Goal: Task Accomplishment & Management: Manage account settings

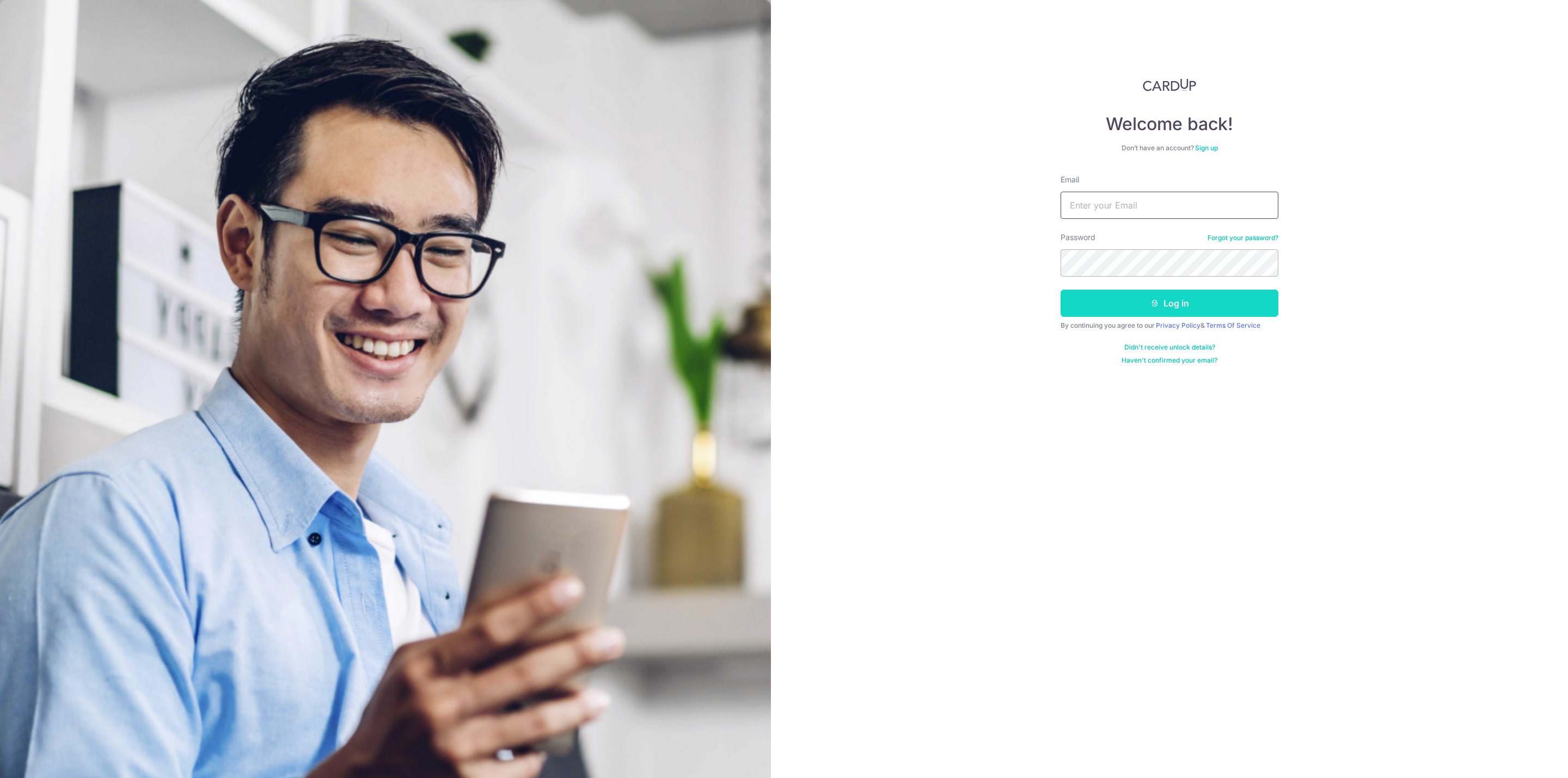
type input "isomedic@hotmail.com"
click at [1118, 315] on button "Log in" at bounding box center [1169, 303] width 218 height 28
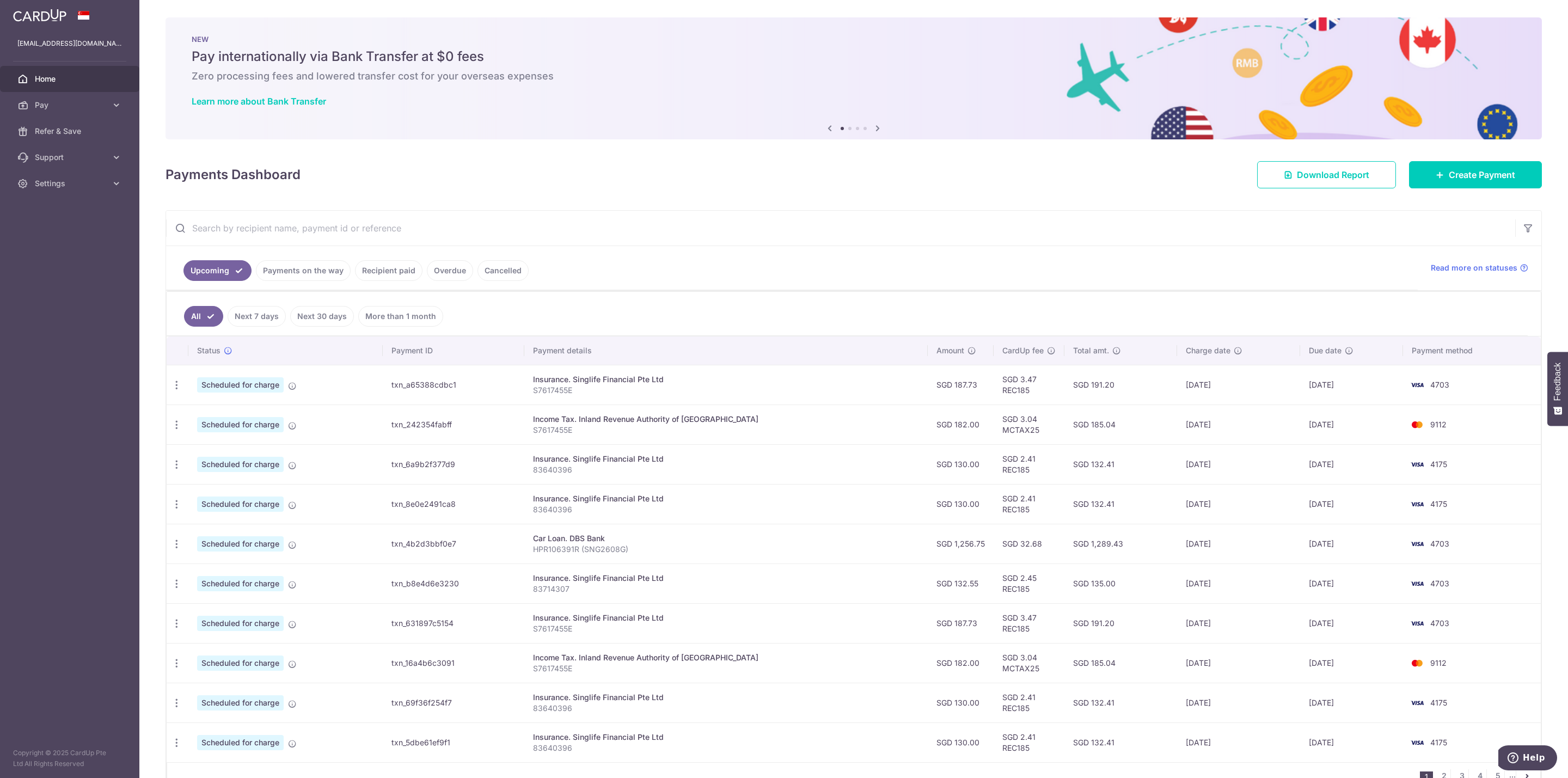
click at [874, 131] on icon at bounding box center [877, 127] width 13 height 13
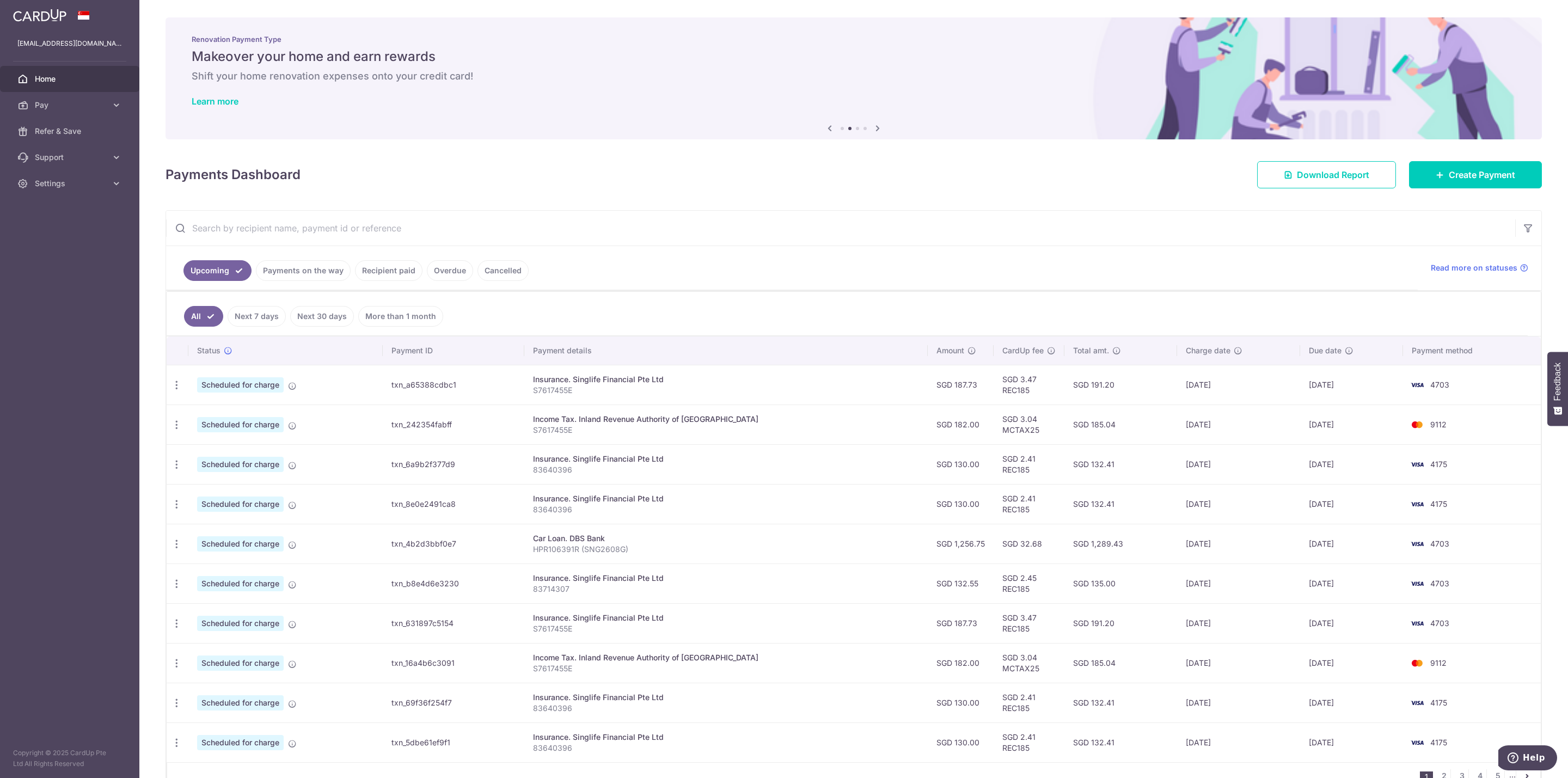
click at [874, 131] on icon at bounding box center [877, 127] width 13 height 13
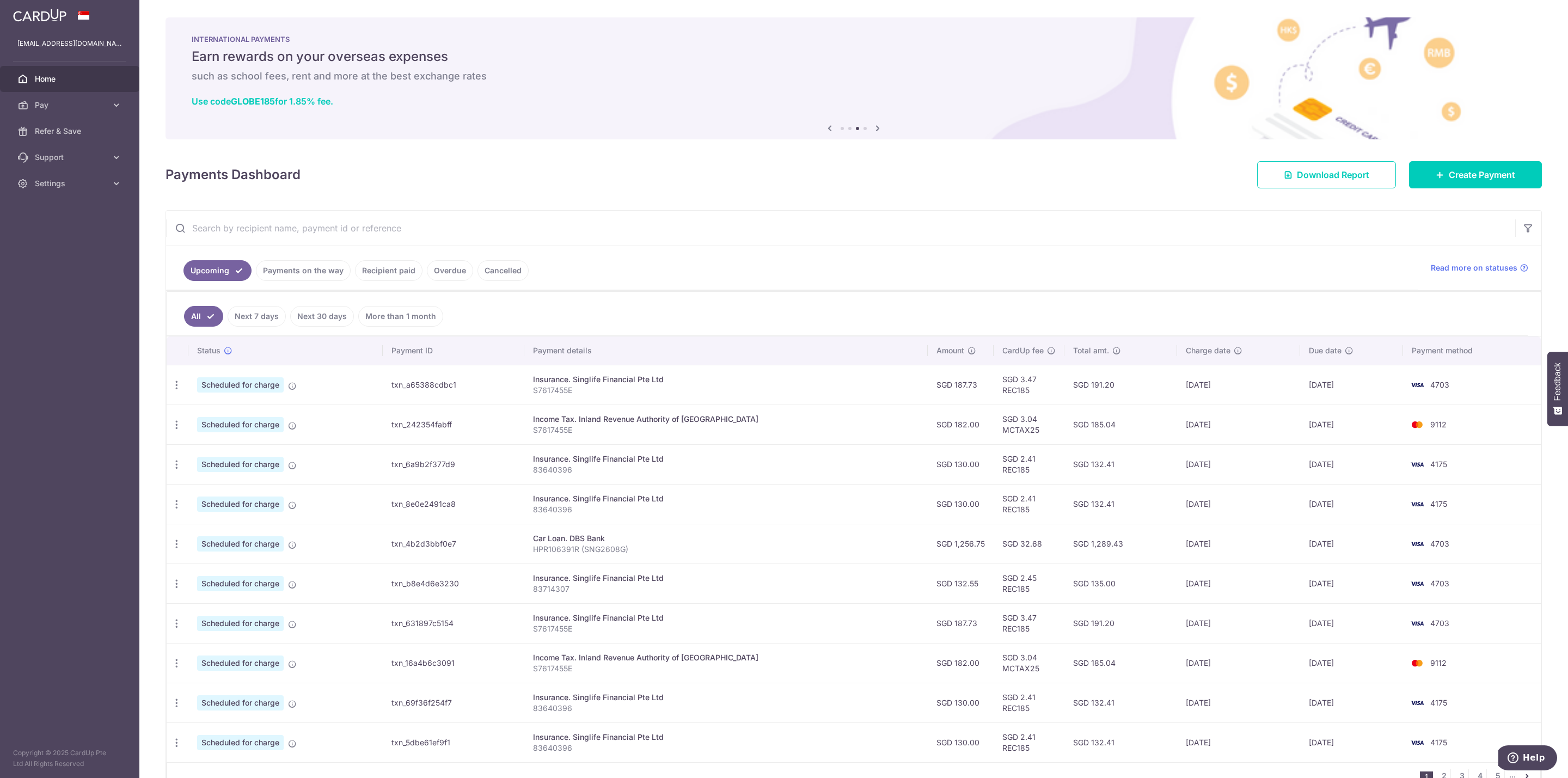
click at [874, 131] on icon at bounding box center [877, 127] width 13 height 13
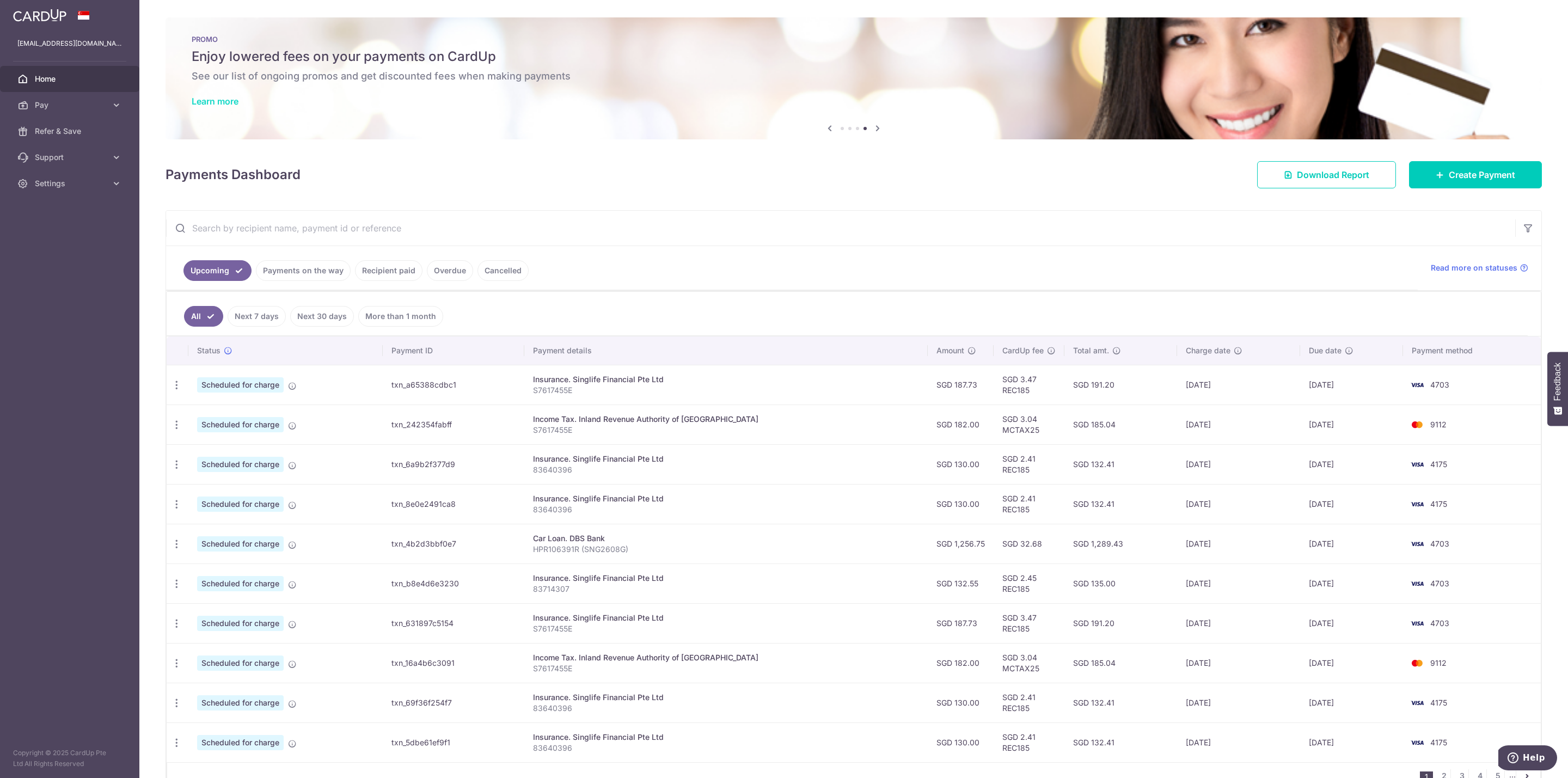
click at [210, 98] on link "Learn more" at bounding box center [215, 101] width 47 height 11
click at [1460, 182] on span "Create Payment" at bounding box center [1482, 174] width 67 height 13
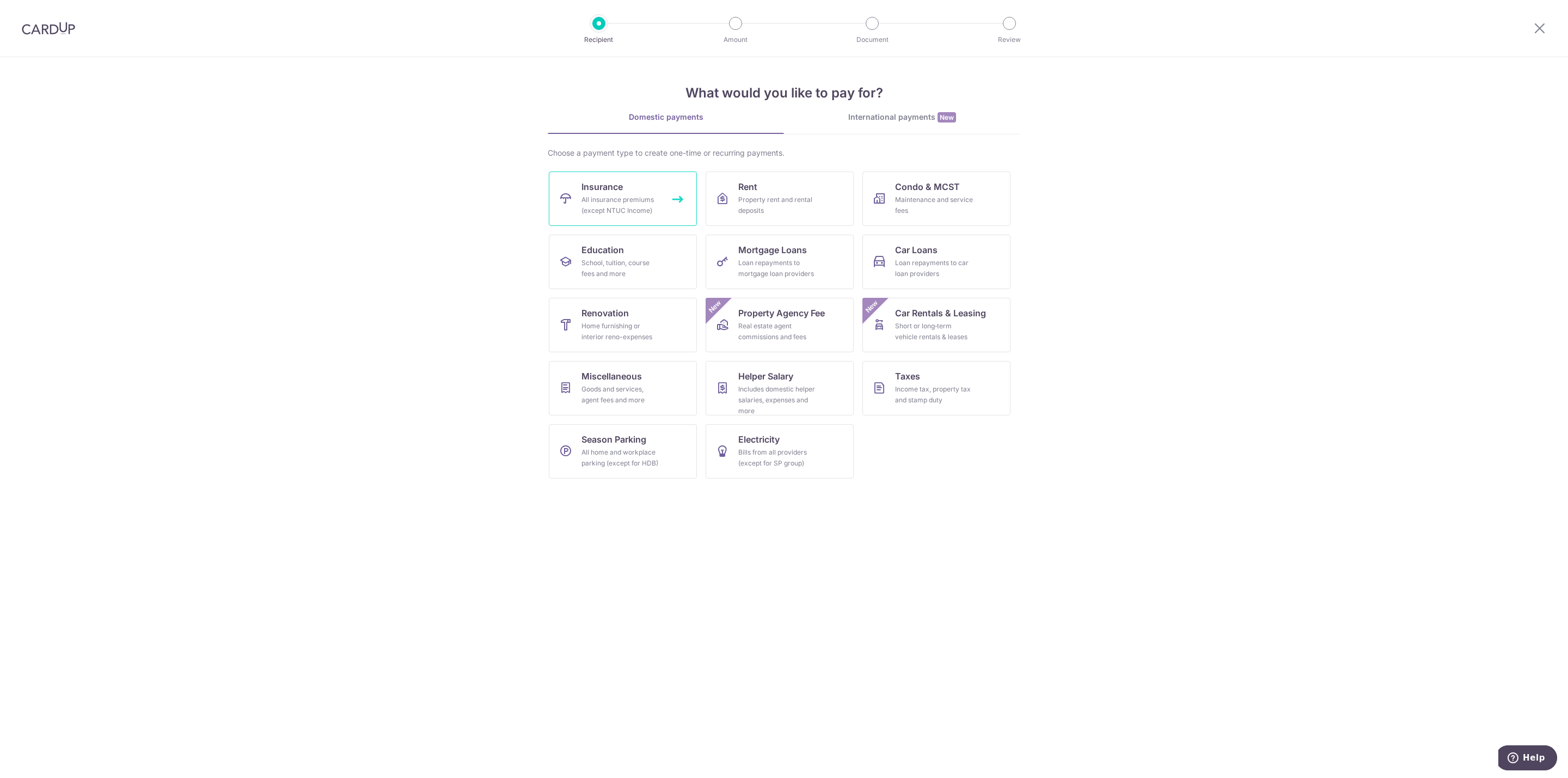
click at [639, 208] on div "All insurance premiums (except NTUC Income)" at bounding box center [621, 205] width 79 height 22
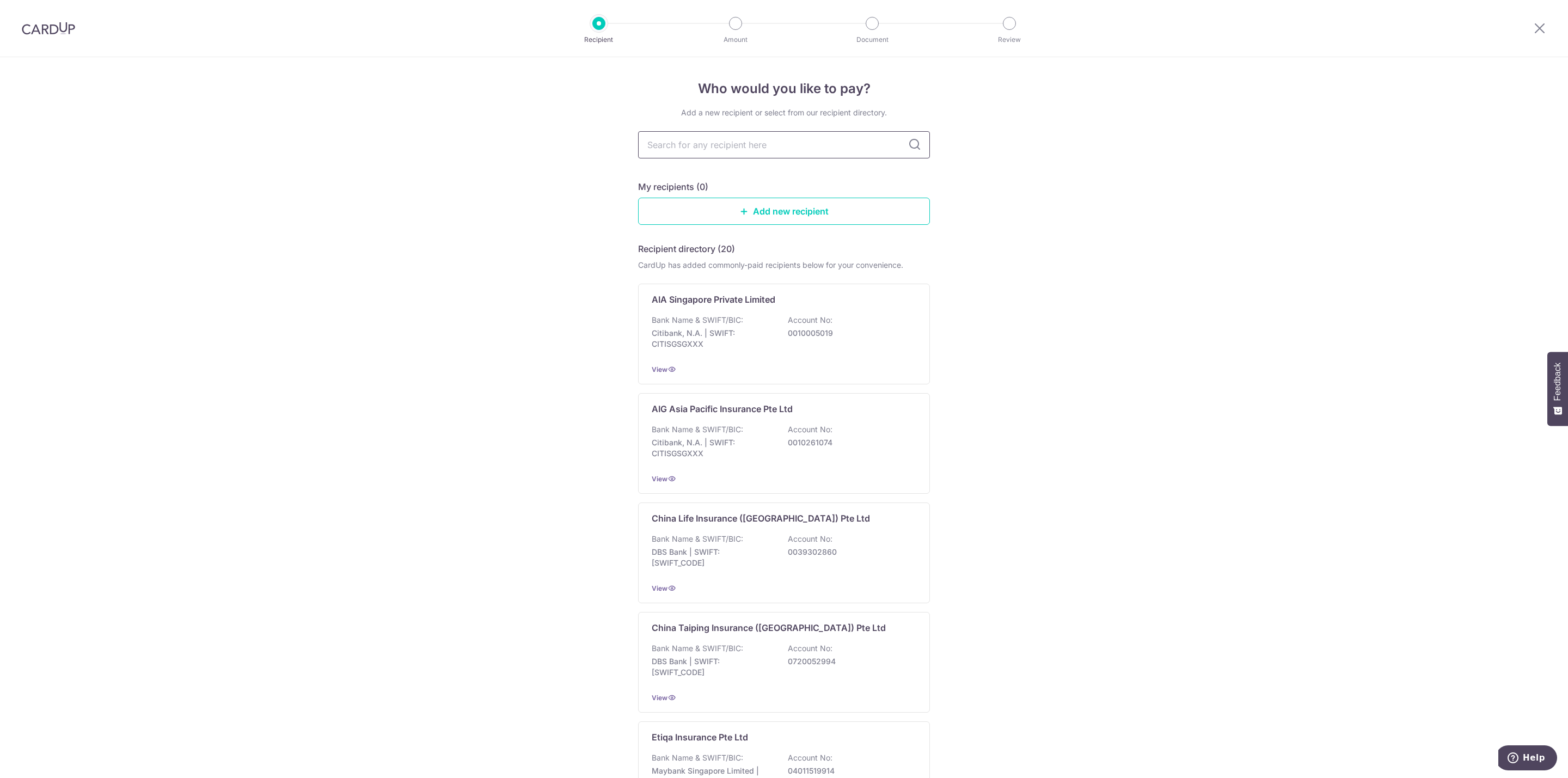
click at [724, 150] on input "text" at bounding box center [784, 145] width 292 height 28
type input "sing"
type input "singlife"
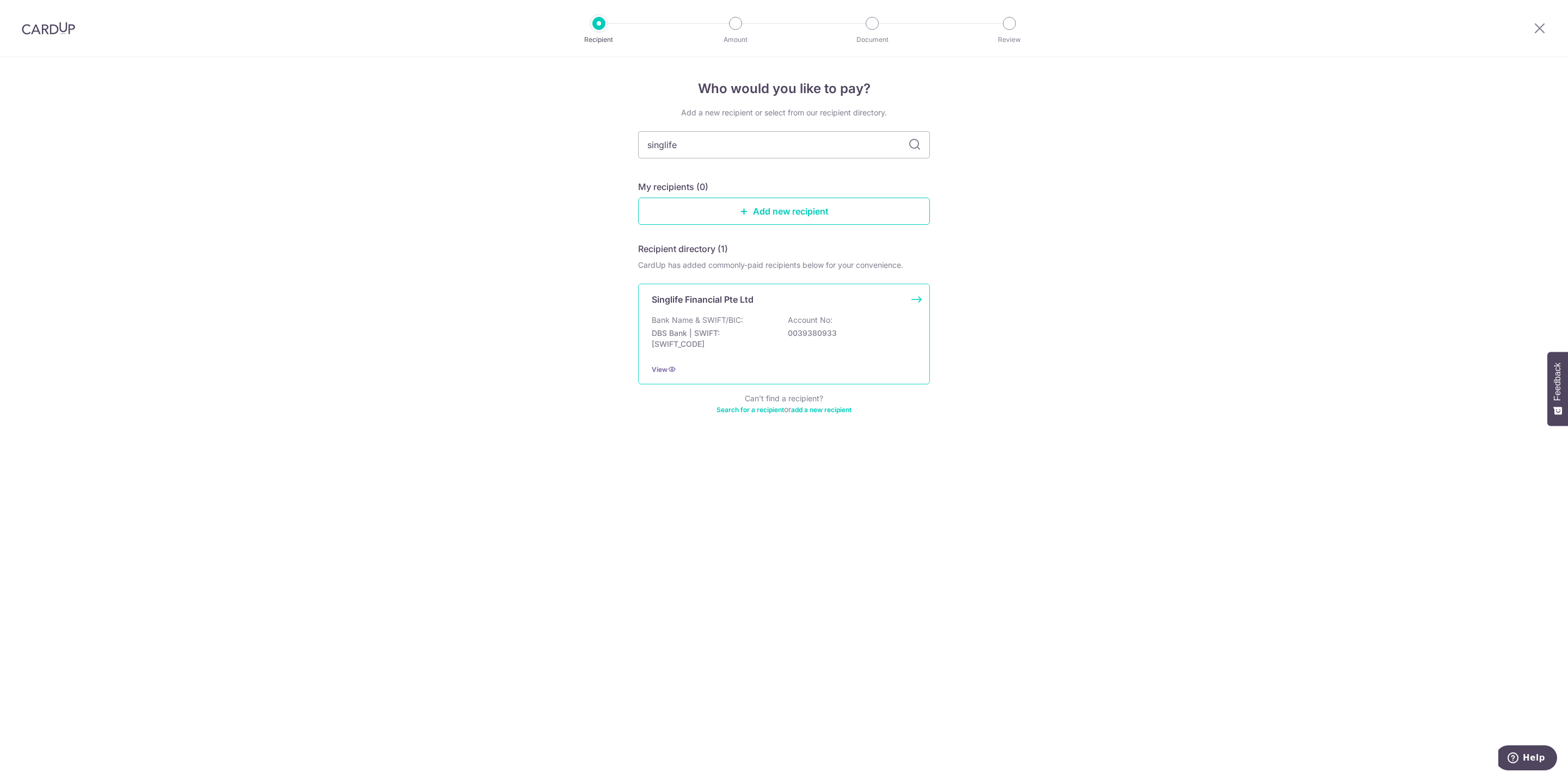
click at [745, 322] on div "Bank Name & SWIFT/BIC: DBS Bank | SWIFT: DBSSSGSGXXX Account No: 0039380933" at bounding box center [784, 334] width 265 height 40
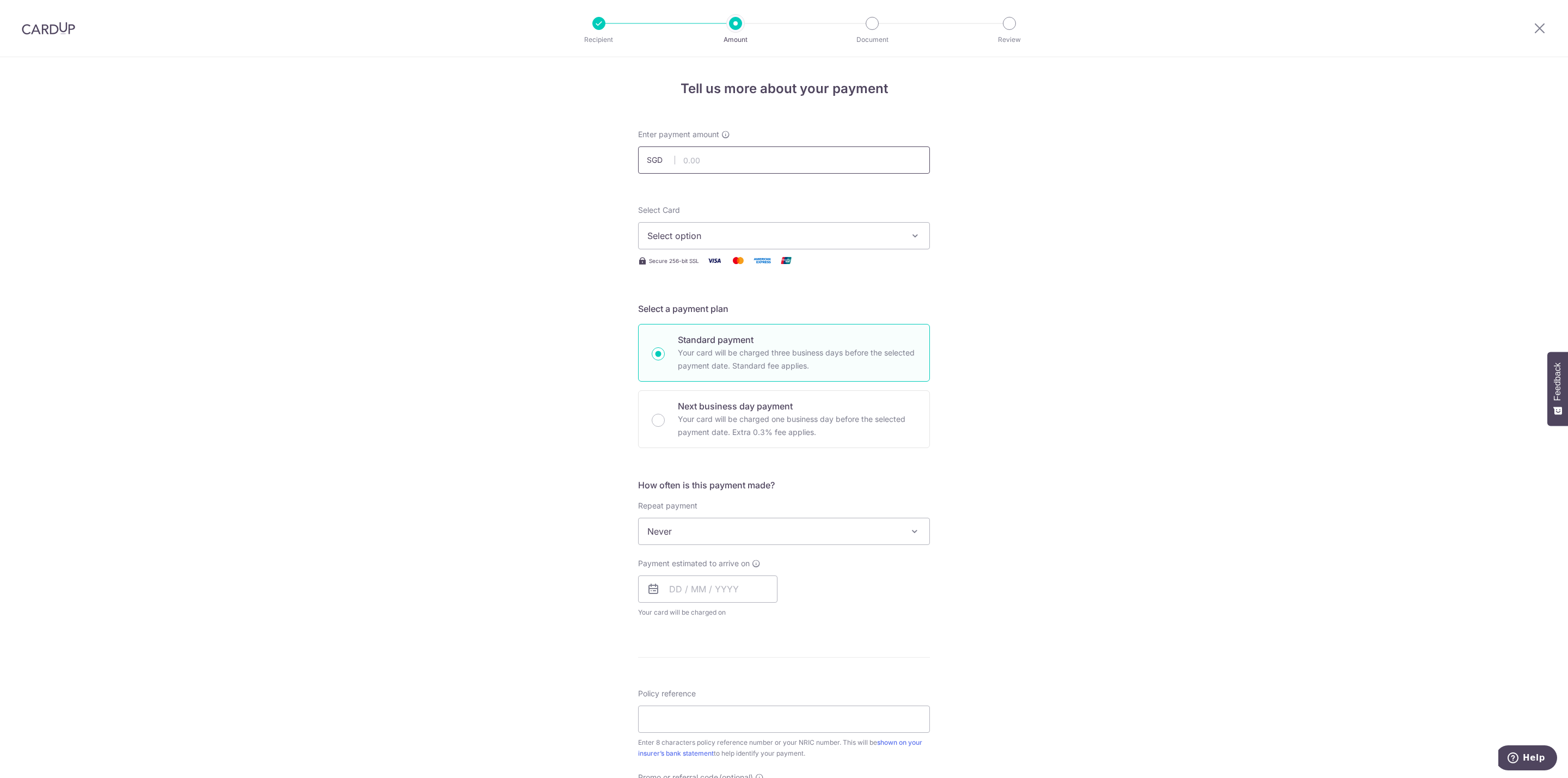
click at [721, 166] on input "text" at bounding box center [784, 160] width 292 height 28
type input "150.60"
click at [910, 244] on button "Select option" at bounding box center [784, 236] width 292 height 28
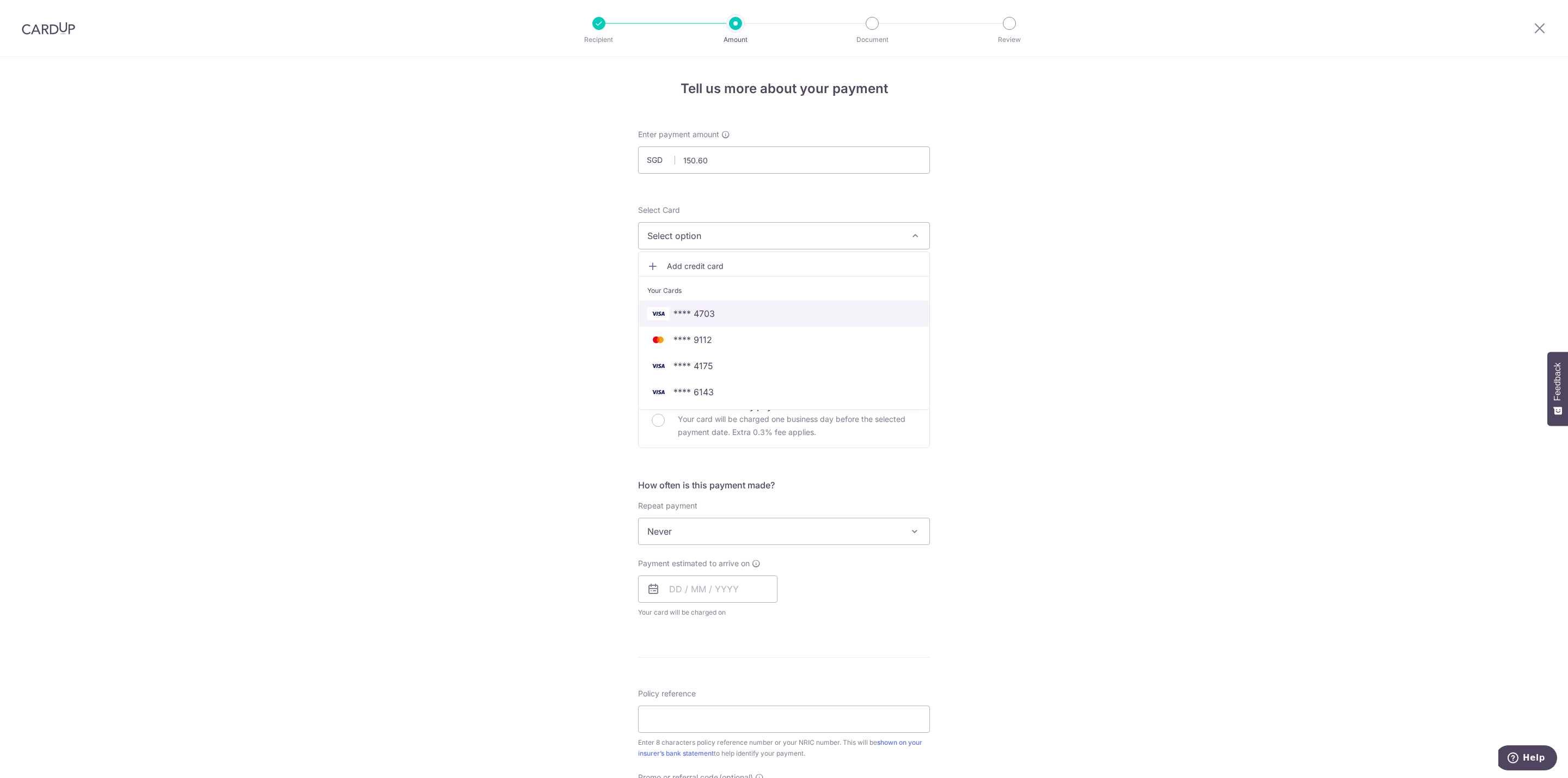
click at [731, 312] on span "**** 4703" at bounding box center [784, 314] width 274 height 13
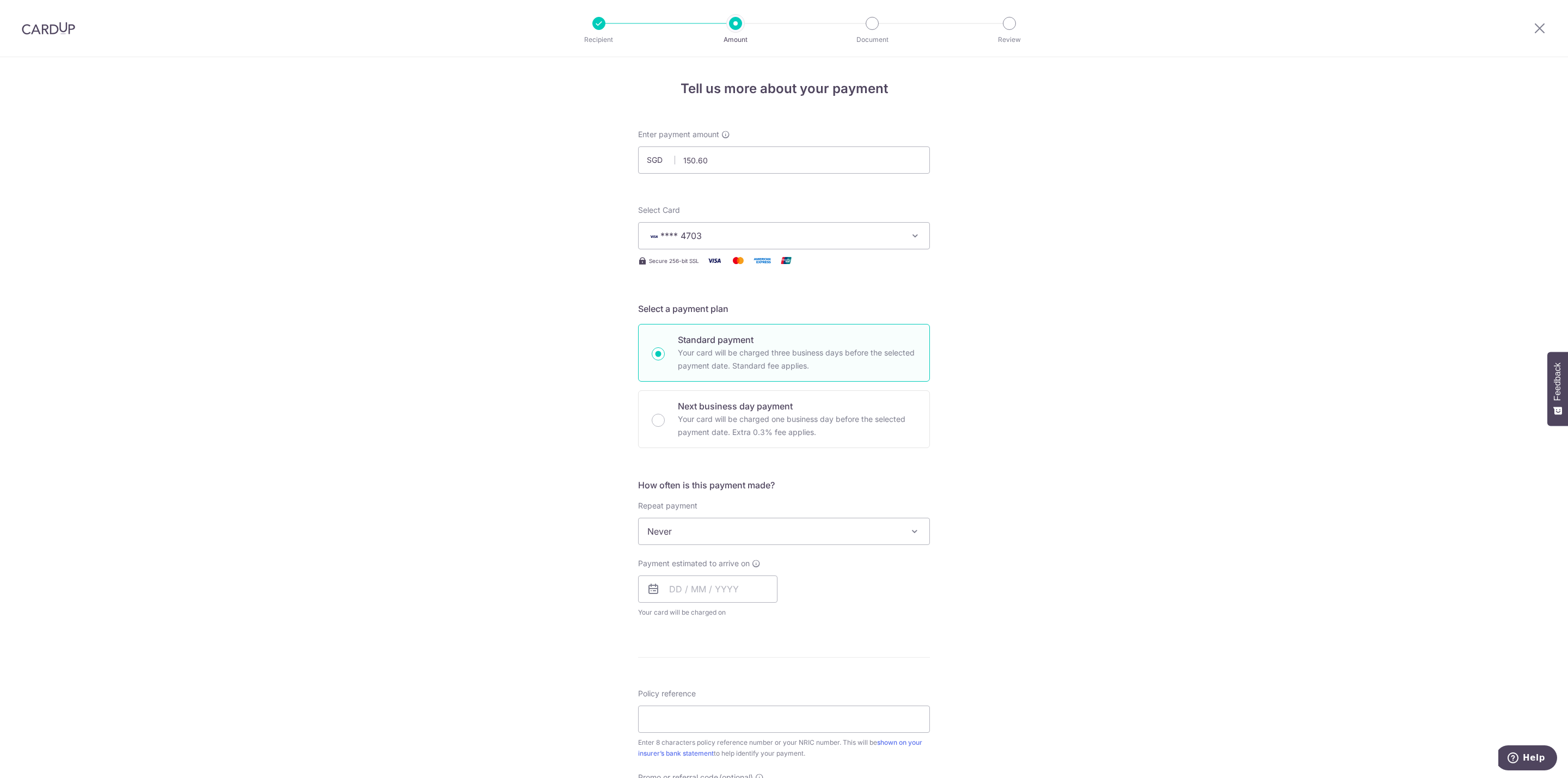
click at [756, 530] on span "Never" at bounding box center [784, 530] width 291 height 26
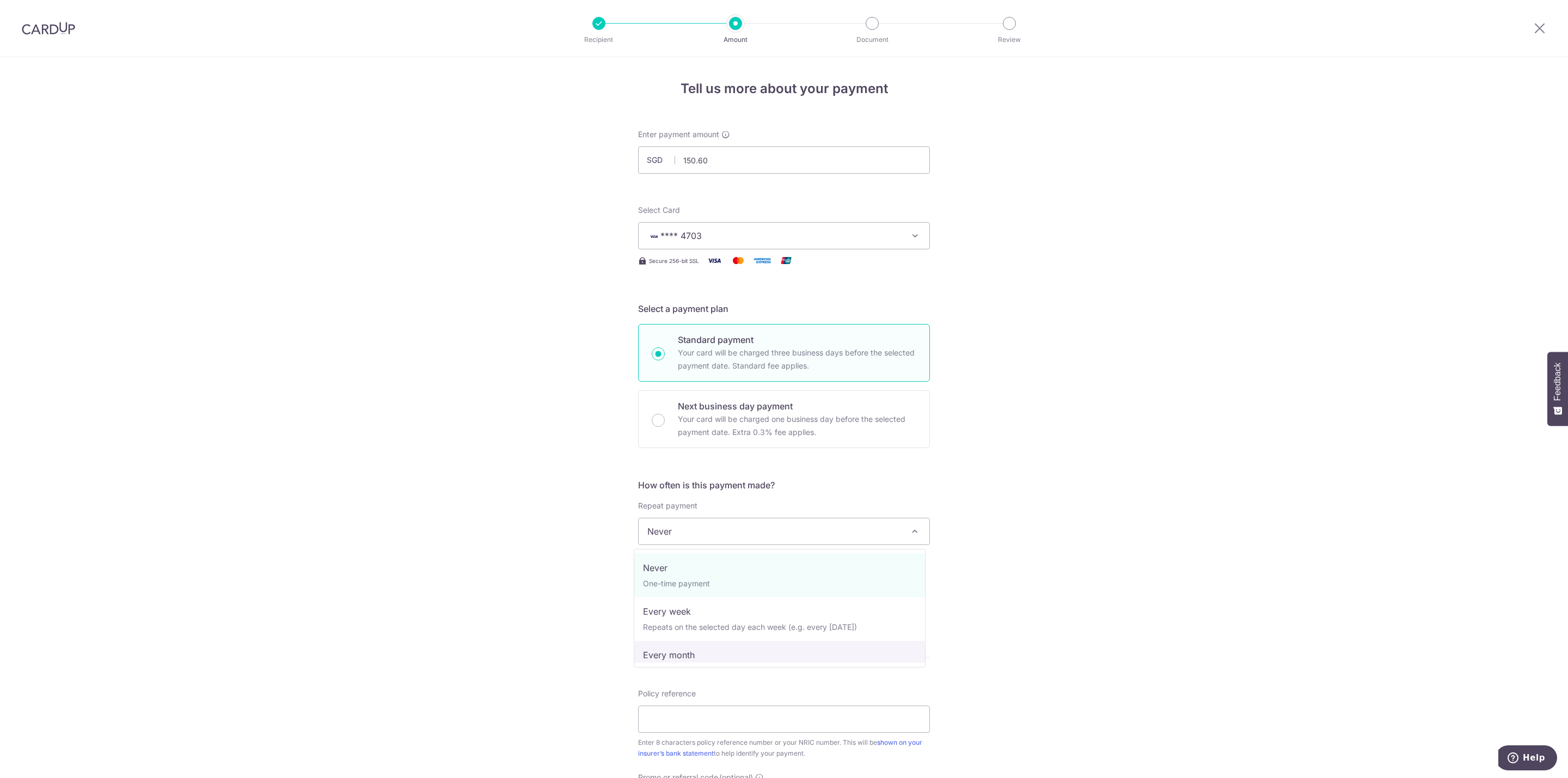
select select "3"
click at [701, 589] on input "text" at bounding box center [707, 589] width 139 height 28
click at [1103, 534] on div "Tell us more about your payment Enter payment amount SGD 150.60 150.60 Select C…" at bounding box center [784, 555] width 1568 height 996
click at [711, 593] on input "text" at bounding box center [707, 589] width 139 height 28
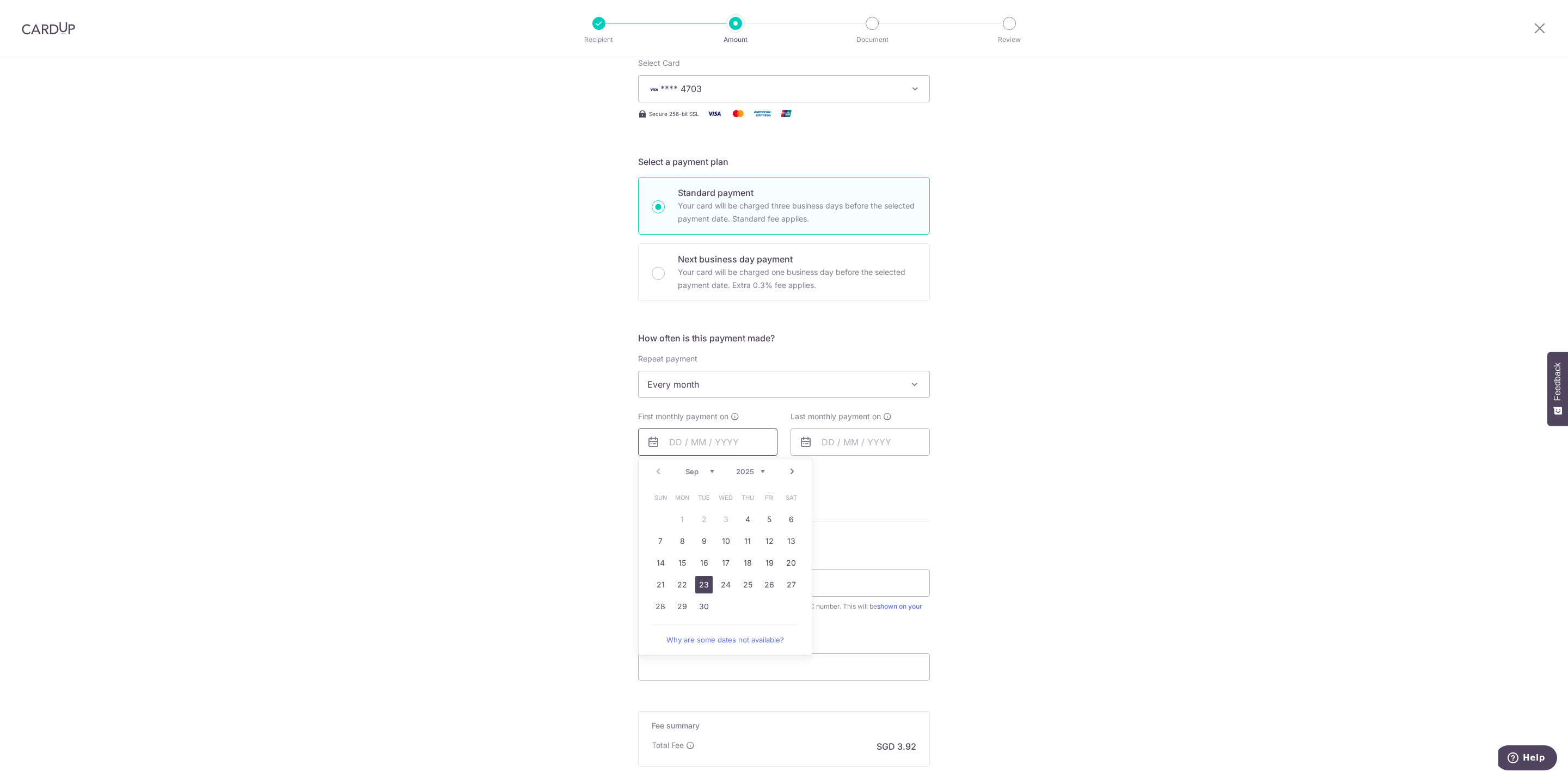
scroll to position [163, 0]
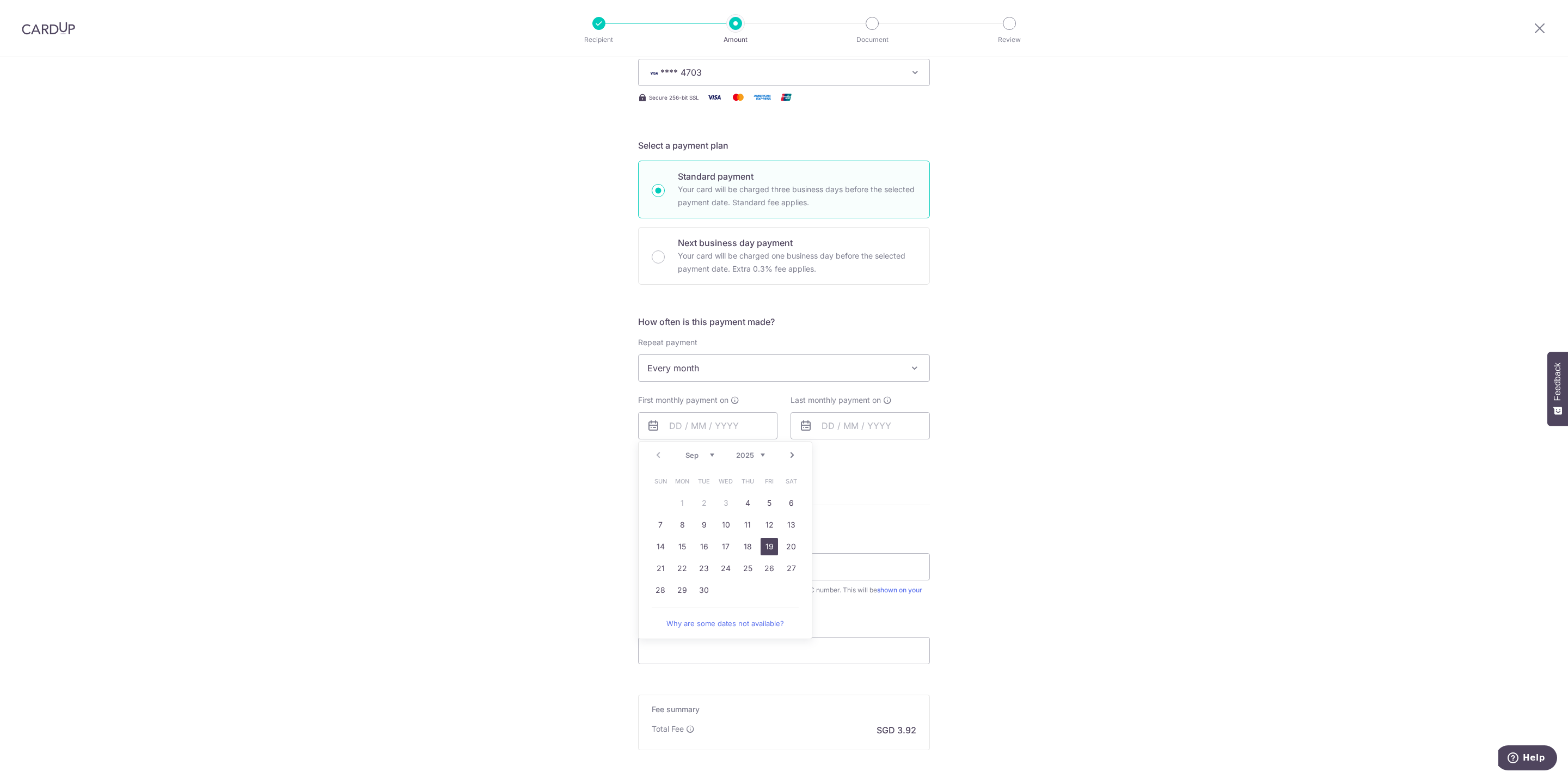
click at [765, 545] on link "19" at bounding box center [769, 546] width 17 height 17
type input "19/09/2025"
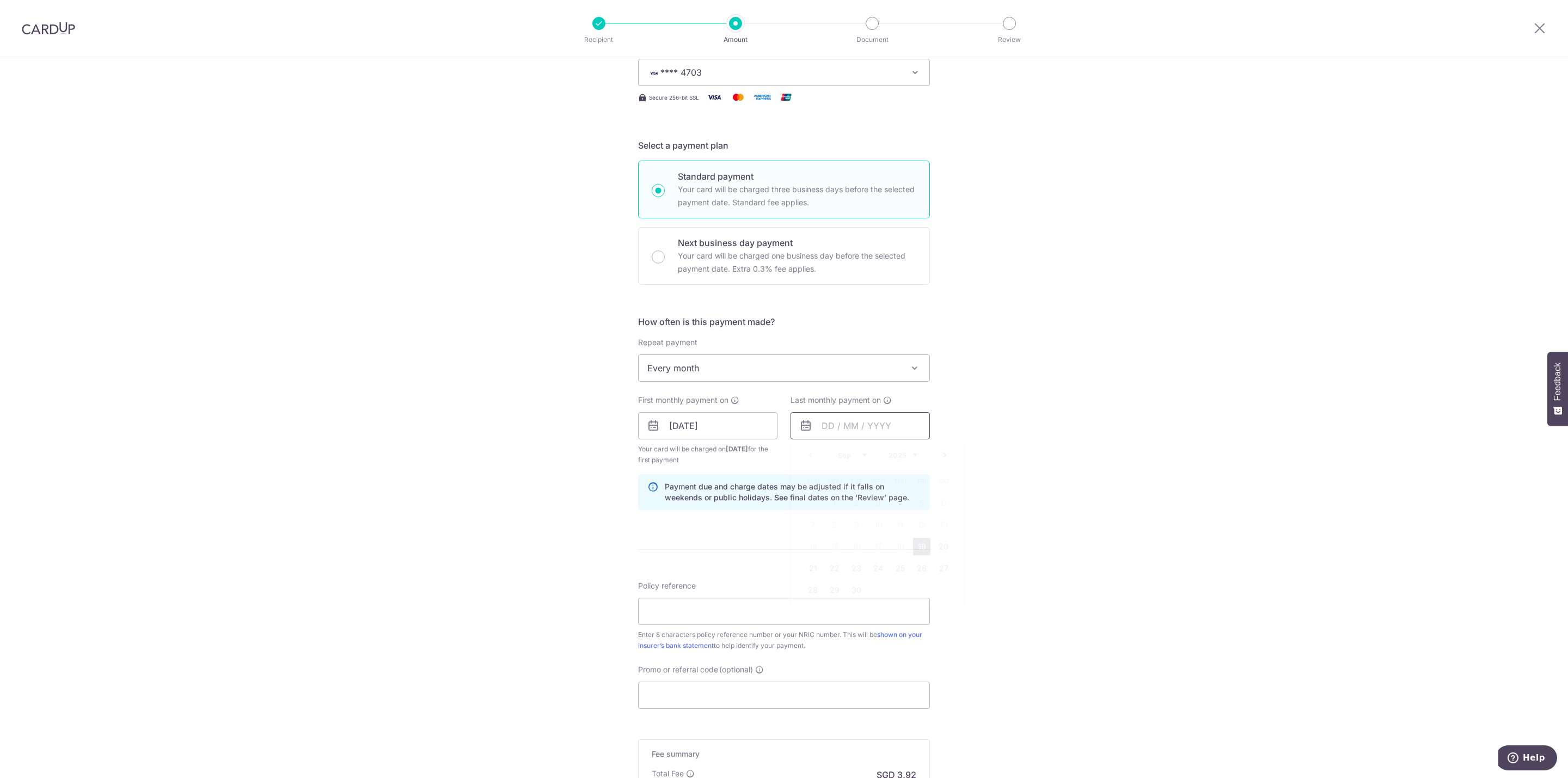
click at [830, 424] on input "text" at bounding box center [860, 425] width 139 height 28
click at [938, 456] on link "Next" at bounding box center [945, 455] width 13 height 13
click at [827, 562] on link "20" at bounding box center [835, 568] width 17 height 17
type input "[DATE]"
click at [984, 508] on div "Tell us more about your payment Enter payment amount SGD 150.60 150.60 Select C…" at bounding box center [784, 414] width 1568 height 1040
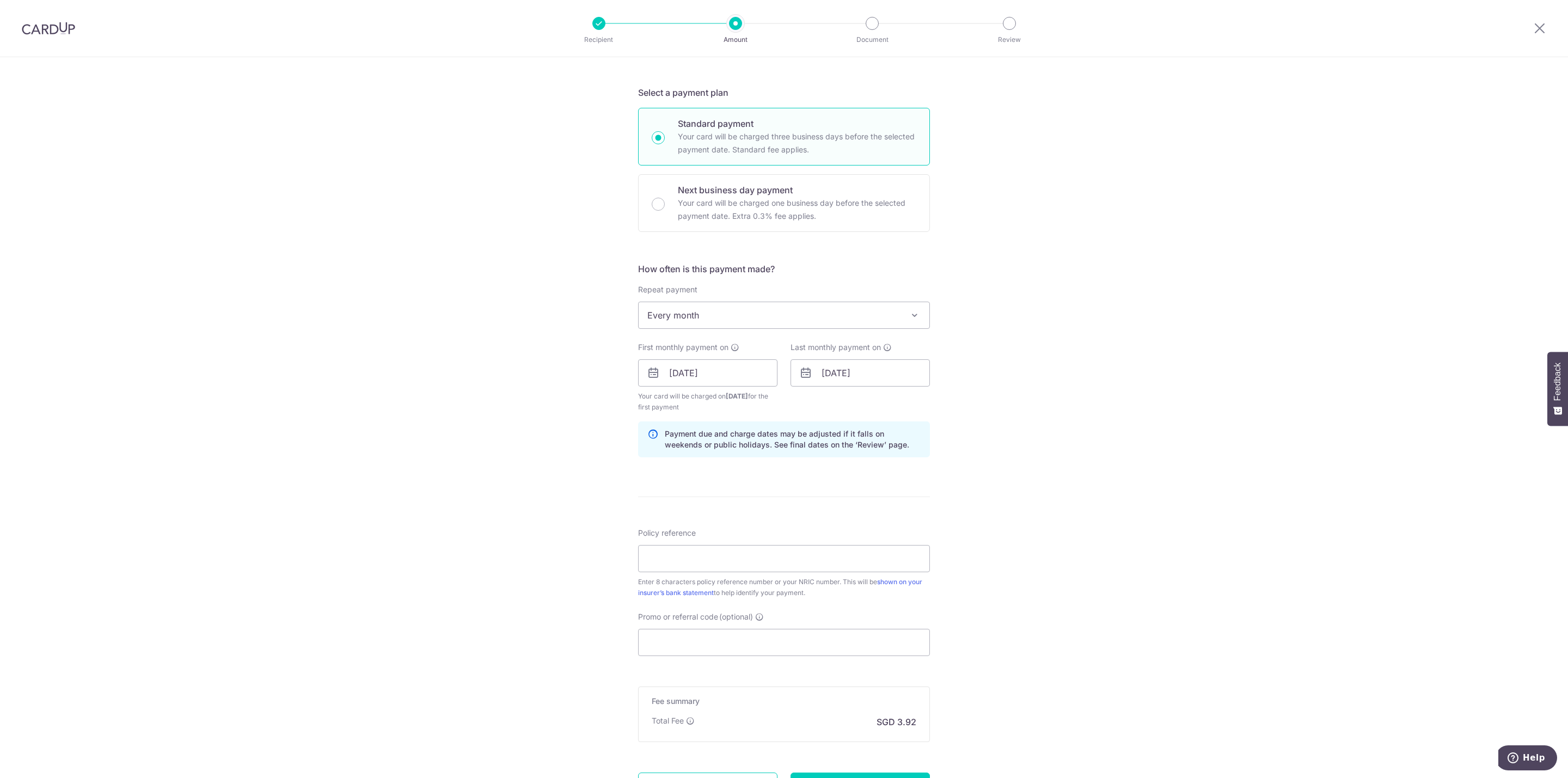
scroll to position [245, 0]
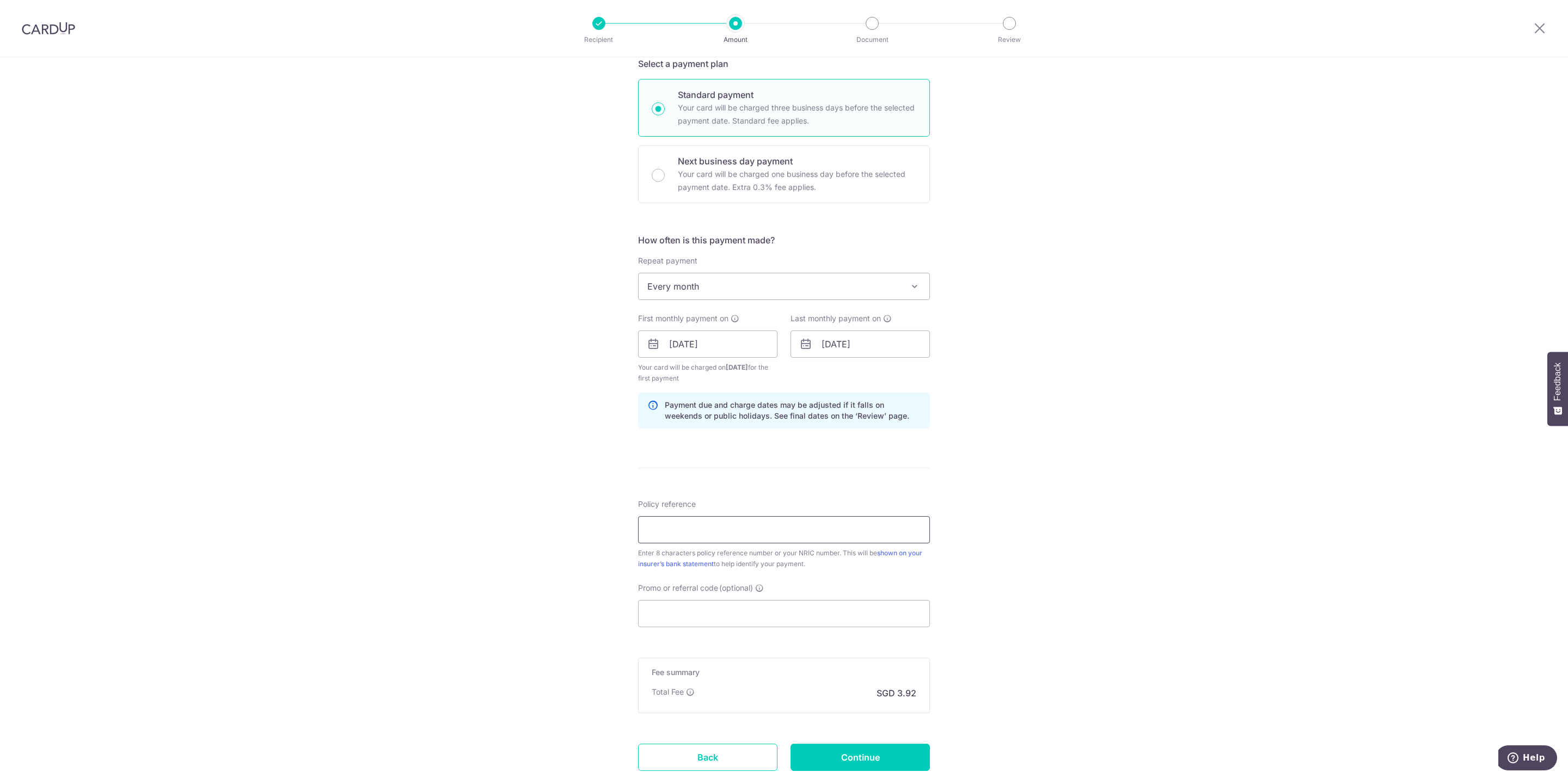
click at [751, 528] on input "Policy reference" at bounding box center [784, 530] width 292 height 28
click at [655, 531] on input "Policy reference" at bounding box center [784, 530] width 292 height 28
paste input "83714236"
type input "83714236"
click at [655, 619] on input "Promo or referral code (optional)" at bounding box center [784, 613] width 292 height 28
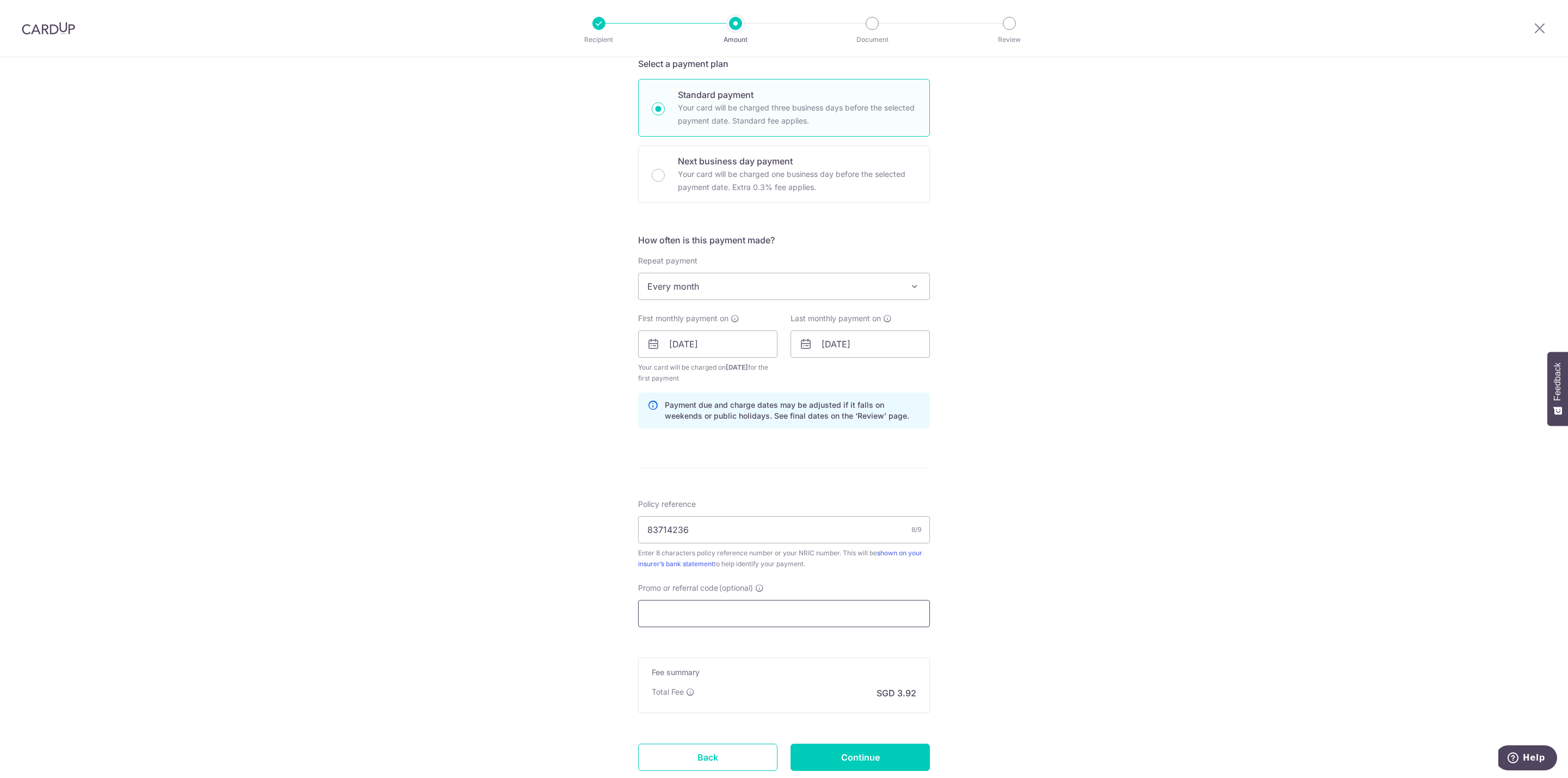
paste input "REC185"
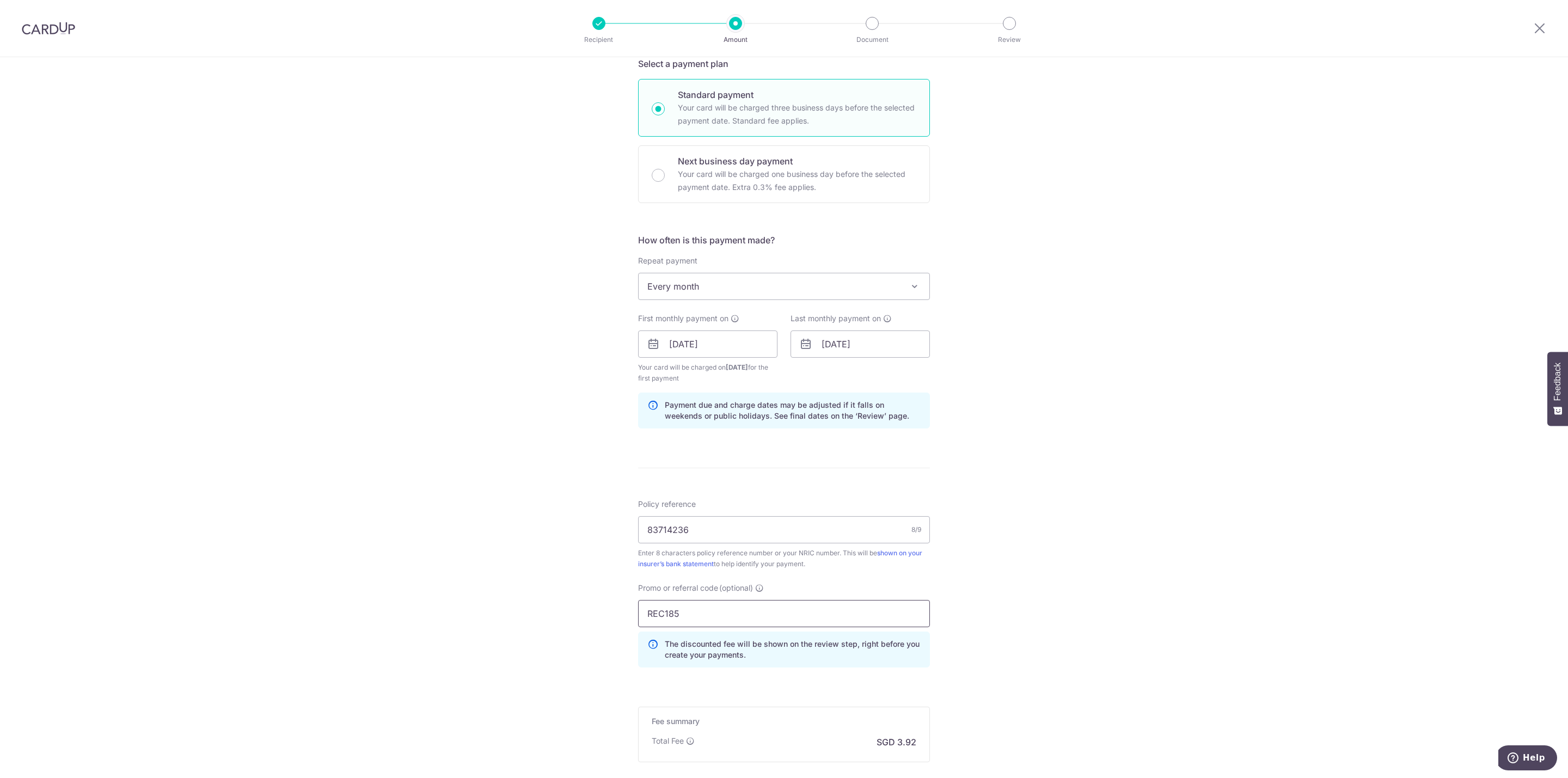
type input "REC185"
click at [1031, 604] on div "Tell us more about your payment Enter payment amount SGD 150.60 150.60 Select C…" at bounding box center [784, 357] width 1568 height 1089
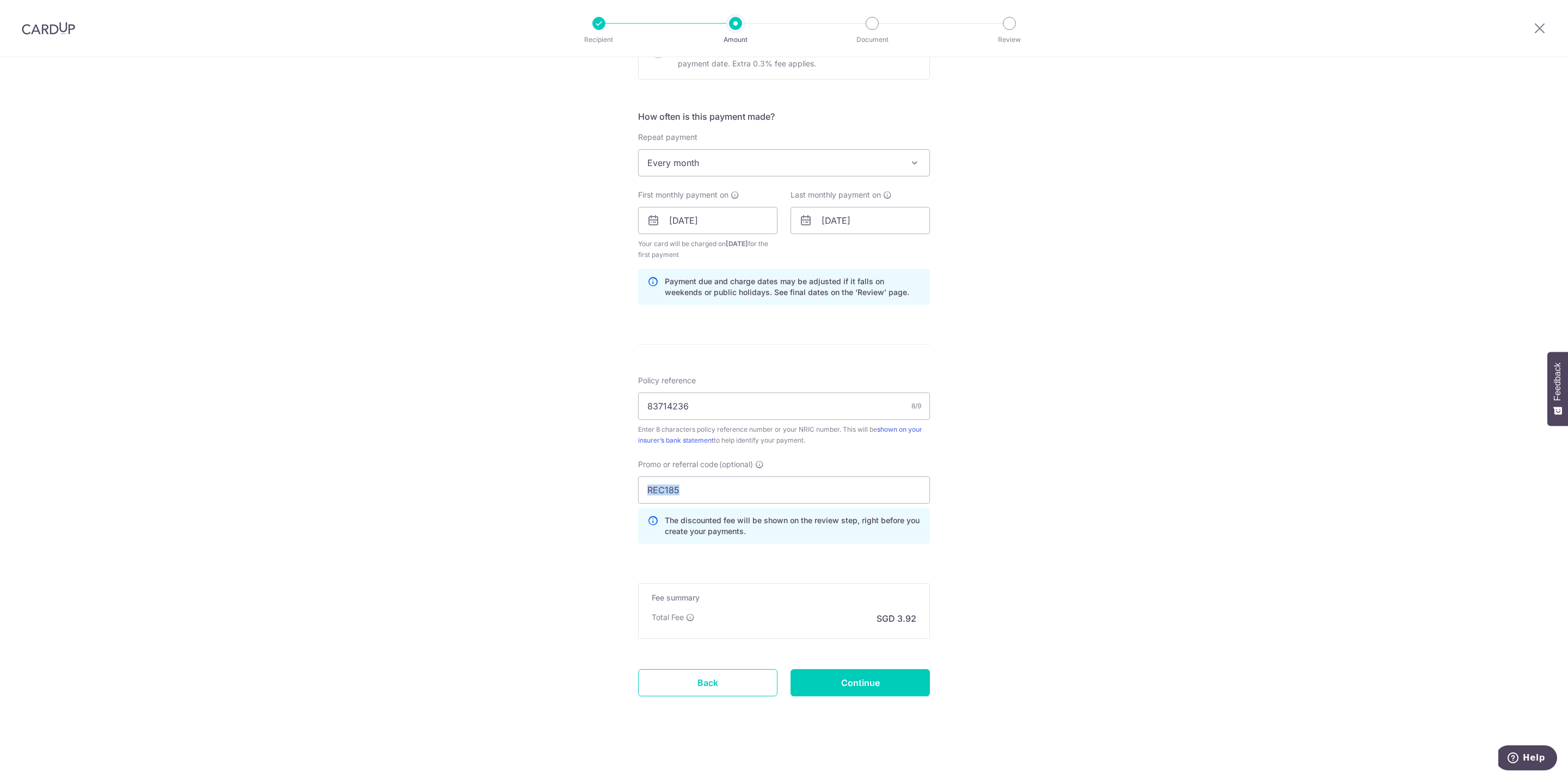
scroll to position [372, 0]
click at [854, 692] on input "Continue" at bounding box center [860, 682] width 139 height 28
type input "Create Schedule"
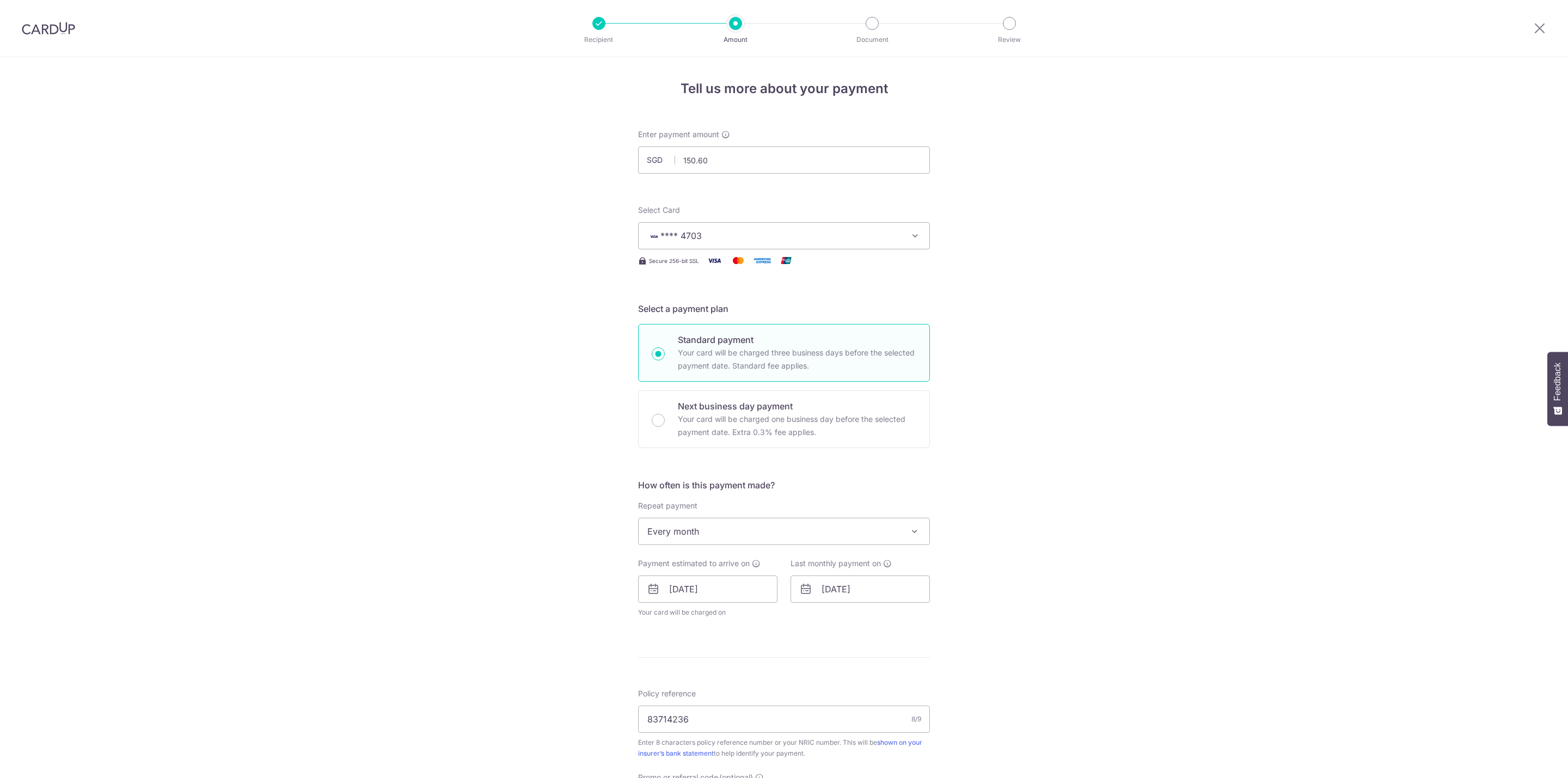
scroll to position [332, 0]
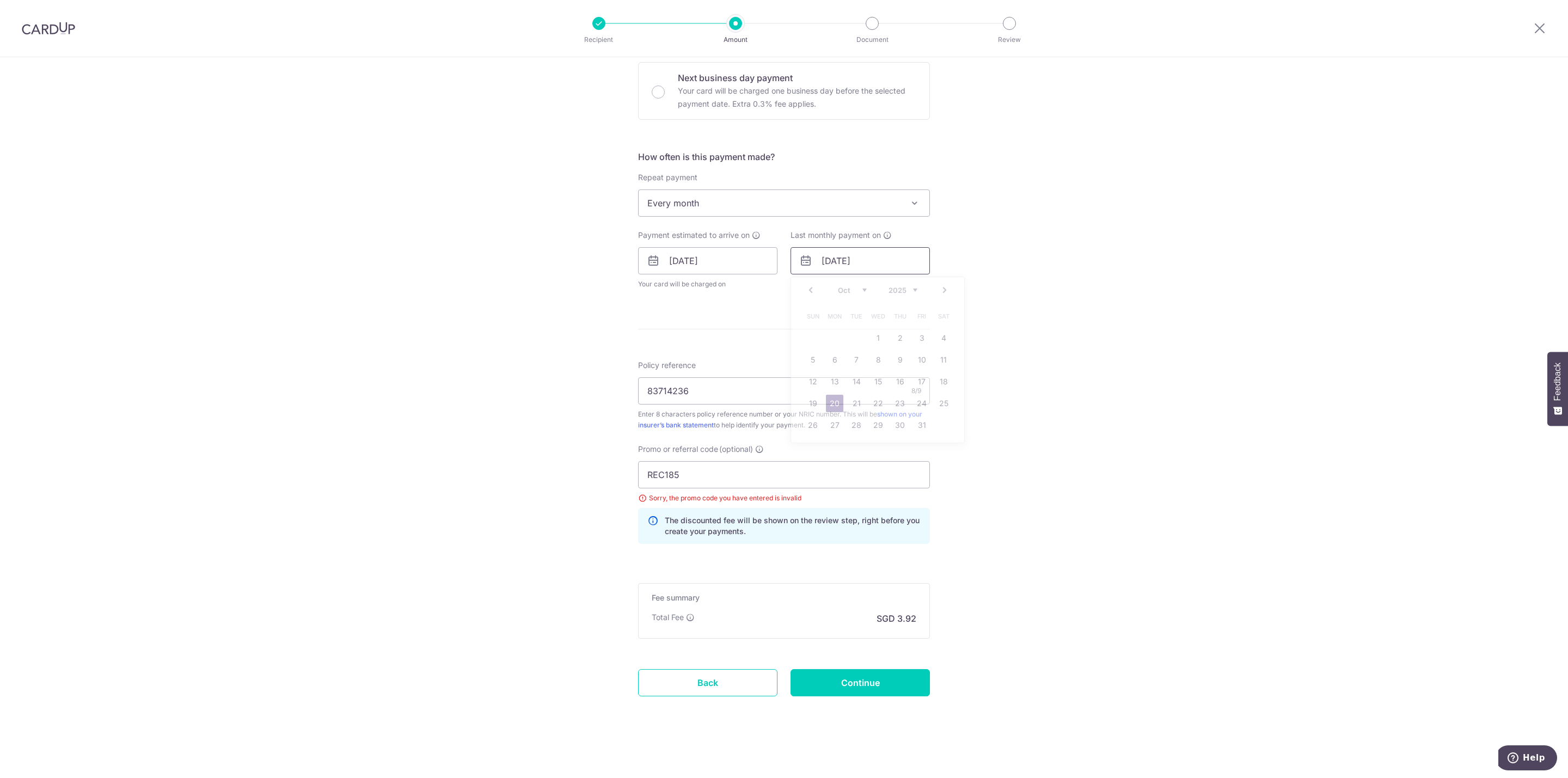
click at [889, 265] on input "[DATE]" at bounding box center [860, 260] width 139 height 28
click at [943, 284] on link "Next" at bounding box center [945, 290] width 13 height 13
click at [869, 401] on link "19" at bounding box center [878, 403] width 17 height 17
type input "19/11/2025"
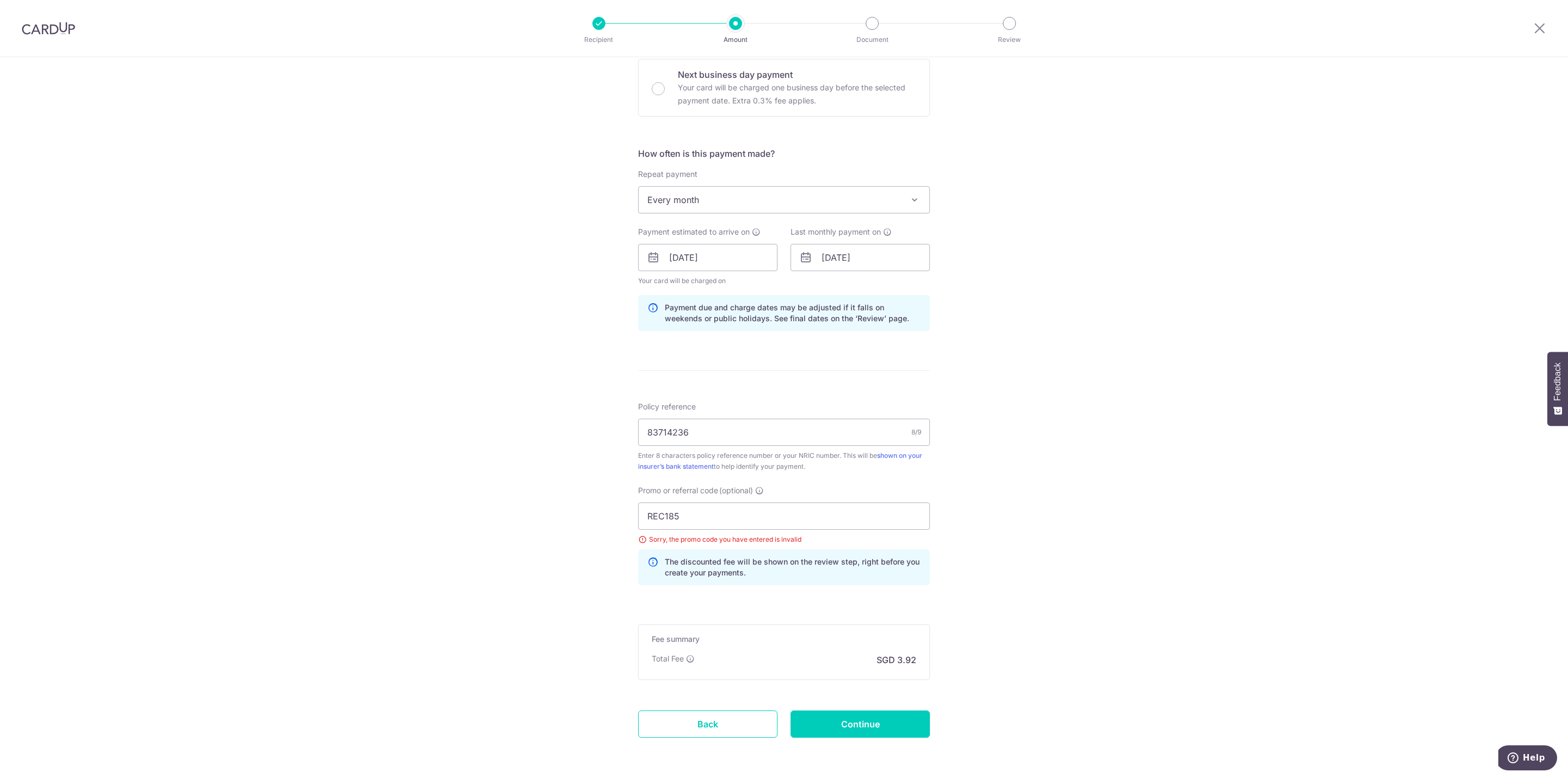
click at [830, 391] on form "Enter payment amount SGD 150.60 150.60 Select Card **** 4703 Add credit card Yo…" at bounding box center [784, 282] width 292 height 971
click at [730, 522] on input "REC185" at bounding box center [784, 516] width 292 height 28
click at [650, 520] on input "REC185" at bounding box center [784, 516] width 292 height 28
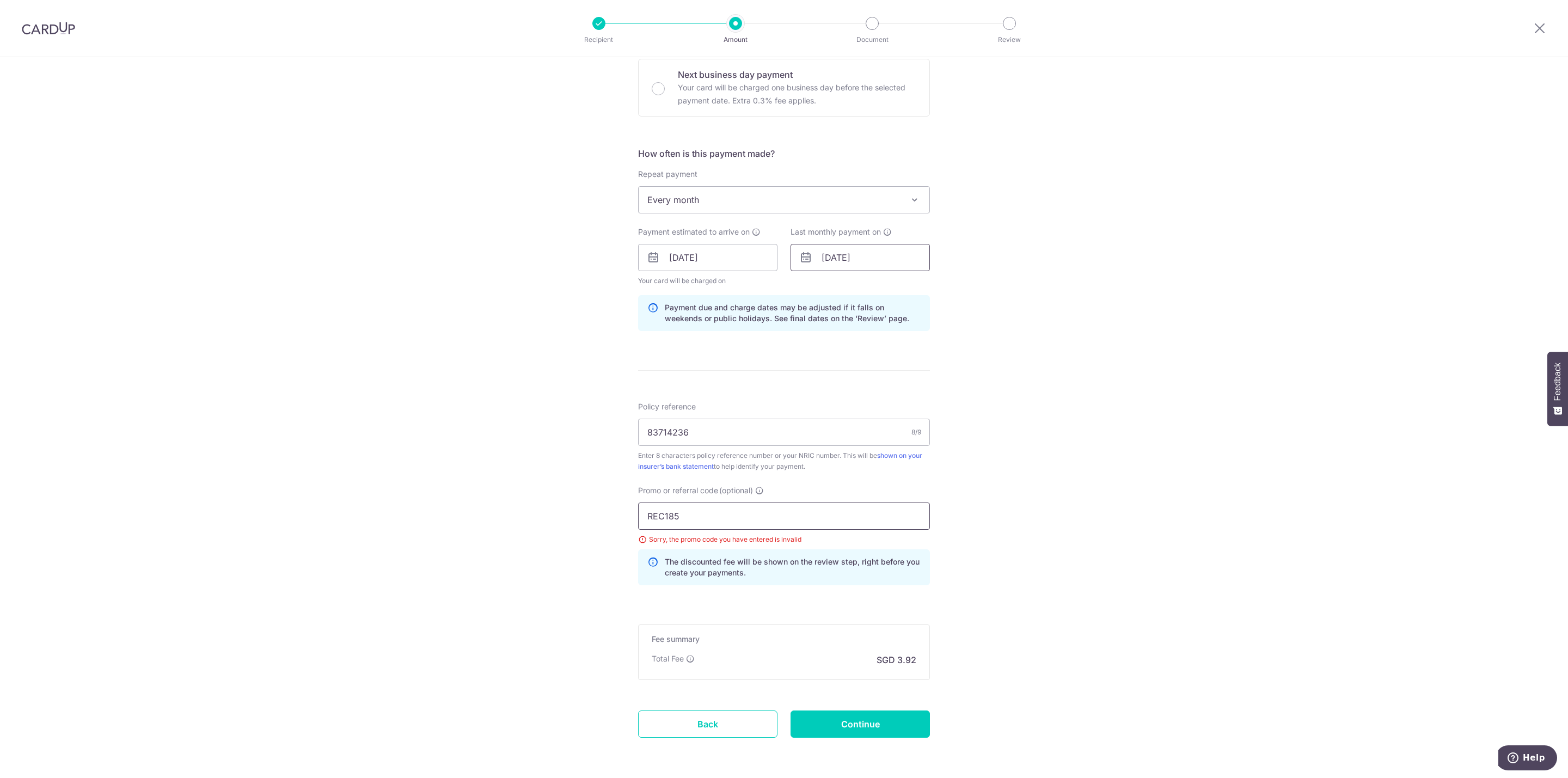
type input "REC185"
click at [842, 265] on input "19/11/2025" at bounding box center [860, 257] width 139 height 28
click at [806, 288] on link "Prev" at bounding box center [810, 287] width 13 height 13
click at [830, 407] on link "20" at bounding box center [835, 400] width 17 height 17
type input "[DATE]"
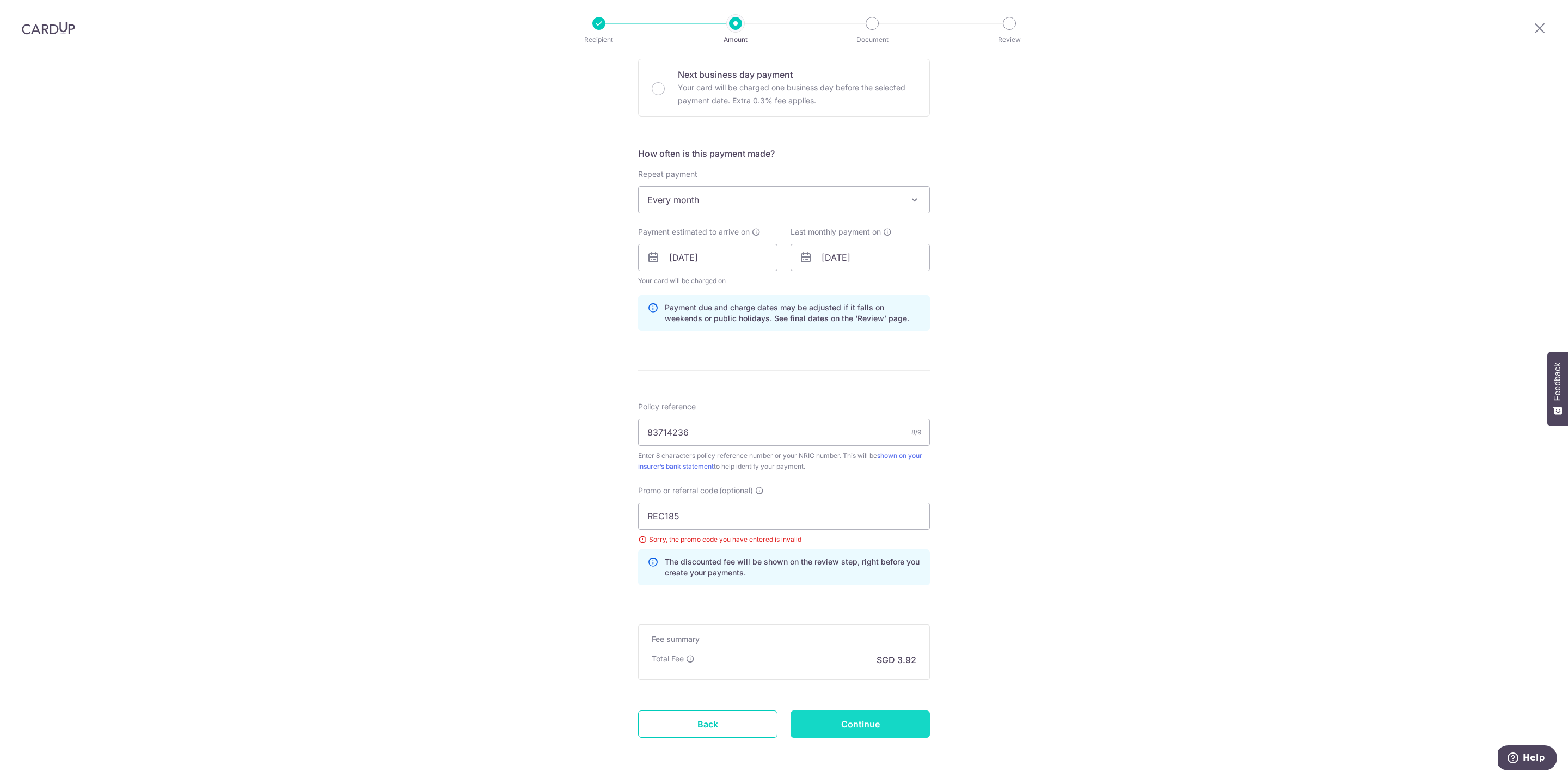
click at [865, 730] on input "Continue" at bounding box center [860, 724] width 139 height 28
type input "Update Schedule"
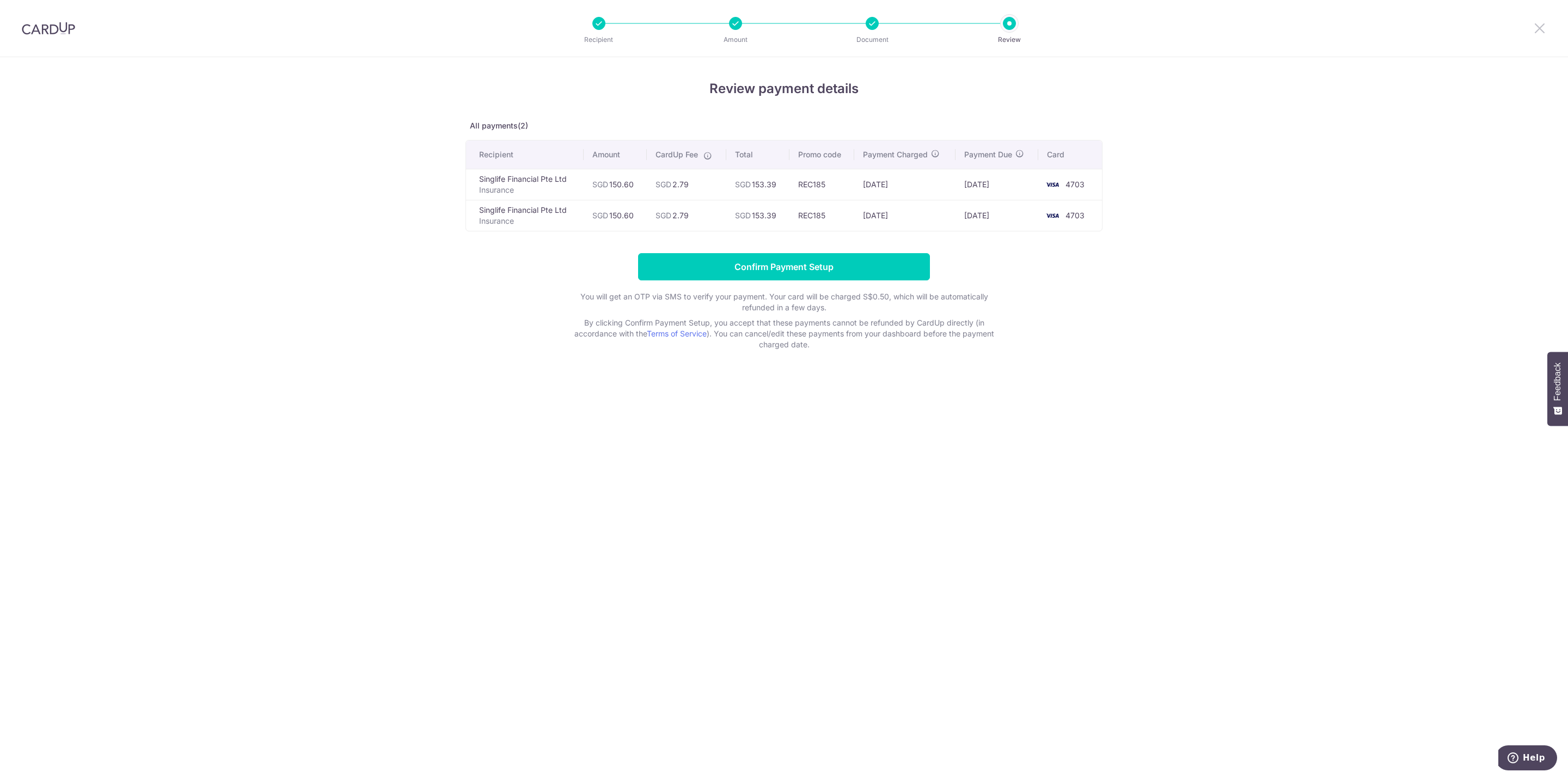
click at [1544, 31] on icon at bounding box center [1540, 28] width 13 height 13
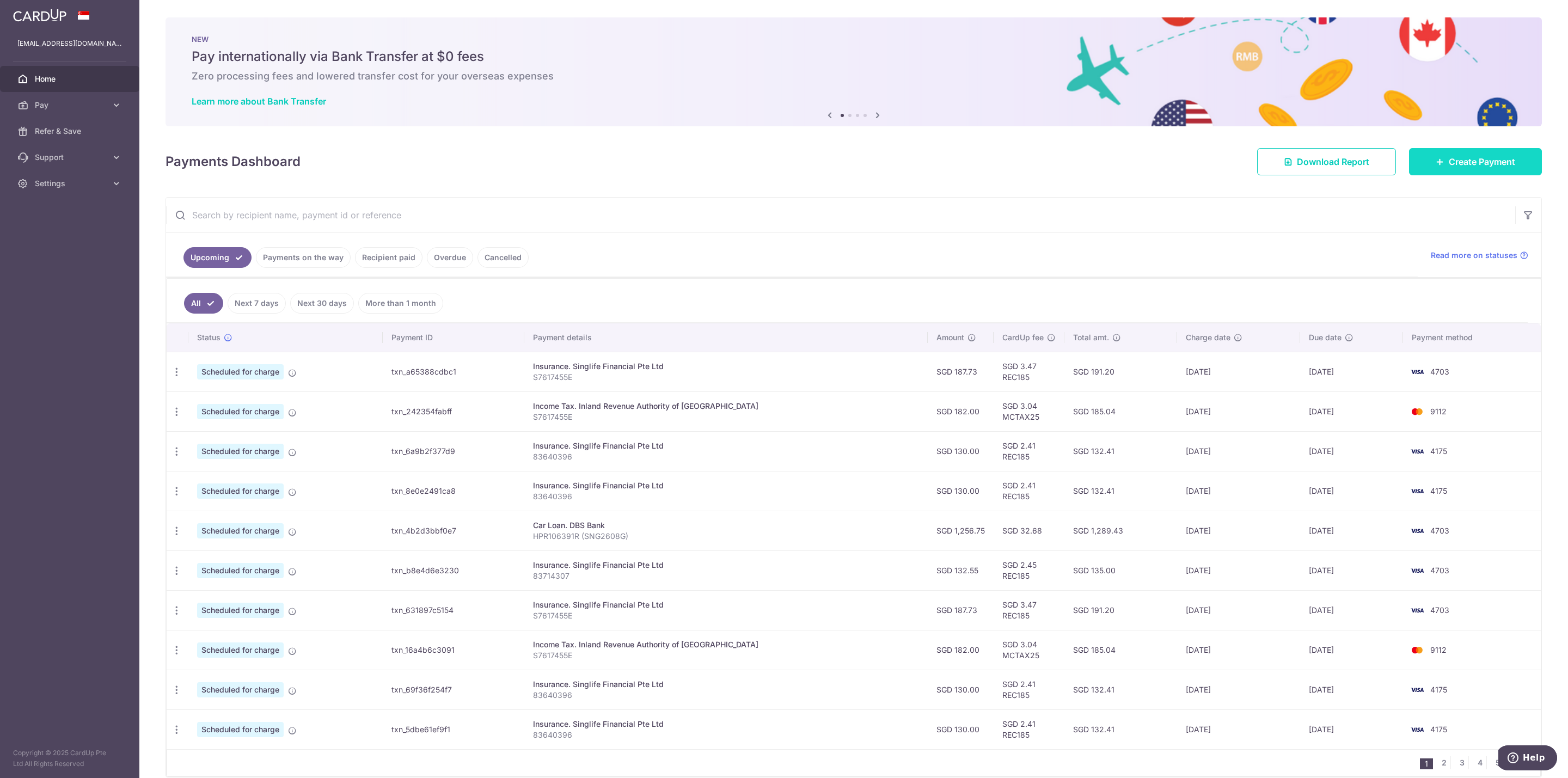
click at [1464, 164] on span "Create Payment" at bounding box center [1482, 161] width 67 height 13
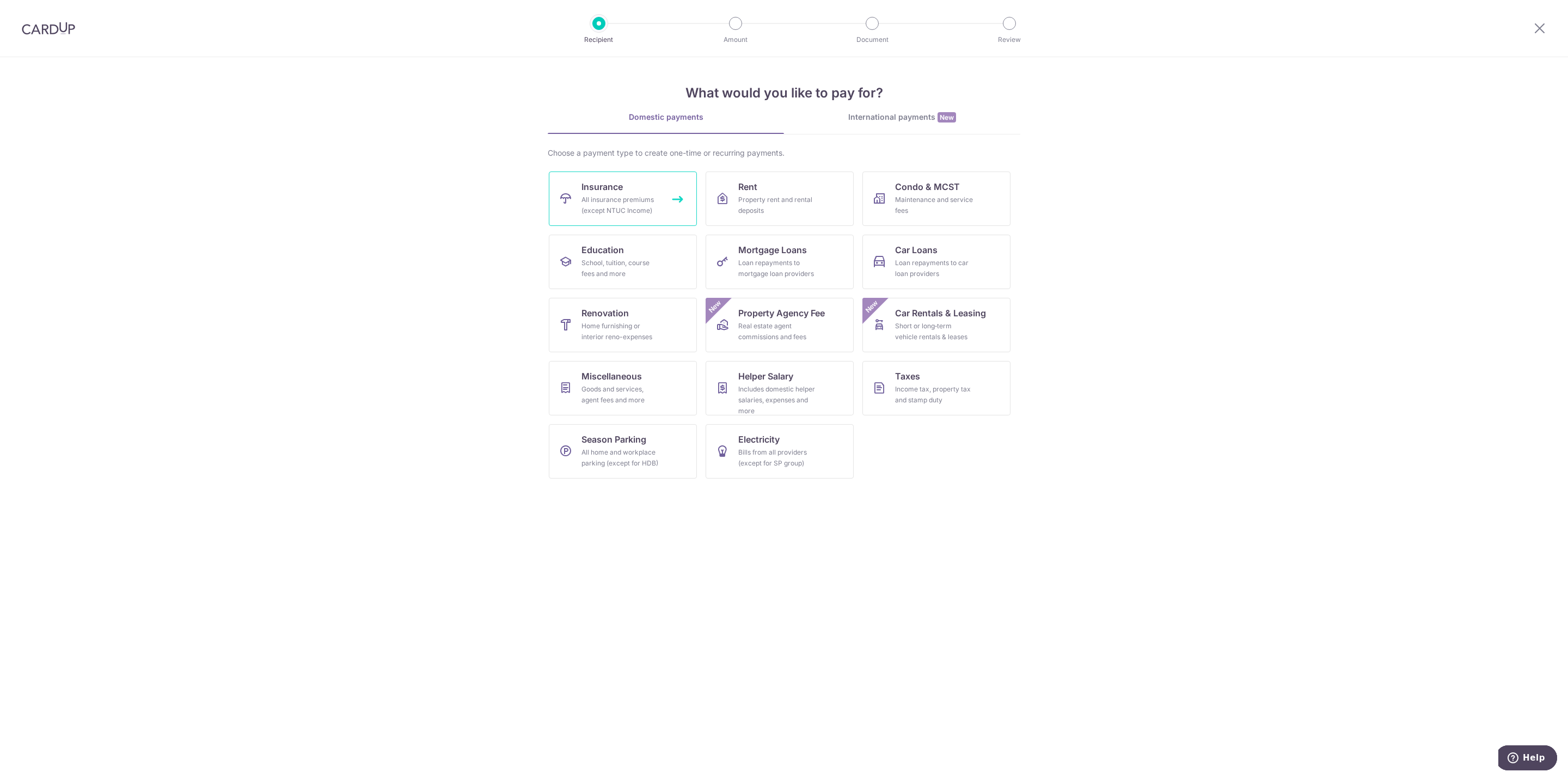
click at [622, 200] on div "All insurance premiums (except NTUC Income)" at bounding box center [621, 205] width 79 height 22
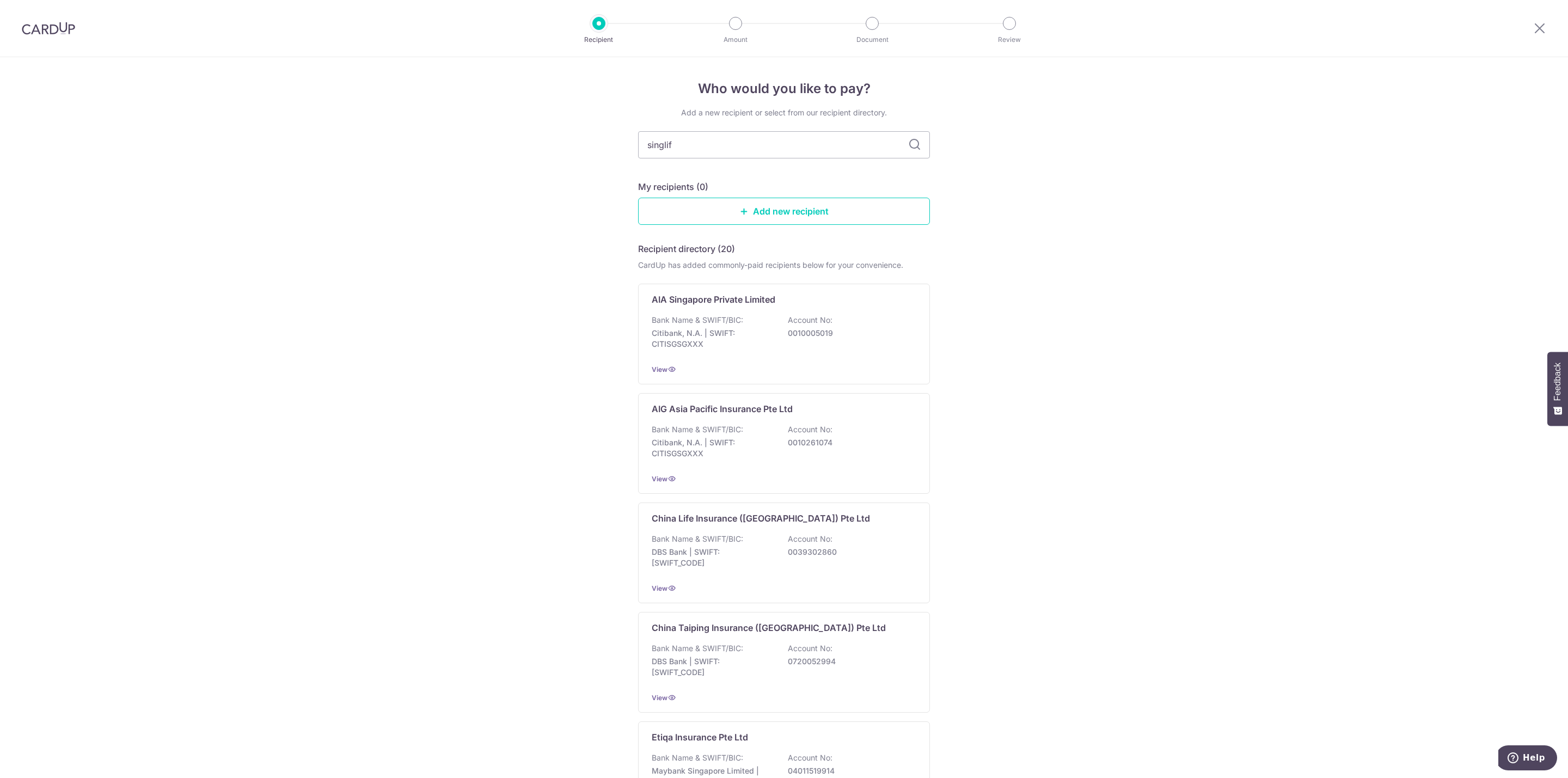
type input "singlife"
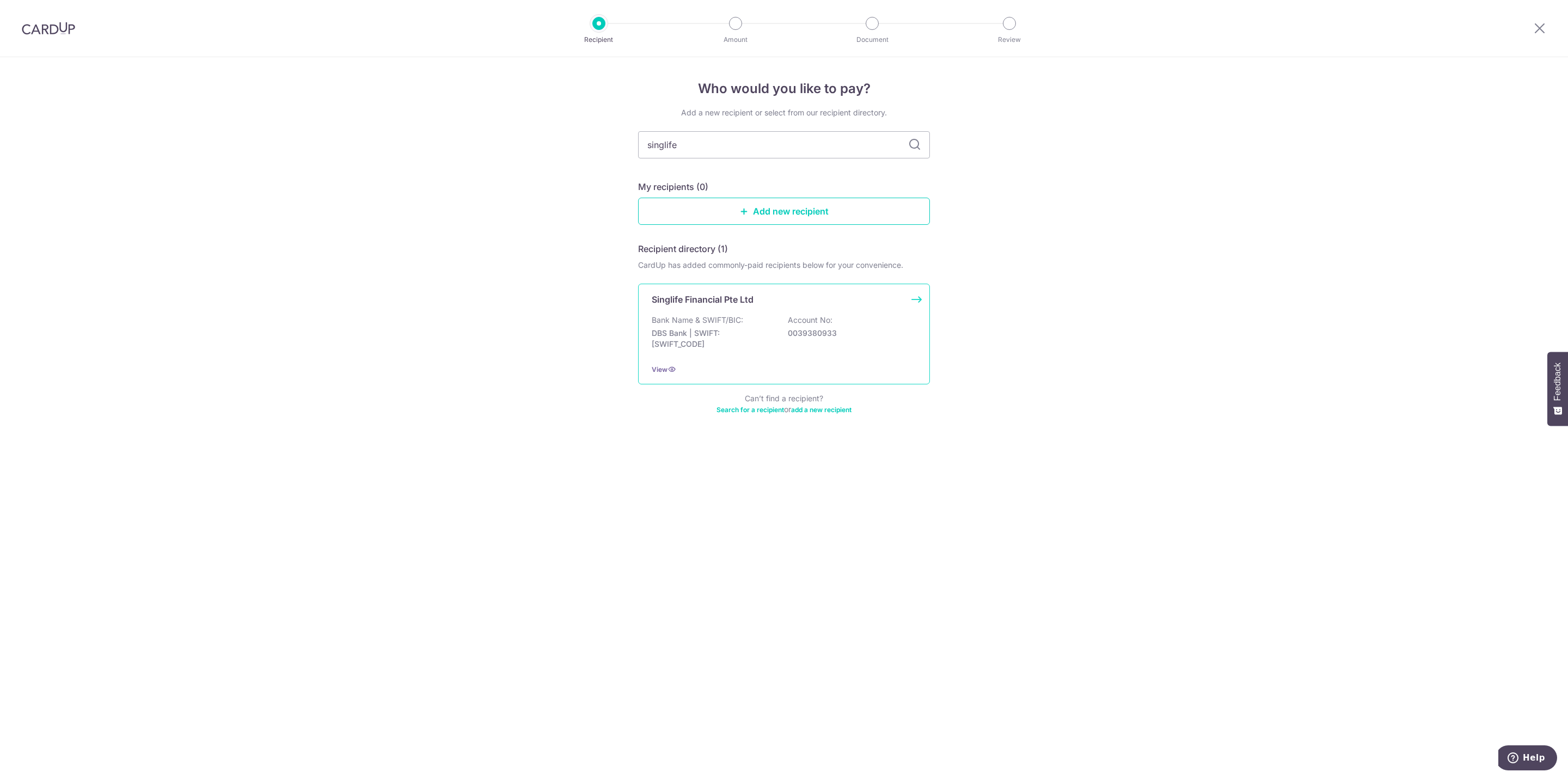
click at [747, 307] on div "Singlife Financial Pte Ltd Bank Name & SWIFT/BIC: DBS Bank | SWIFT: DBSSSGSGXXX…" at bounding box center [784, 334] width 292 height 101
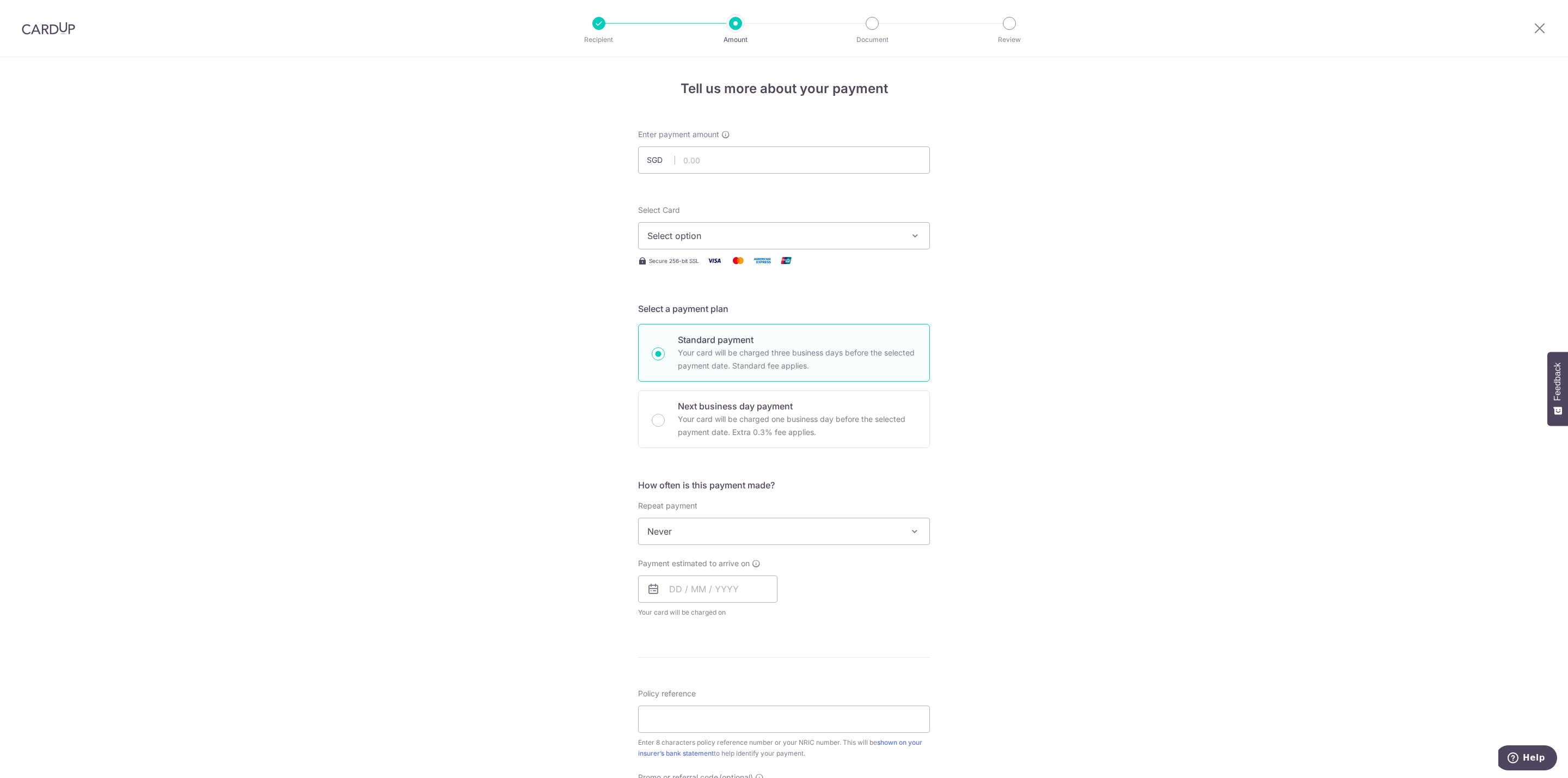
click at [795, 237] on span "Select option" at bounding box center [774, 236] width 254 height 13
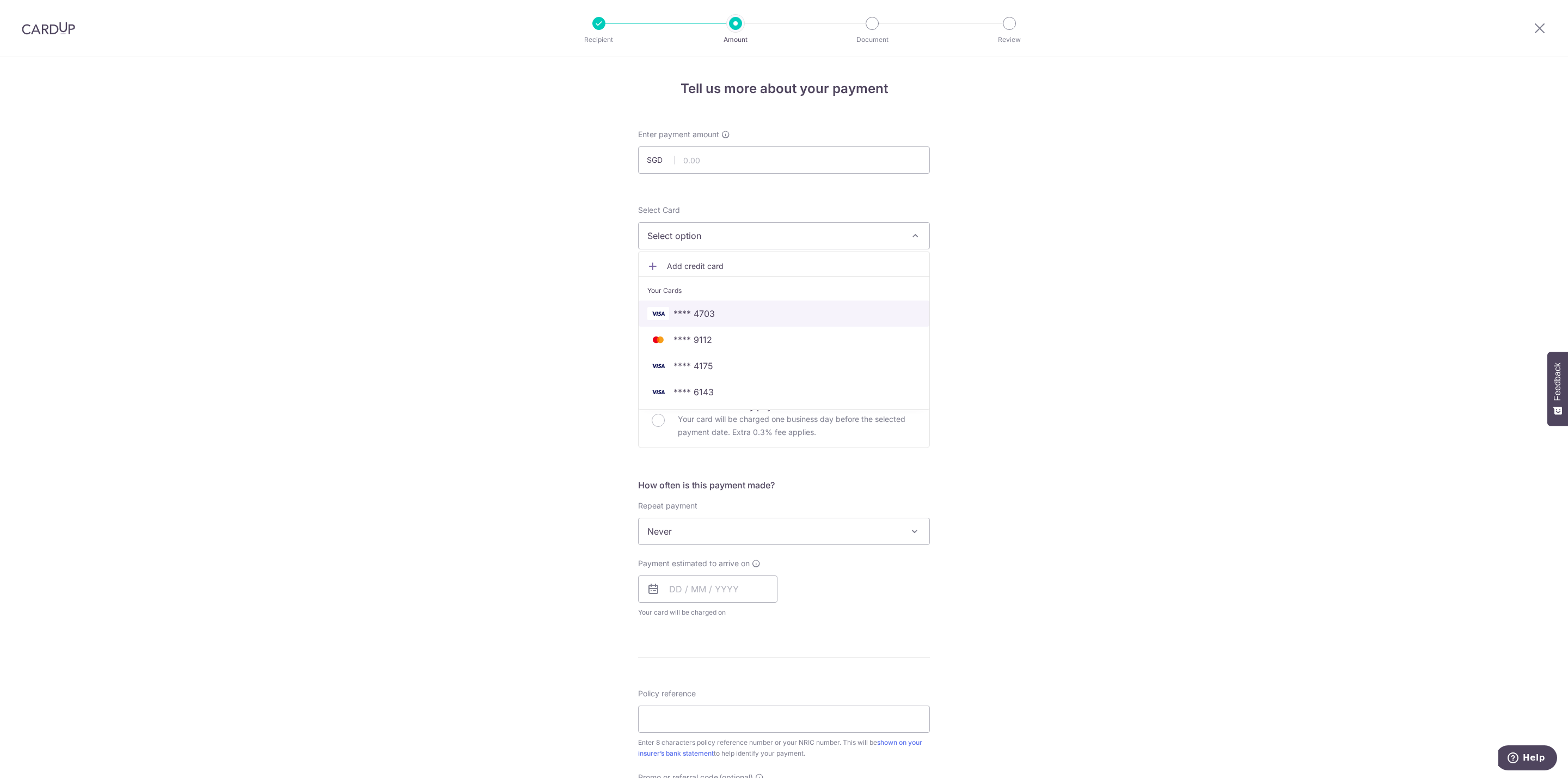
click at [771, 317] on span "**** 4703" at bounding box center [784, 314] width 274 height 13
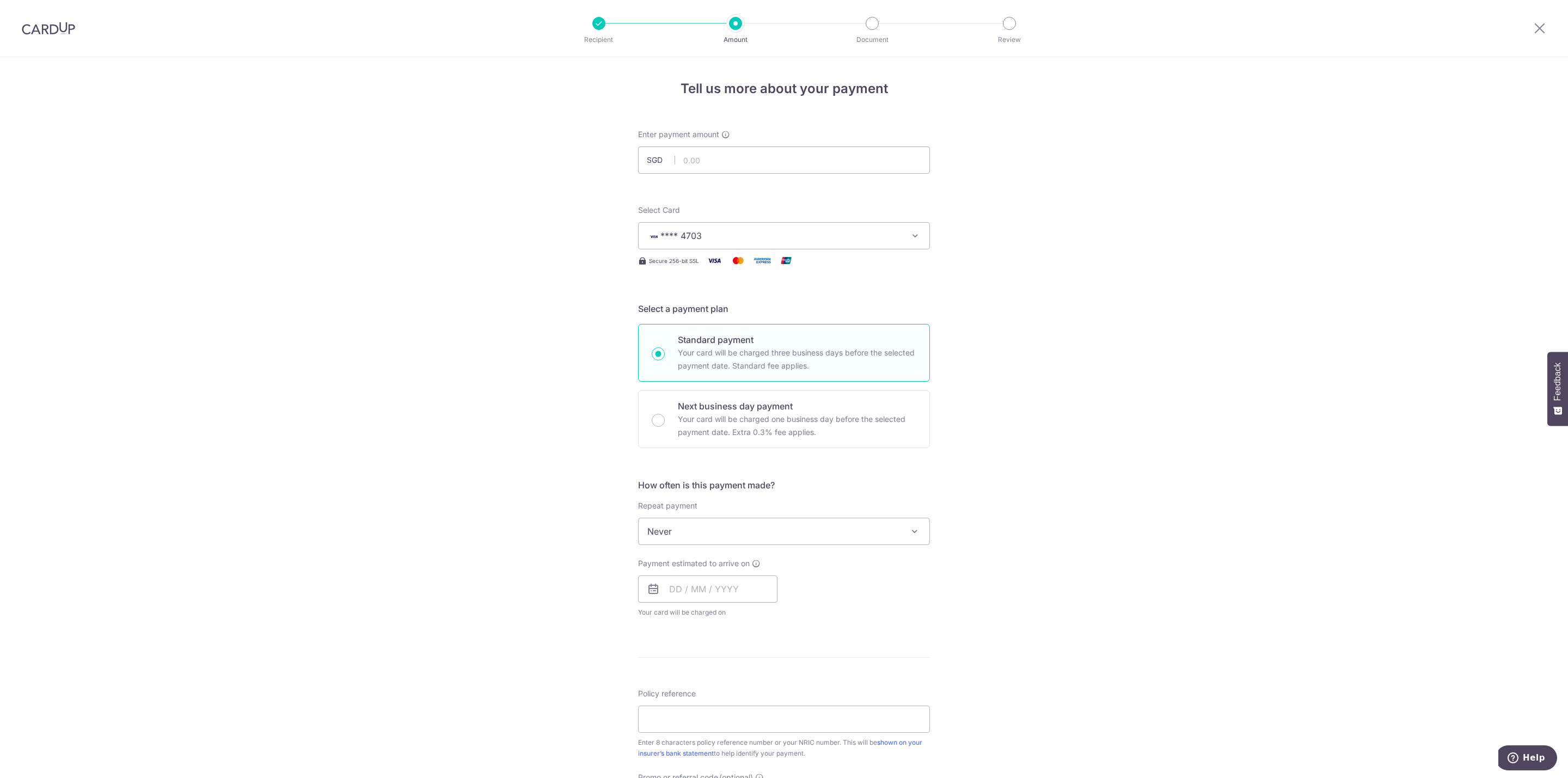
click at [736, 536] on span "Never" at bounding box center [784, 530] width 291 height 26
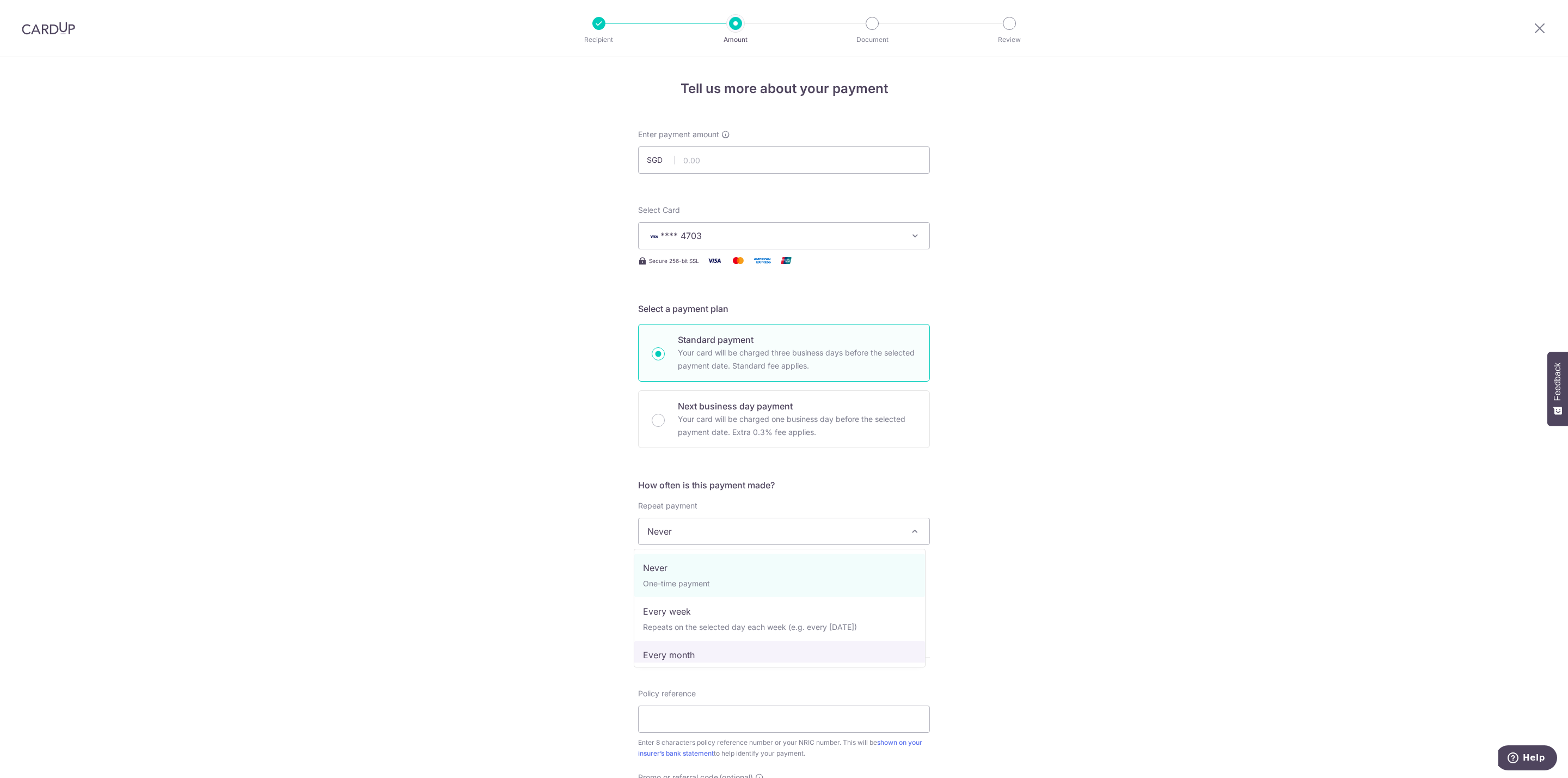
select select "3"
click at [714, 590] on input "text" at bounding box center [707, 589] width 139 height 28
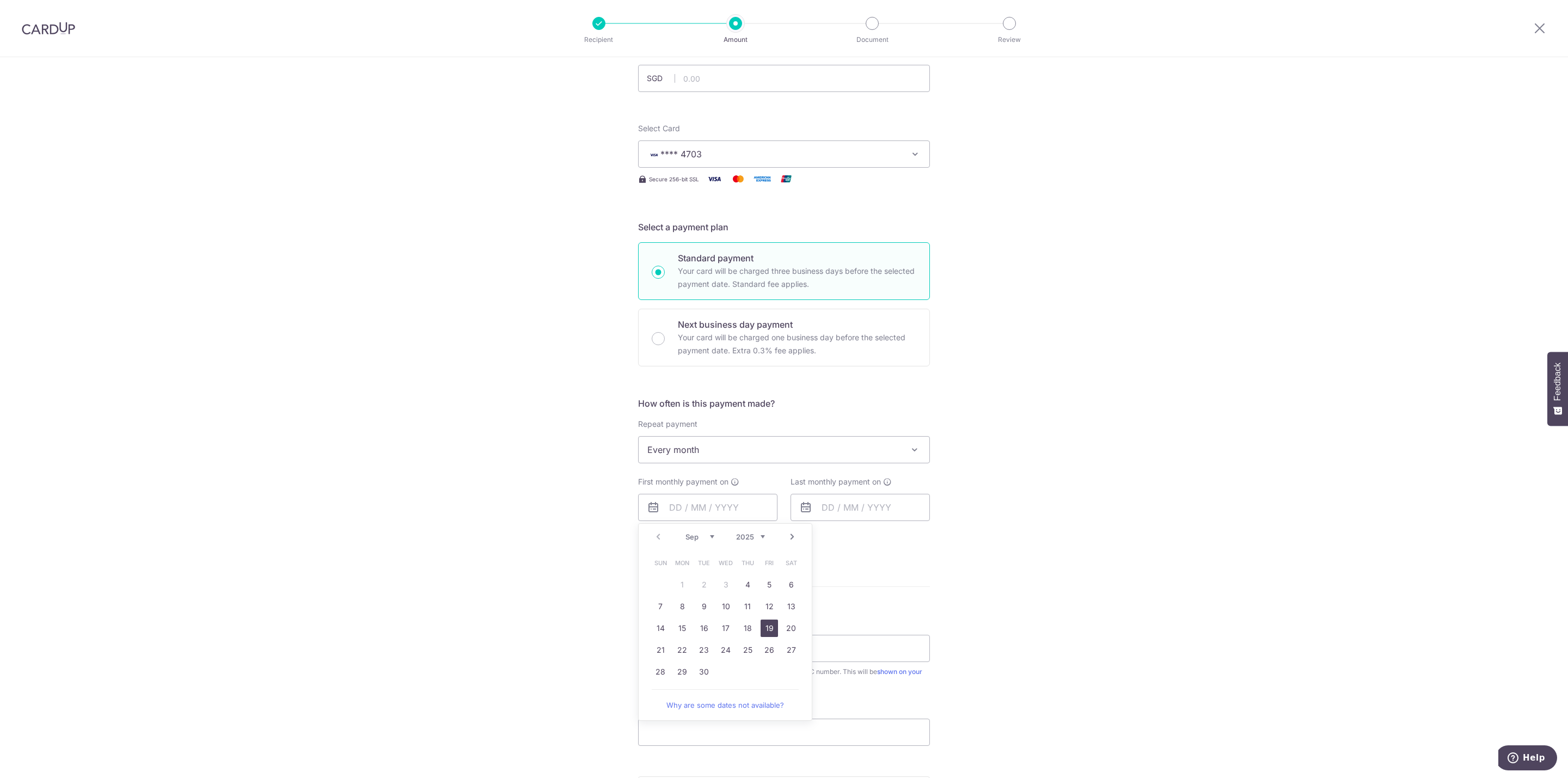
click at [768, 622] on link "19" at bounding box center [769, 628] width 17 height 17
type input "19/09/2025"
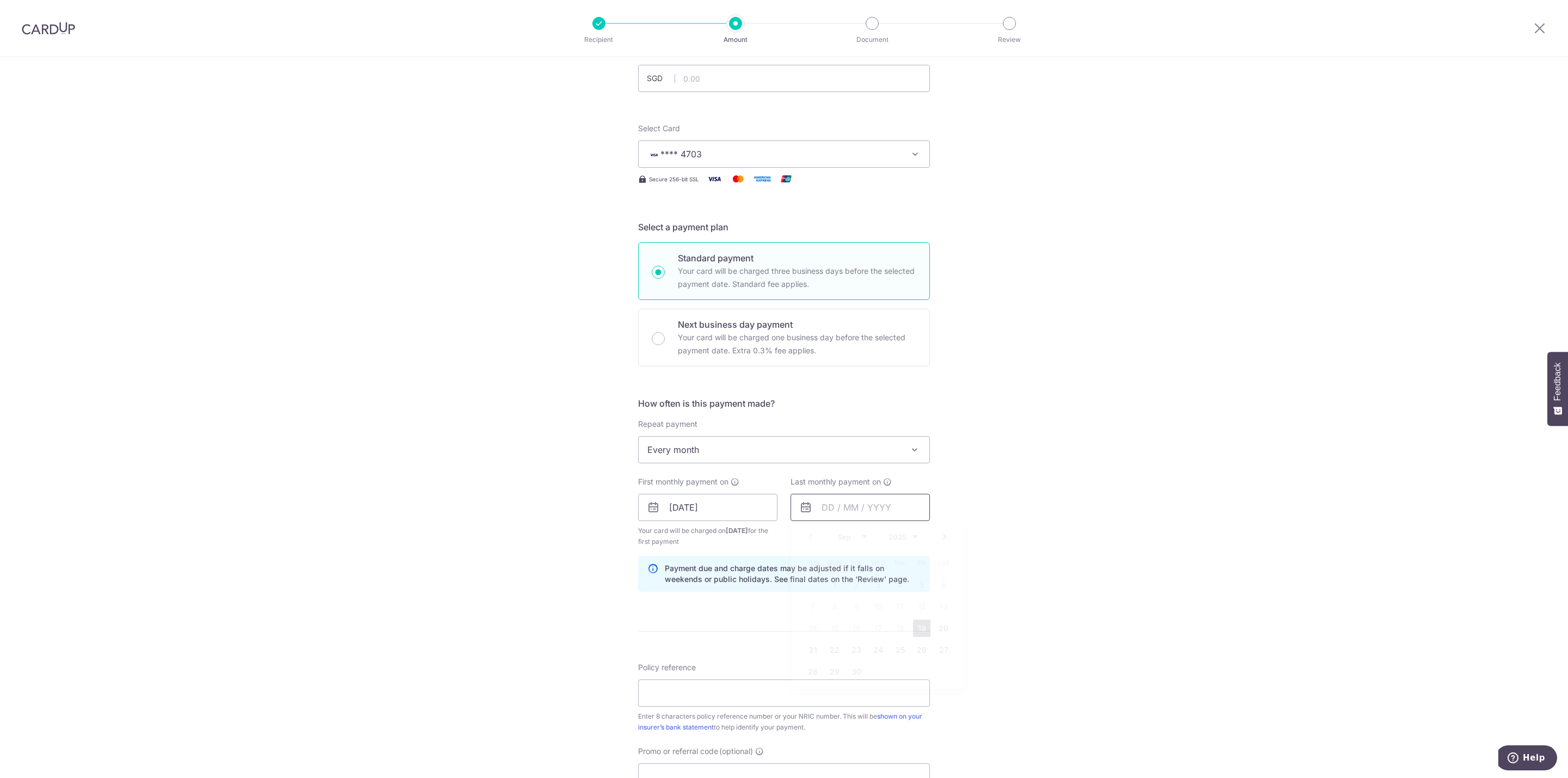
click at [855, 509] on input "text" at bounding box center [860, 507] width 139 height 28
click at [939, 536] on link "Next" at bounding box center [945, 537] width 13 height 13
click at [834, 653] on link "20" at bounding box center [835, 650] width 17 height 17
type input "20/10/2025"
click at [936, 588] on div "Tell us more about your payment Enter payment amount SGD Select Card **** 4703 …" at bounding box center [784, 496] width 1568 height 1040
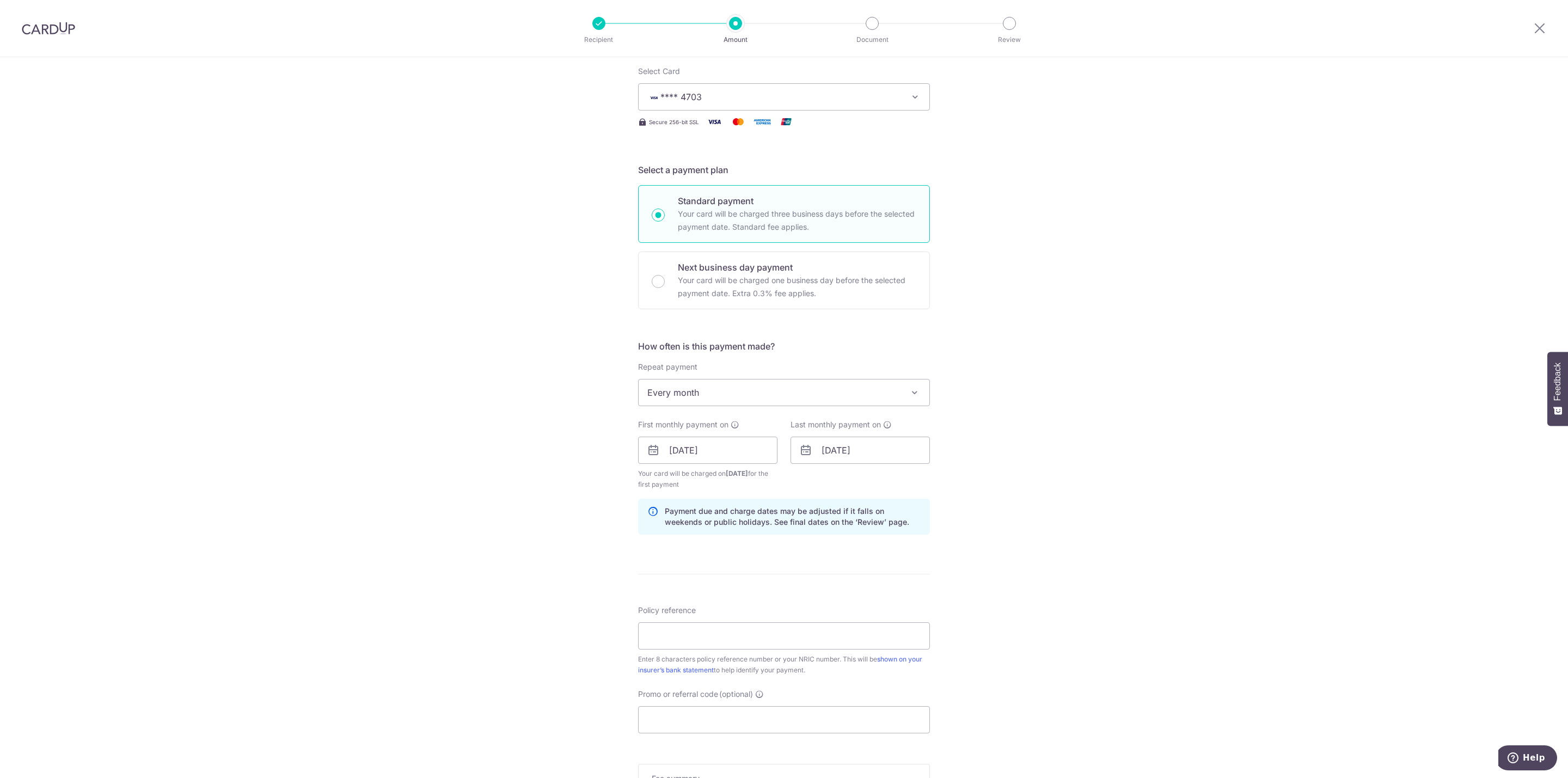
scroll to position [163, 0]
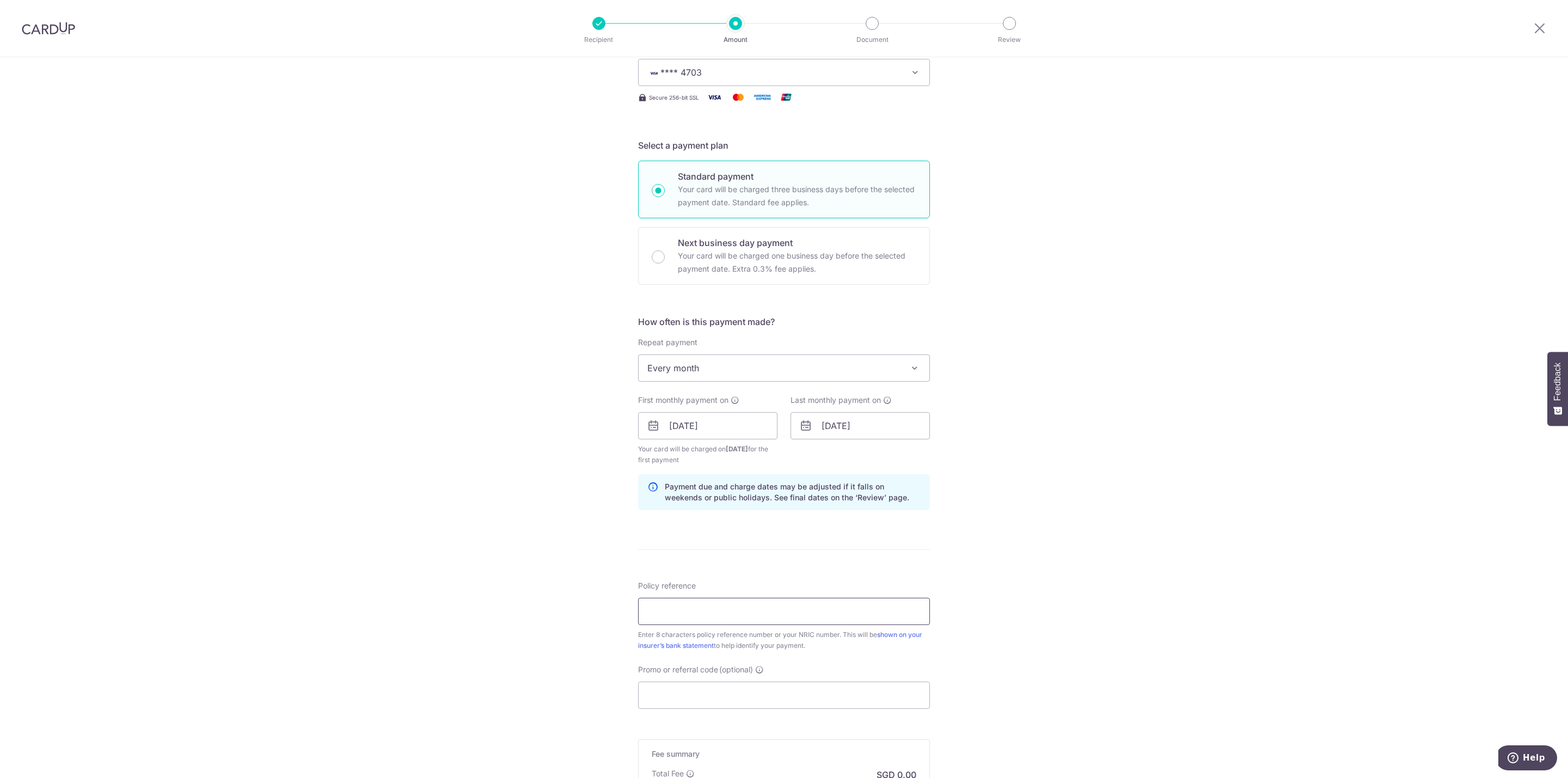
click at [690, 613] on input "Policy reference" at bounding box center [784, 611] width 292 height 28
paste input "83714236"
type input "83714236"
click at [974, 666] on div "Tell us more about your payment Enter payment amount SGD Select Card **** 4703 …" at bounding box center [784, 414] width 1568 height 1040
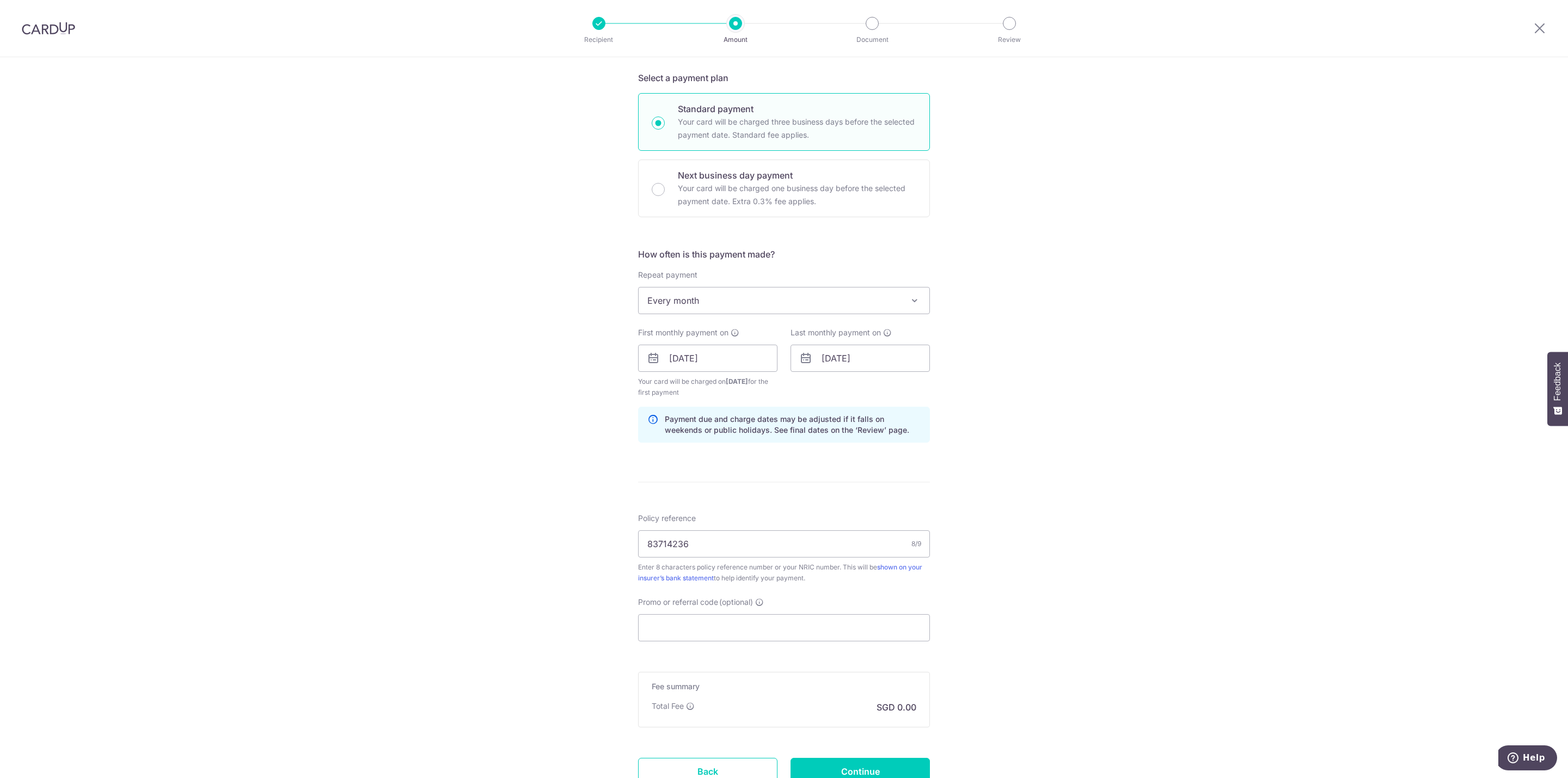
scroll to position [322, 0]
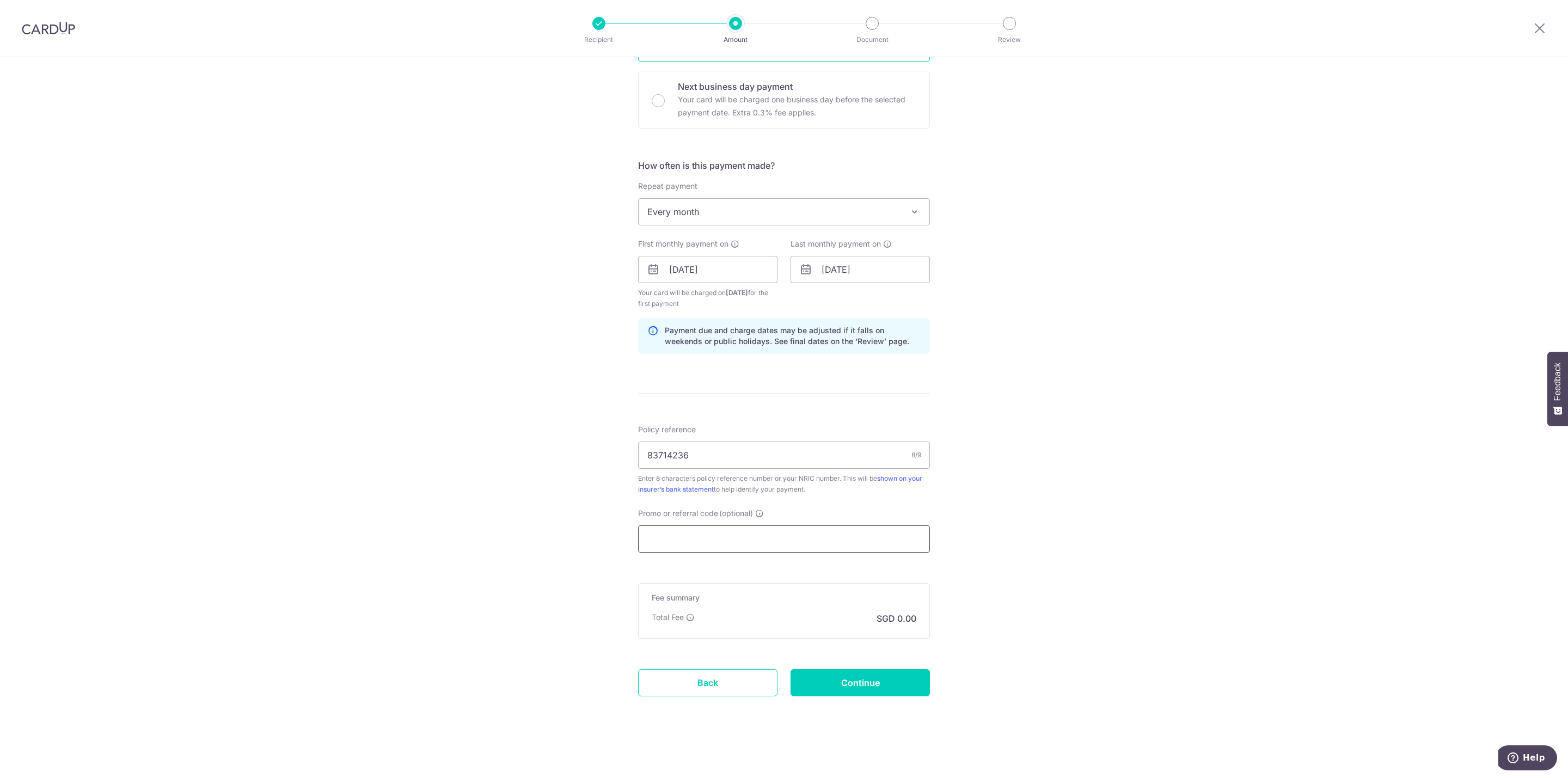
click at [707, 539] on input "Promo or referral code (optional)" at bounding box center [784, 538] width 292 height 28
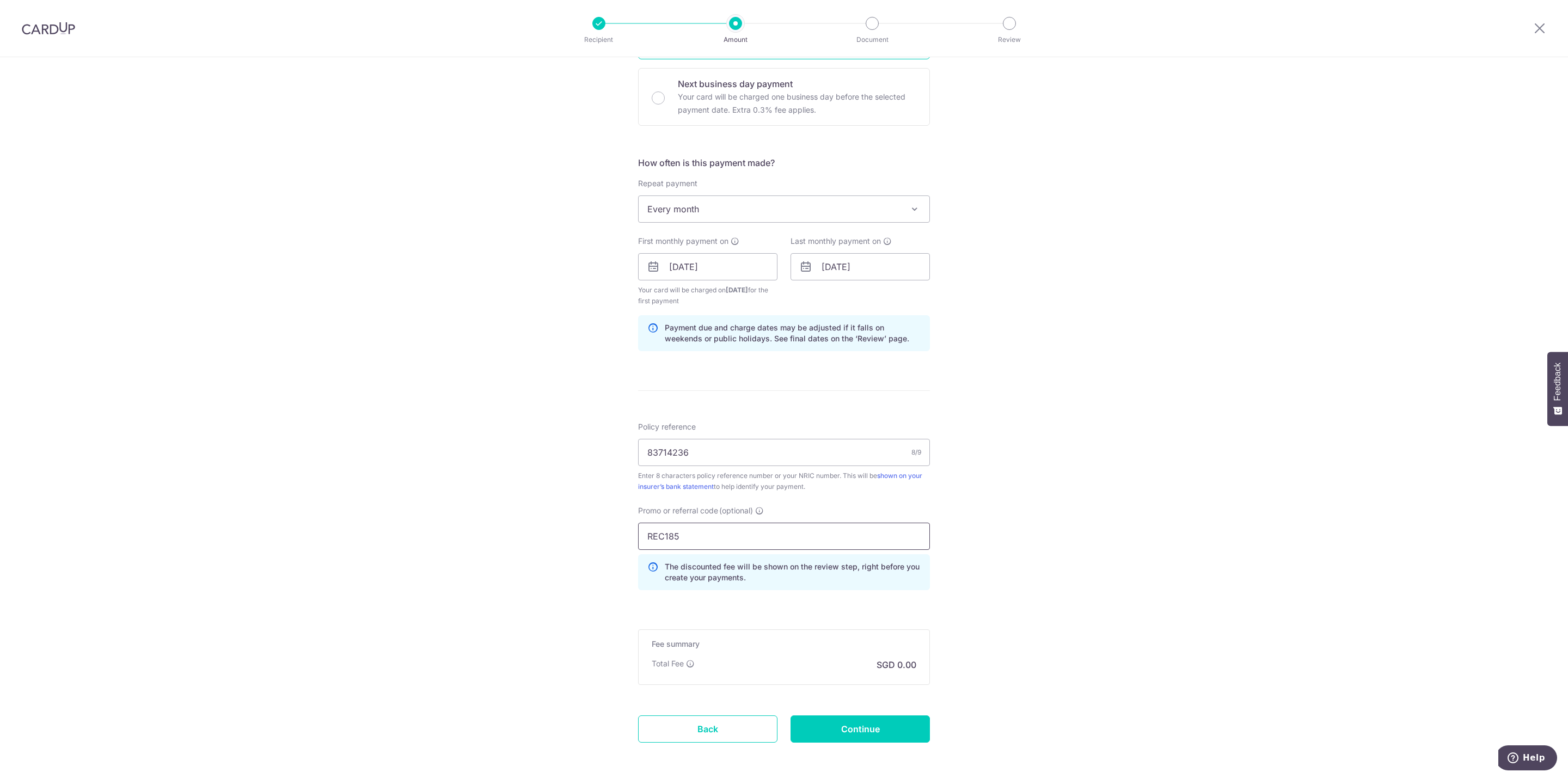
type input "REC185"
click at [1298, 366] on div "Tell us more about your payment Enter payment amount SGD Select Card **** 4703 …" at bounding box center [784, 280] width 1568 height 1089
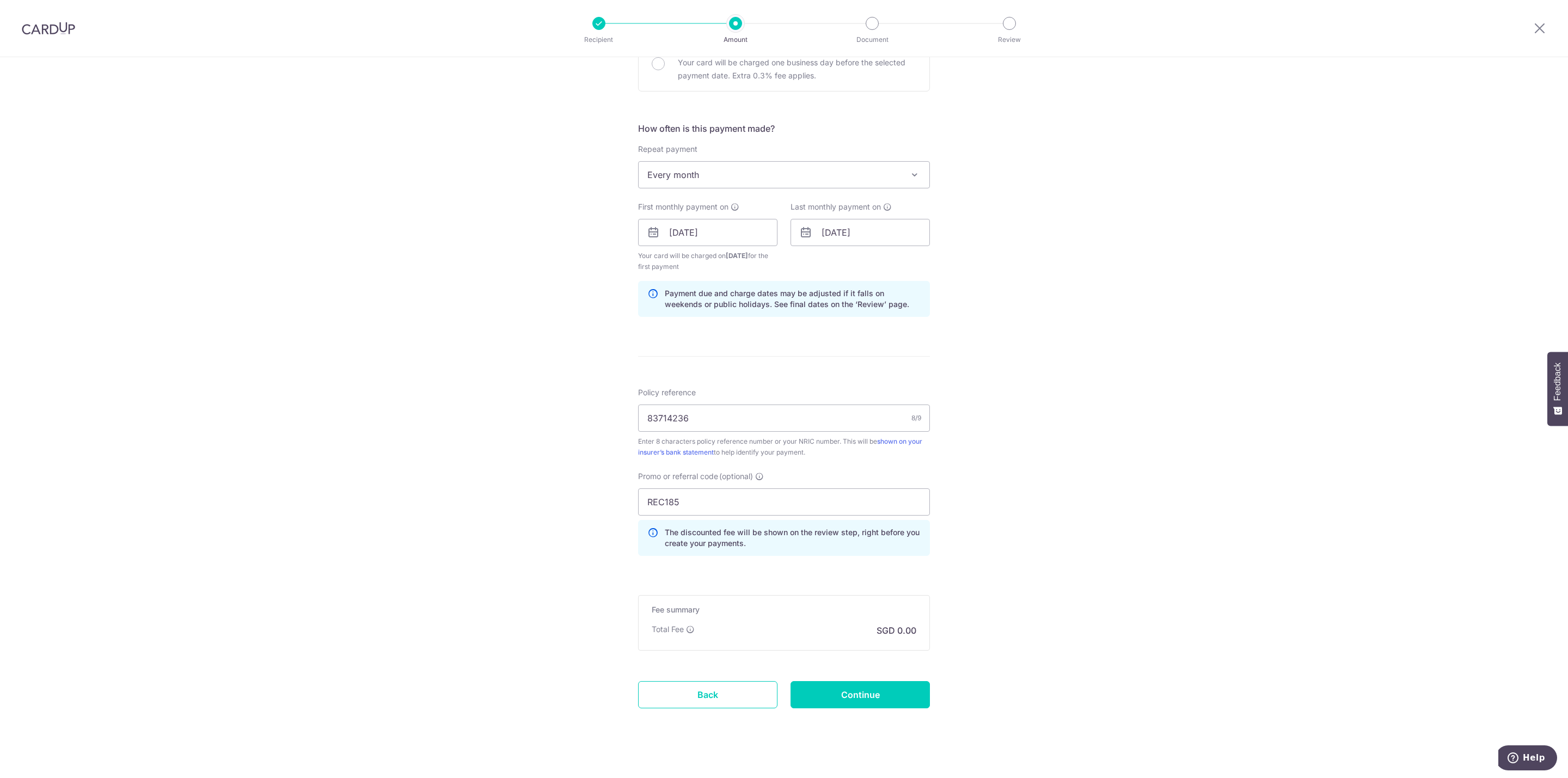
scroll to position [372, 0]
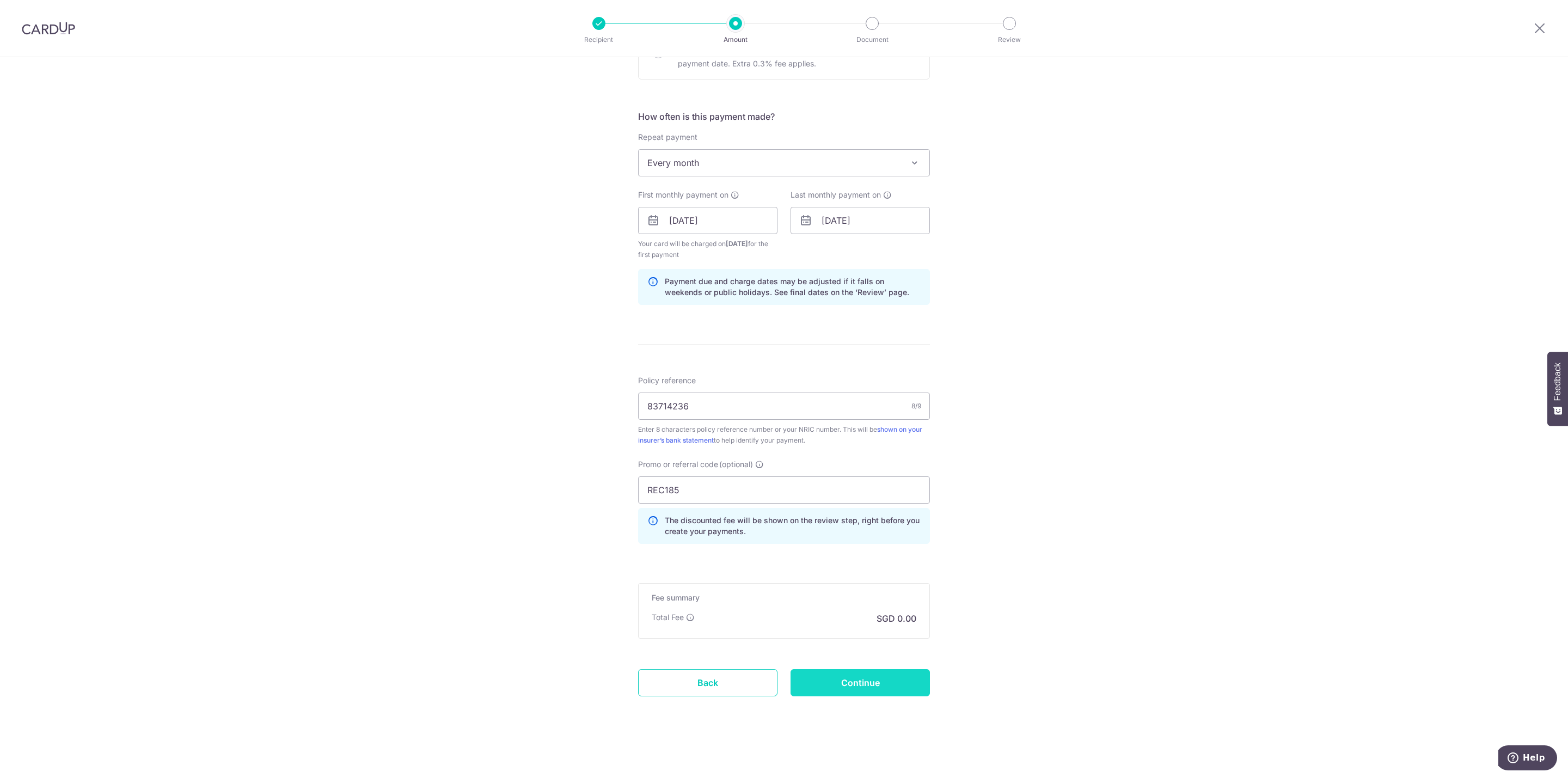
click at [865, 681] on input "Continue" at bounding box center [860, 682] width 139 height 28
type input "Create Schedule"
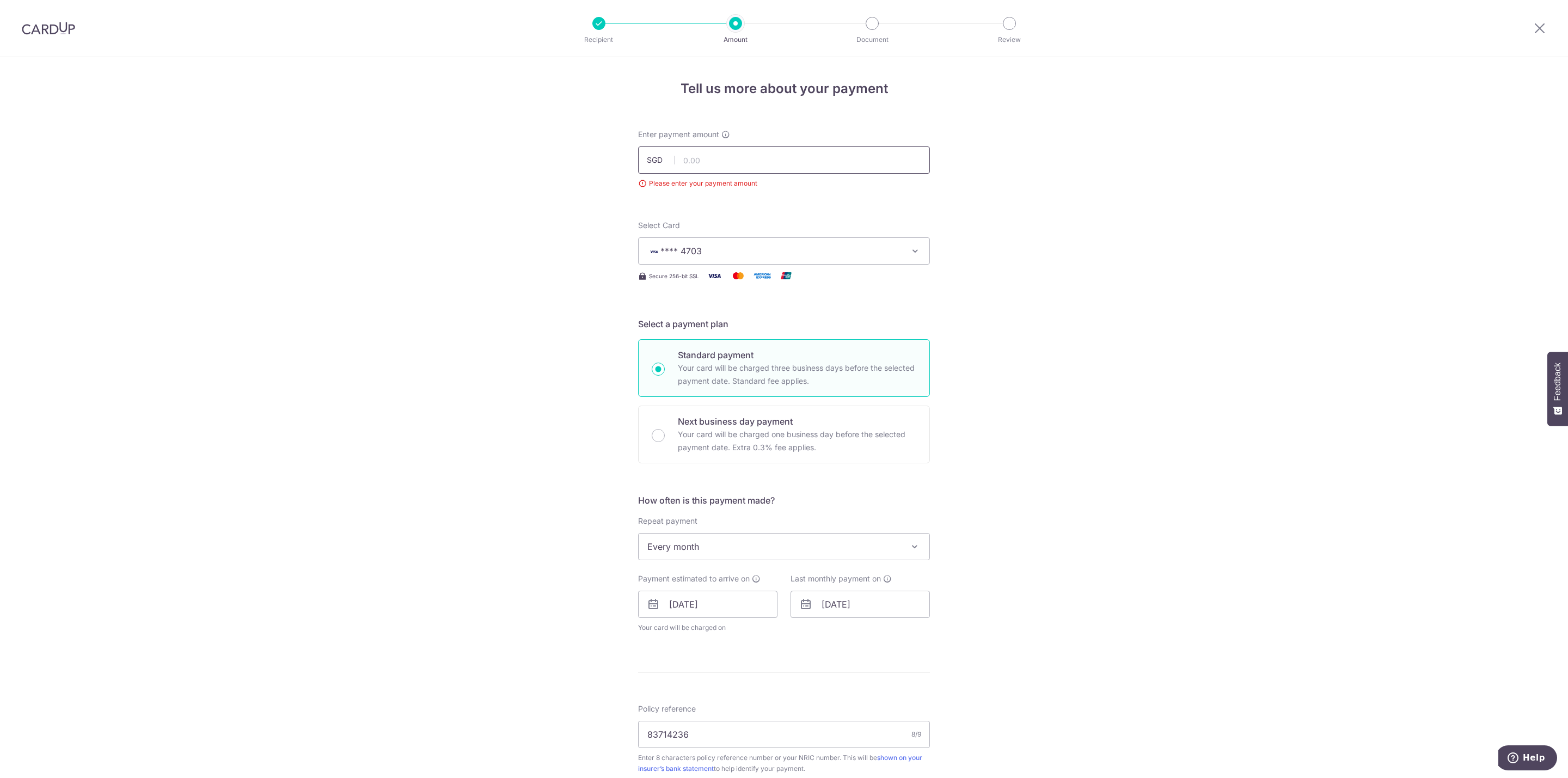
click at [758, 151] on input "text" at bounding box center [784, 160] width 292 height 28
type input "152.18"
click at [954, 210] on div "Tell us more about your payment Enter payment amount SGD 152.18 Please enter yo…" at bounding box center [784, 582] width 1568 height 1049
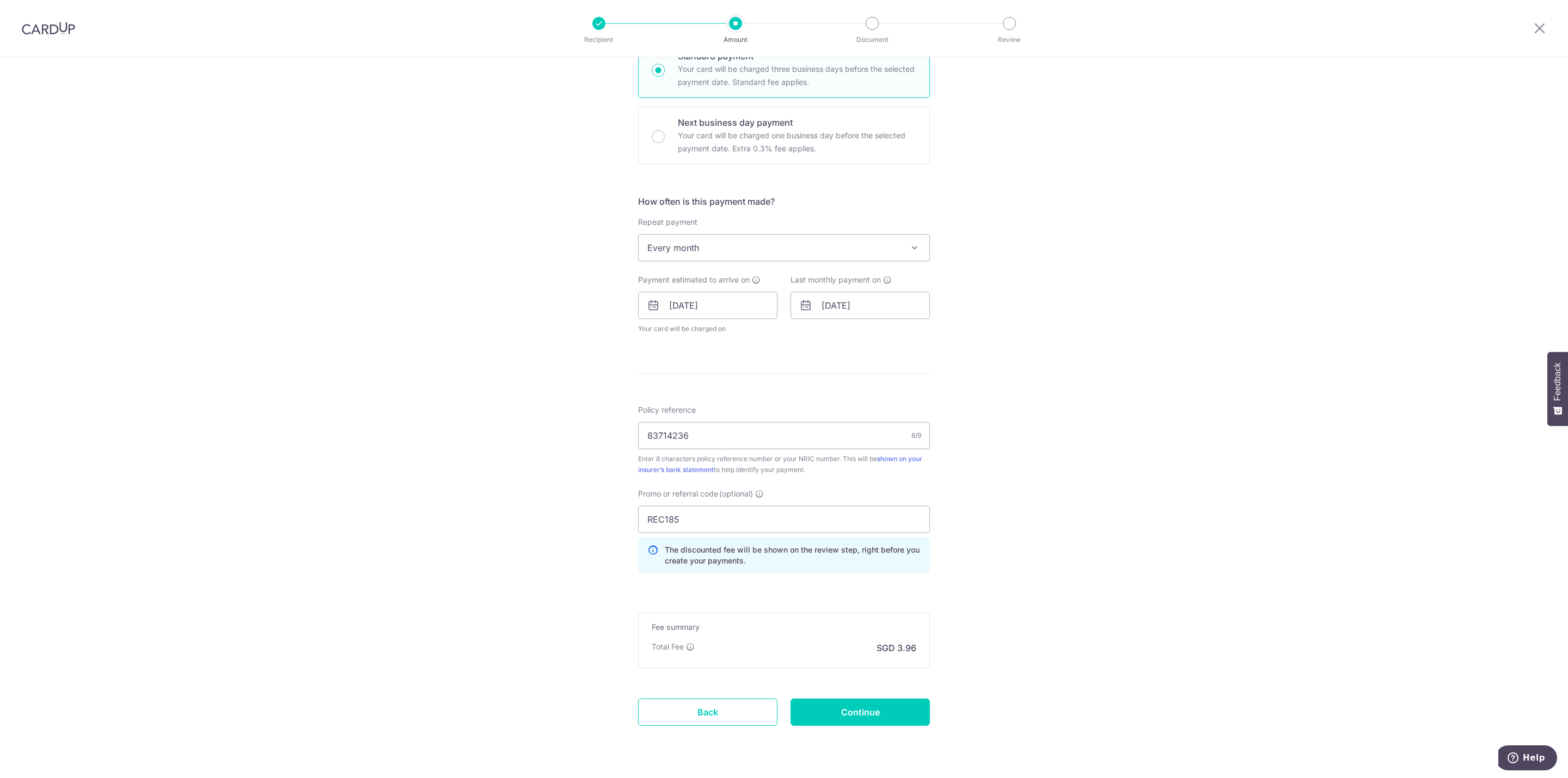
scroll to position [332, 0]
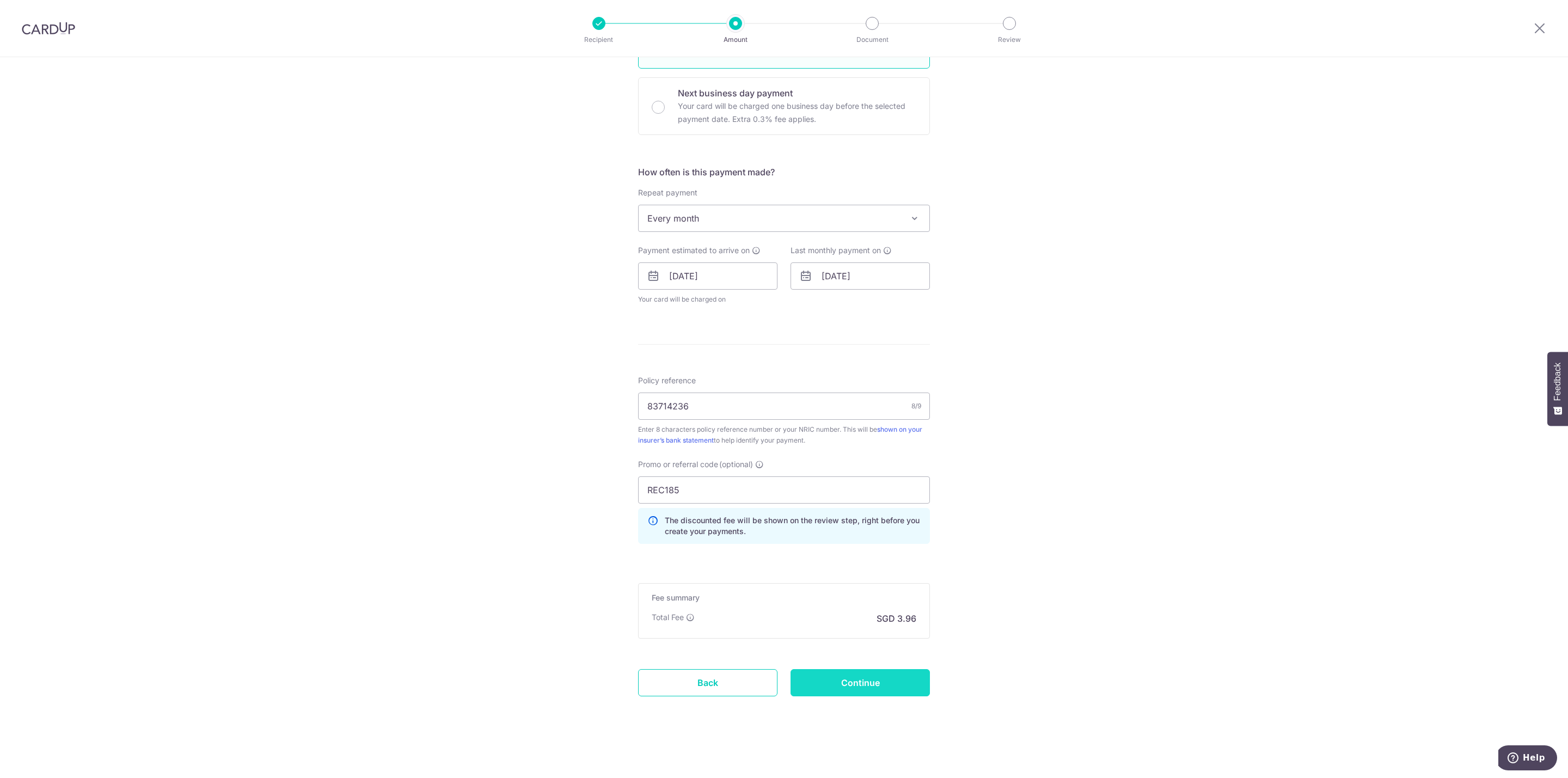
click at [866, 689] on input "Continue" at bounding box center [860, 682] width 139 height 28
type input "Create Schedule"
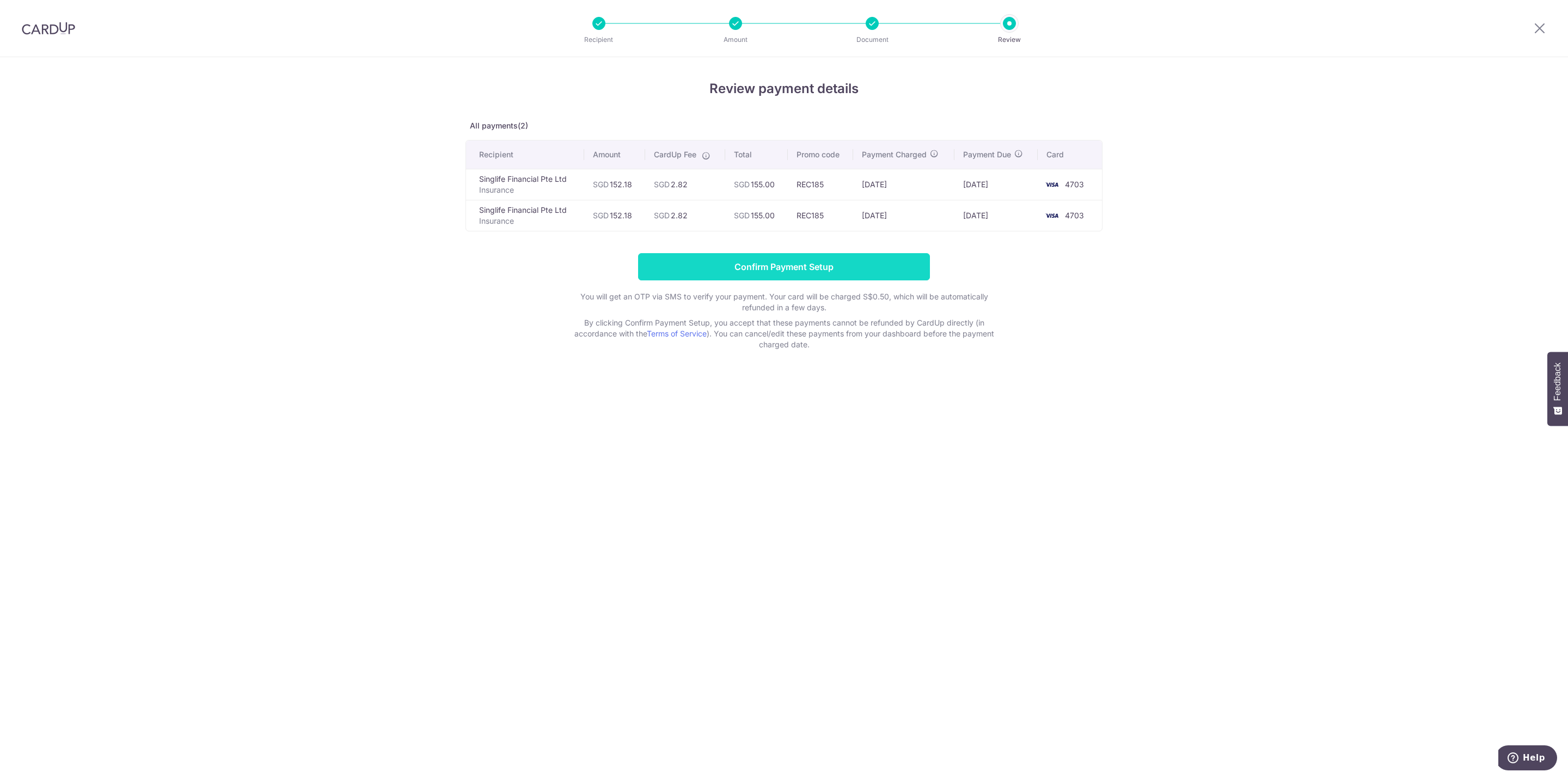
click at [863, 266] on input "Confirm Payment Setup" at bounding box center [784, 266] width 292 height 28
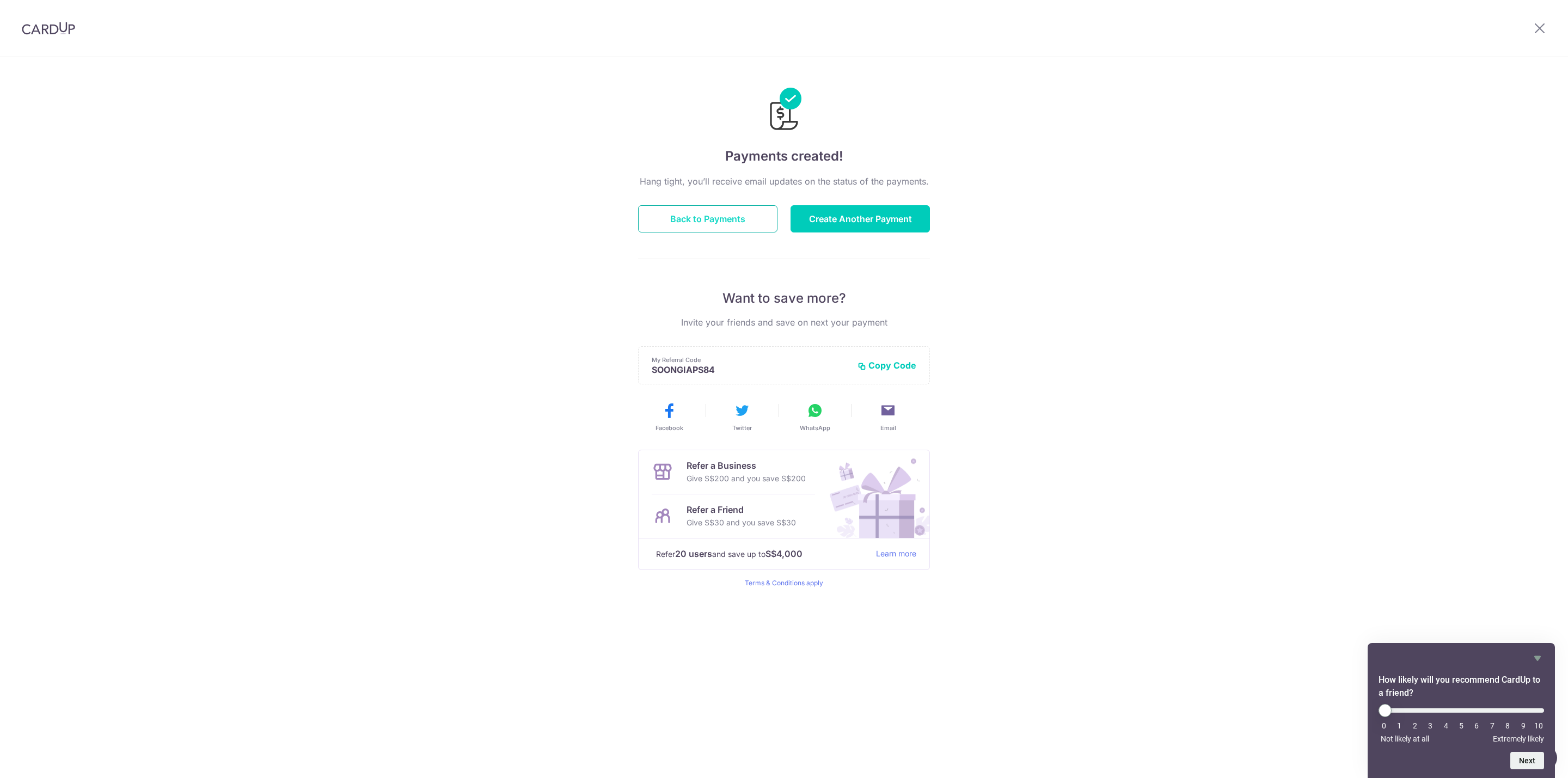
click at [722, 218] on button "Back to Payments" at bounding box center [707, 218] width 139 height 28
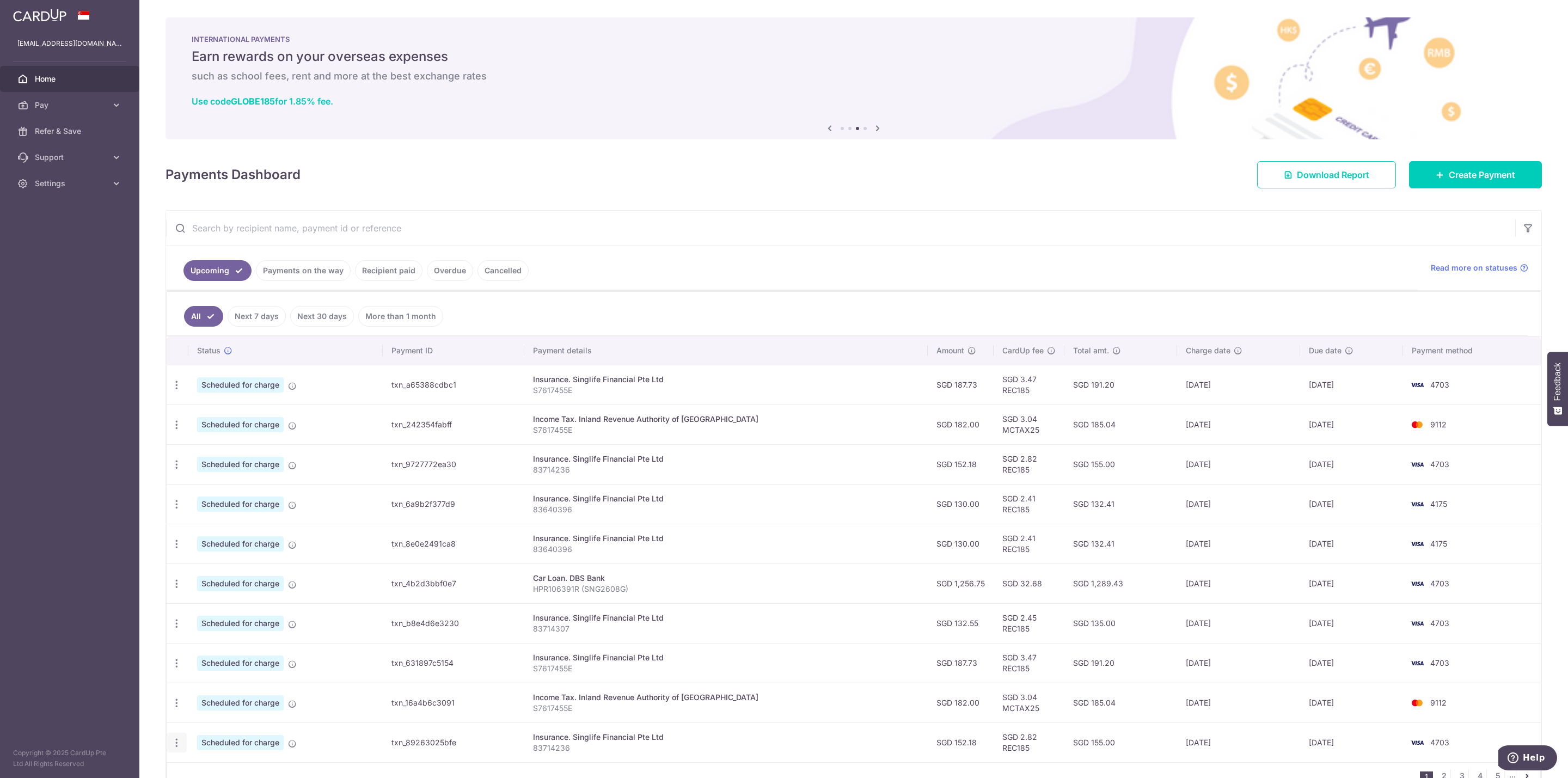
click at [180, 391] on icon "button" at bounding box center [177, 385] width 12 height 12
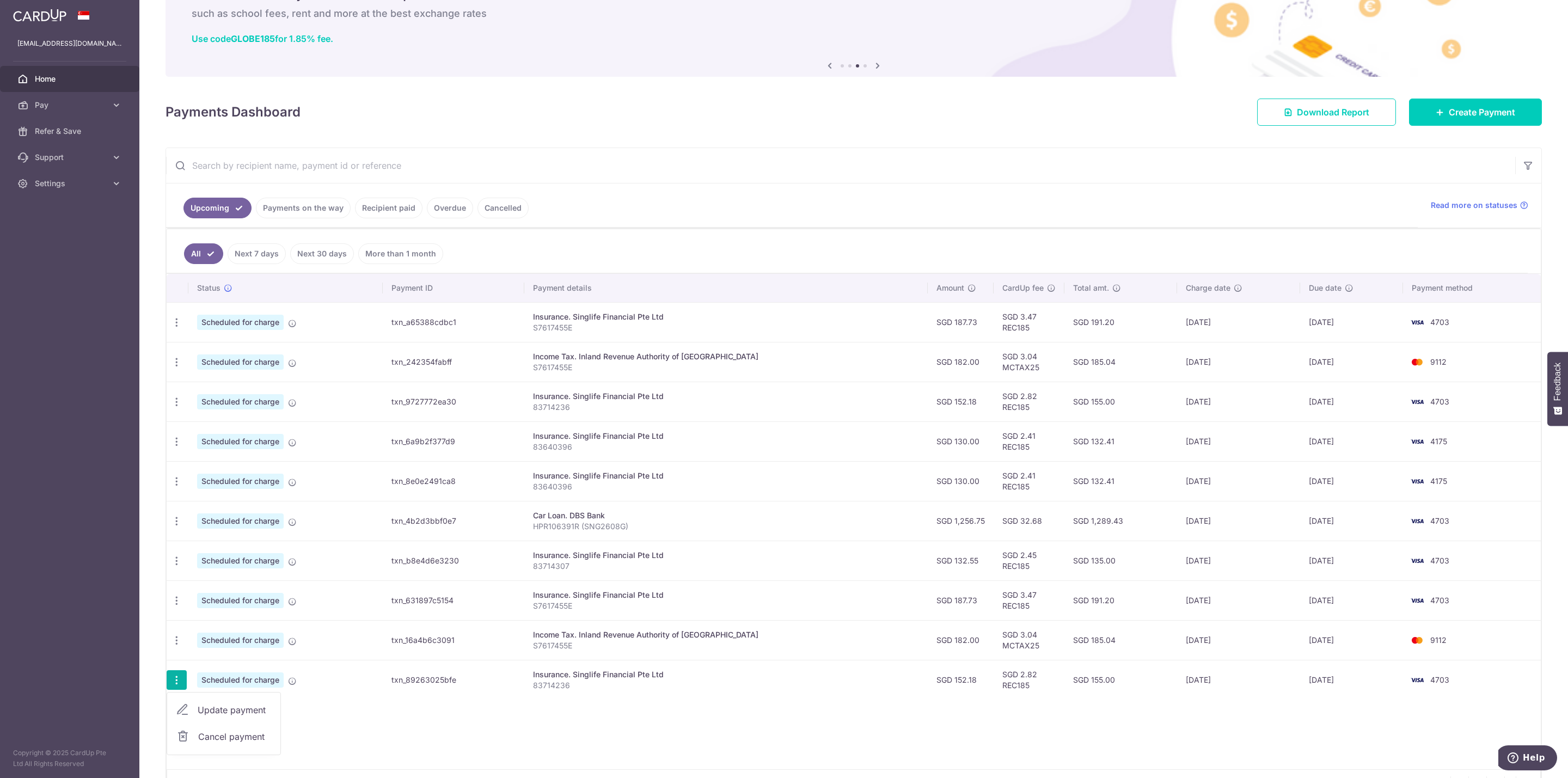
scroll to position [82, 0]
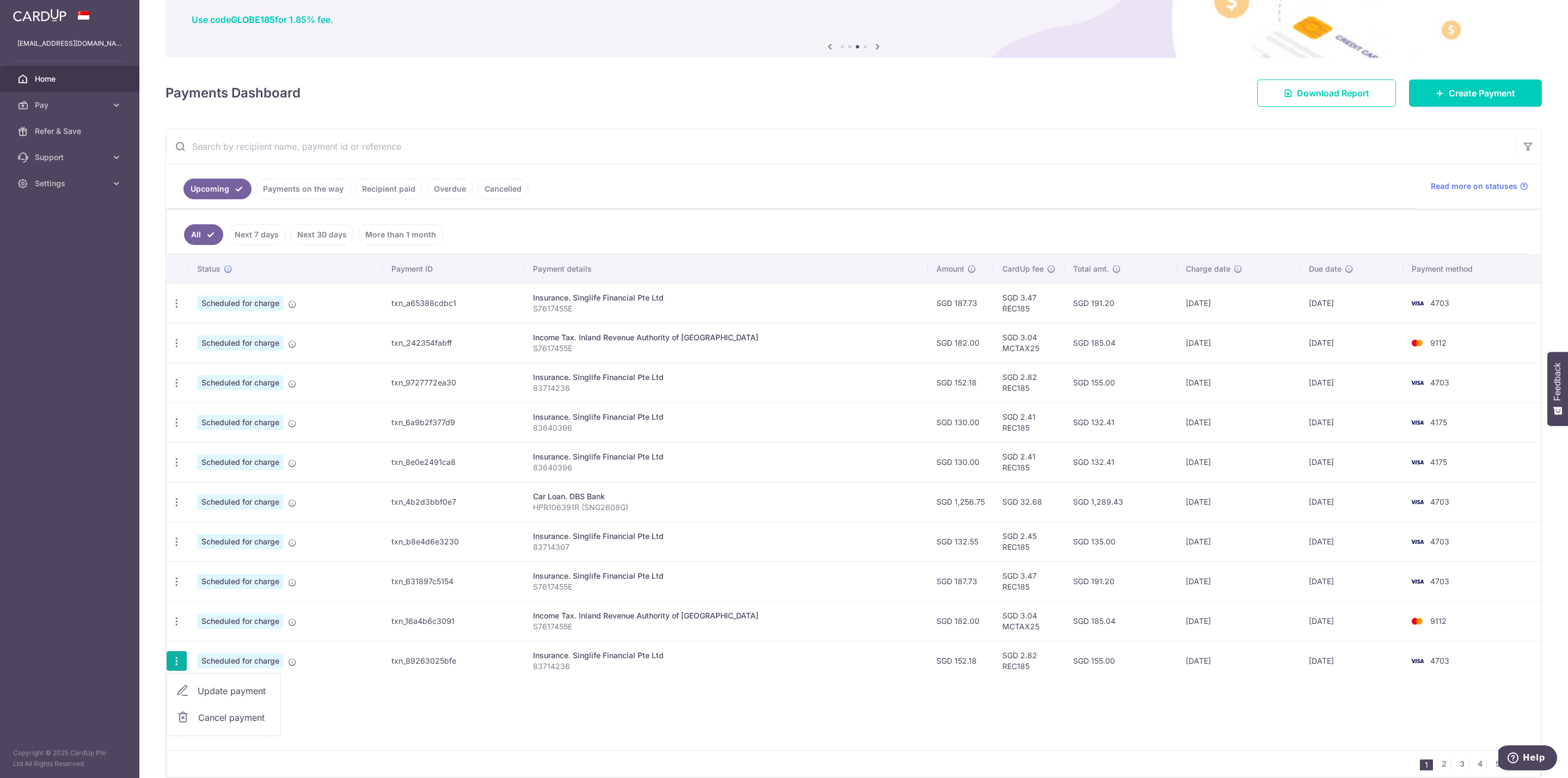
click at [224, 724] on span "Cancel payment" at bounding box center [234, 717] width 73 height 13
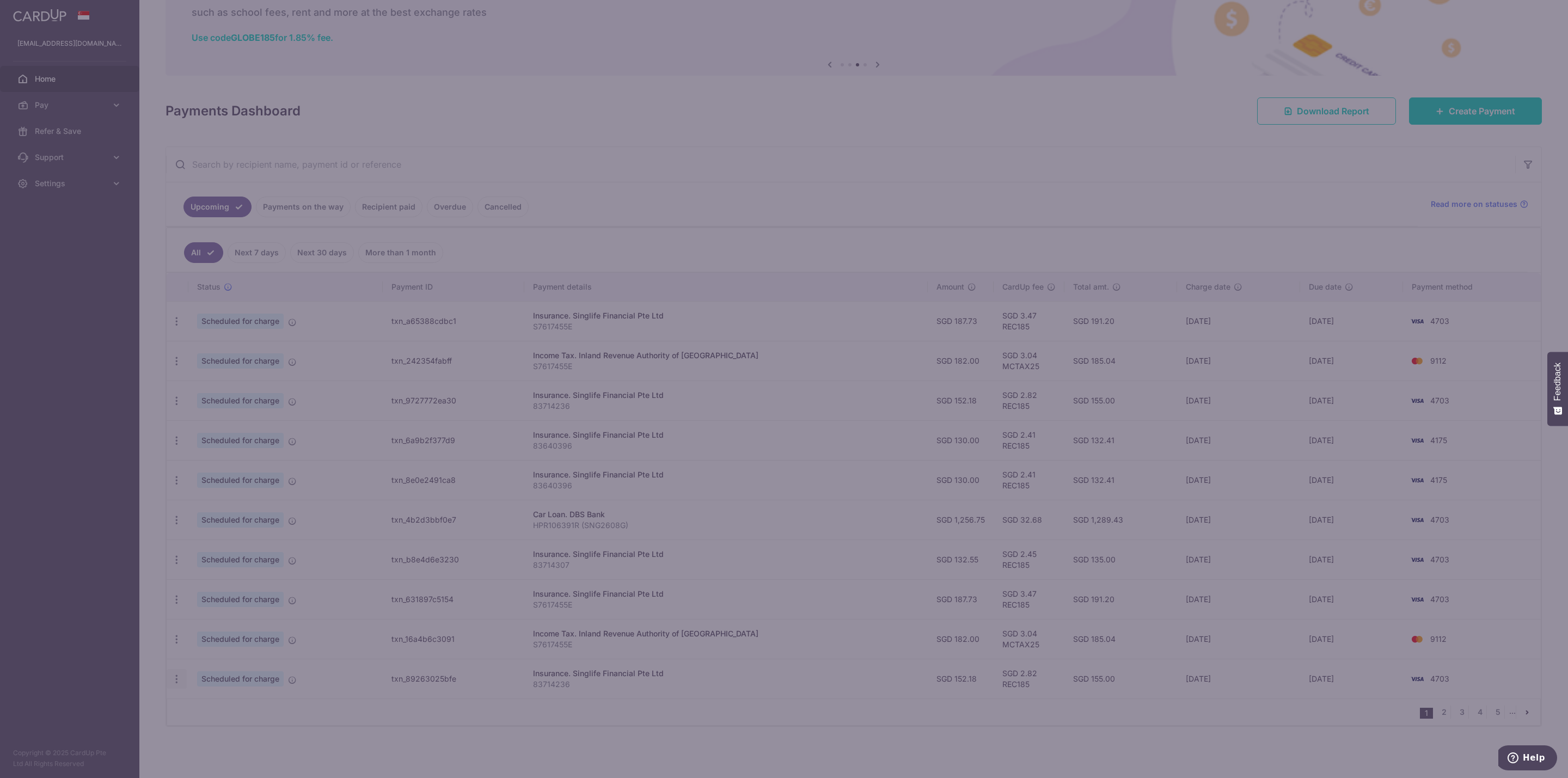
scroll to position [71, 0]
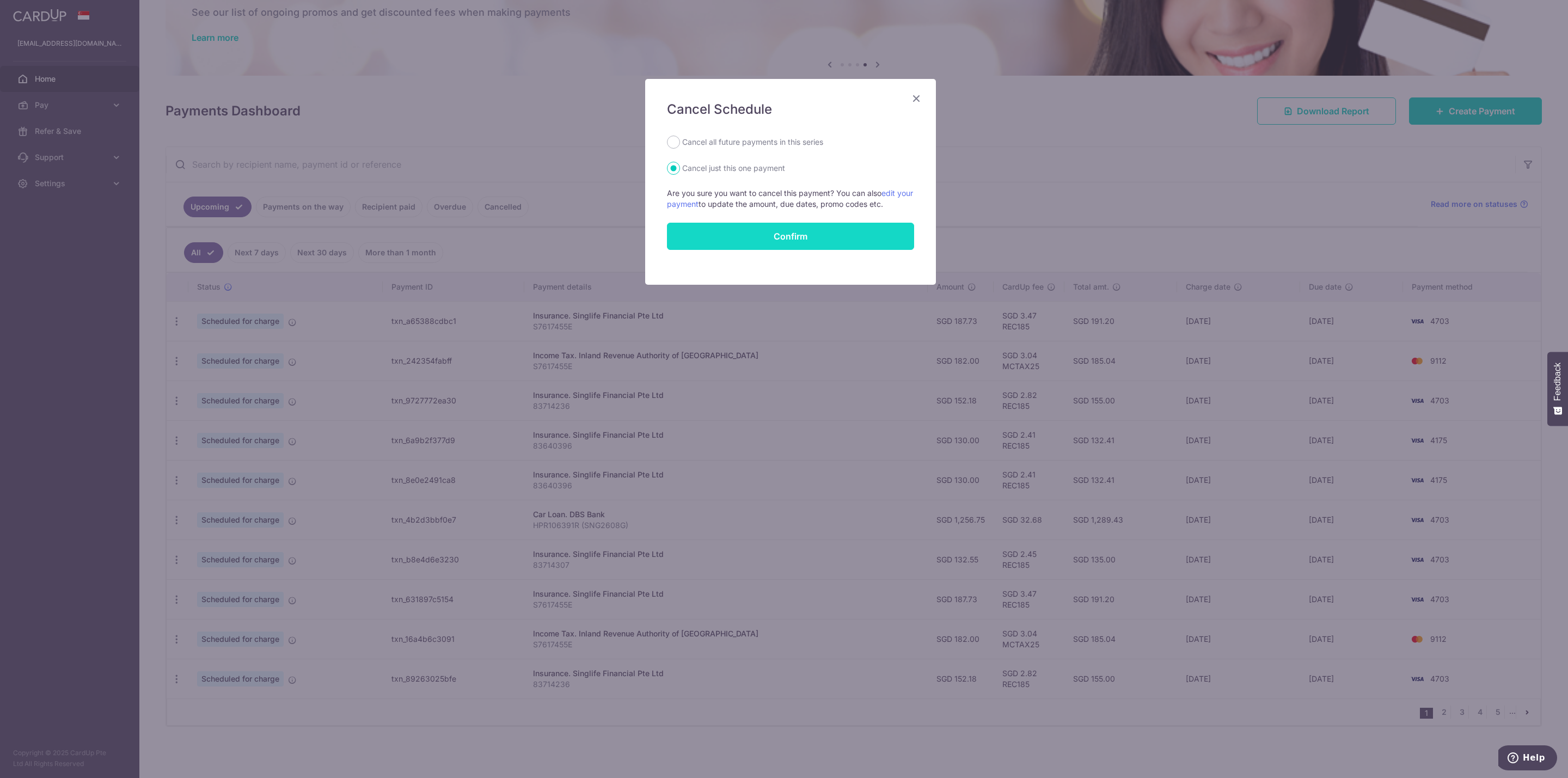
click at [784, 244] on button "Confirm" at bounding box center [791, 236] width 247 height 28
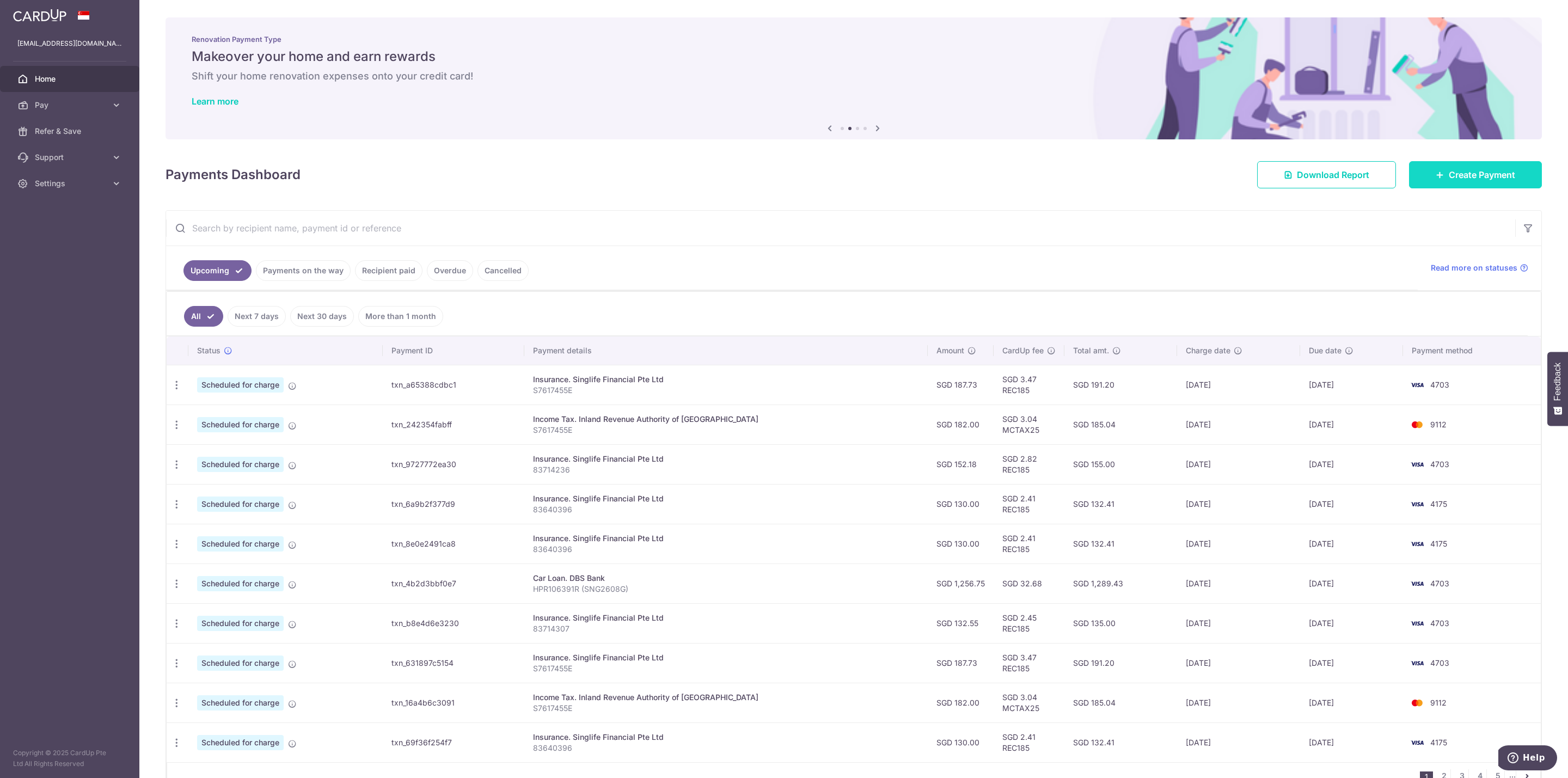
click at [1490, 180] on span "Create Payment" at bounding box center [1482, 174] width 67 height 13
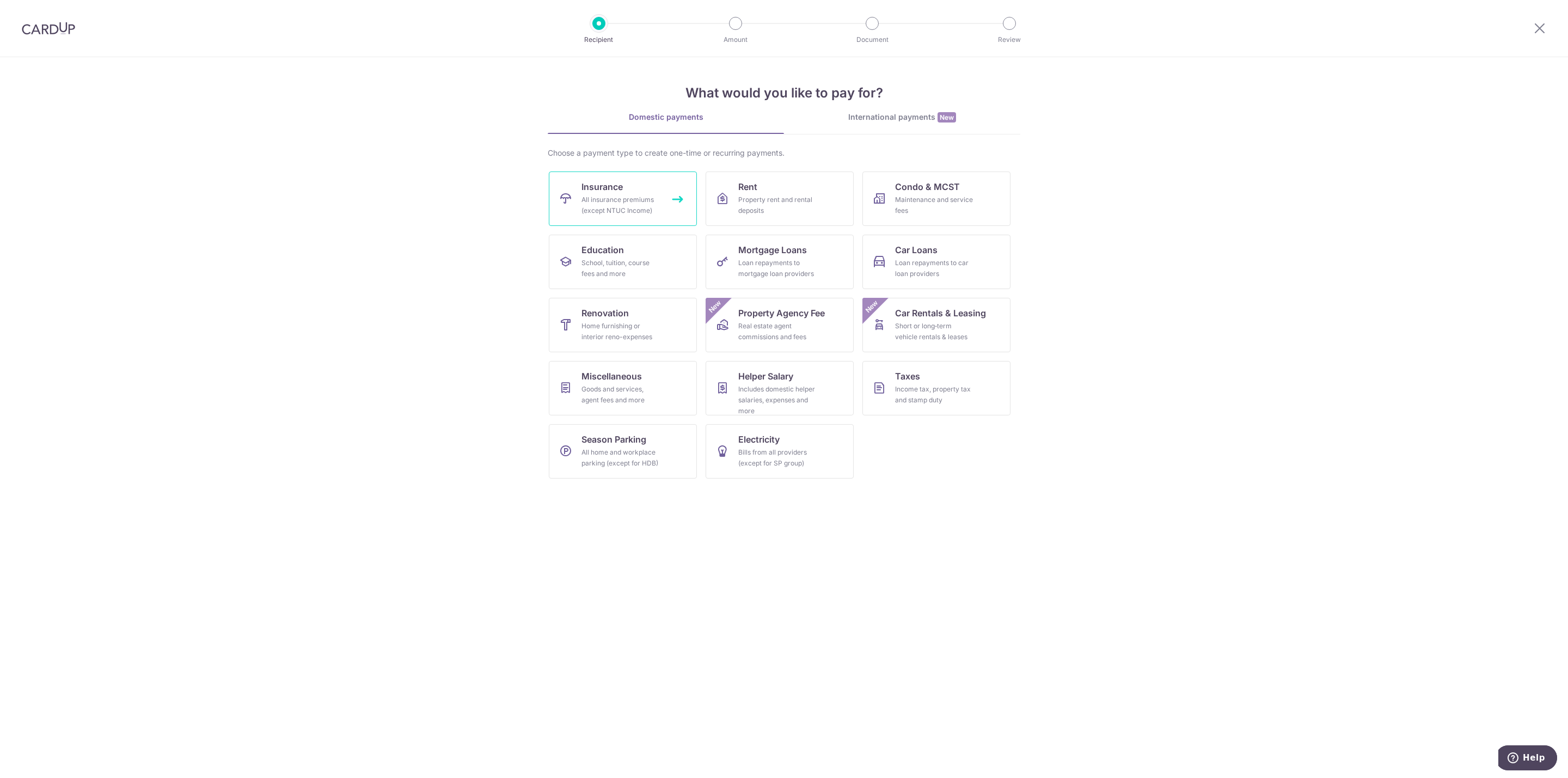
click at [630, 203] on div "All insurance premiums (except NTUC Income)" at bounding box center [621, 205] width 79 height 22
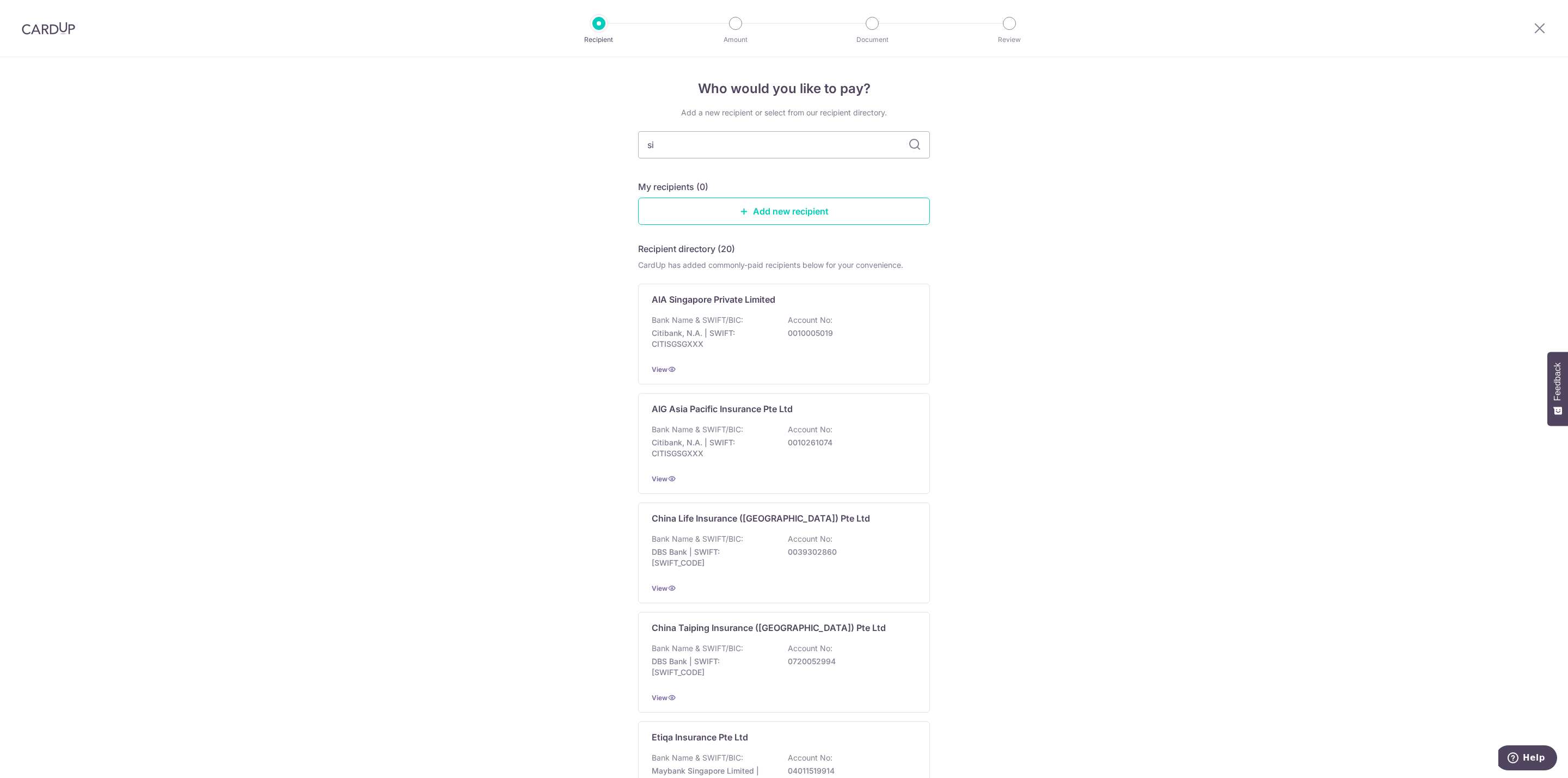
type input "sin"
type input "singlife"
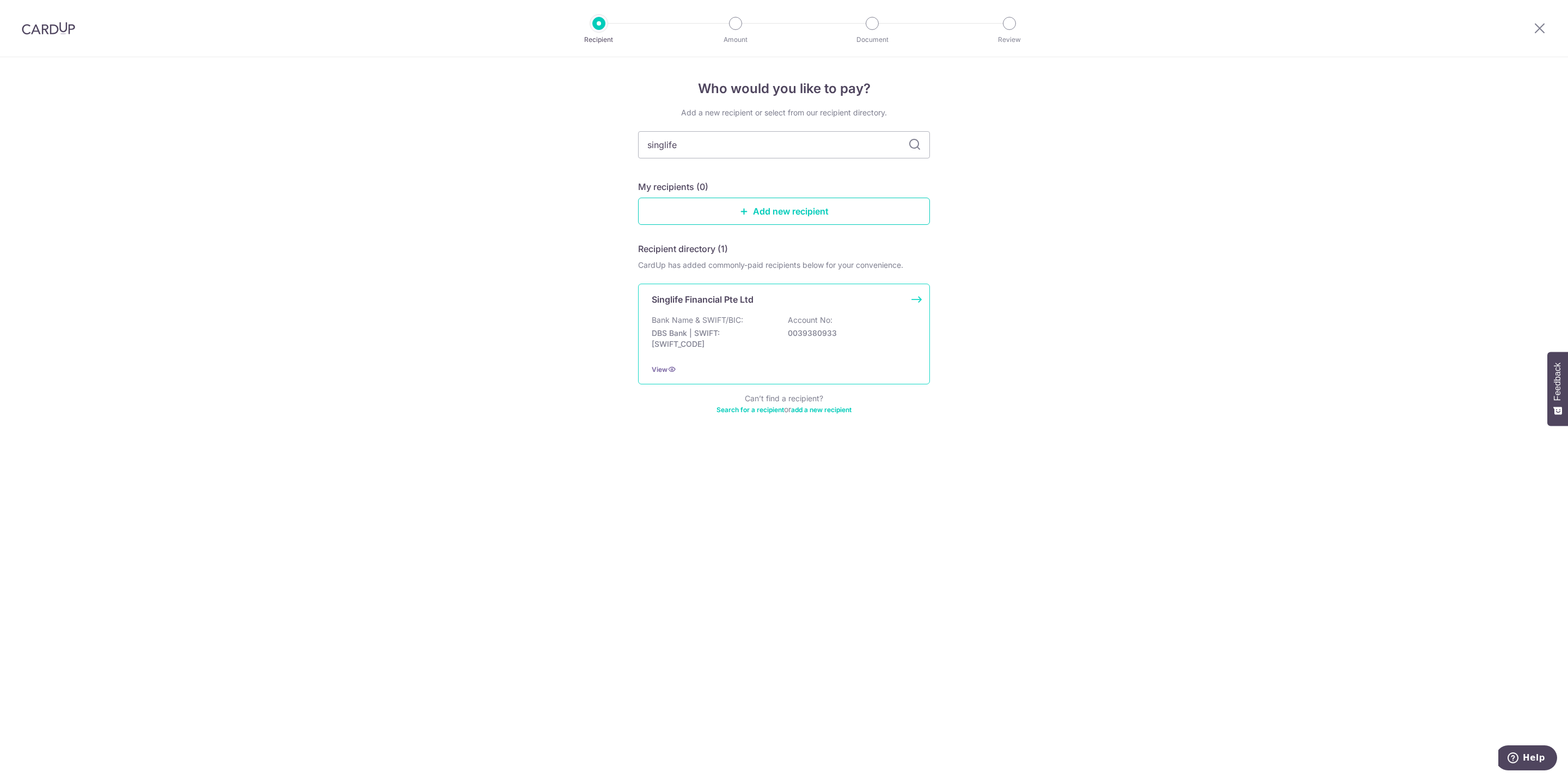
click at [718, 324] on p "Bank Name & SWIFT/BIC:" at bounding box center [697, 320] width 91 height 11
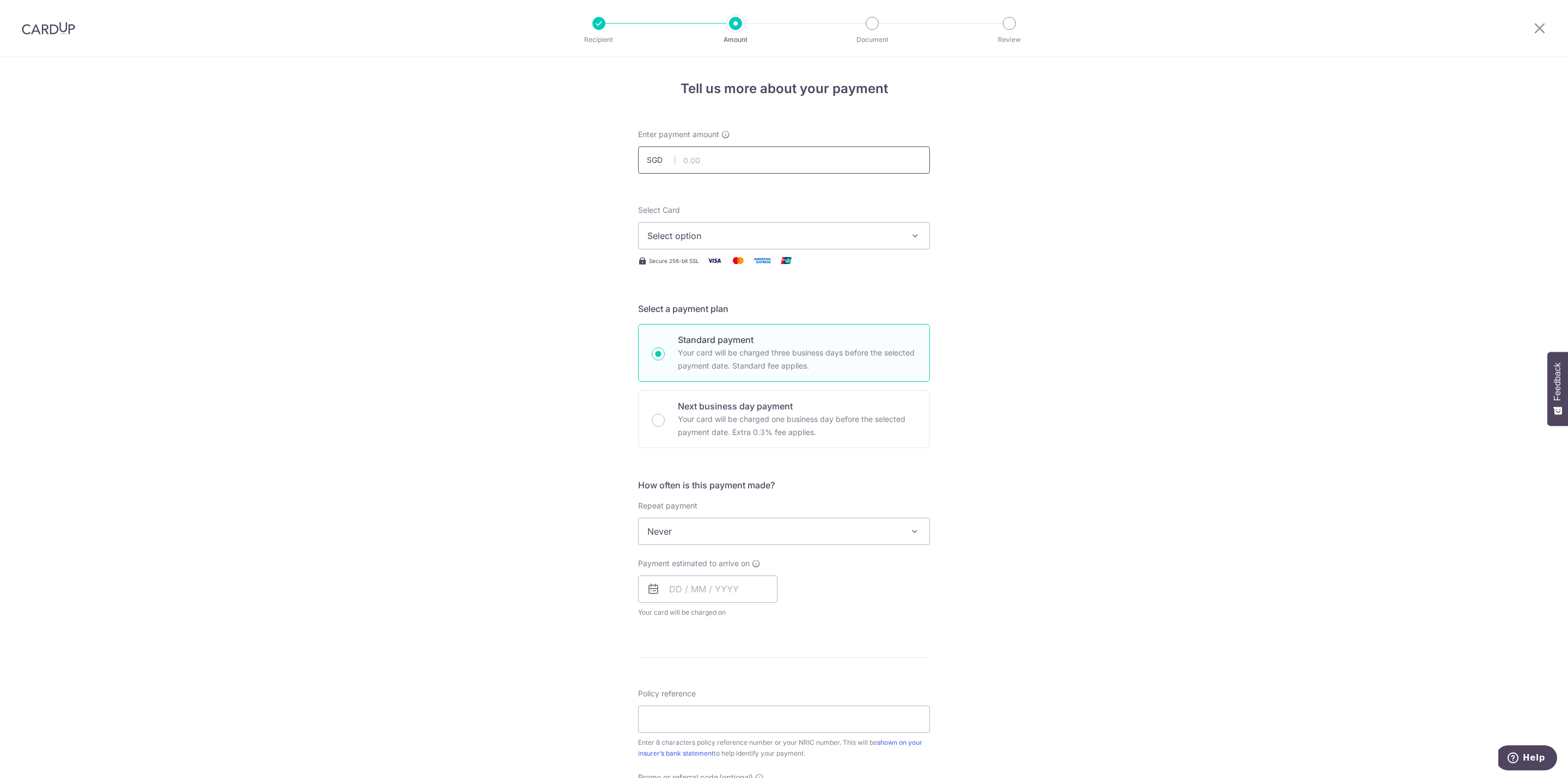
click at [745, 164] on input "text" at bounding box center [784, 160] width 292 height 28
click at [773, 157] on input "text" at bounding box center [784, 160] width 292 height 28
type input "132.54"
click at [758, 236] on span "Select option" at bounding box center [774, 236] width 254 height 13
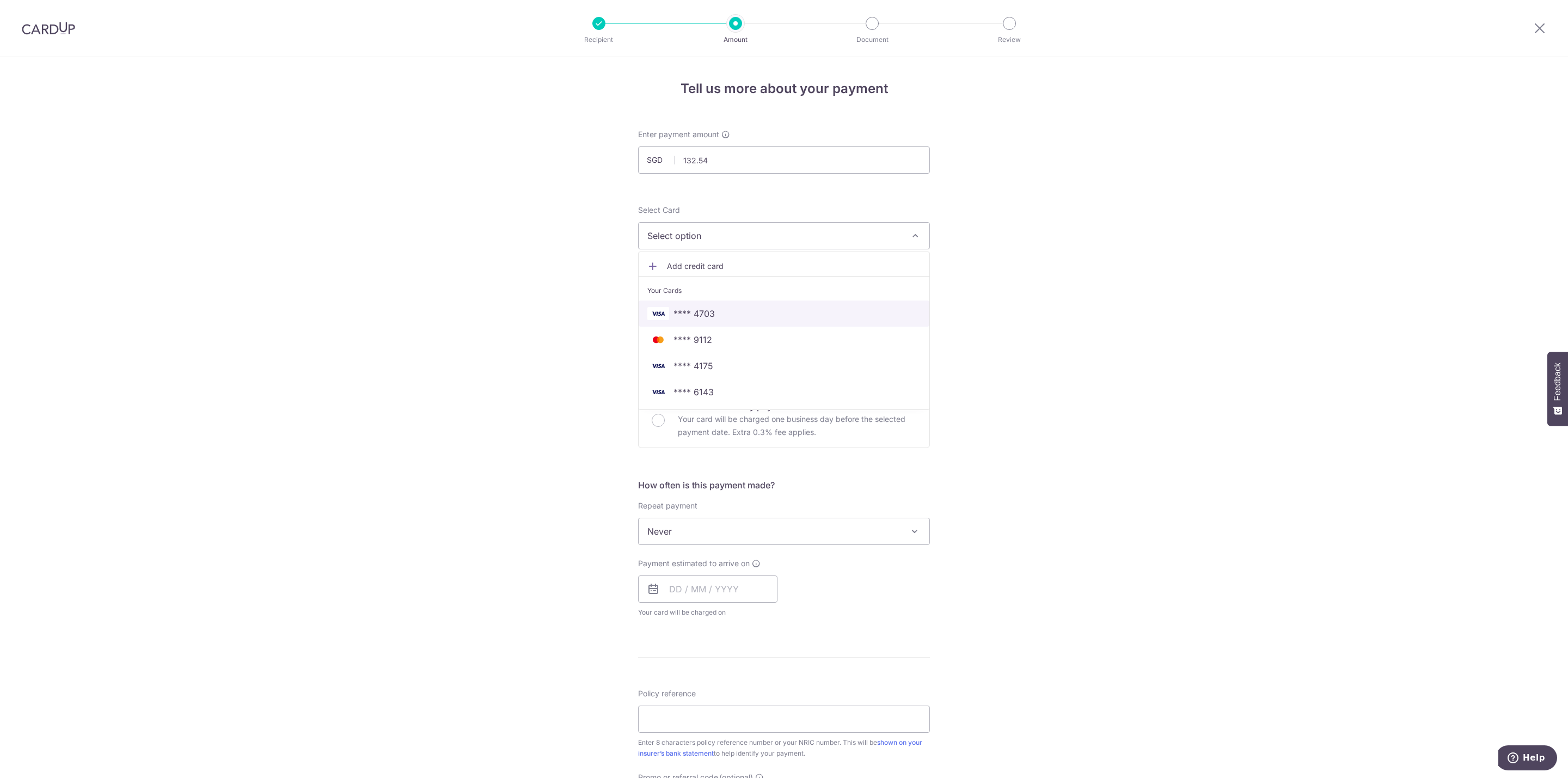
click at [744, 313] on span "**** 4703" at bounding box center [784, 314] width 274 height 13
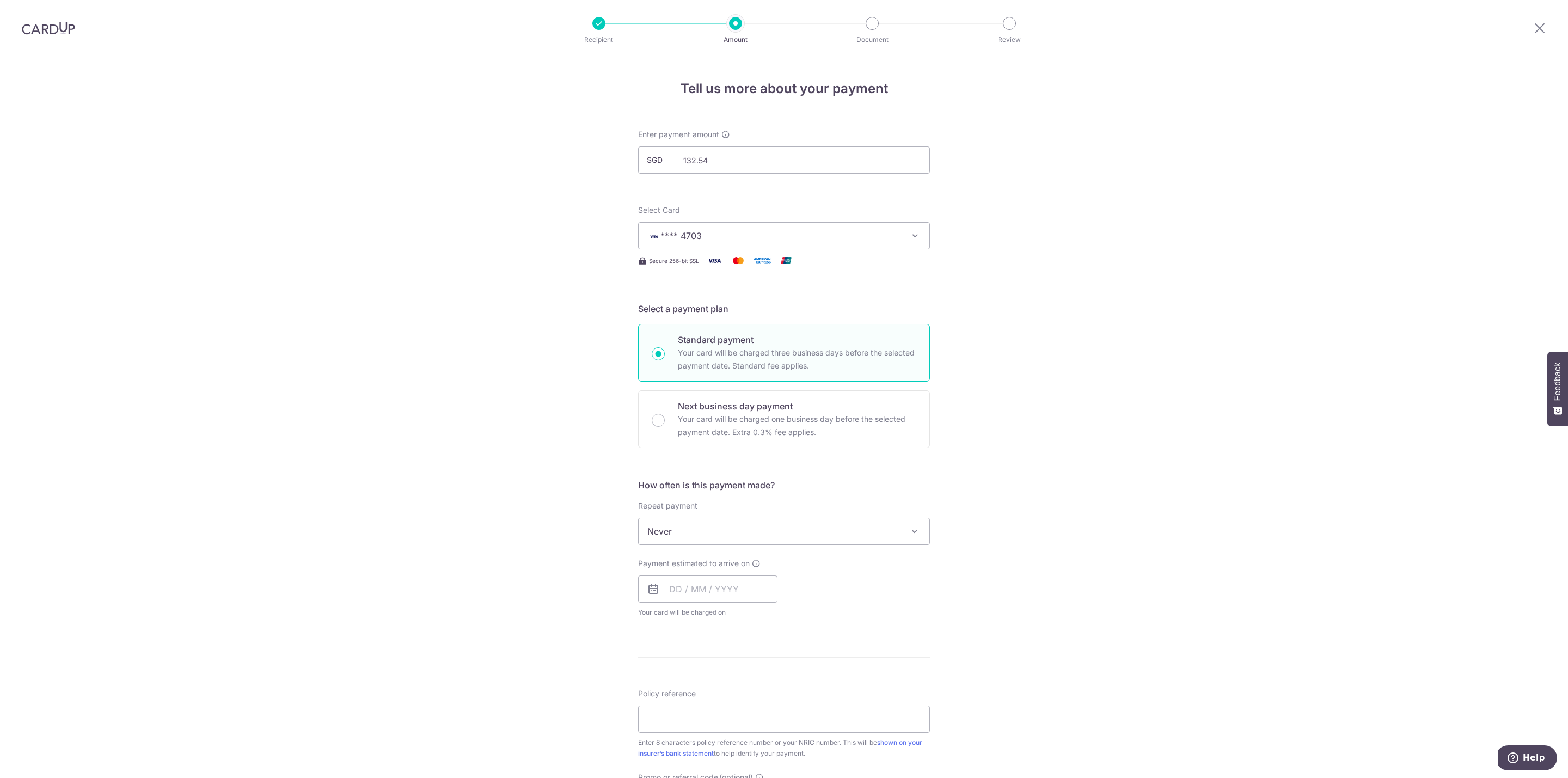
click at [1068, 337] on div "Tell us more about your payment Enter payment amount SGD 132.54 132.54 Select C…" at bounding box center [784, 549] width 1568 height 985
click at [756, 536] on span "Never" at bounding box center [784, 530] width 291 height 26
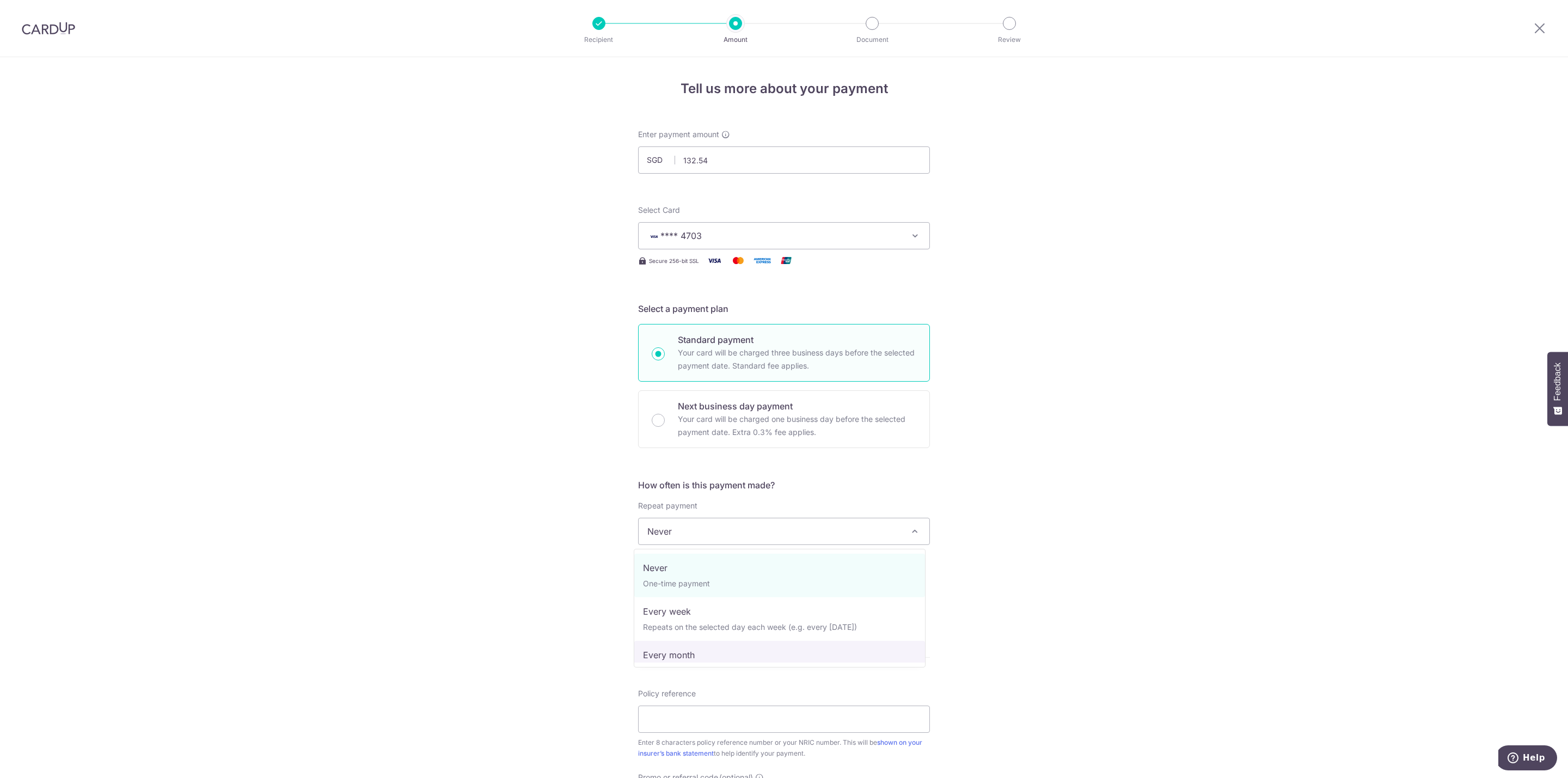
select select "3"
click at [1073, 563] on div "Tell us more about your payment Enter payment amount SGD 132.54 132.54 Select C…" at bounding box center [784, 555] width 1568 height 996
click at [745, 593] on input "text" at bounding box center [707, 589] width 139 height 28
click at [791, 619] on link "Next" at bounding box center [792, 618] width 13 height 13
click at [724, 736] on link "22" at bounding box center [725, 732] width 17 height 17
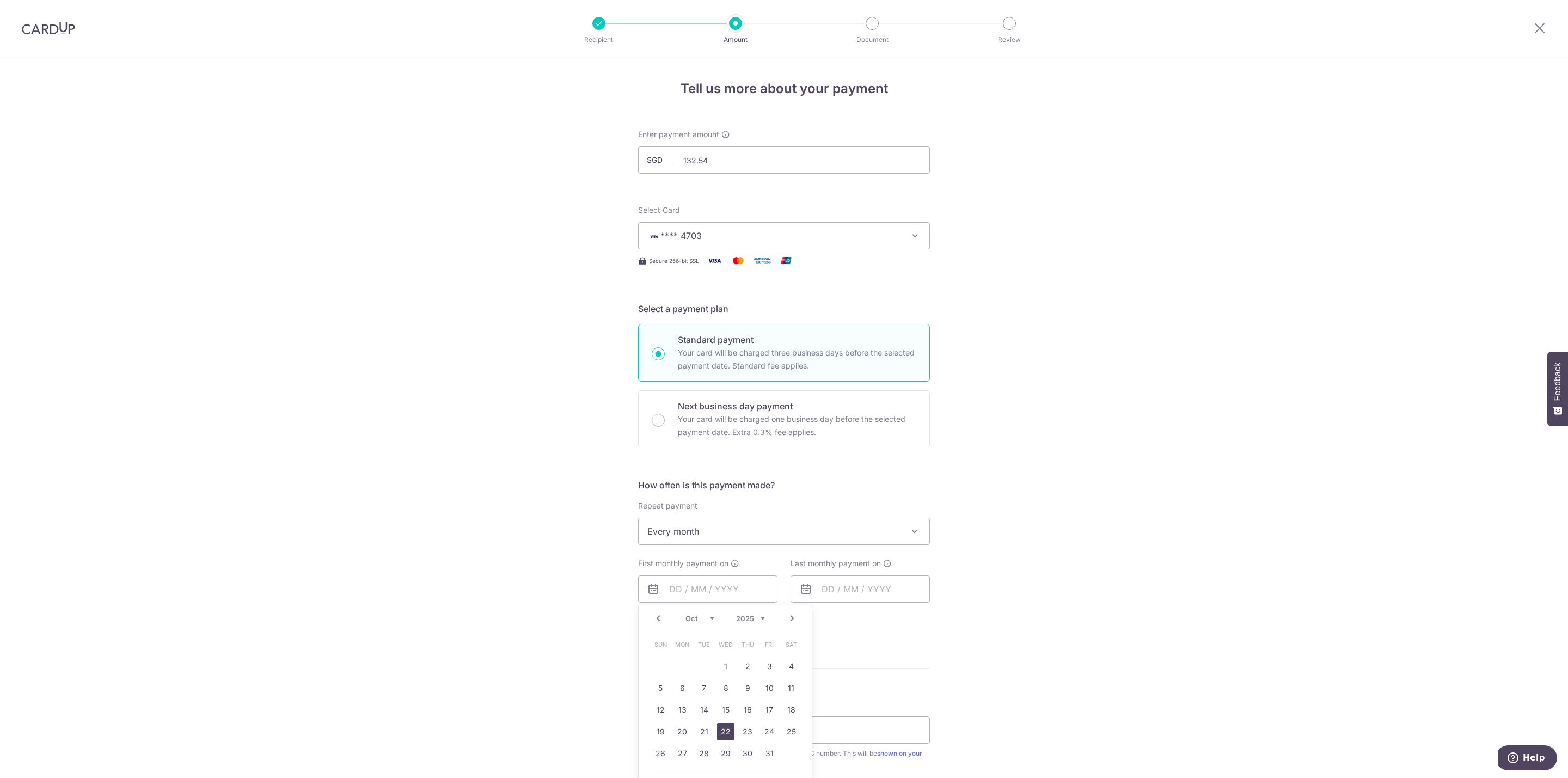
type input "22/10/2025"
click at [812, 592] on input "text" at bounding box center [860, 589] width 139 height 28
click at [942, 621] on link "Next" at bounding box center [945, 618] width 13 height 13
click at [869, 750] on link "31" at bounding box center [878, 754] width 17 height 17
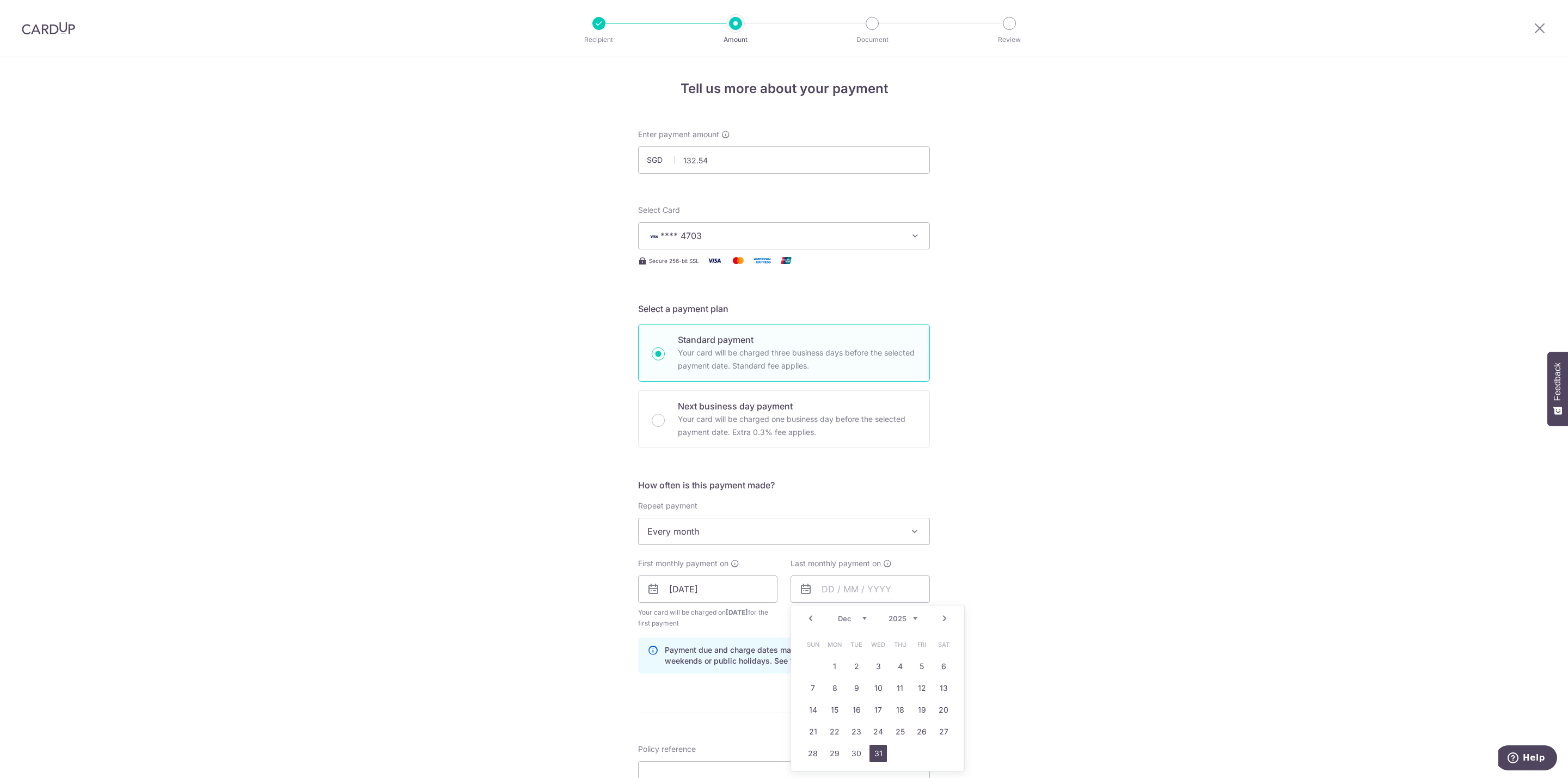
type input "31/12/2025"
click at [1012, 640] on div "Tell us more about your payment Enter payment amount SGD 132.54 132.54 Select C…" at bounding box center [784, 578] width 1568 height 1040
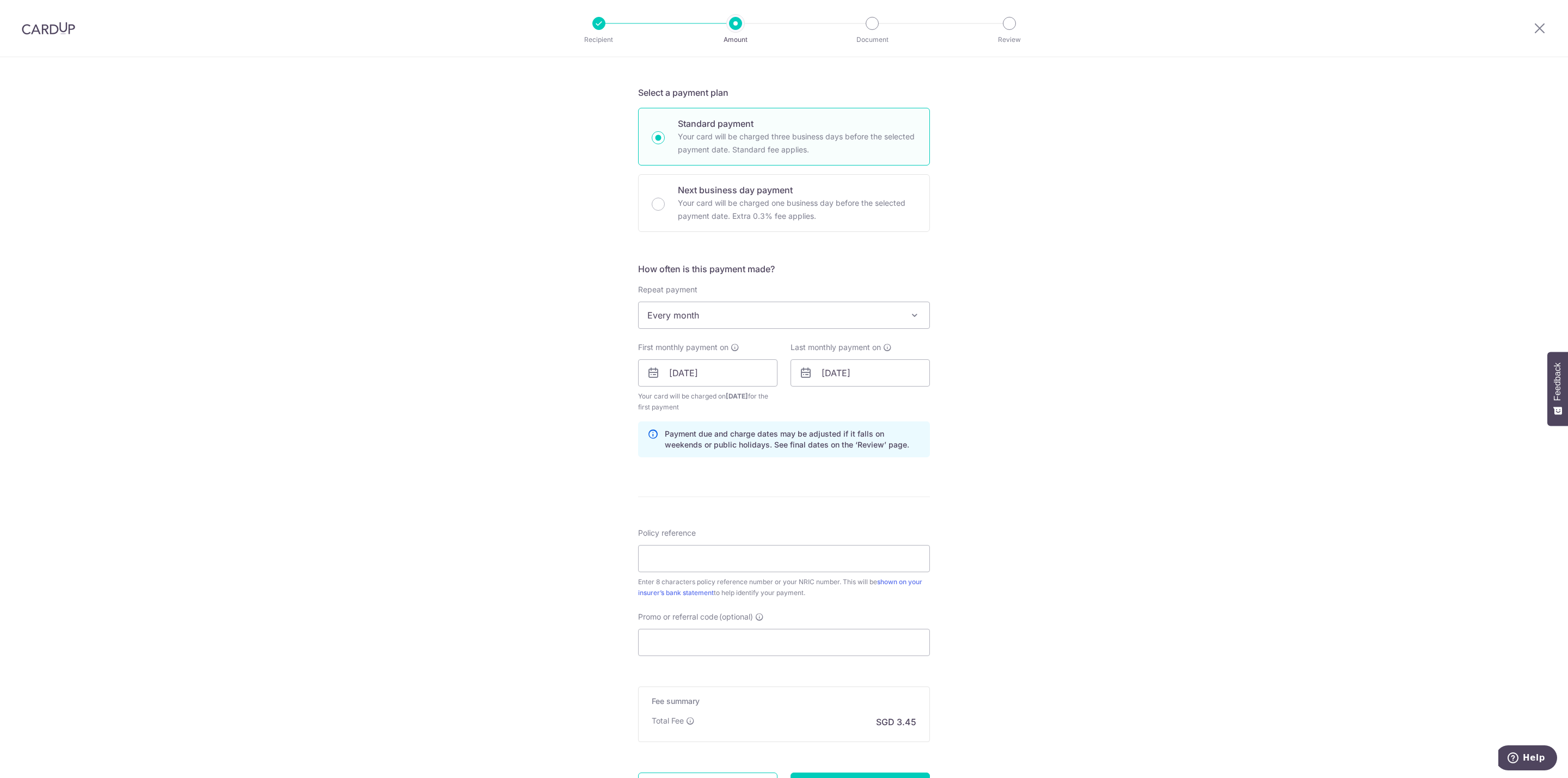
scroll to position [245, 0]
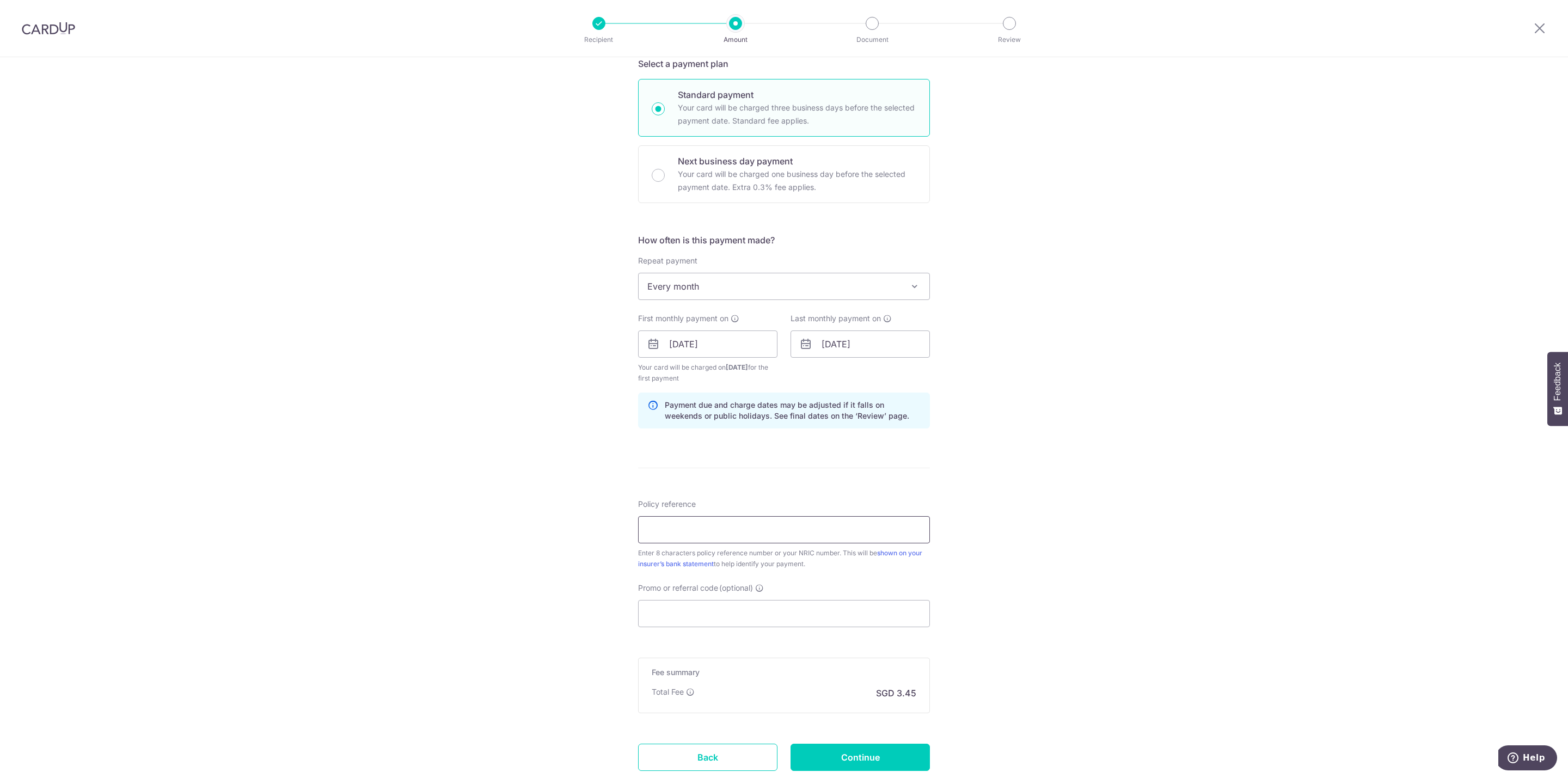
click at [768, 529] on input "Policy reference" at bounding box center [784, 530] width 292 height 28
click at [703, 526] on input "Policy reference" at bounding box center [784, 530] width 292 height 28
paste input "83714236"
type input "83714236"
click at [660, 608] on input "Promo or referral code (optional)" at bounding box center [784, 613] width 292 height 28
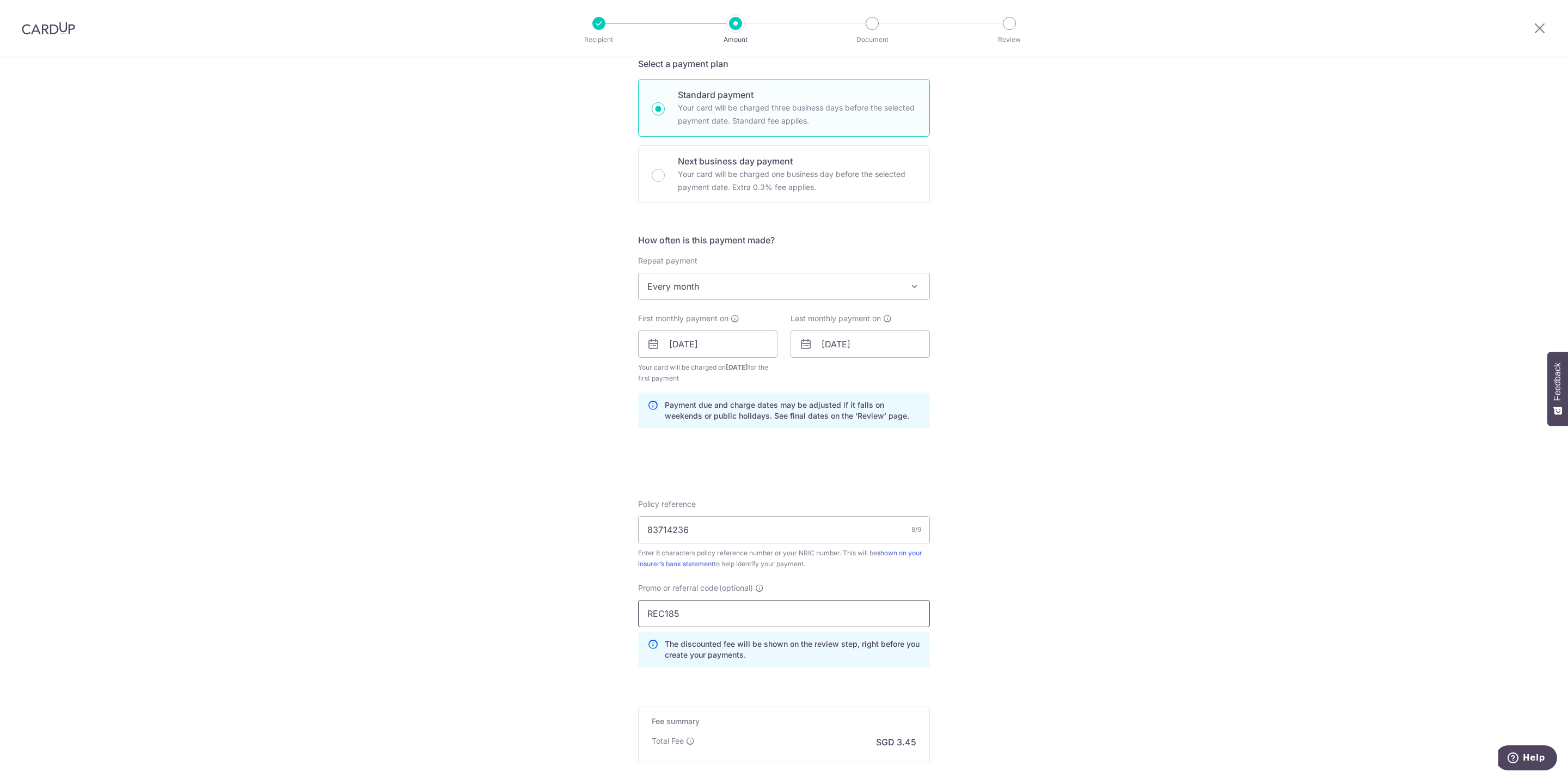
type input "REC185"
click at [1234, 547] on div "Tell us more about your payment Enter payment amount SGD 132.54 132.54 Select C…" at bounding box center [784, 357] width 1568 height 1089
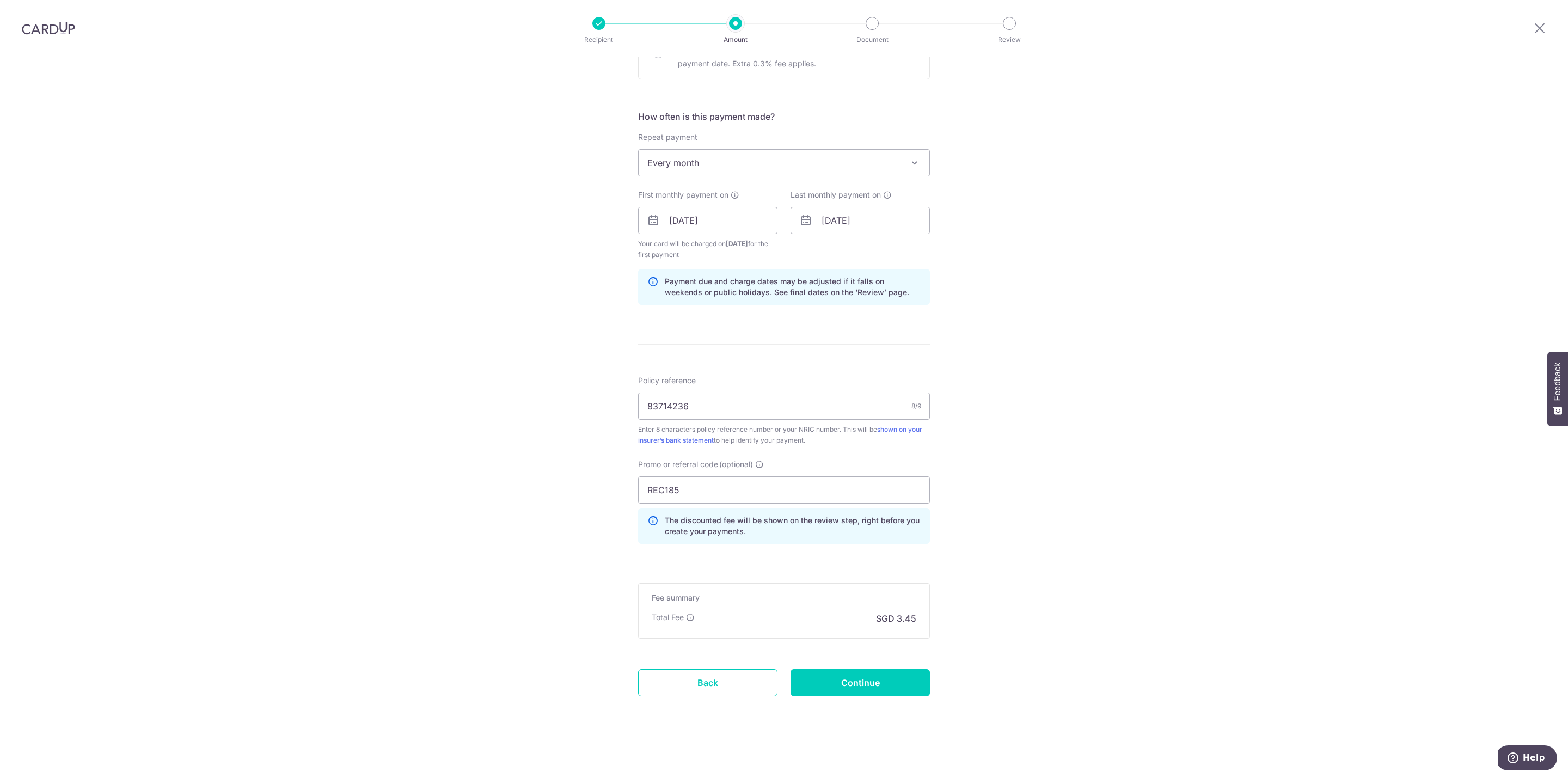
scroll to position [372, 0]
click at [878, 688] on input "Continue" at bounding box center [860, 682] width 139 height 28
type input "Create Schedule"
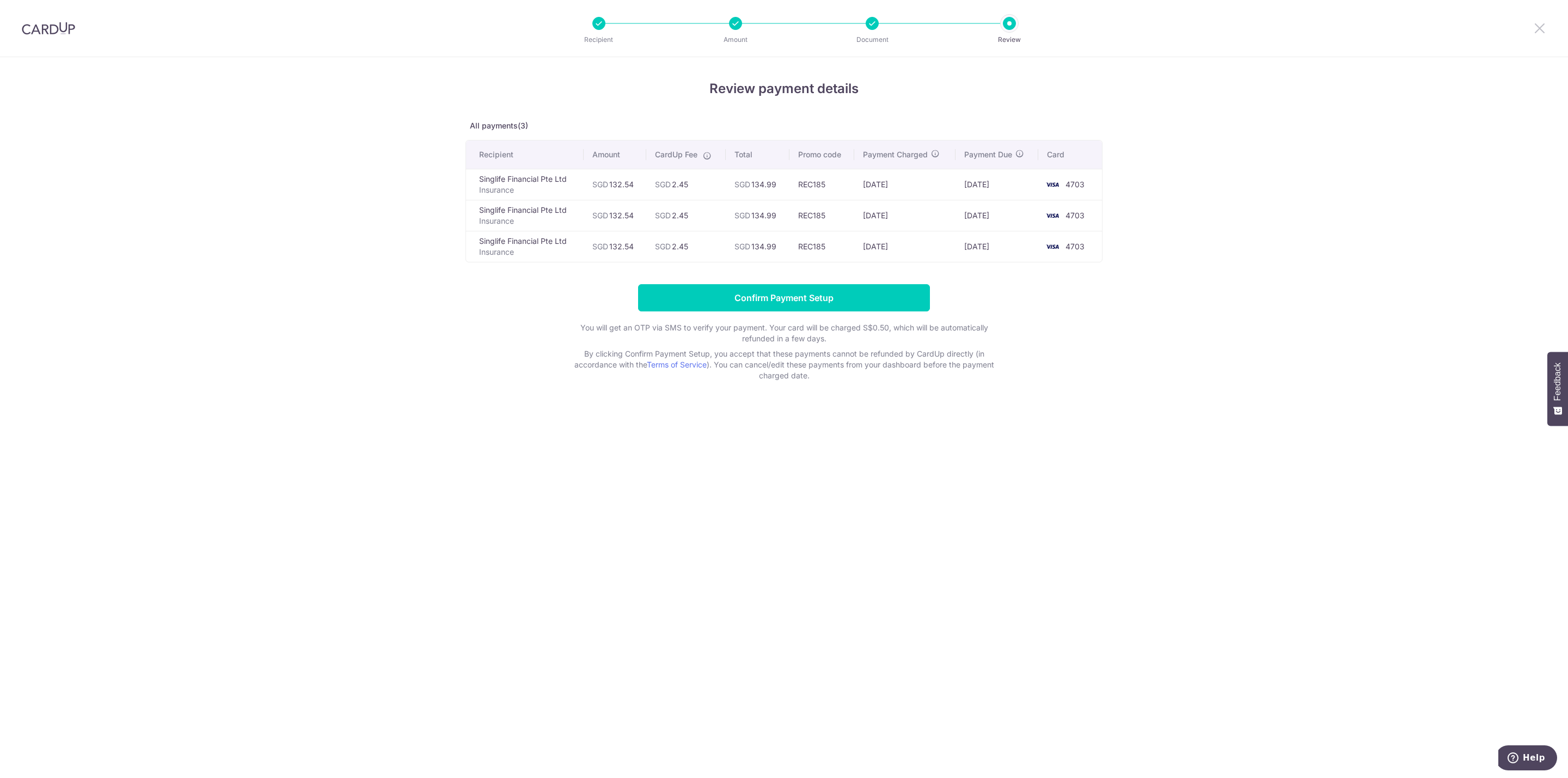
click at [1539, 31] on icon at bounding box center [1540, 28] width 13 height 13
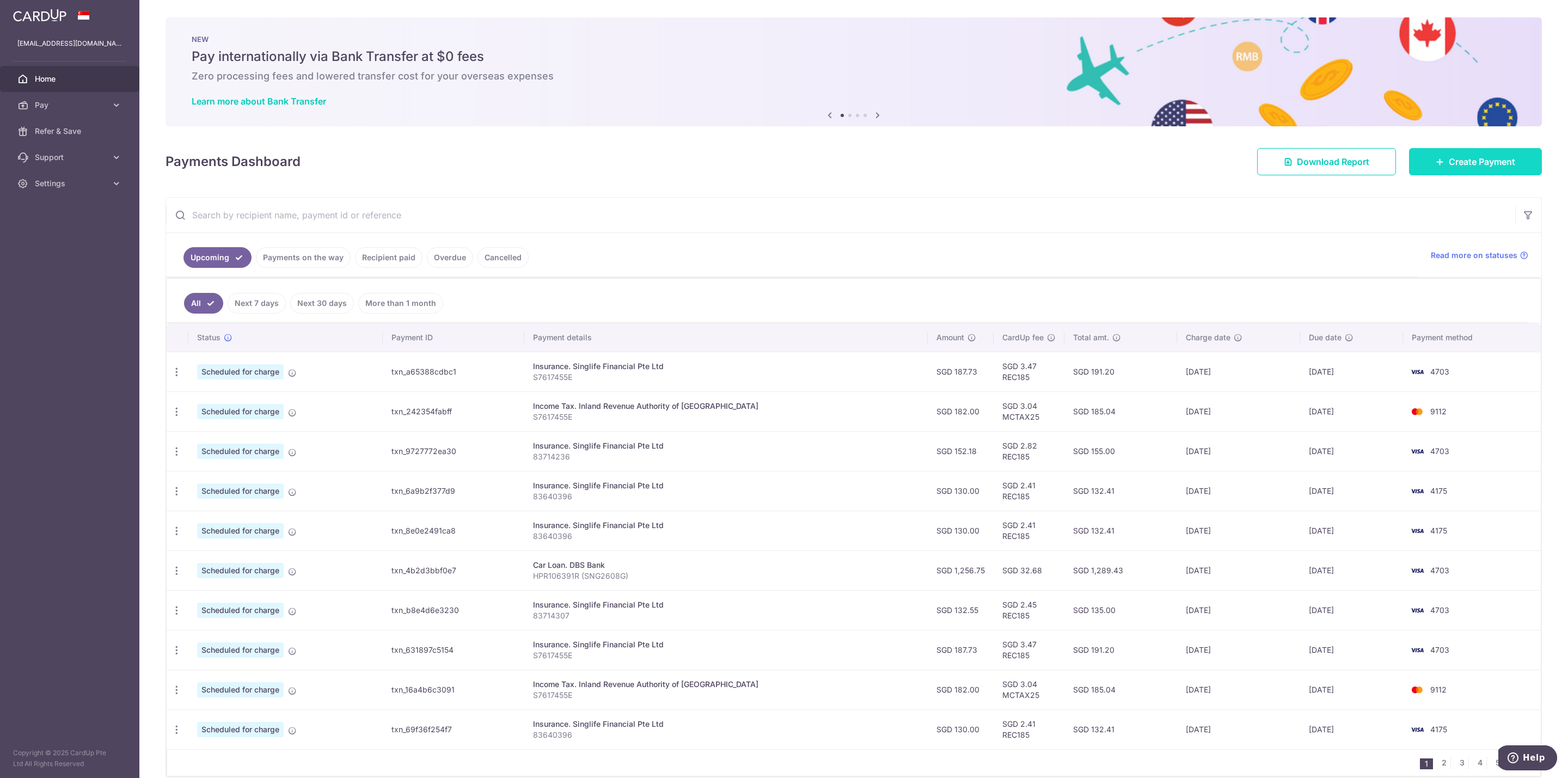
click at [1463, 157] on span "Create Payment" at bounding box center [1482, 161] width 67 height 13
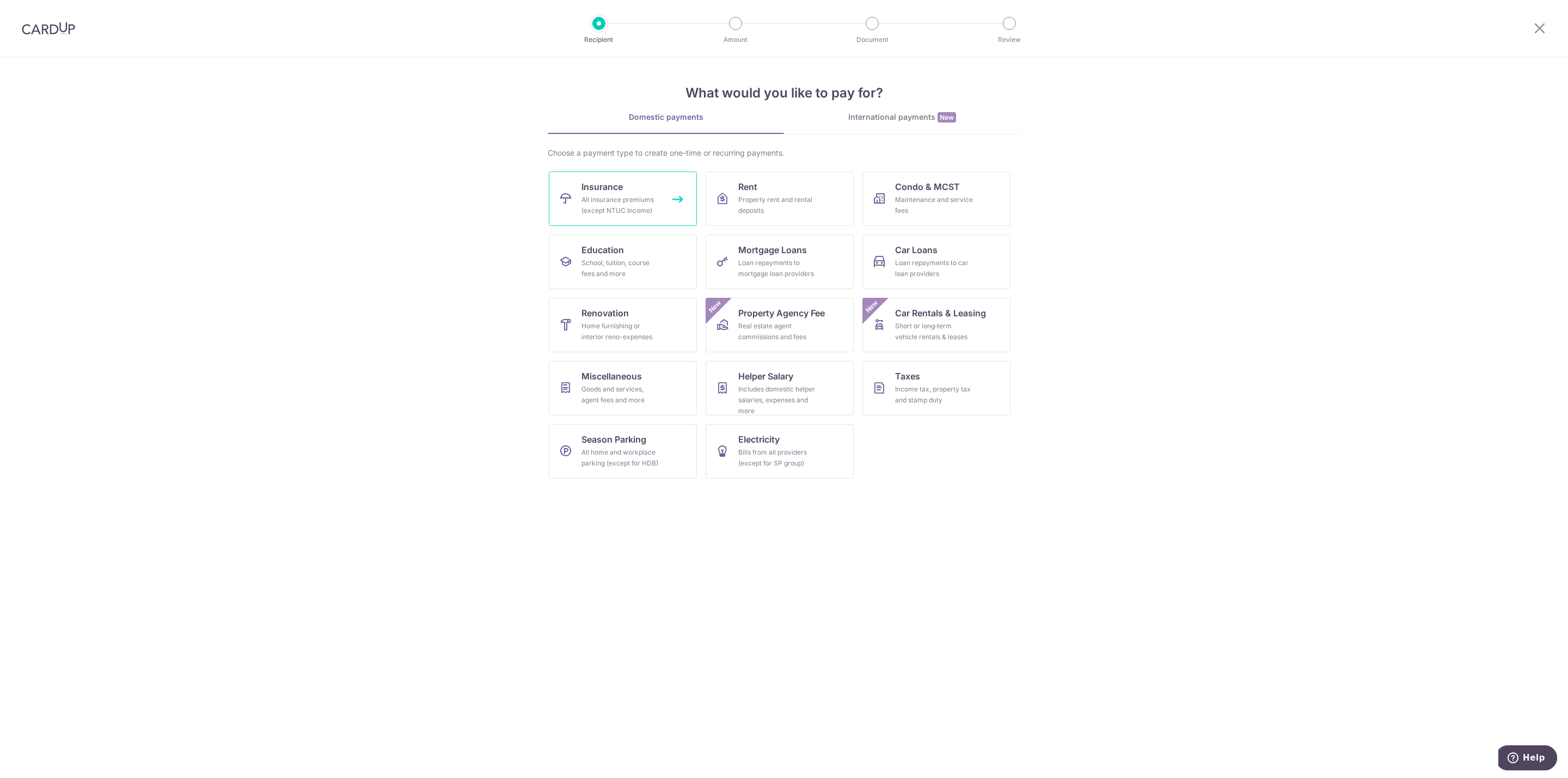
click at [619, 197] on div "All insurance premiums (except NTUC Income)" at bounding box center [621, 205] width 79 height 22
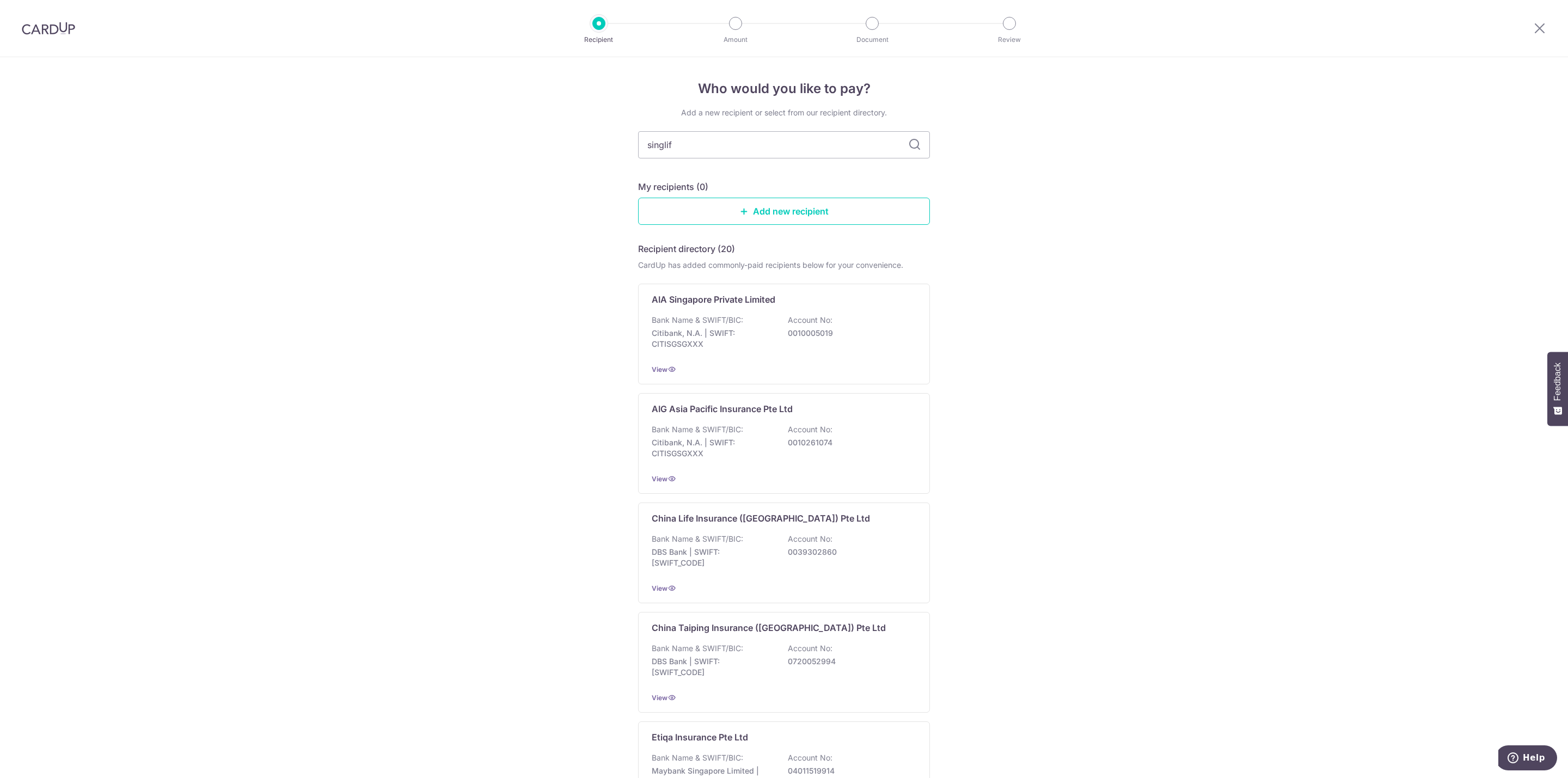
type input "singlife"
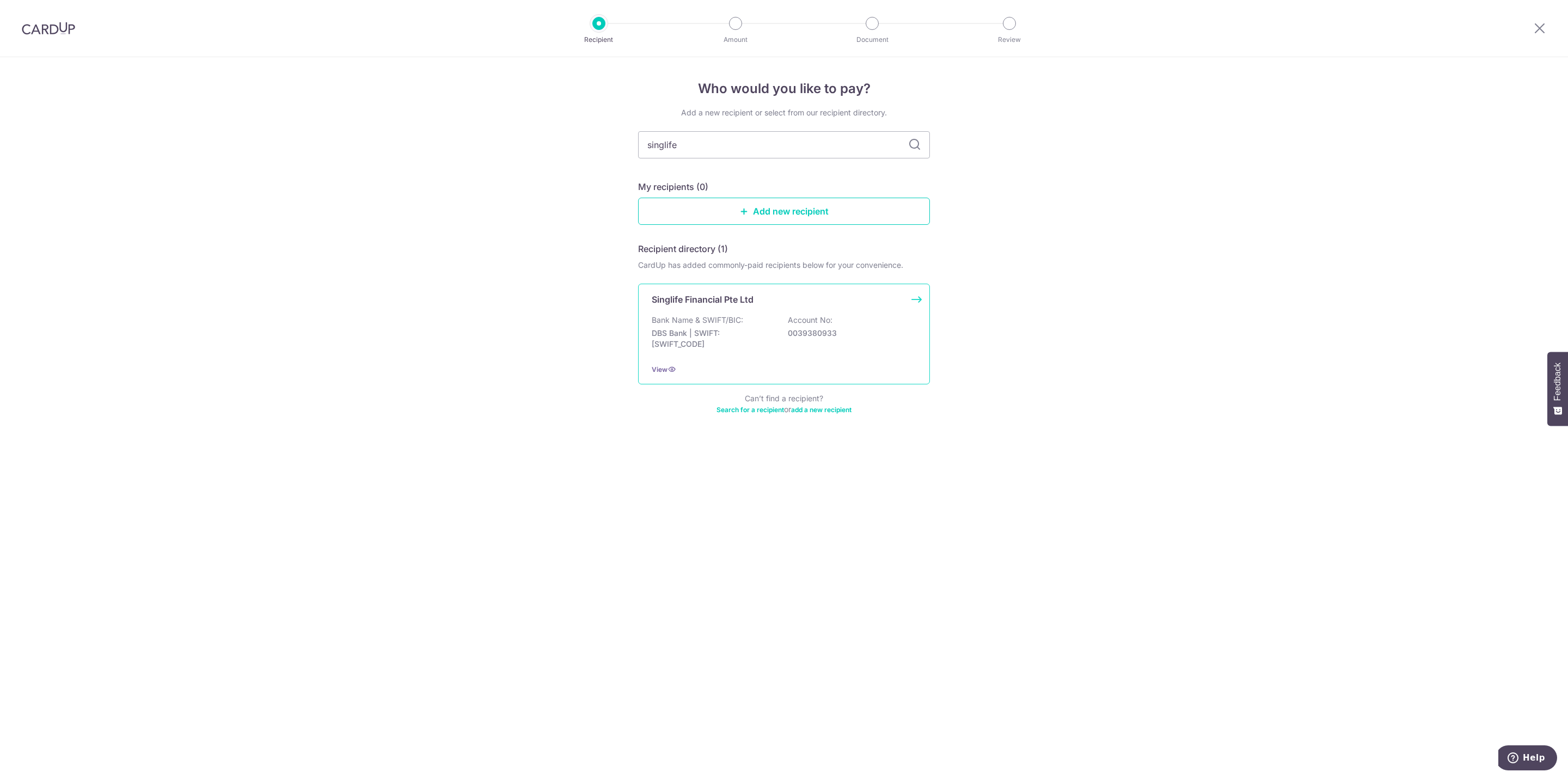
click at [742, 311] on div "Singlife Financial Pte Ltd Bank Name & SWIFT/BIC: DBS Bank | SWIFT: DBSSSGSGXXX…" at bounding box center [784, 334] width 292 height 101
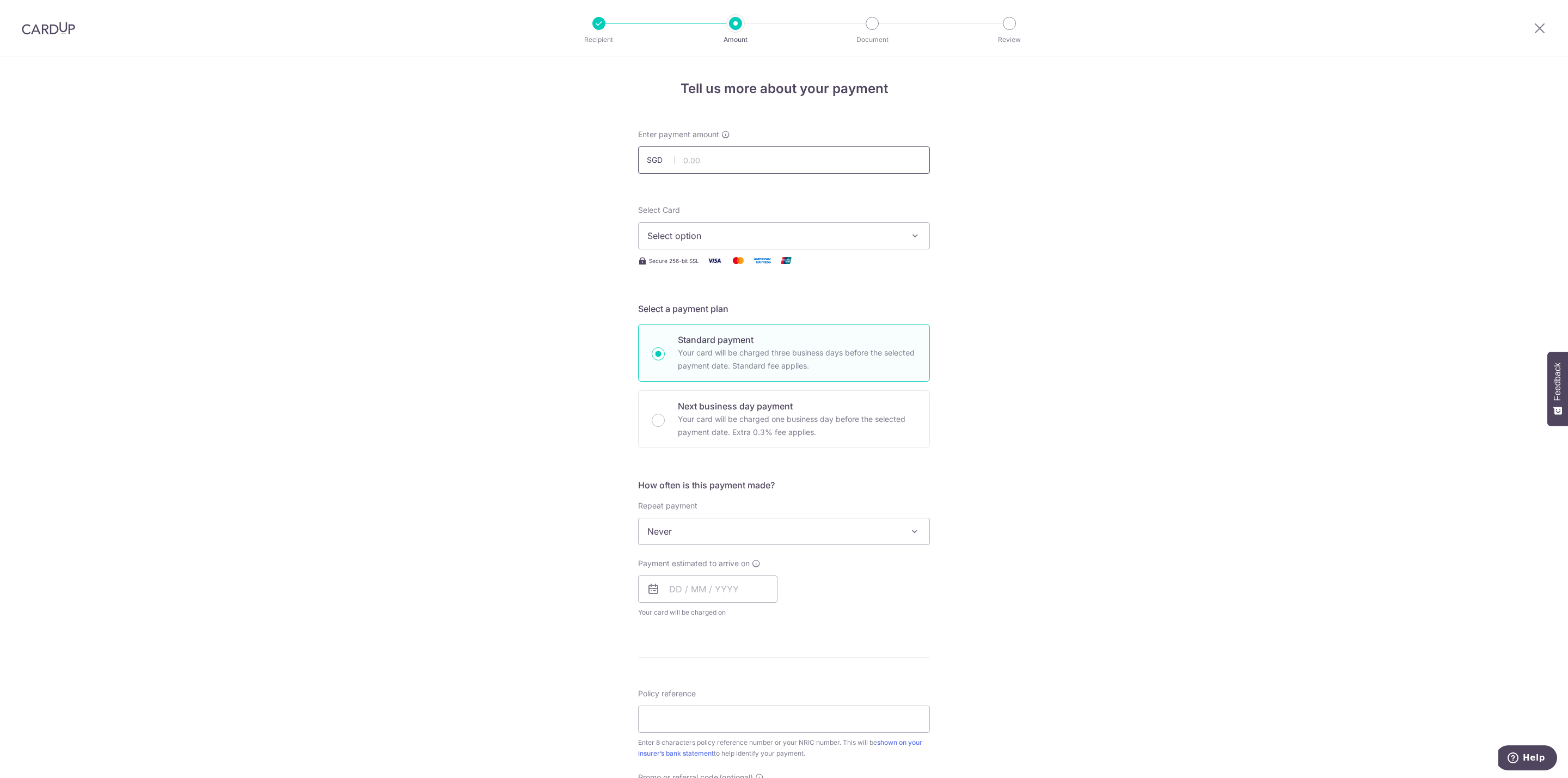
click at [750, 159] on input "text" at bounding box center [784, 160] width 292 height 28
type input "132.55"
click at [760, 229] on span "Select option" at bounding box center [774, 236] width 254 height 13
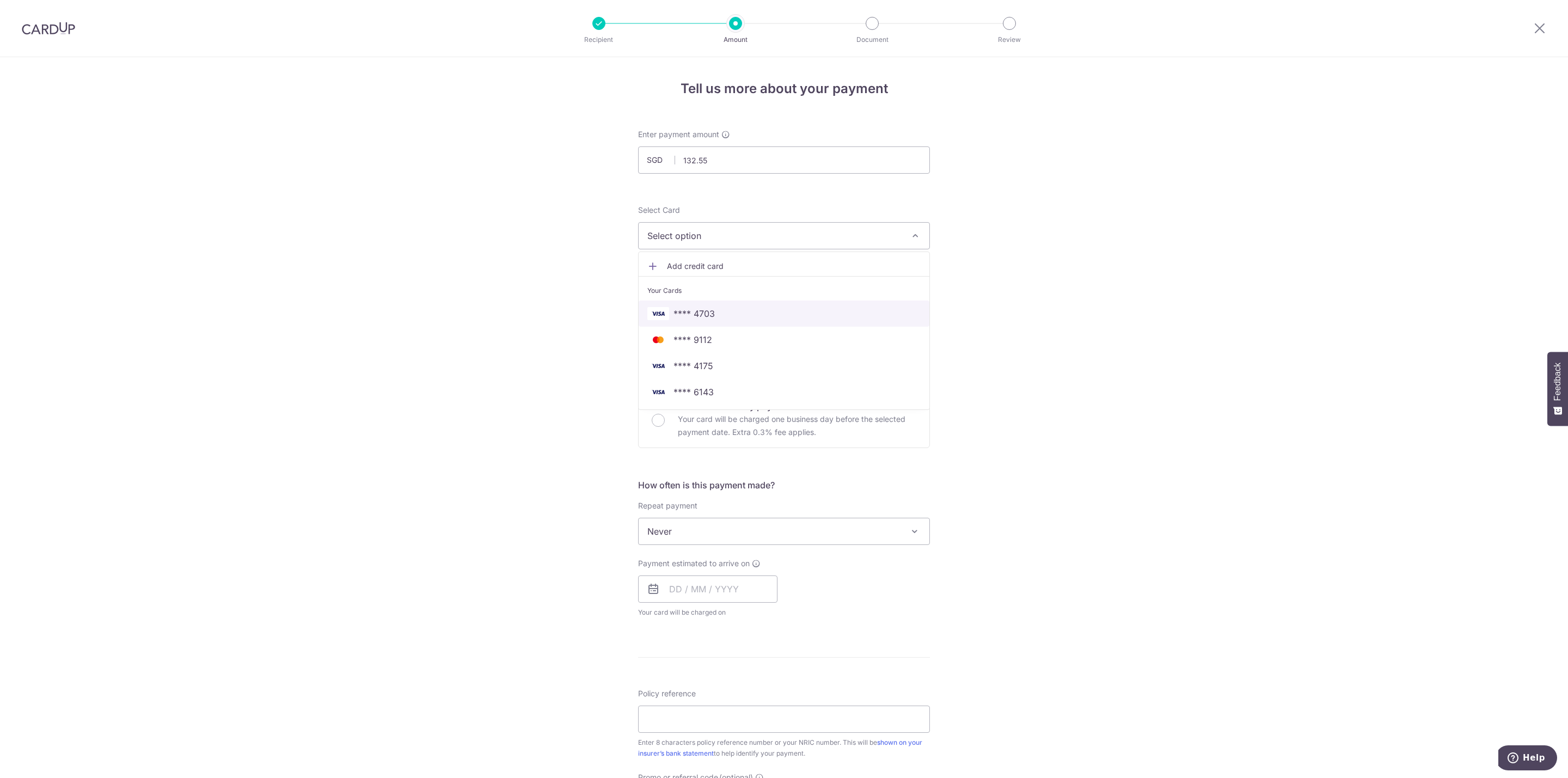
click at [754, 318] on span "**** 4703" at bounding box center [784, 314] width 274 height 13
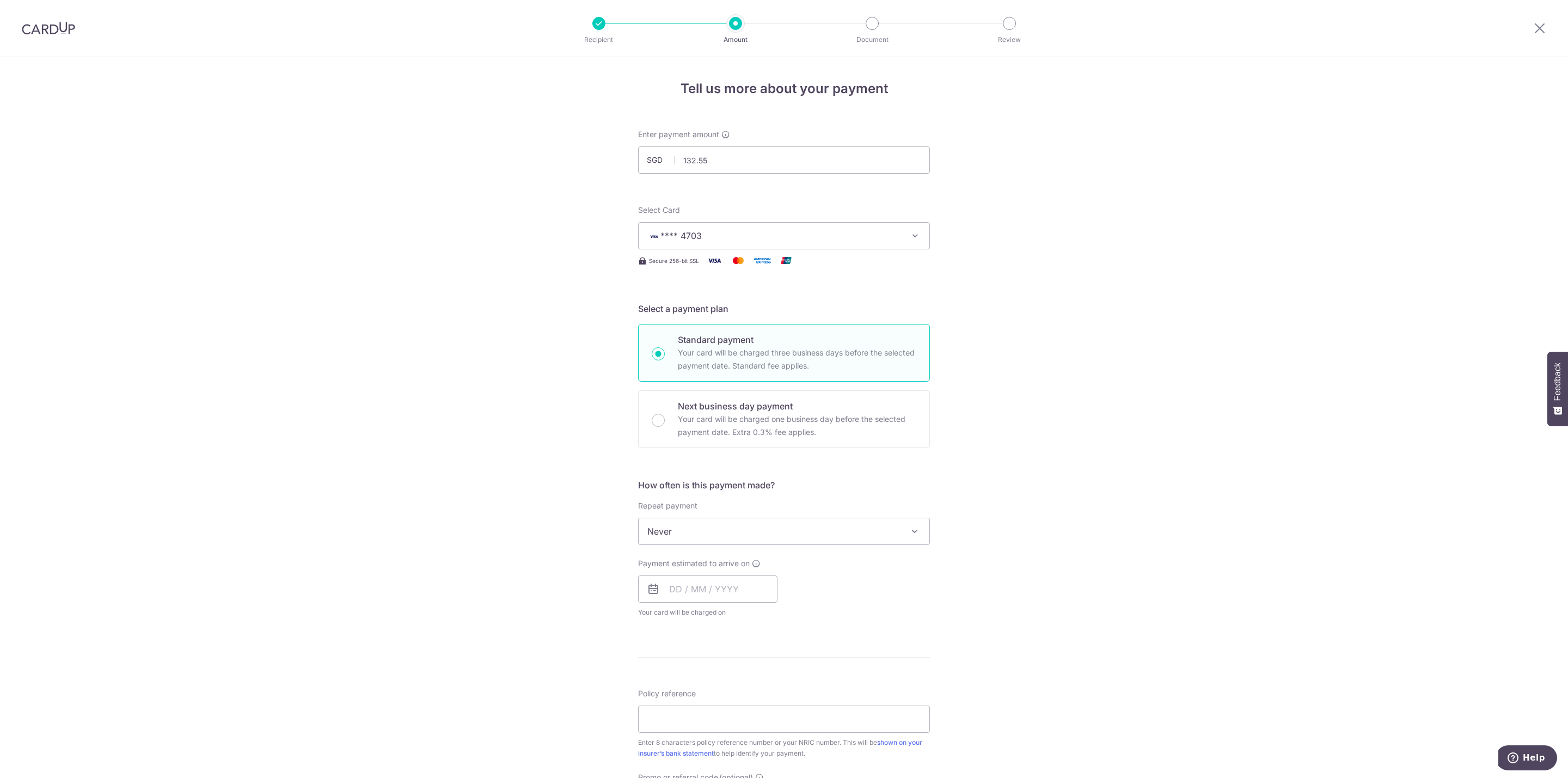
click at [762, 538] on span "Never" at bounding box center [784, 530] width 291 height 26
click at [1013, 430] on div "Tell us more about your payment Enter payment amount SGD 132.55 132.55 Select C…" at bounding box center [784, 549] width 1568 height 985
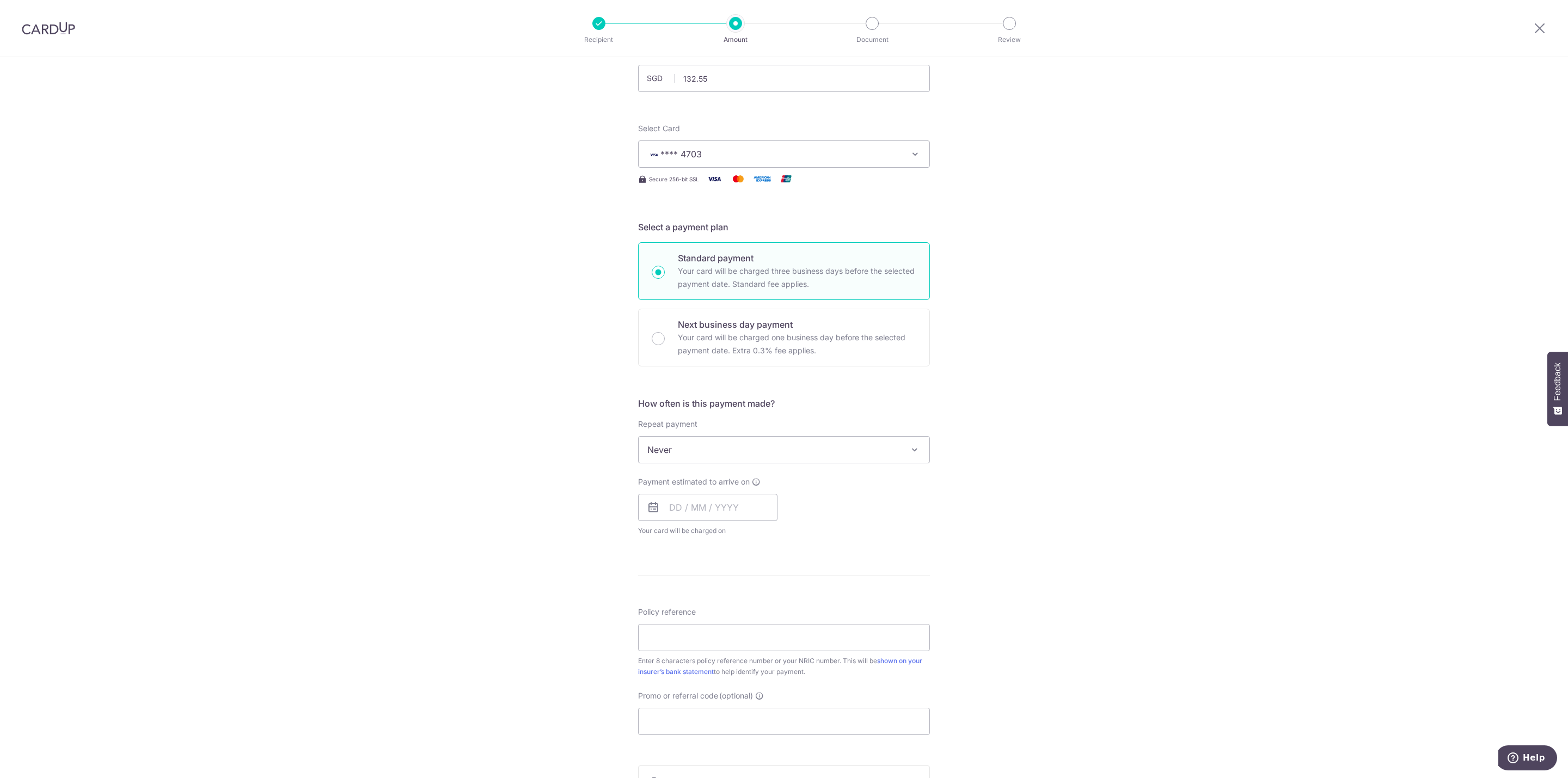
click at [839, 451] on span "Never" at bounding box center [784, 450] width 291 height 26
select select "3"
click at [1085, 513] on div "Tell us more about your payment Enter payment amount SGD 132.55 132.55 Select C…" at bounding box center [784, 473] width 1568 height 996
click at [711, 507] on input "text" at bounding box center [707, 507] width 139 height 28
click at [788, 539] on link "Next" at bounding box center [792, 537] width 13 height 13
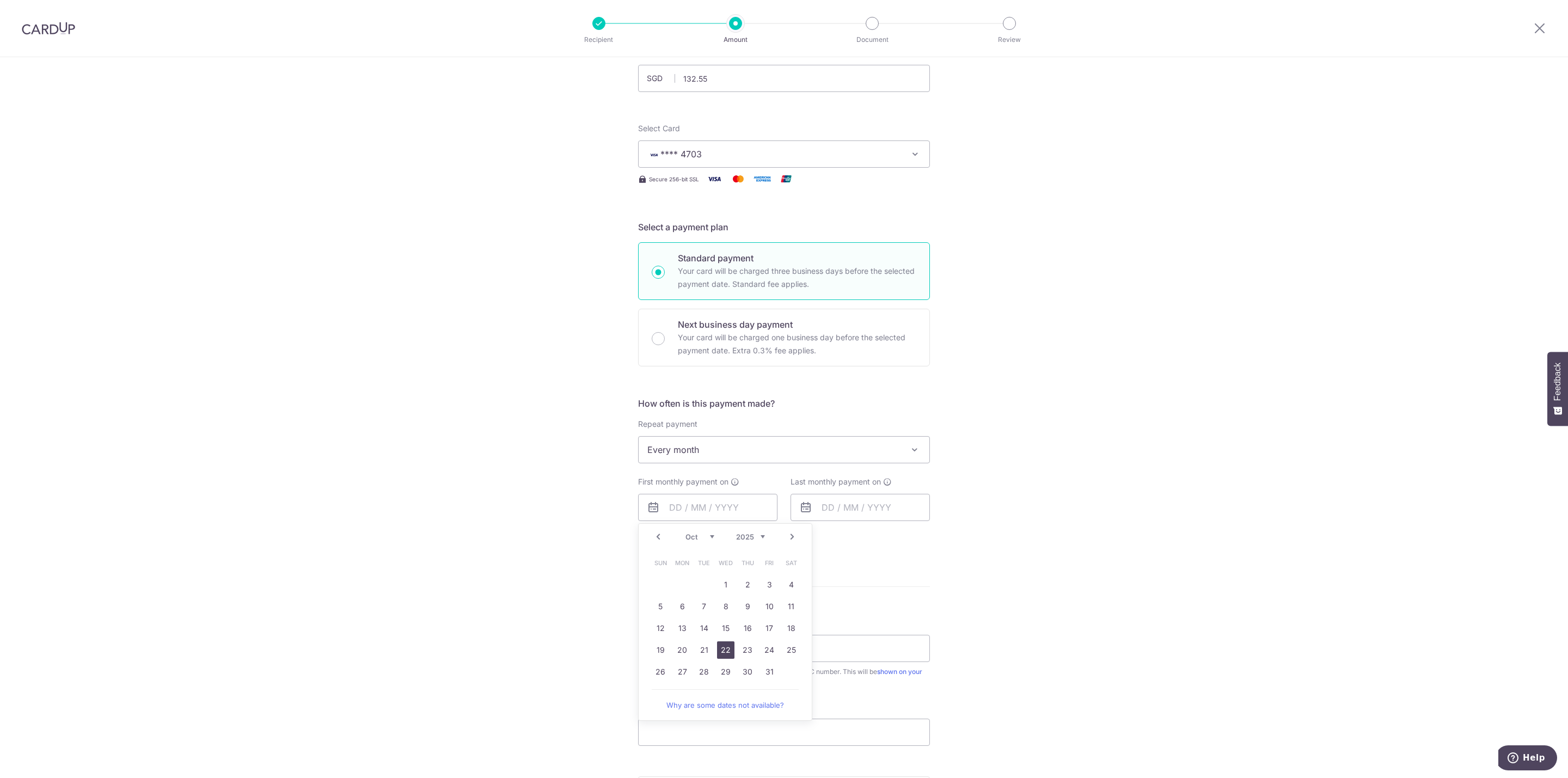
click at [721, 648] on link "22" at bounding box center [725, 650] width 17 height 17
type input "22/10/2025"
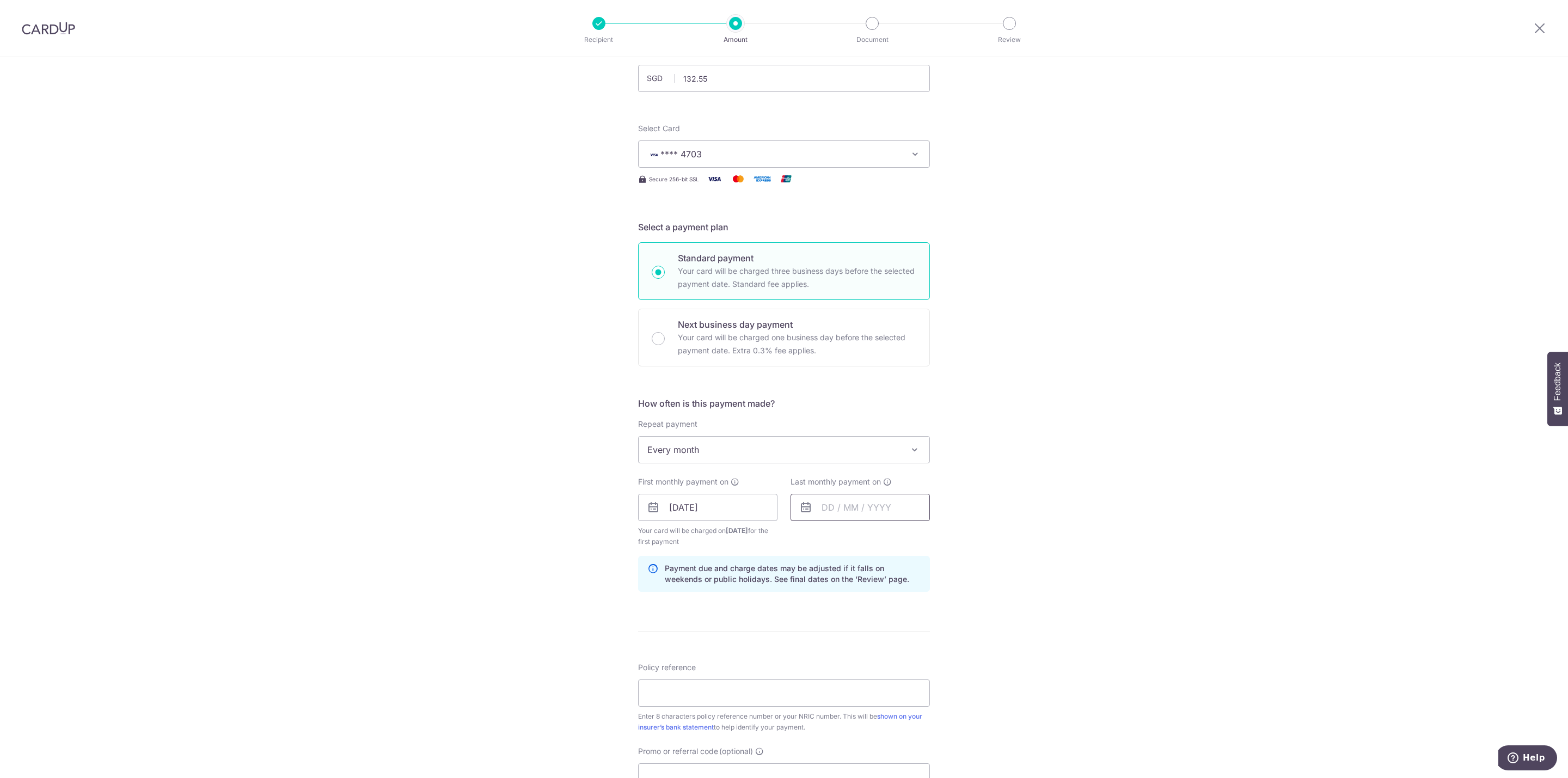
click at [815, 508] on input "text" at bounding box center [860, 507] width 139 height 28
click at [943, 541] on link "Next" at bounding box center [945, 537] width 13 height 13
click at [940, 539] on link "Next" at bounding box center [945, 537] width 13 height 13
click at [874, 673] on link "31" at bounding box center [878, 672] width 17 height 17
type input "31/12/2025"
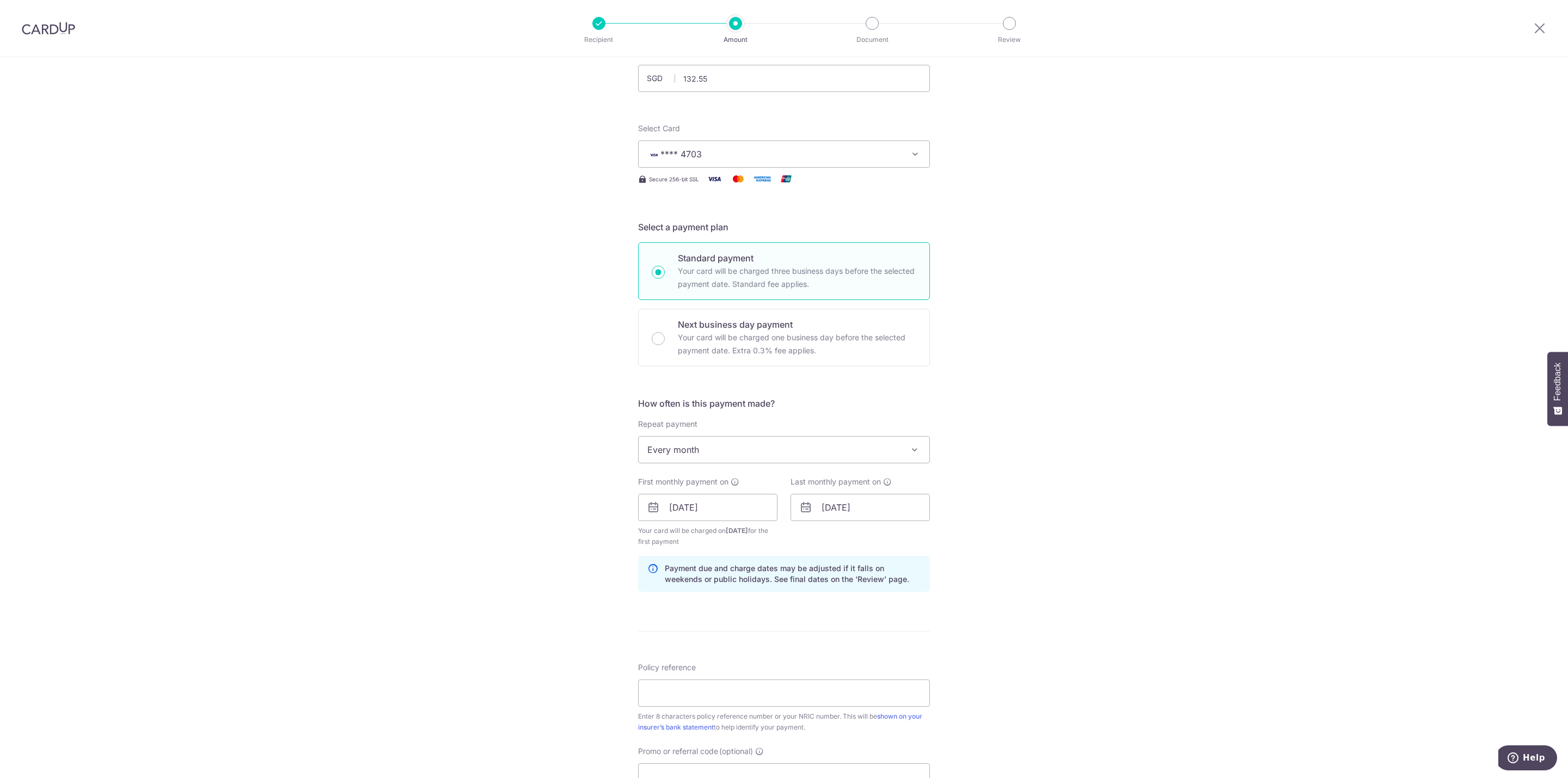
click at [1016, 580] on div "Tell us more about your payment Enter payment amount SGD 132.55 132.55 Select C…" at bounding box center [784, 496] width 1568 height 1040
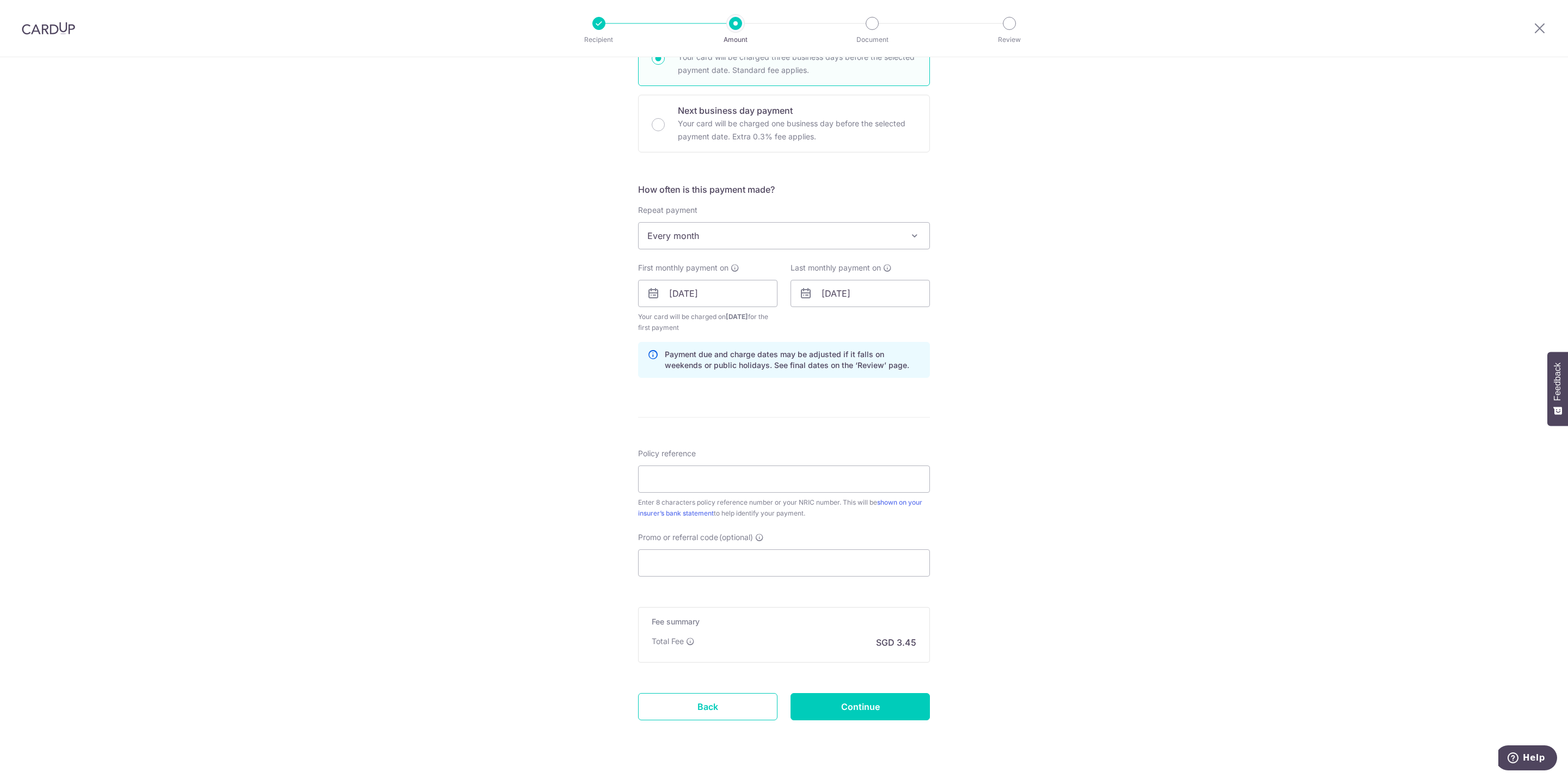
scroll to position [322, 0]
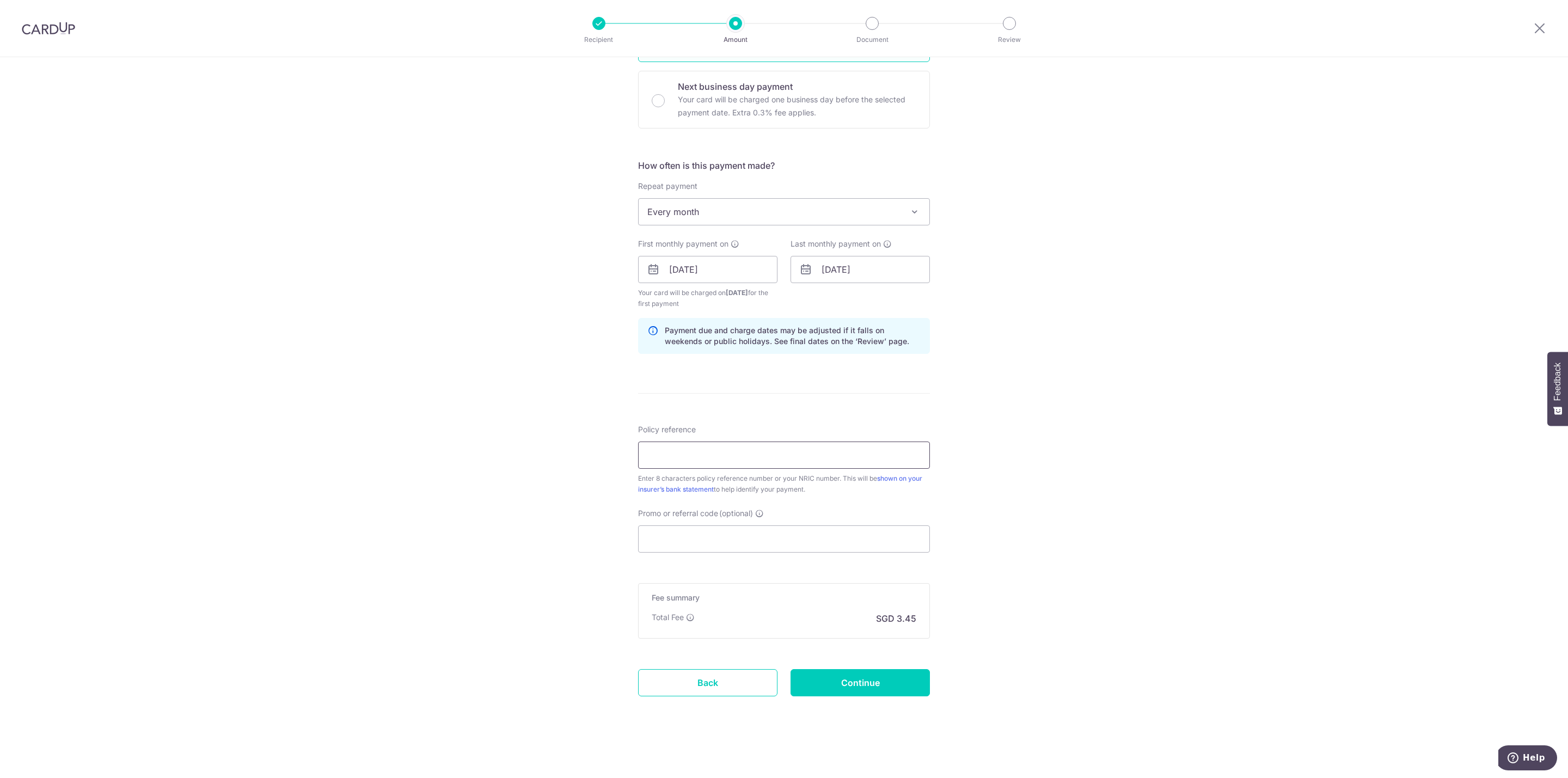
click at [756, 445] on input "Policy reference" at bounding box center [784, 455] width 292 height 28
paste input "83714236"
type input "83714236"
click at [683, 530] on input "Promo or referral code (optional)" at bounding box center [784, 538] width 292 height 28
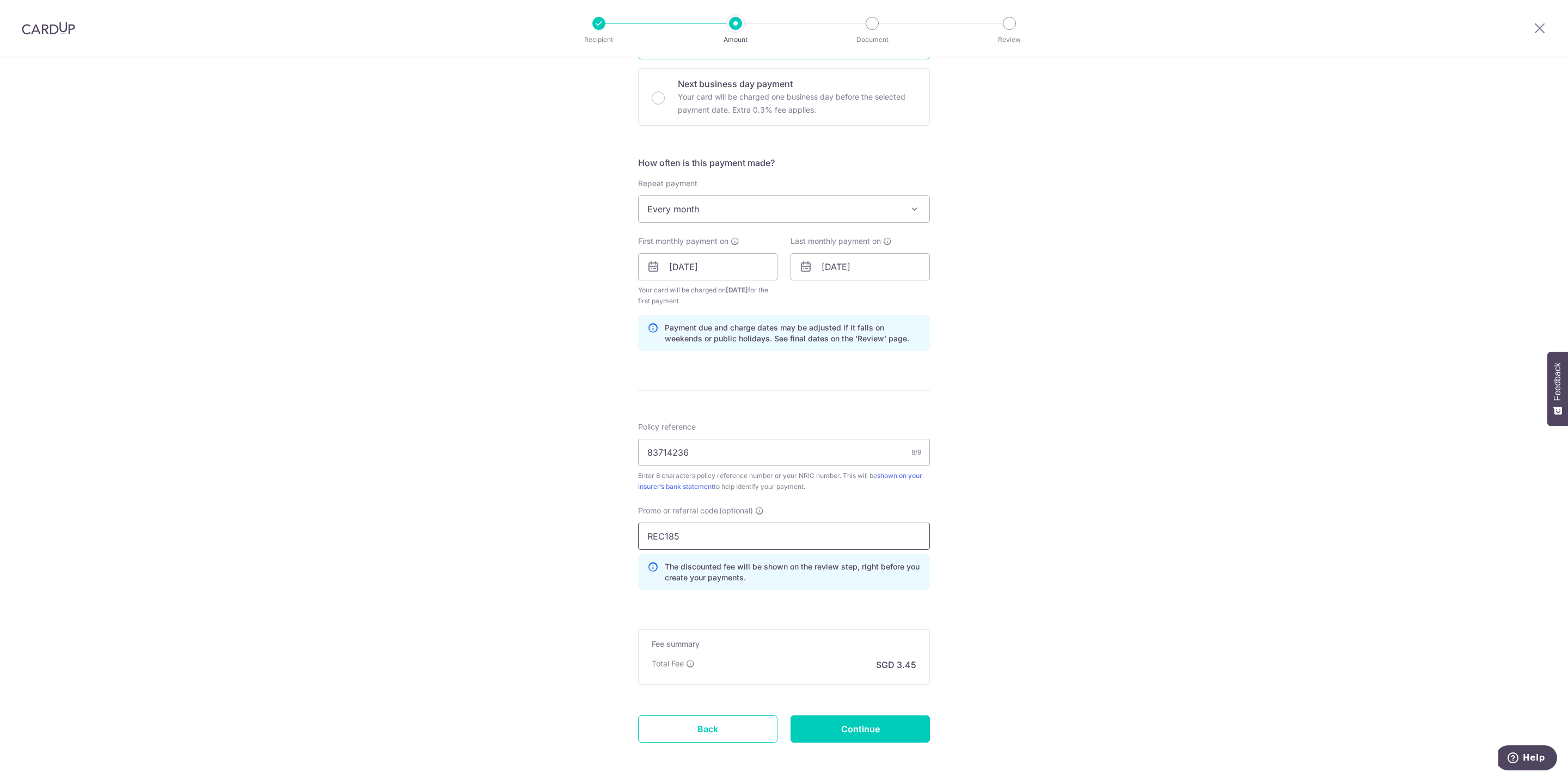
type input "REC185"
click at [1140, 619] on div "Tell us more about your payment Enter payment amount SGD 132.55 132.55 Select C…" at bounding box center [784, 280] width 1568 height 1089
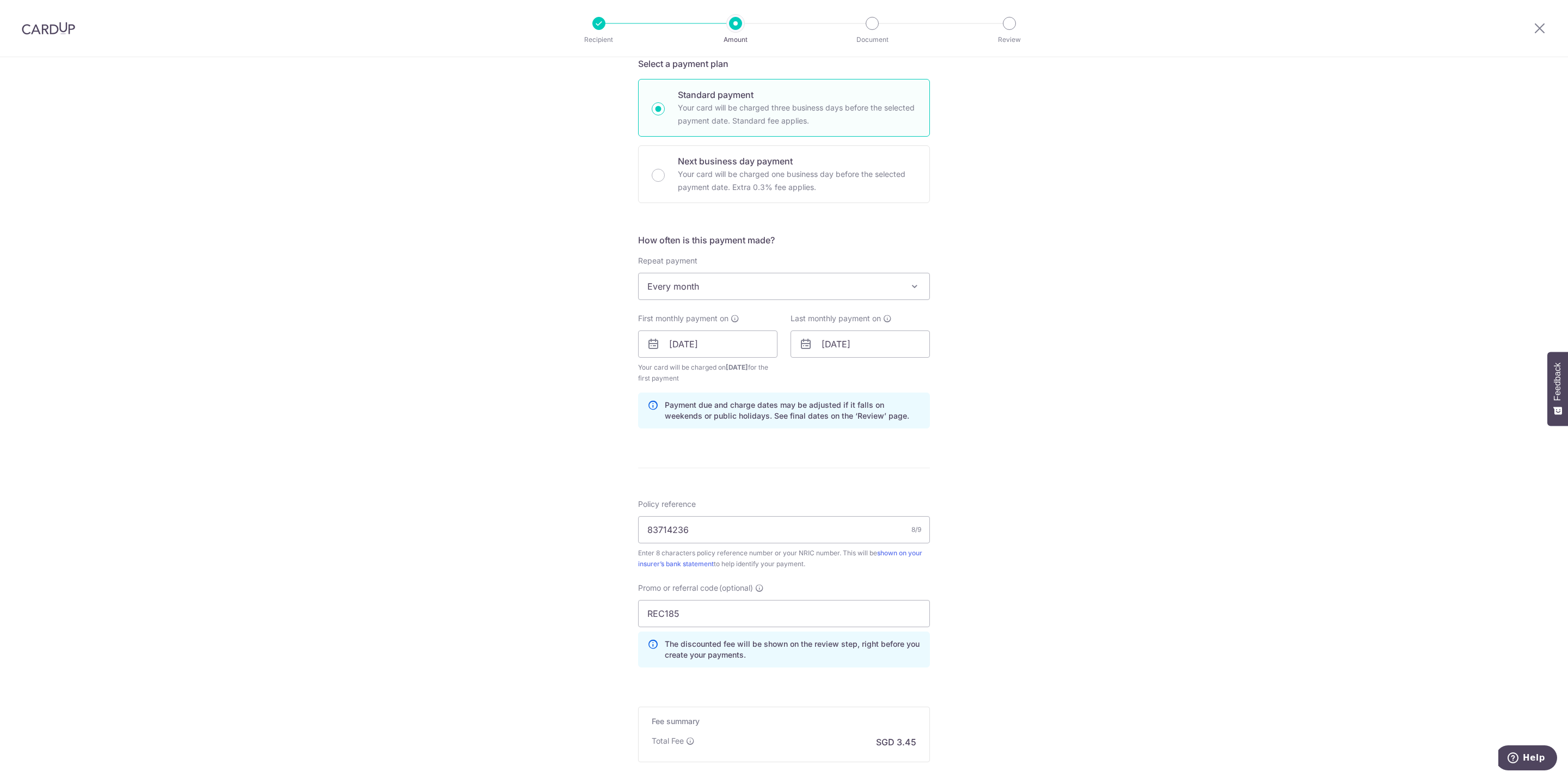
scroll to position [372, 0]
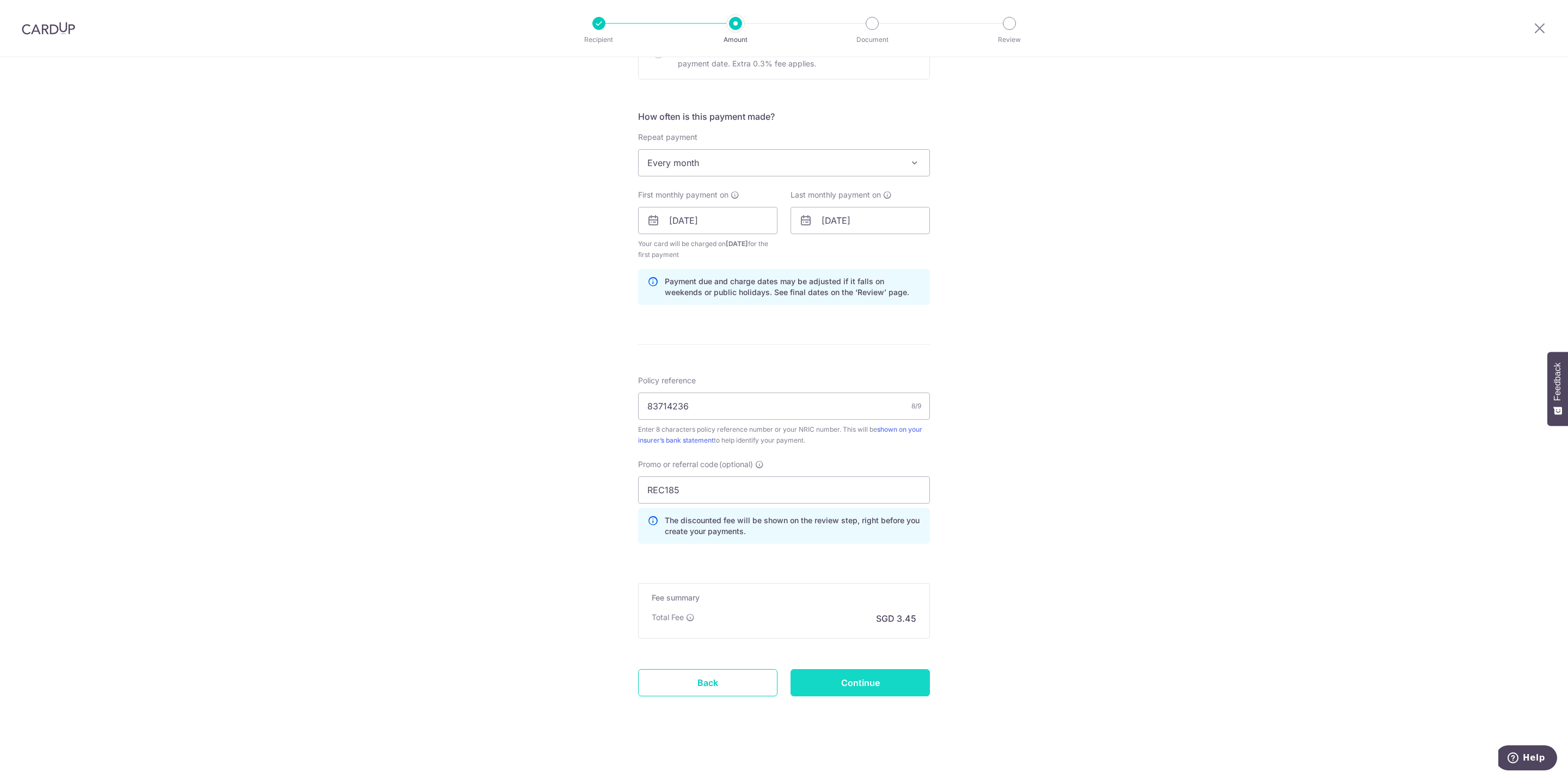
click at [860, 686] on input "Continue" at bounding box center [860, 682] width 139 height 28
type input "Create Schedule"
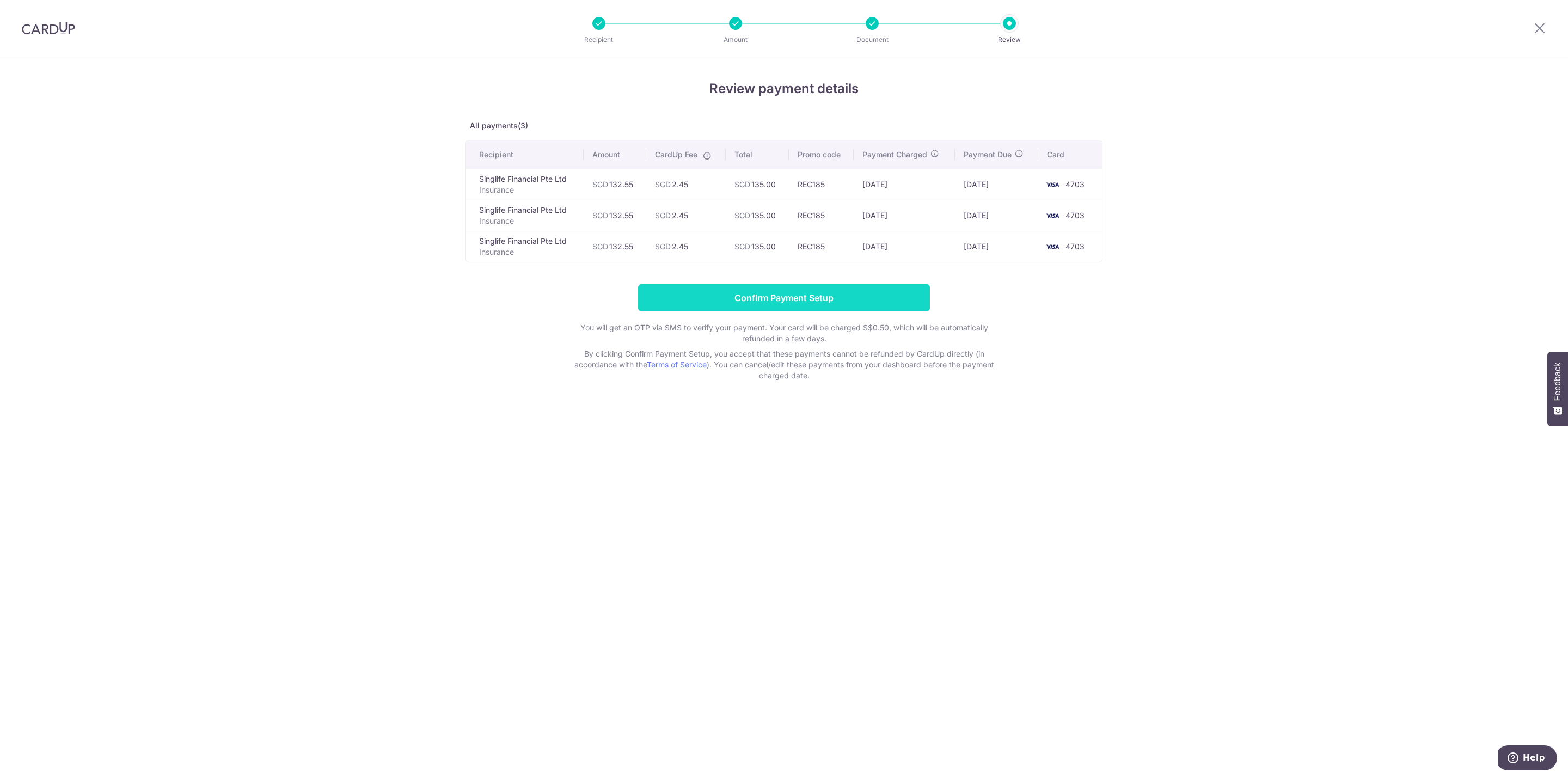
click at [848, 297] on input "Confirm Payment Setup" at bounding box center [784, 298] width 292 height 28
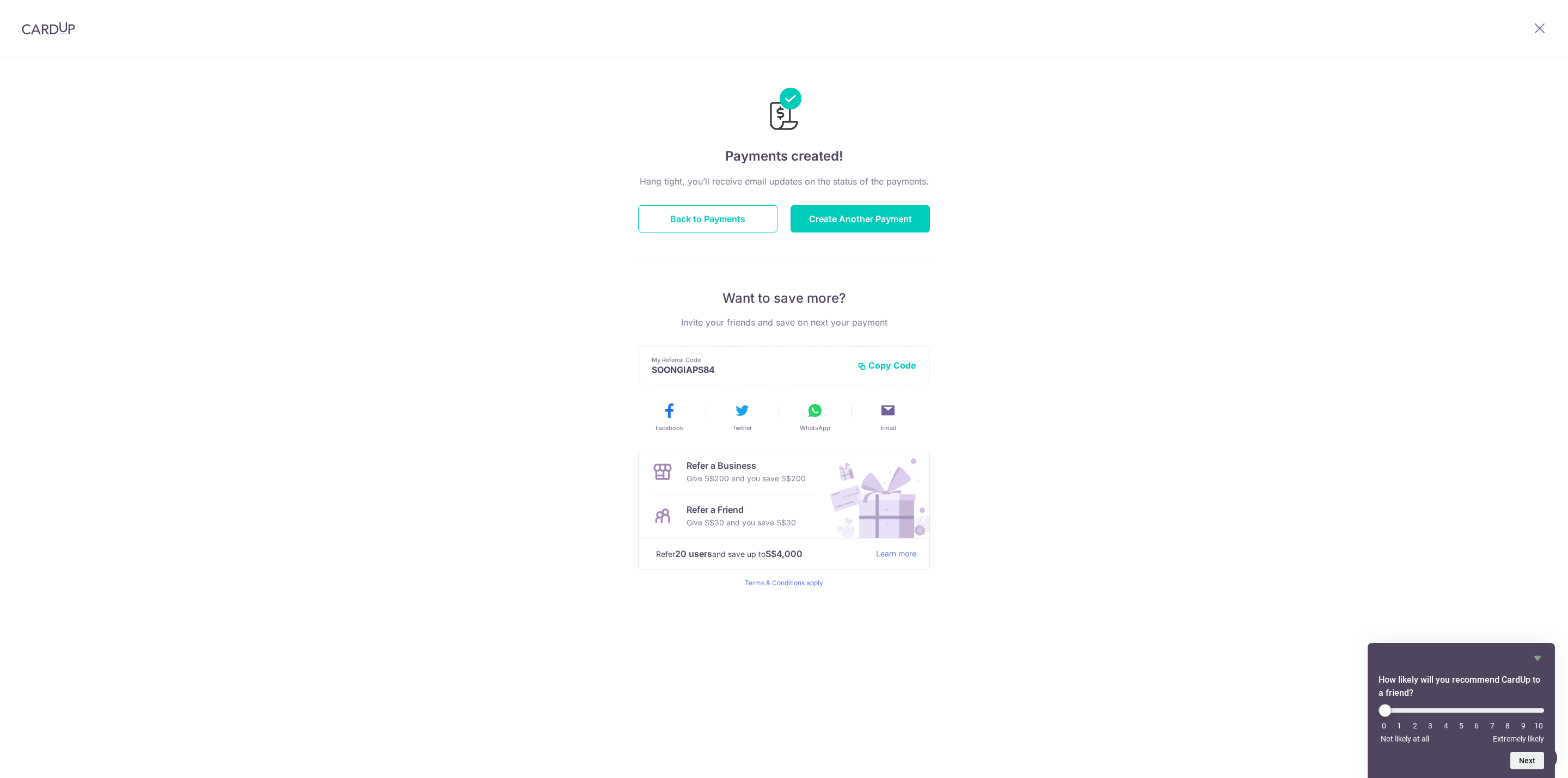
click at [1232, 385] on div "Payments created! Hang tight, you’ll receive email updates on the status of the…" at bounding box center [784, 417] width 1568 height 721
click at [744, 226] on button "Back to Payments" at bounding box center [707, 218] width 139 height 28
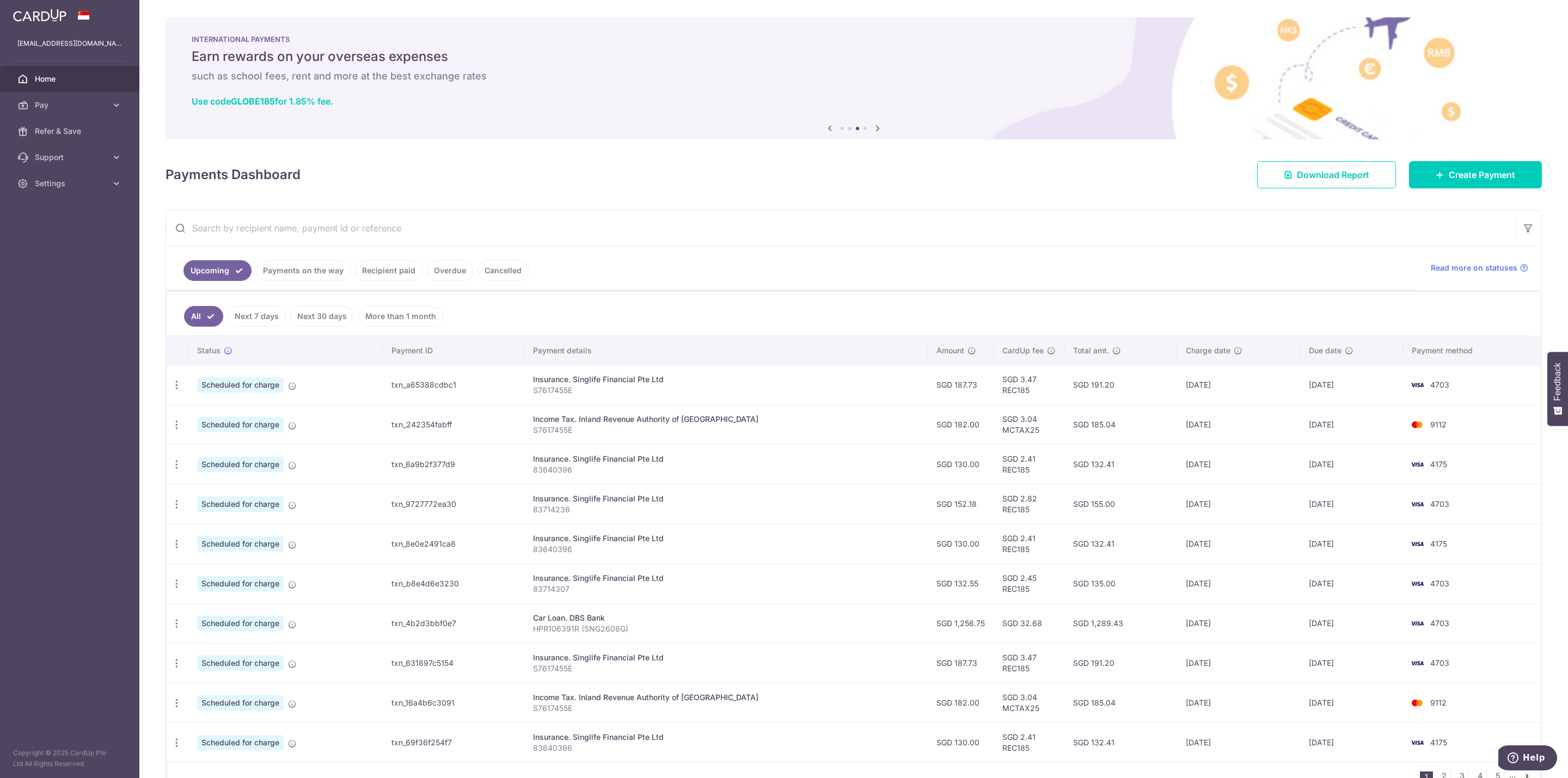
drag, startPoint x: 806, startPoint y: 218, endPoint x: 794, endPoint y: 228, distance: 15.6
click at [806, 221] on input "text" at bounding box center [840, 228] width 1350 height 35
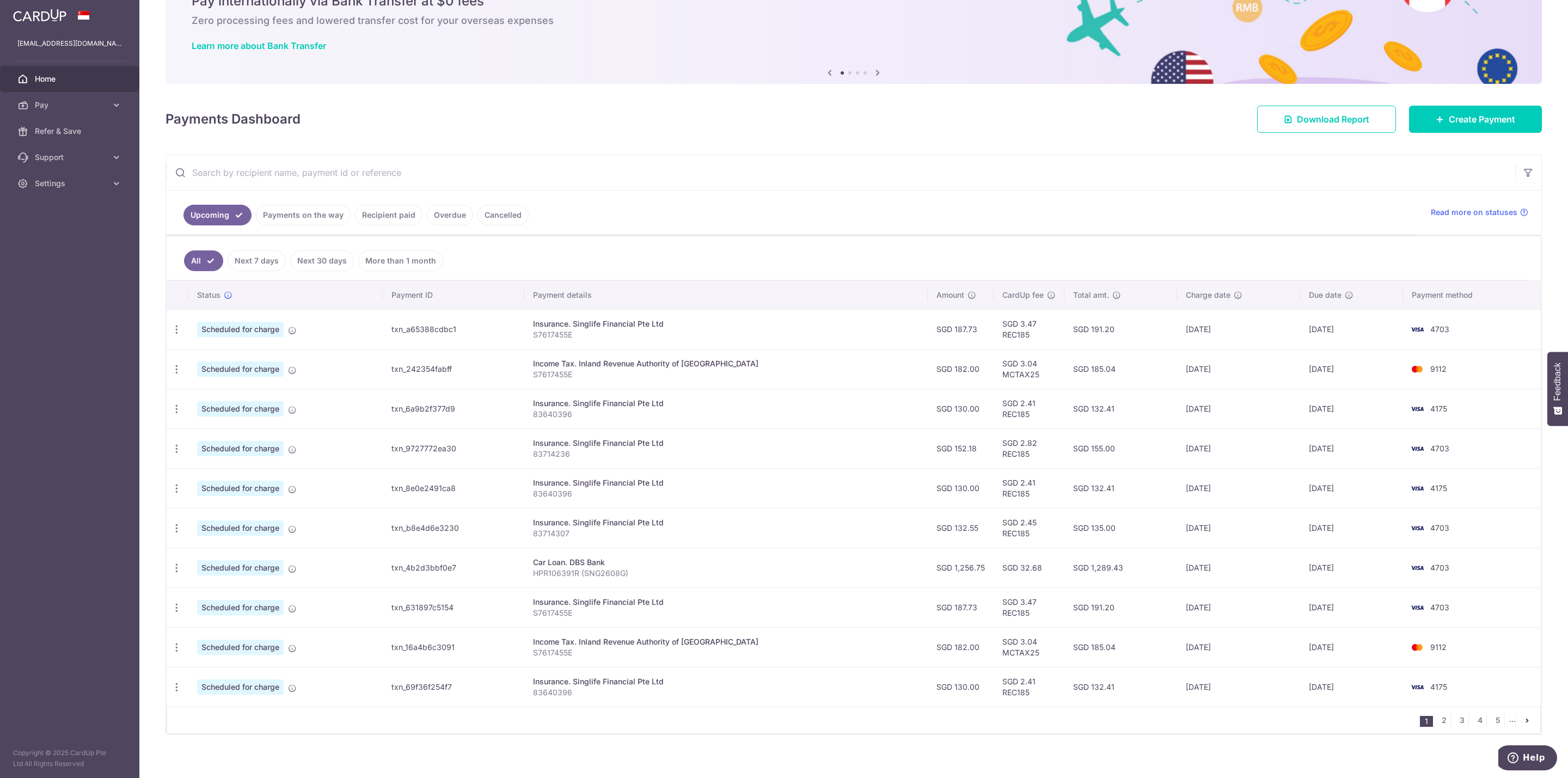
scroll to position [71, 0]
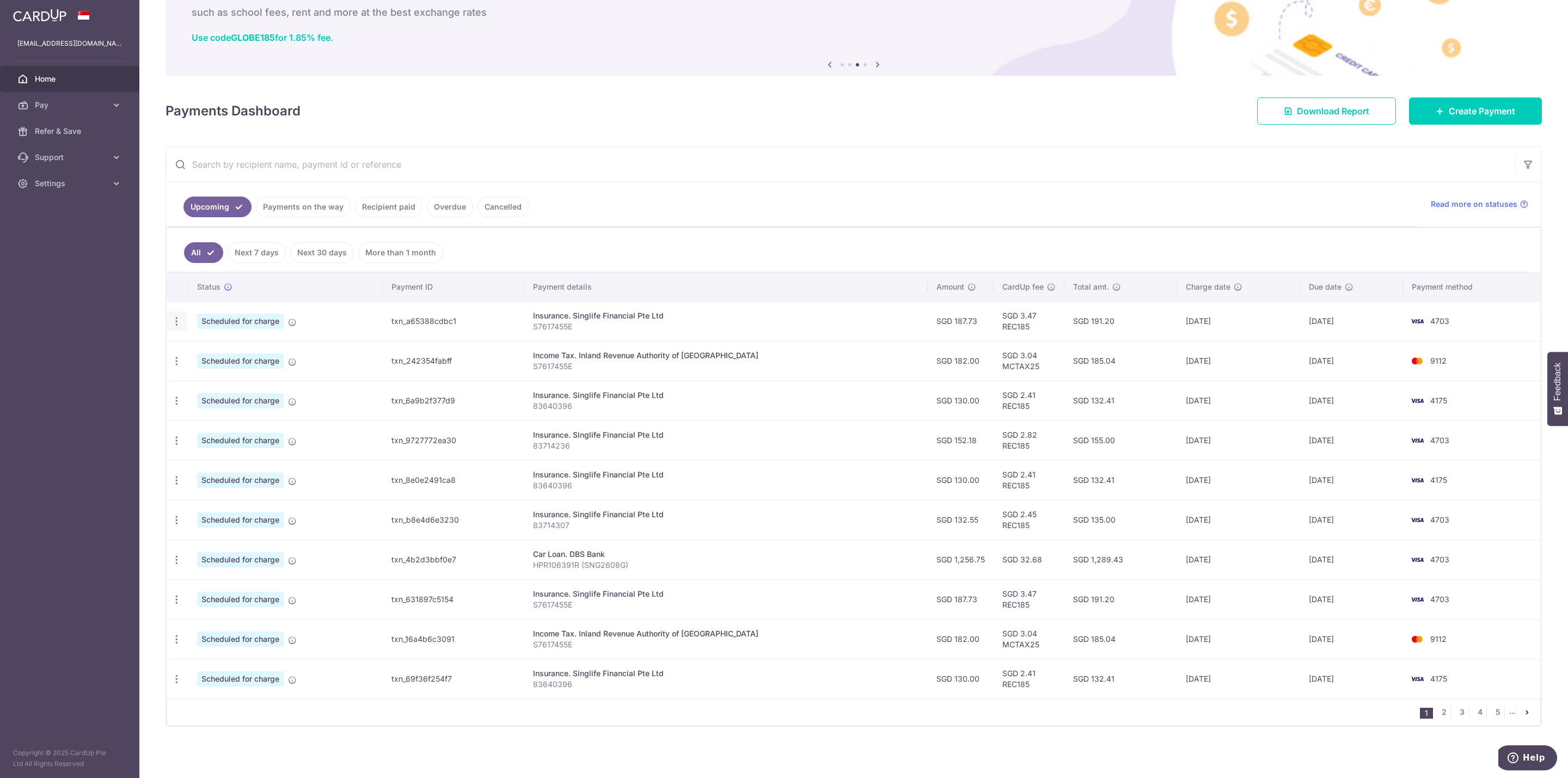
click at [174, 318] on icon "button" at bounding box center [177, 321] width 12 height 12
click at [230, 348] on span "Update payment" at bounding box center [234, 350] width 74 height 13
radio input "true"
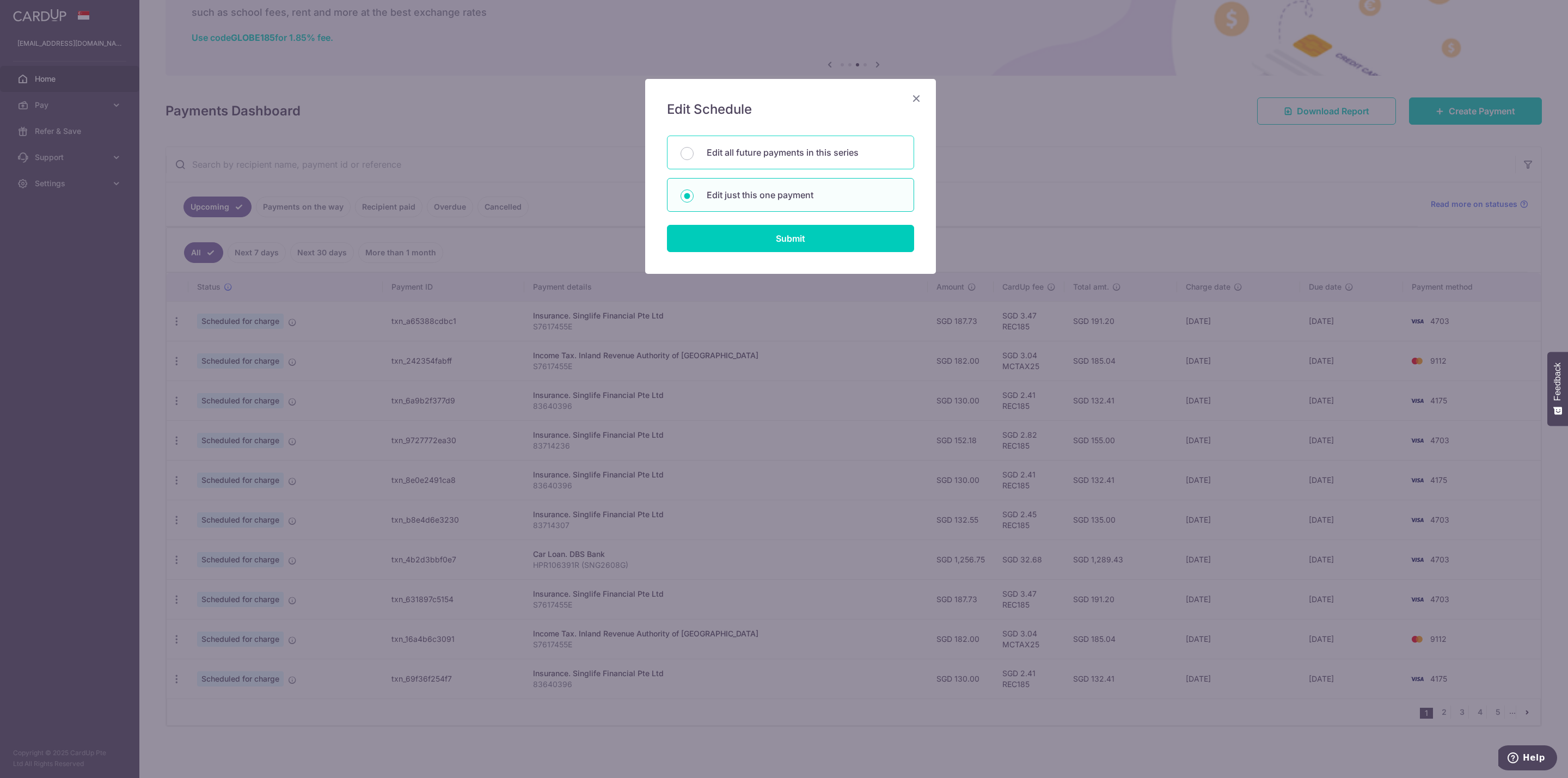
click at [800, 156] on p "Edit all future payments in this series" at bounding box center [803, 152] width 194 height 13
click at [694, 156] on input "Edit all future payments in this series" at bounding box center [687, 153] width 13 height 13
radio input "true"
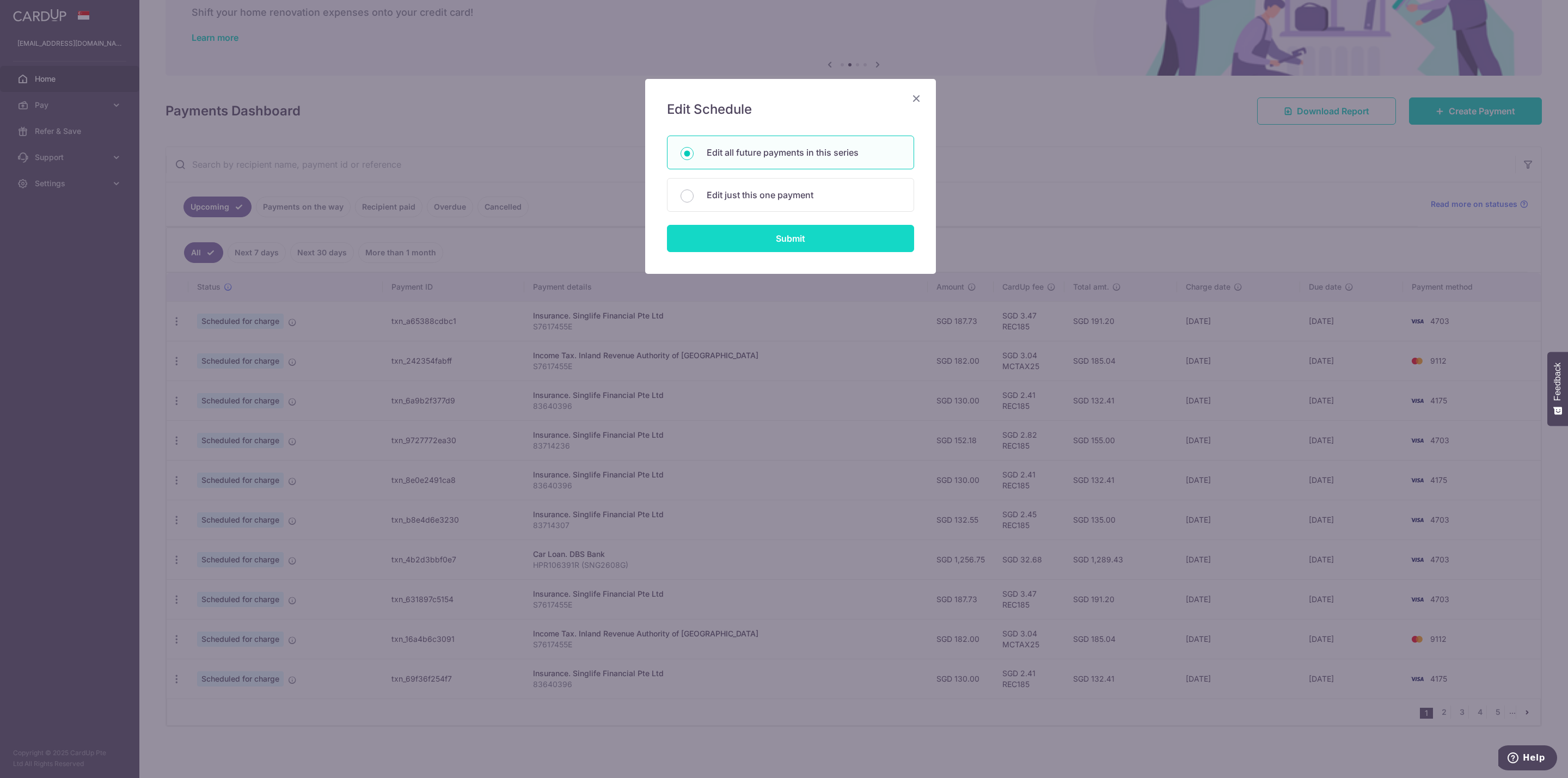
click at [784, 239] on input "Submit" at bounding box center [791, 238] width 247 height 28
radio input "true"
type input "187.73"
type input "S7617455E"
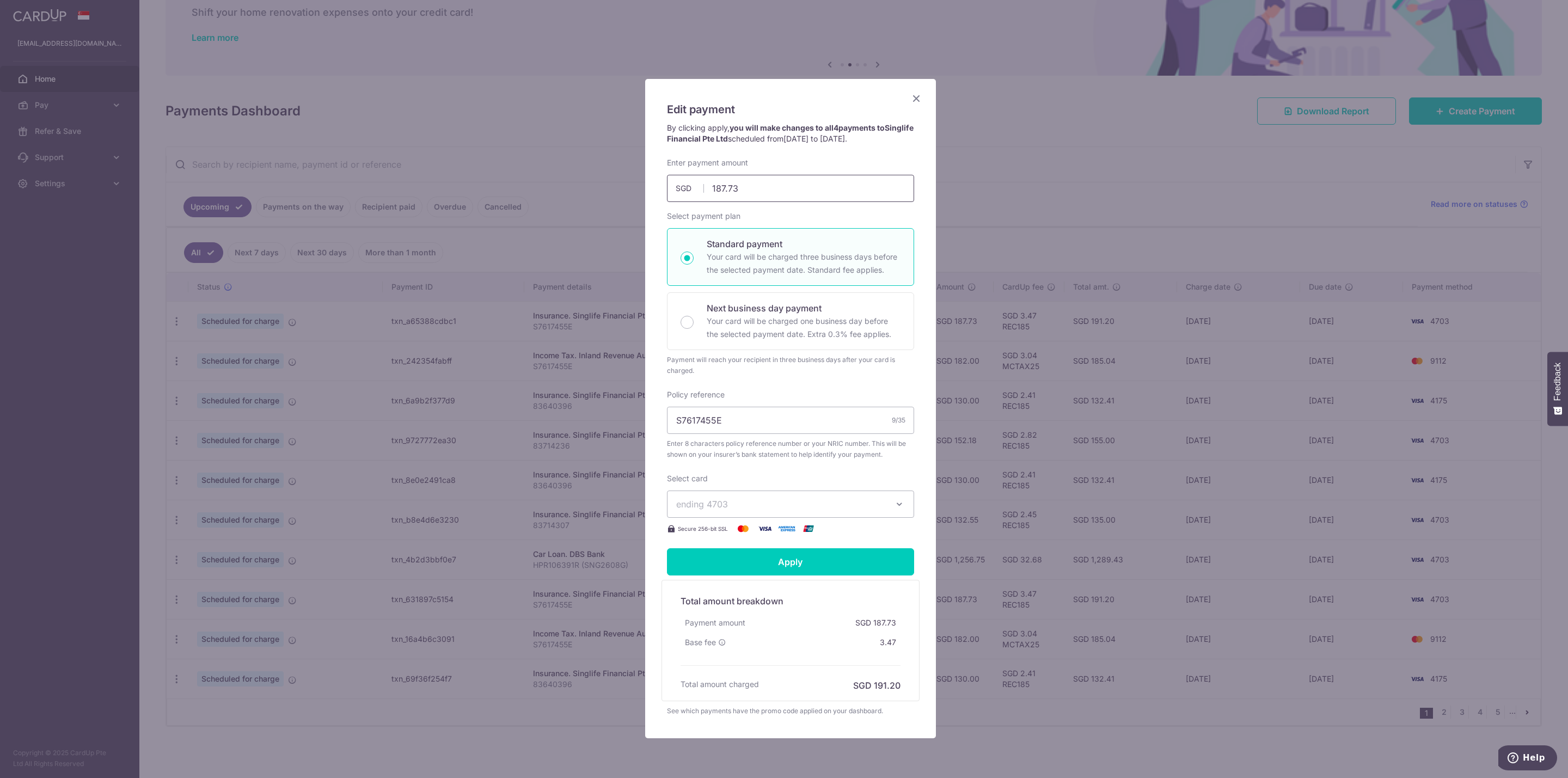
click at [827, 202] on input "187.73" at bounding box center [791, 188] width 247 height 28
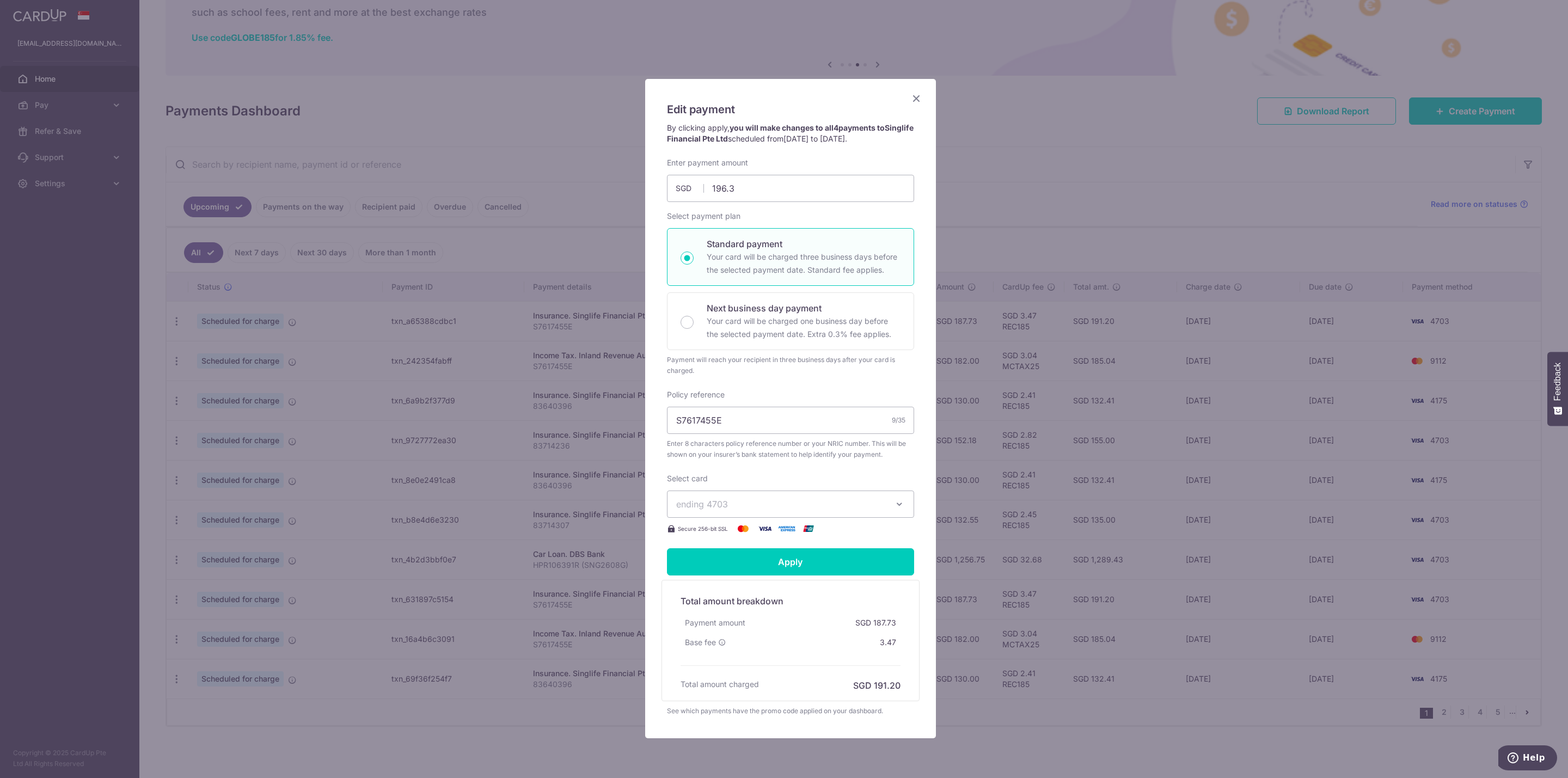
type input "196.30"
click at [814, 402] on div "Policy reference S7617455E 9/35 Enter 8 characters policy reference number or y…" at bounding box center [791, 424] width 247 height 71
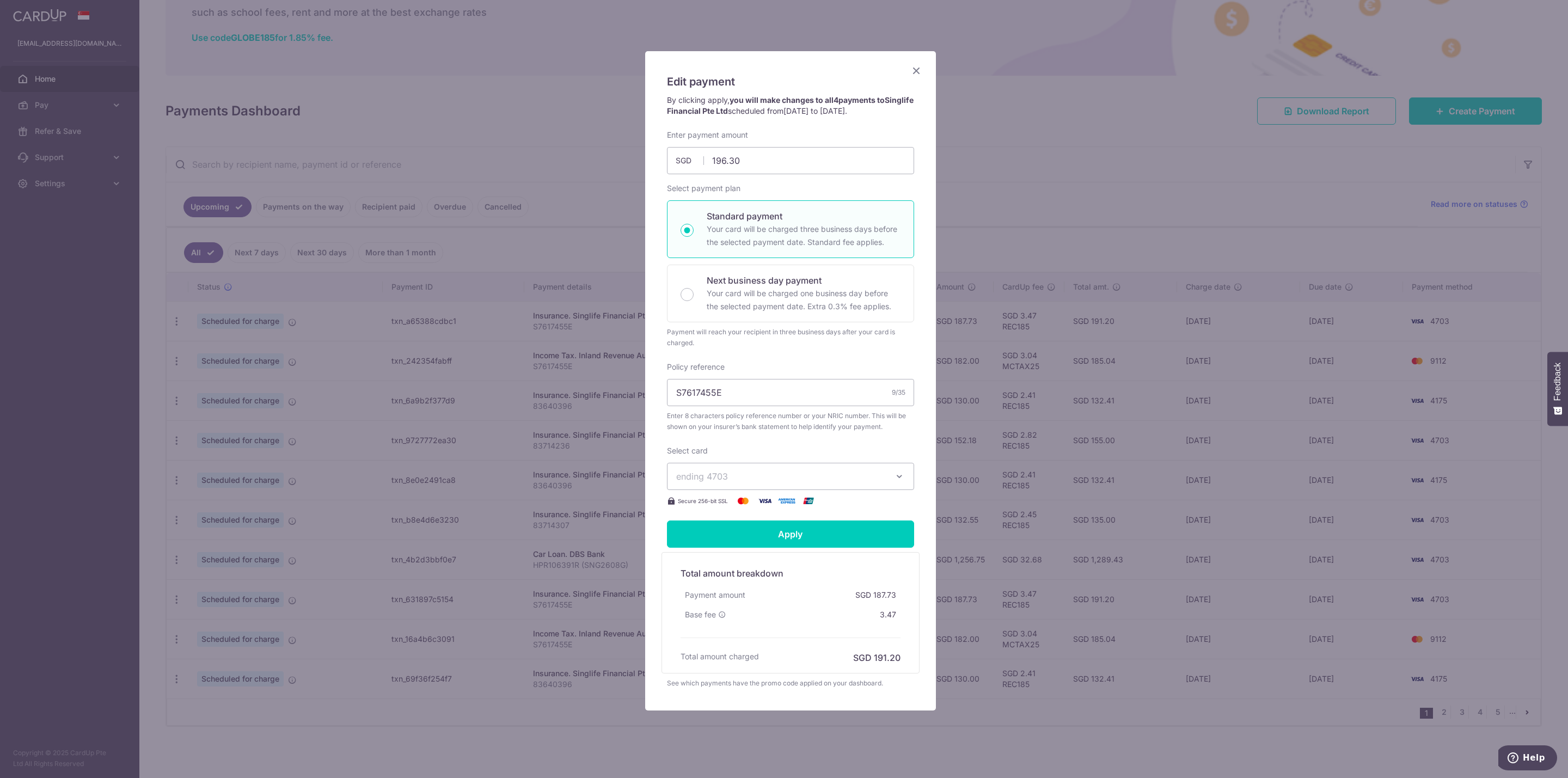
scroll to position [53, 0]
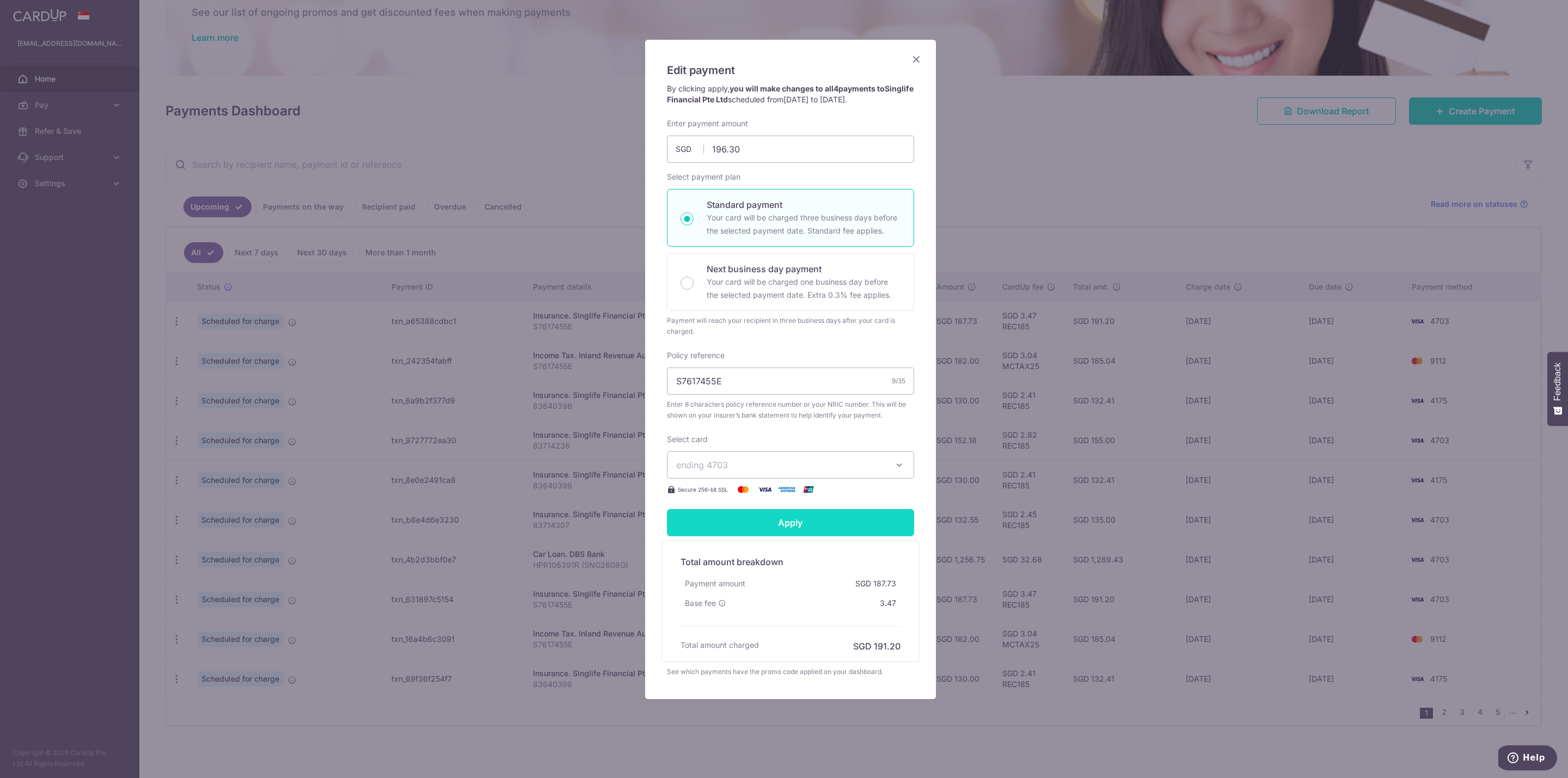
click at [795, 516] on input "Apply" at bounding box center [791, 523] width 247 height 28
type input "Successfully Applied"
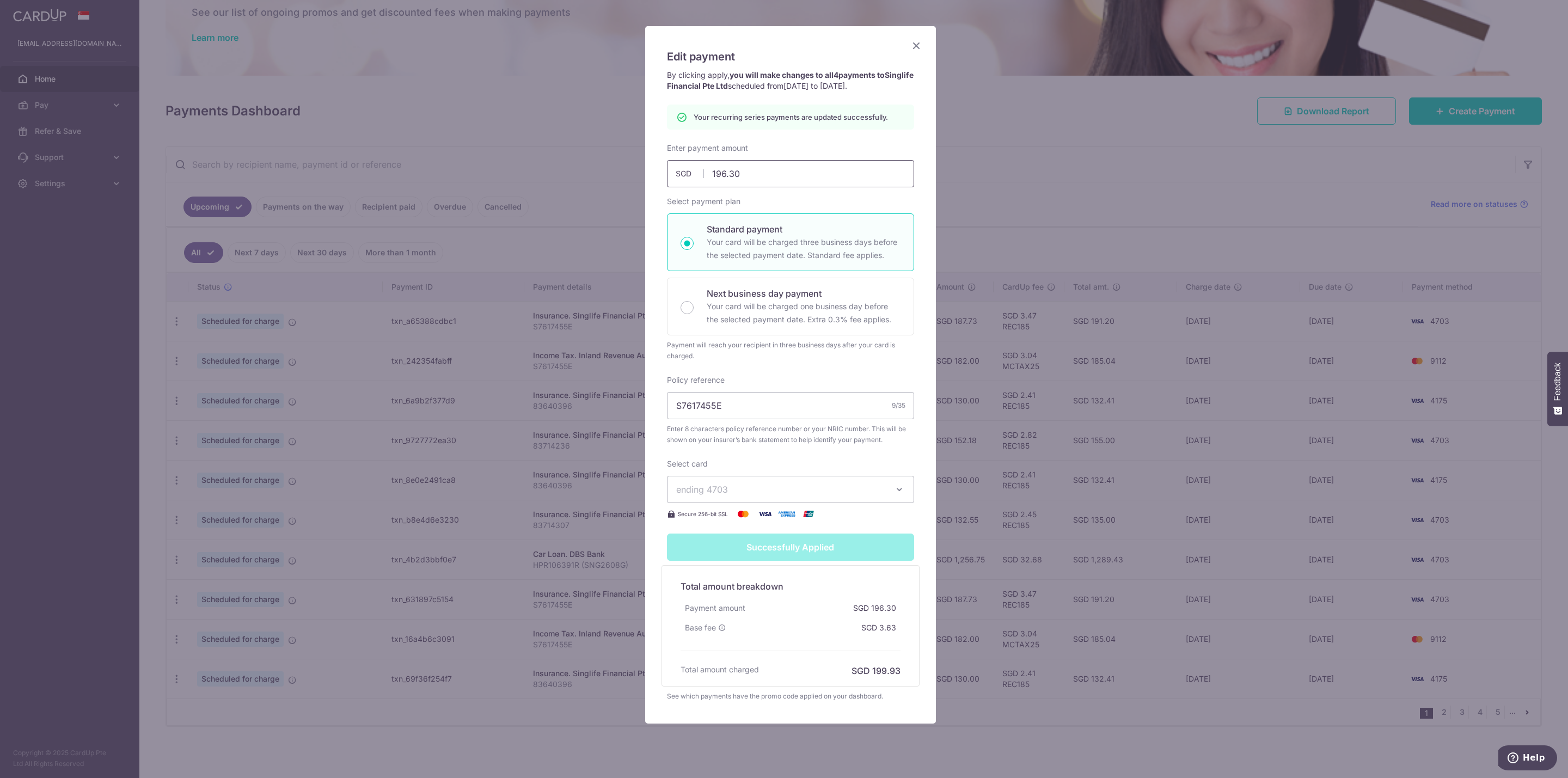
click at [791, 182] on input "196.30" at bounding box center [791, 174] width 247 height 28
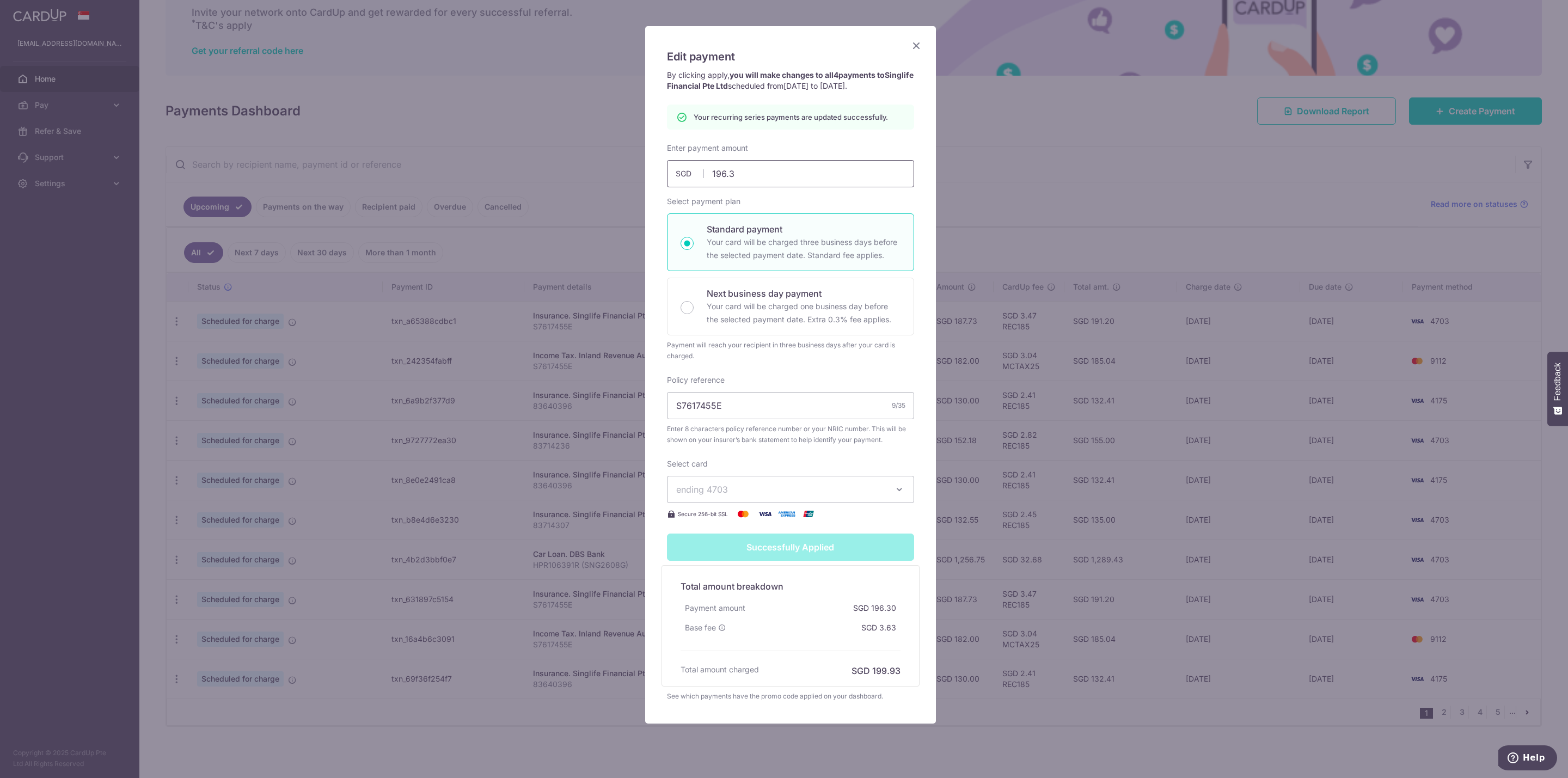
type input "196.37"
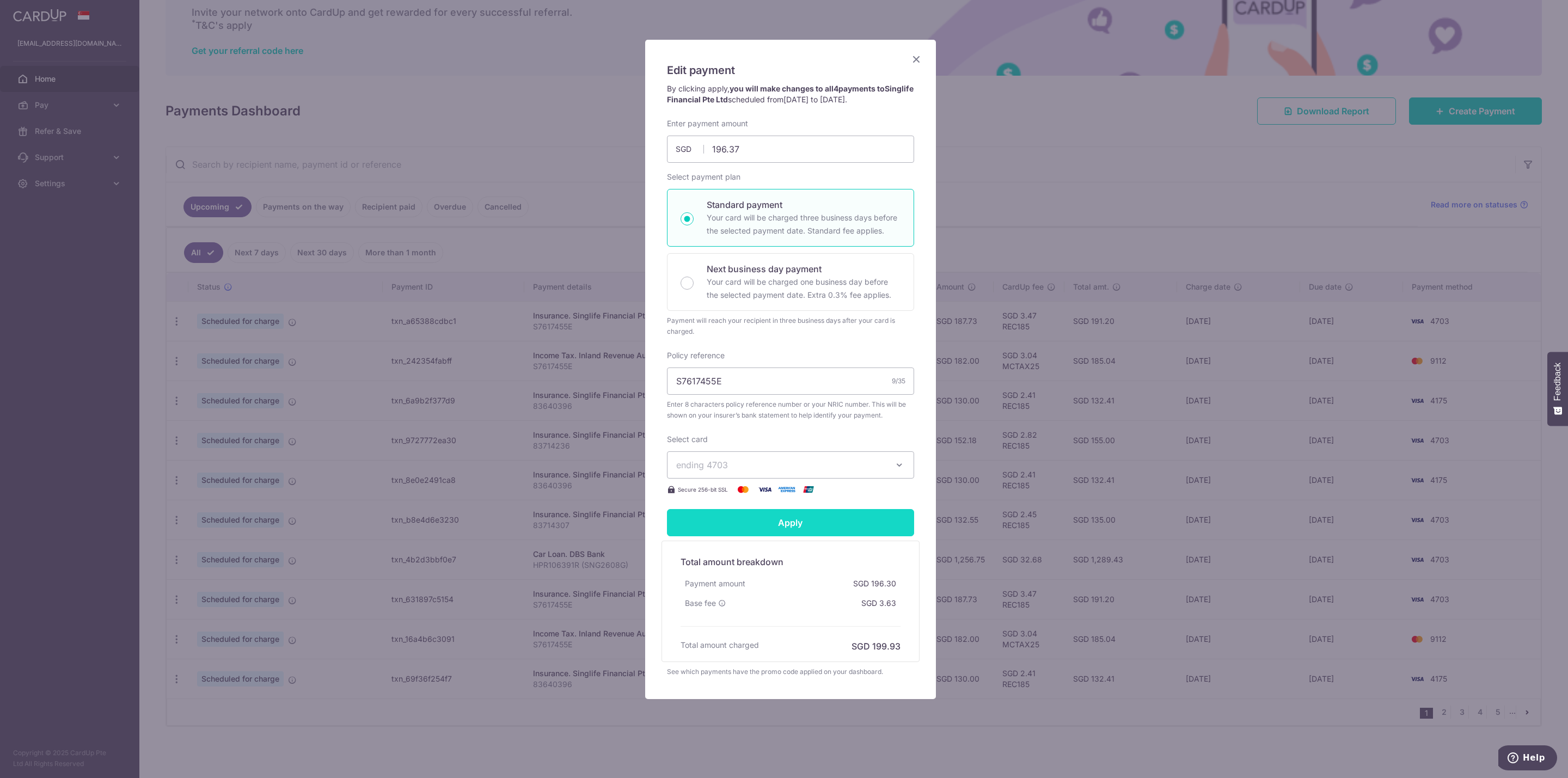
click at [806, 523] on input "Apply" at bounding box center [791, 523] width 247 height 28
type input "Successfully Applied"
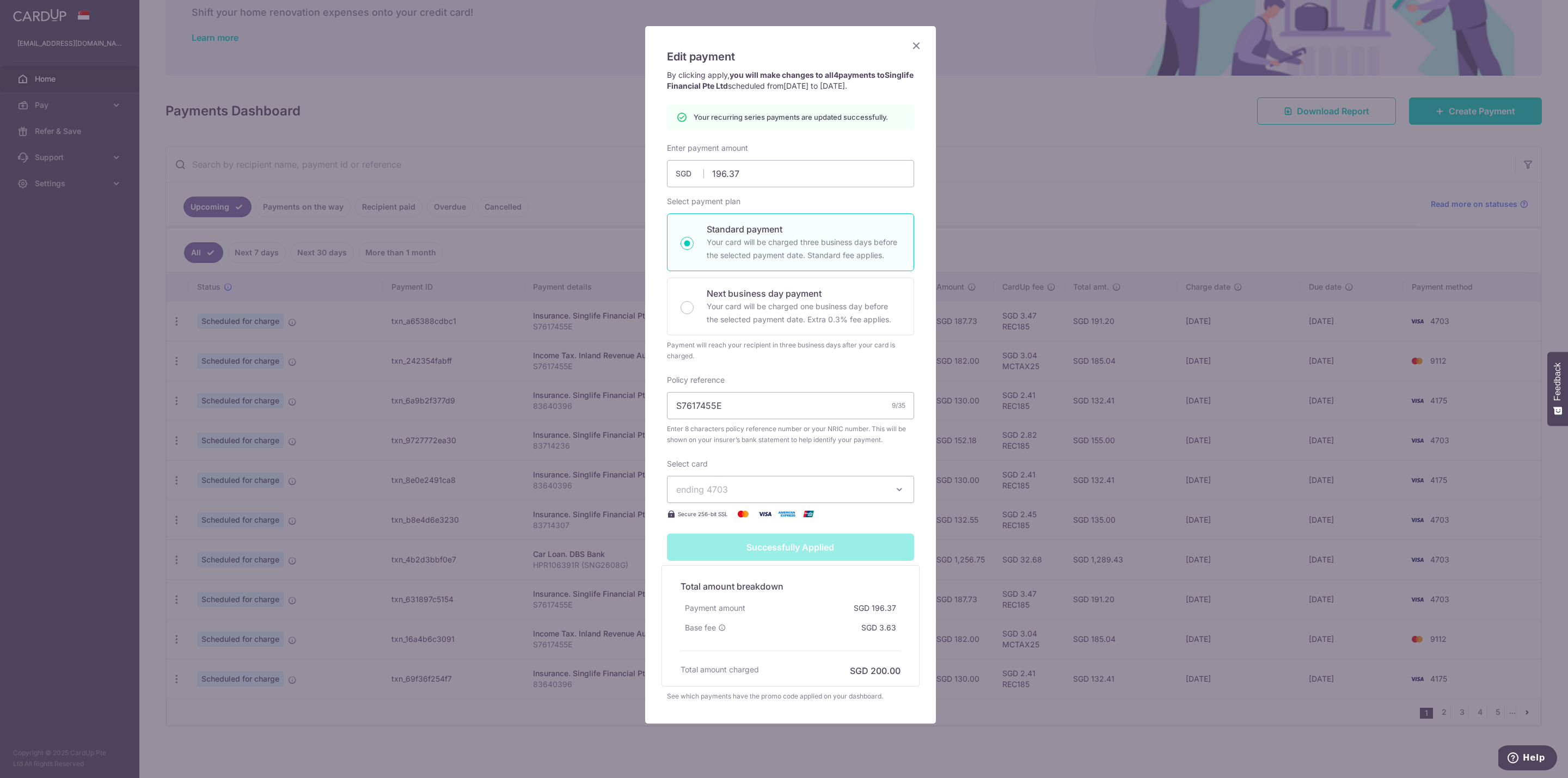
click at [910, 48] on icon "Close" at bounding box center [916, 45] width 13 height 13
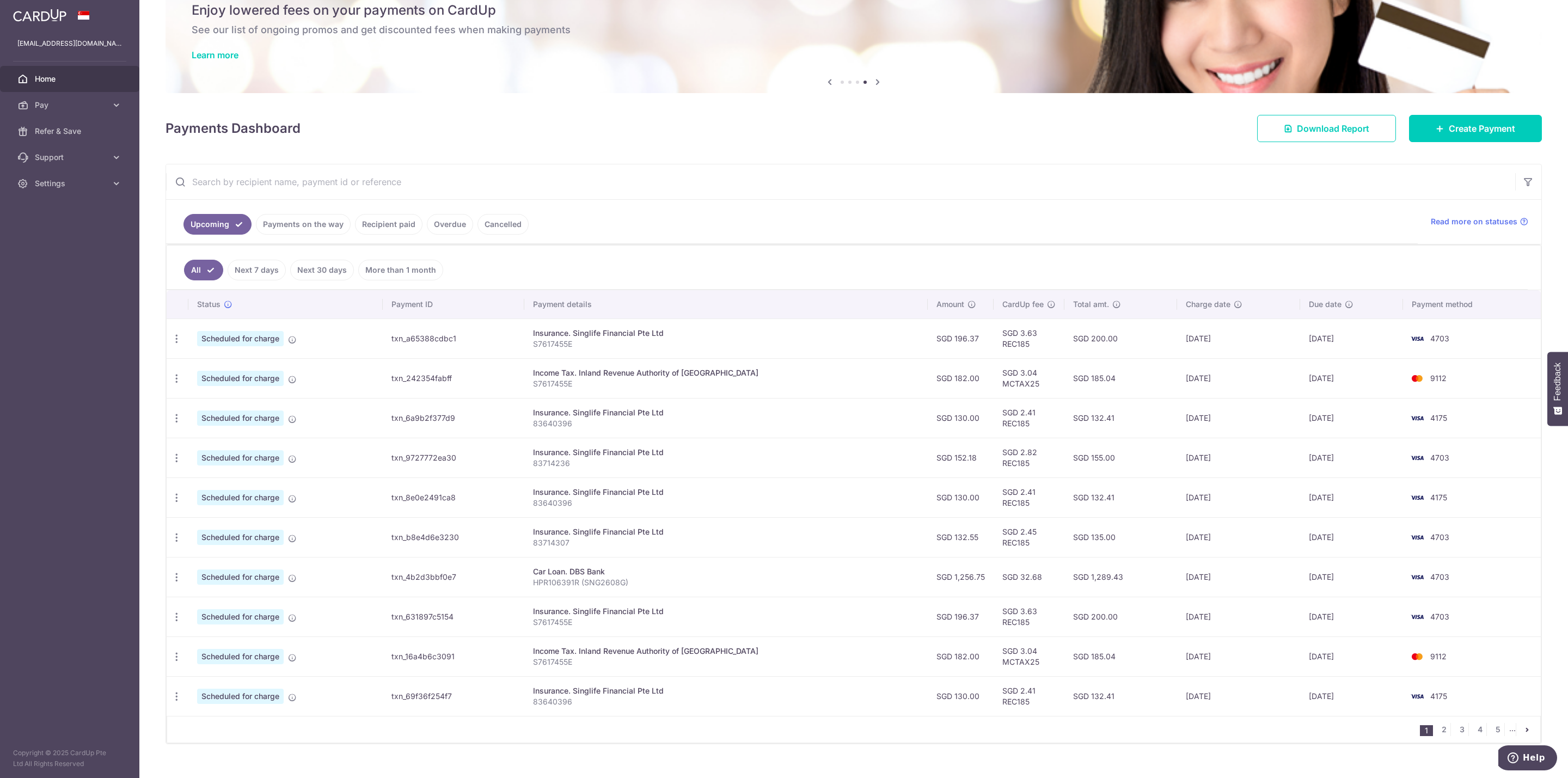
scroll to position [71, 0]
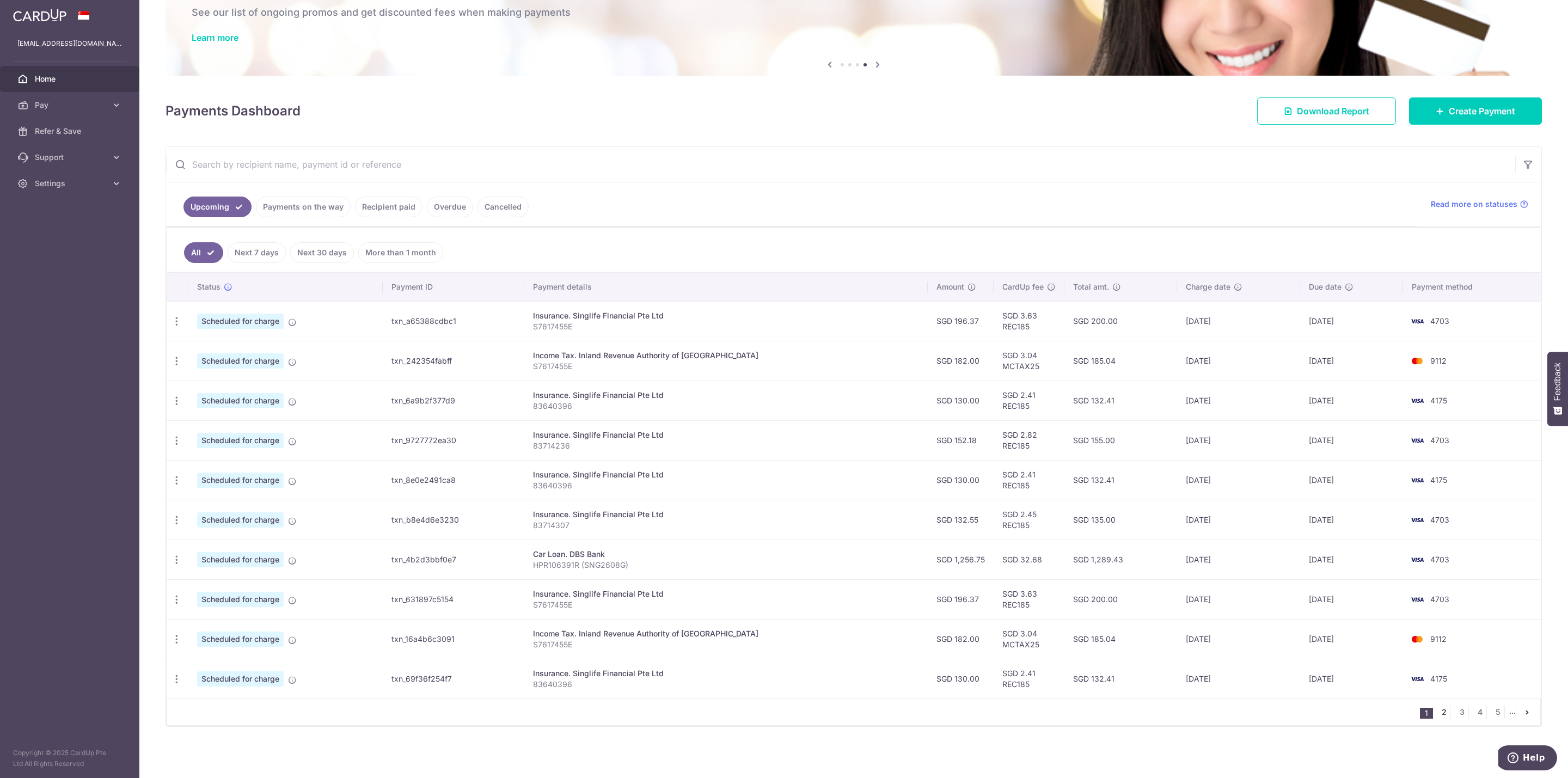
click at [1438, 714] on link "2" at bounding box center [1444, 712] width 13 height 13
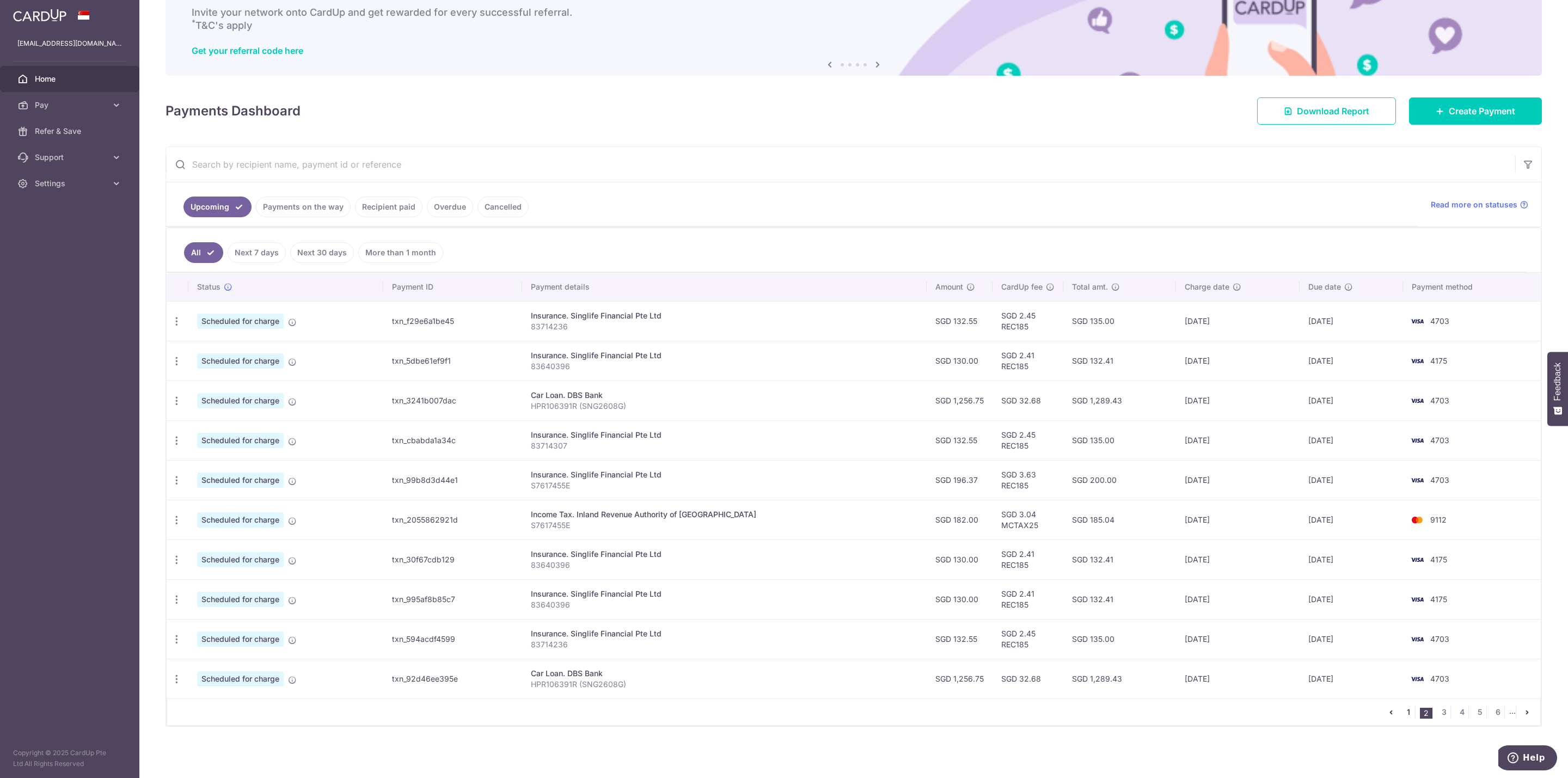
click at [1402, 714] on link "1" at bounding box center [1408, 712] width 13 height 13
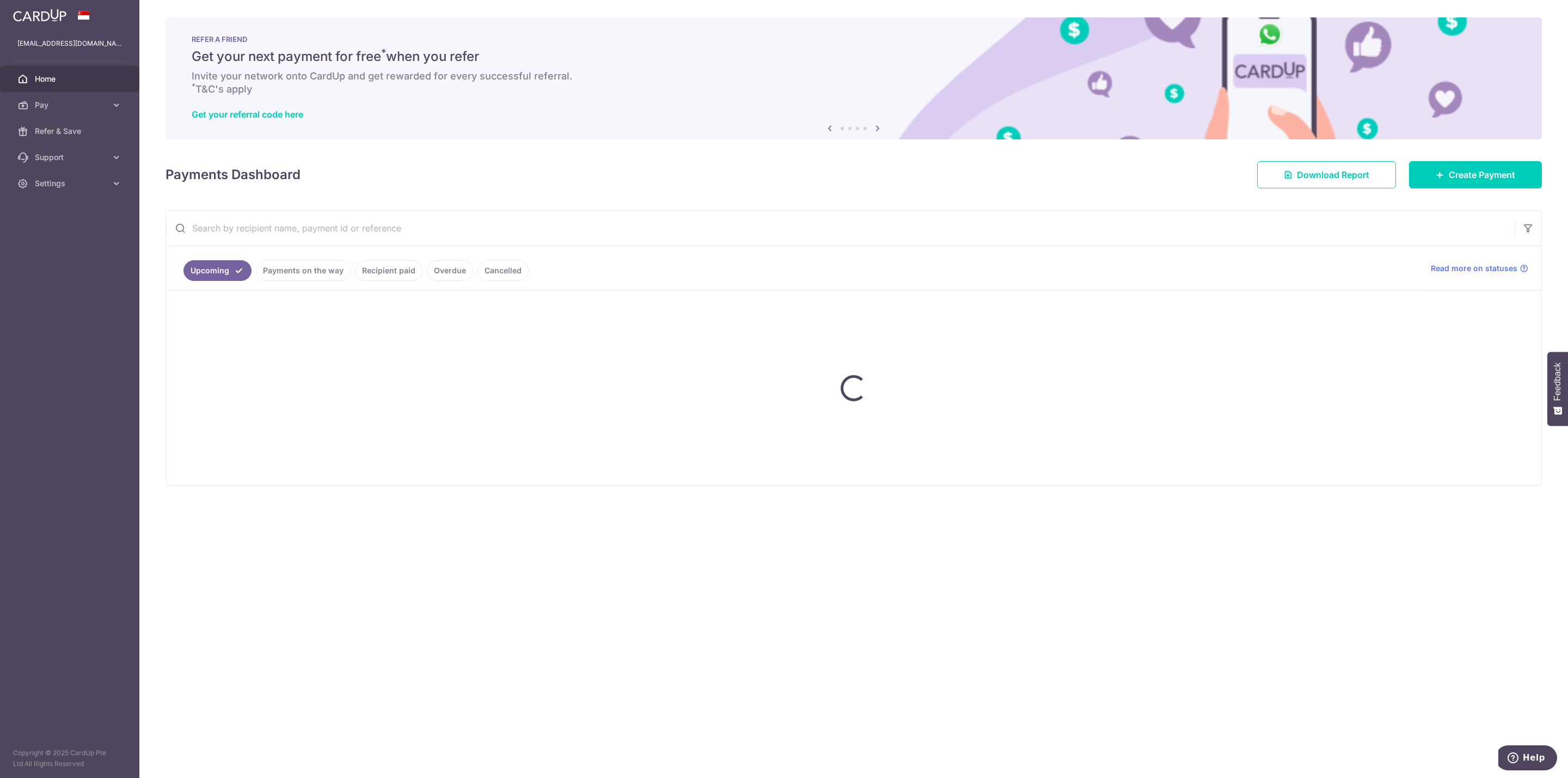
scroll to position [0, 0]
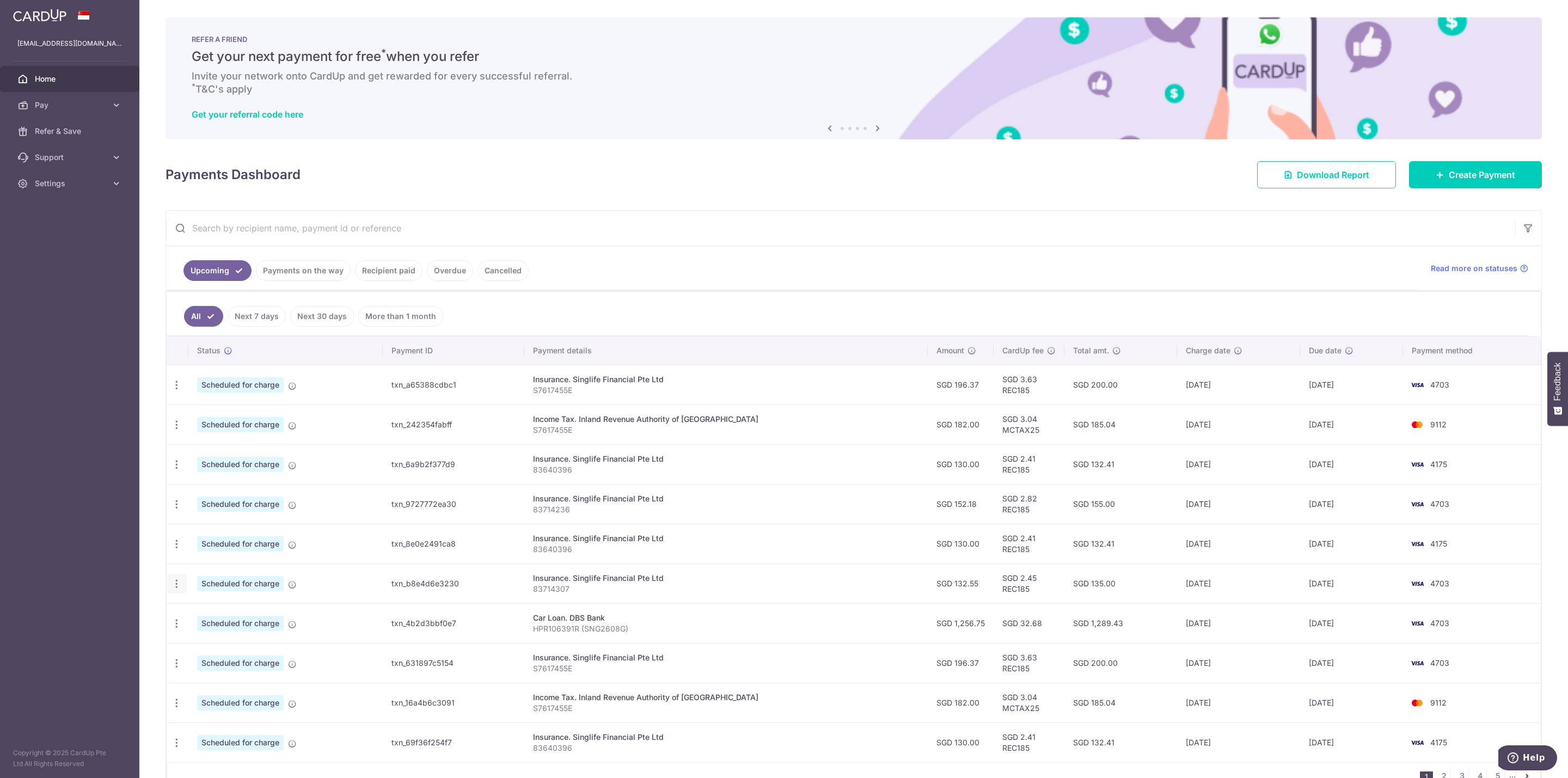
click at [171, 391] on icon "button" at bounding box center [177, 385] width 12 height 12
click at [222, 620] on span "Update payment" at bounding box center [234, 613] width 74 height 13
radio input "true"
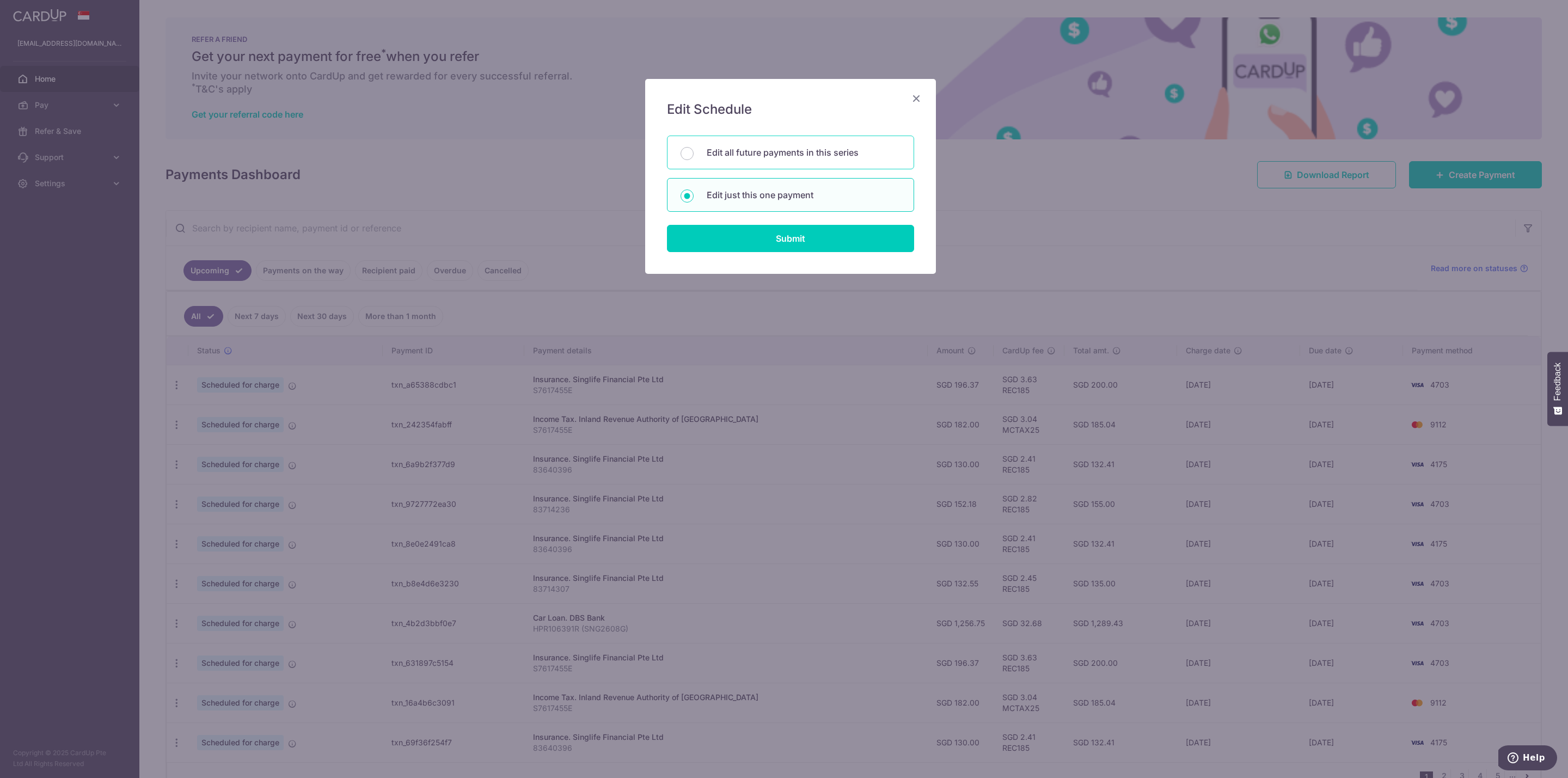
click at [835, 157] on p "Edit all future payments in this series" at bounding box center [803, 152] width 194 height 13
click at [694, 157] on input "Edit all future payments in this series" at bounding box center [687, 153] width 13 height 13
radio input "true"
click at [828, 240] on input "Submit" at bounding box center [791, 238] width 247 height 28
radio input "true"
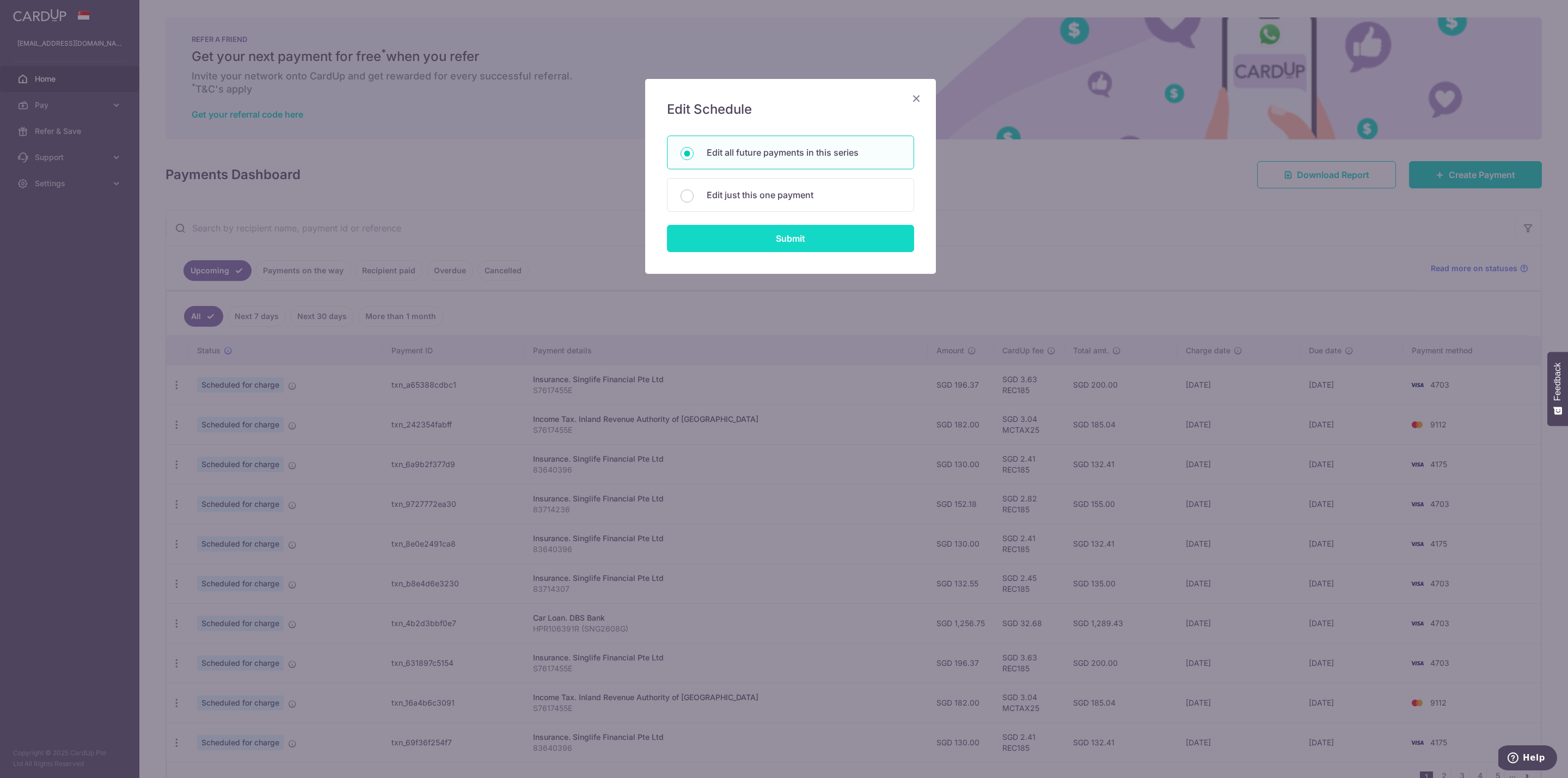
type input "132.55"
type input "83714307"
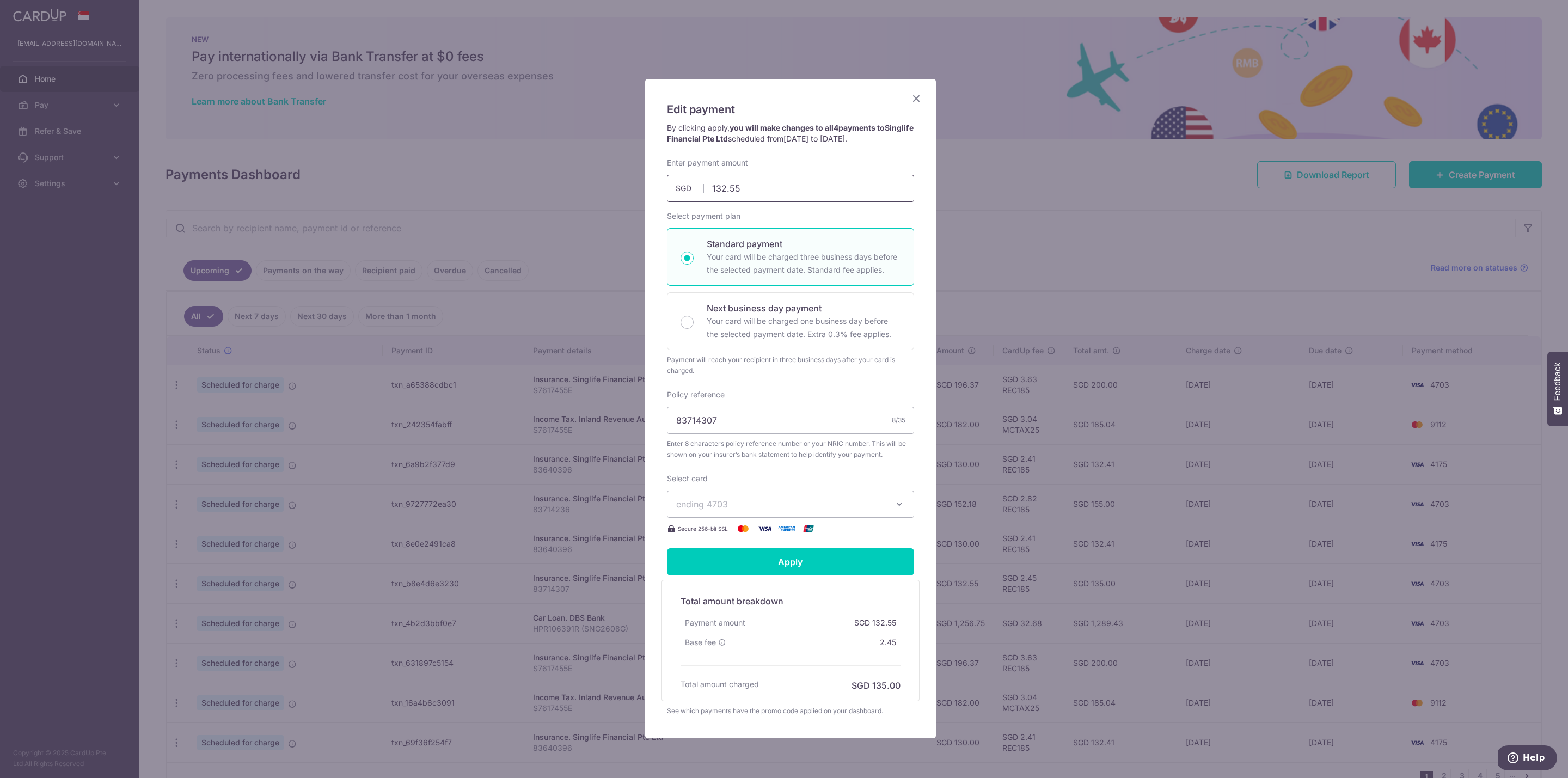
click at [751, 193] on input "132.55" at bounding box center [791, 188] width 247 height 28
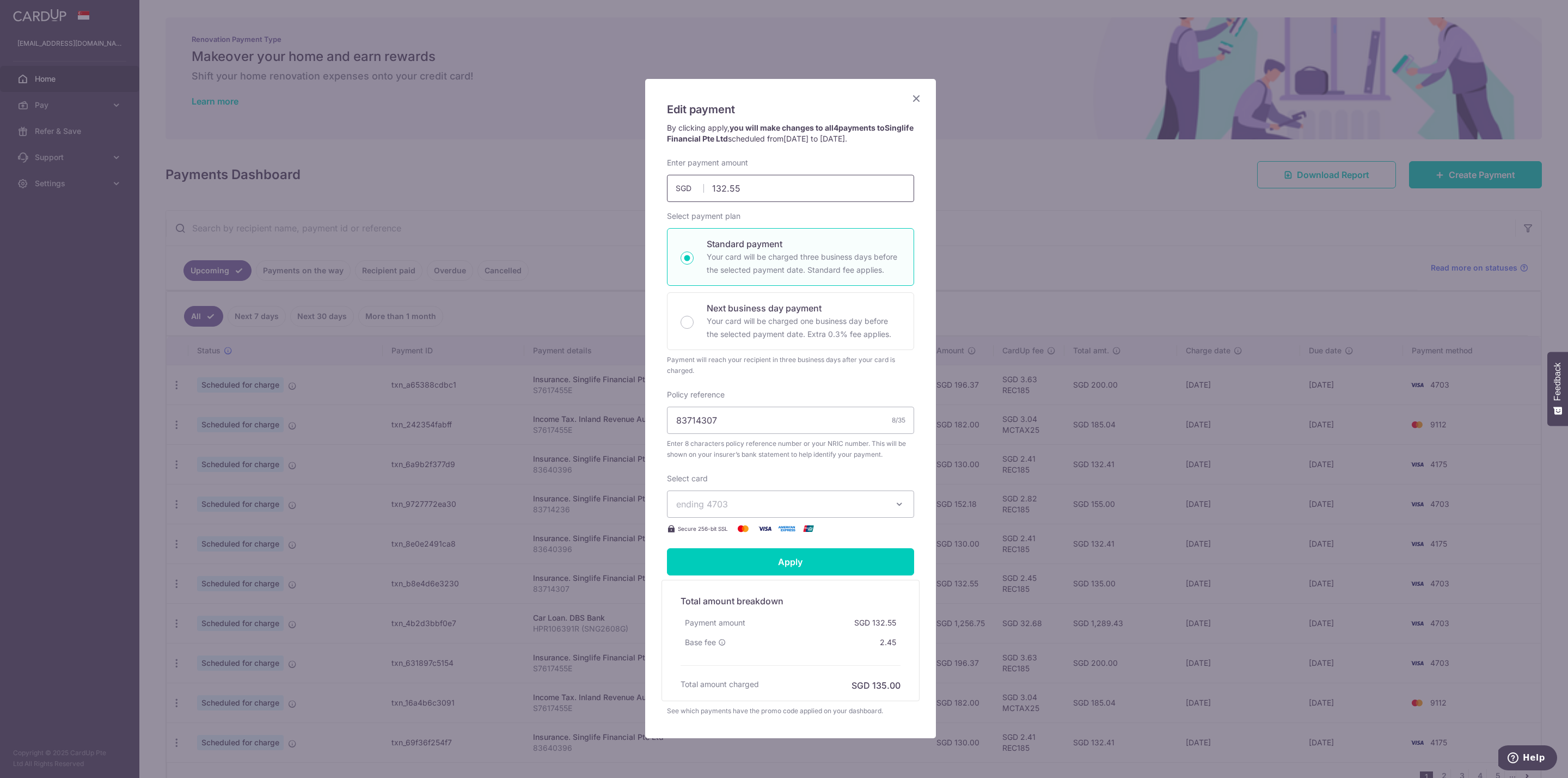
type input "142.55"
click at [860, 486] on div "Select card ending 4703 **** 4703 **** 9112 **** 4175 **** 6143 Secure 256-bit …" at bounding box center [791, 504] width 247 height 62
click at [816, 196] on input "142.55" at bounding box center [791, 188] width 247 height 28
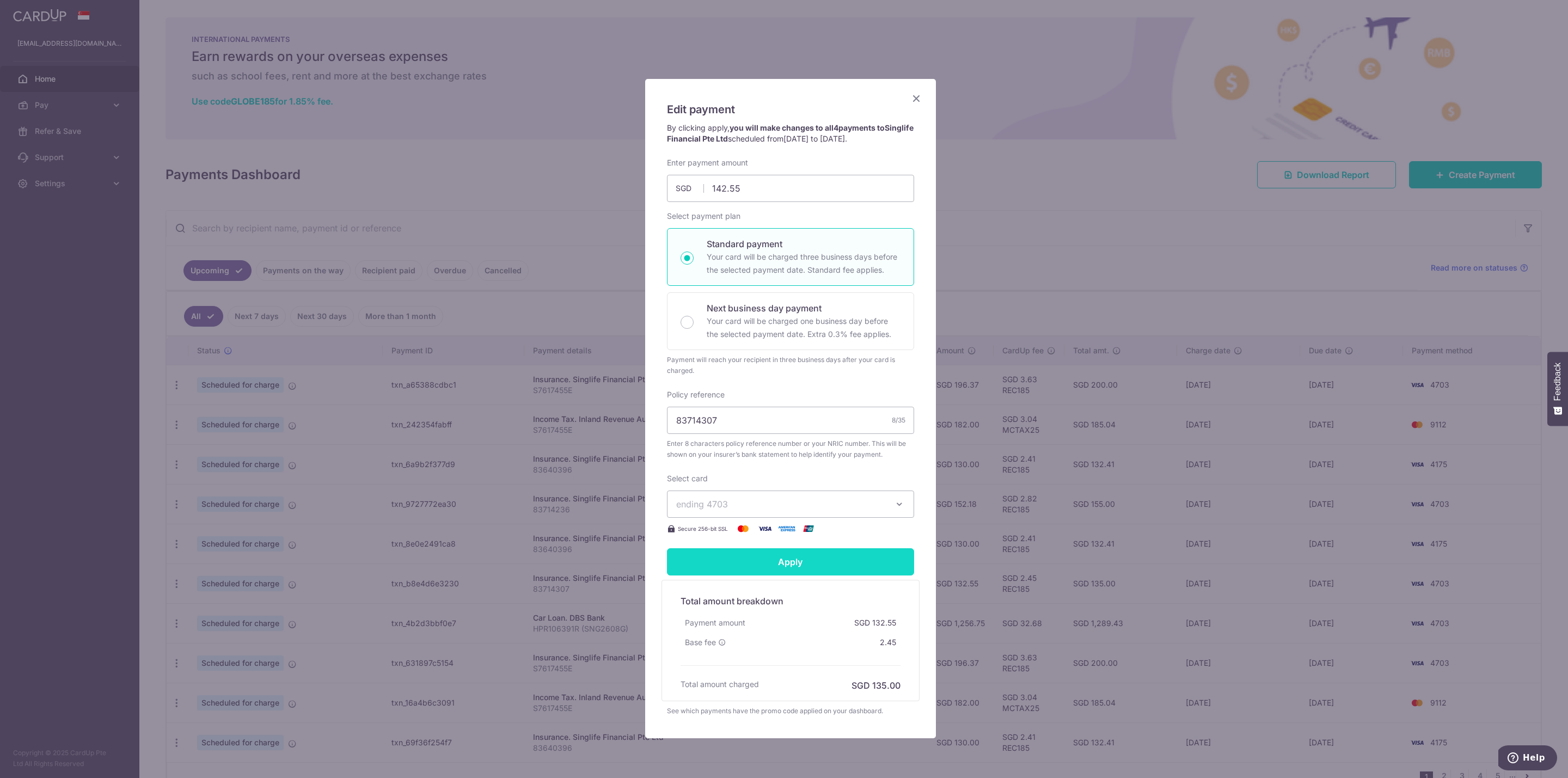
click at [823, 571] on input "Apply" at bounding box center [791, 562] width 247 height 28
type input "Successfully Applied"
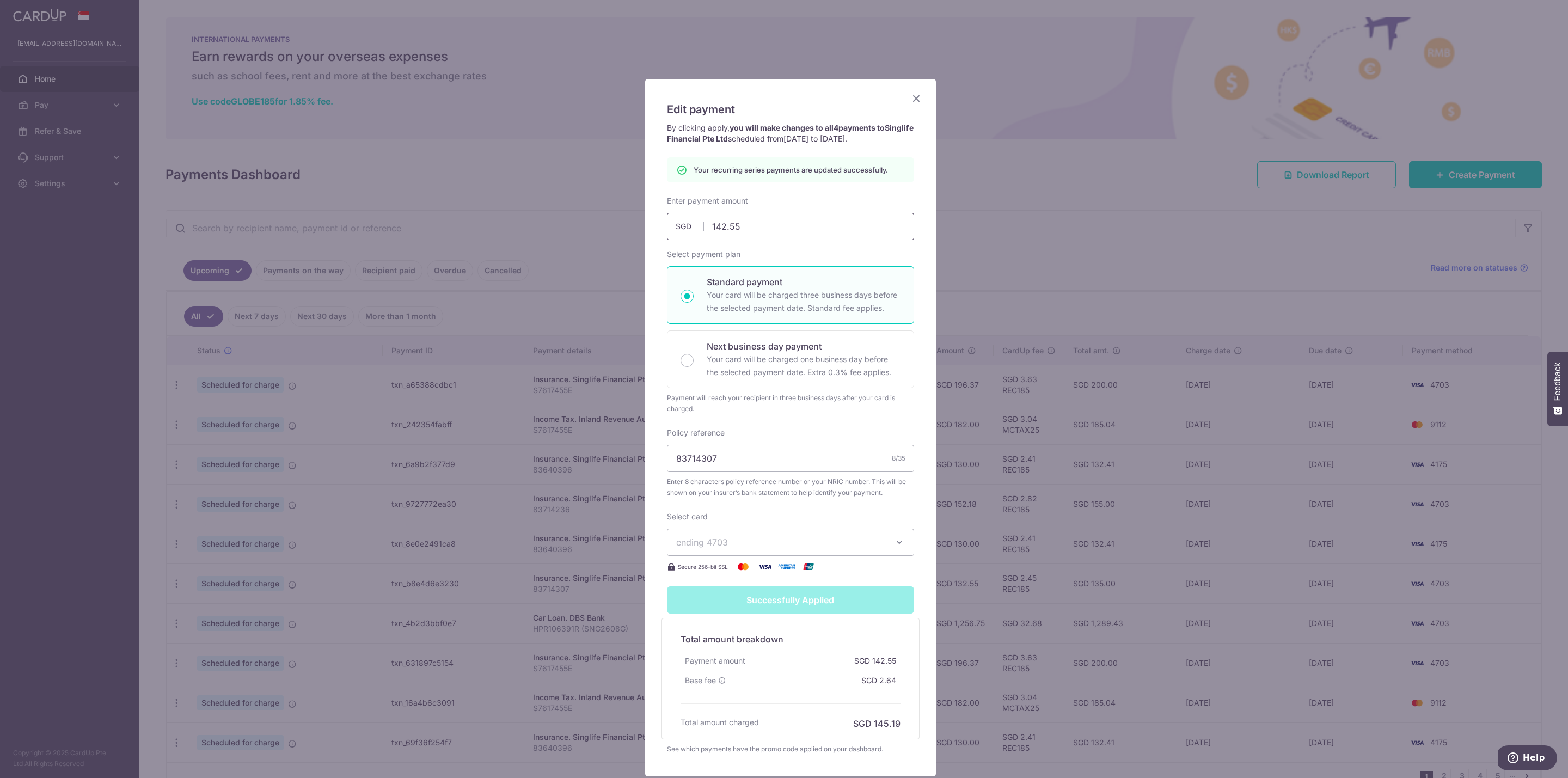
click at [828, 229] on input "142.55" at bounding box center [791, 226] width 247 height 28
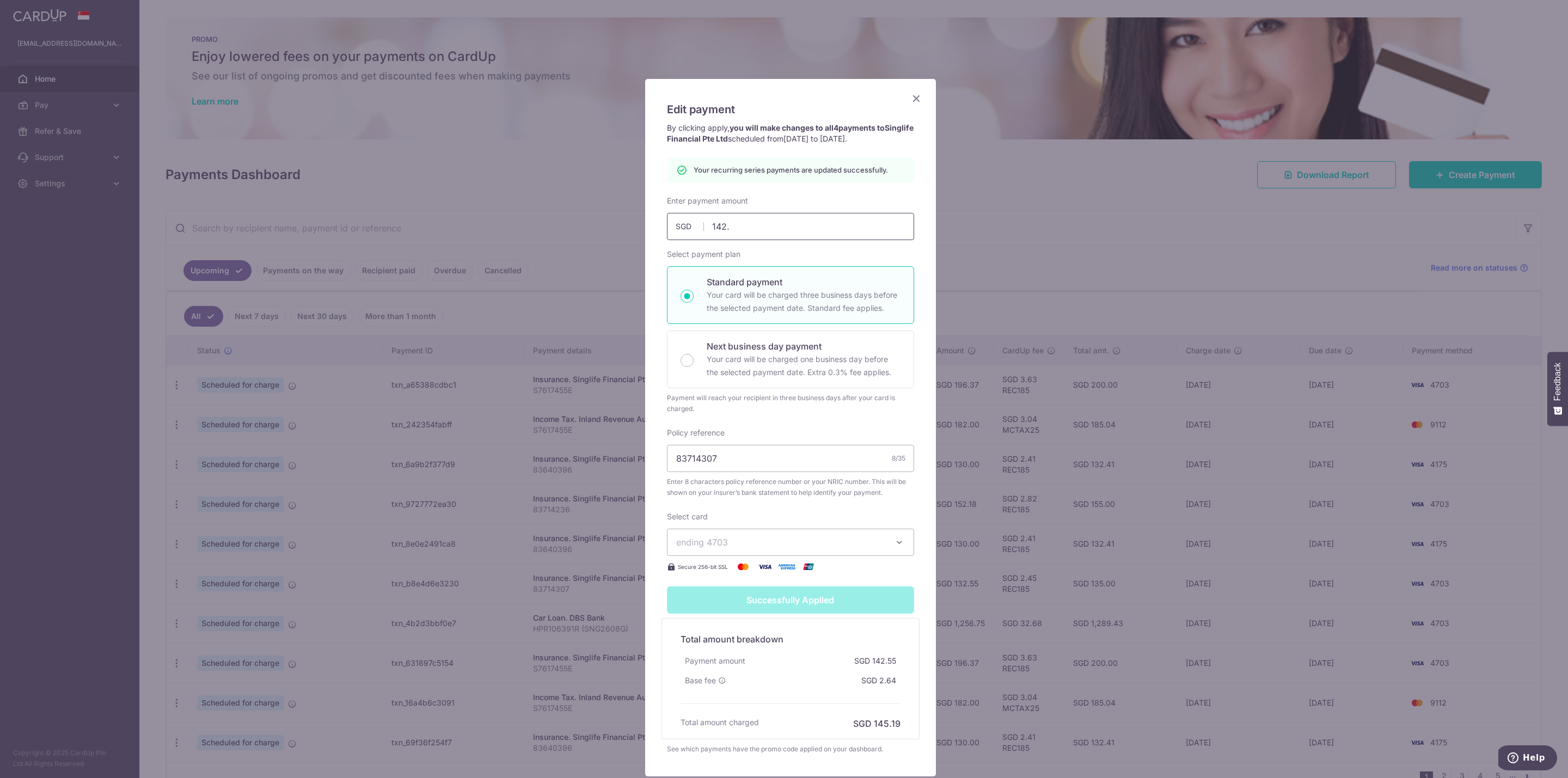
type input "142.3"
type input "Apply"
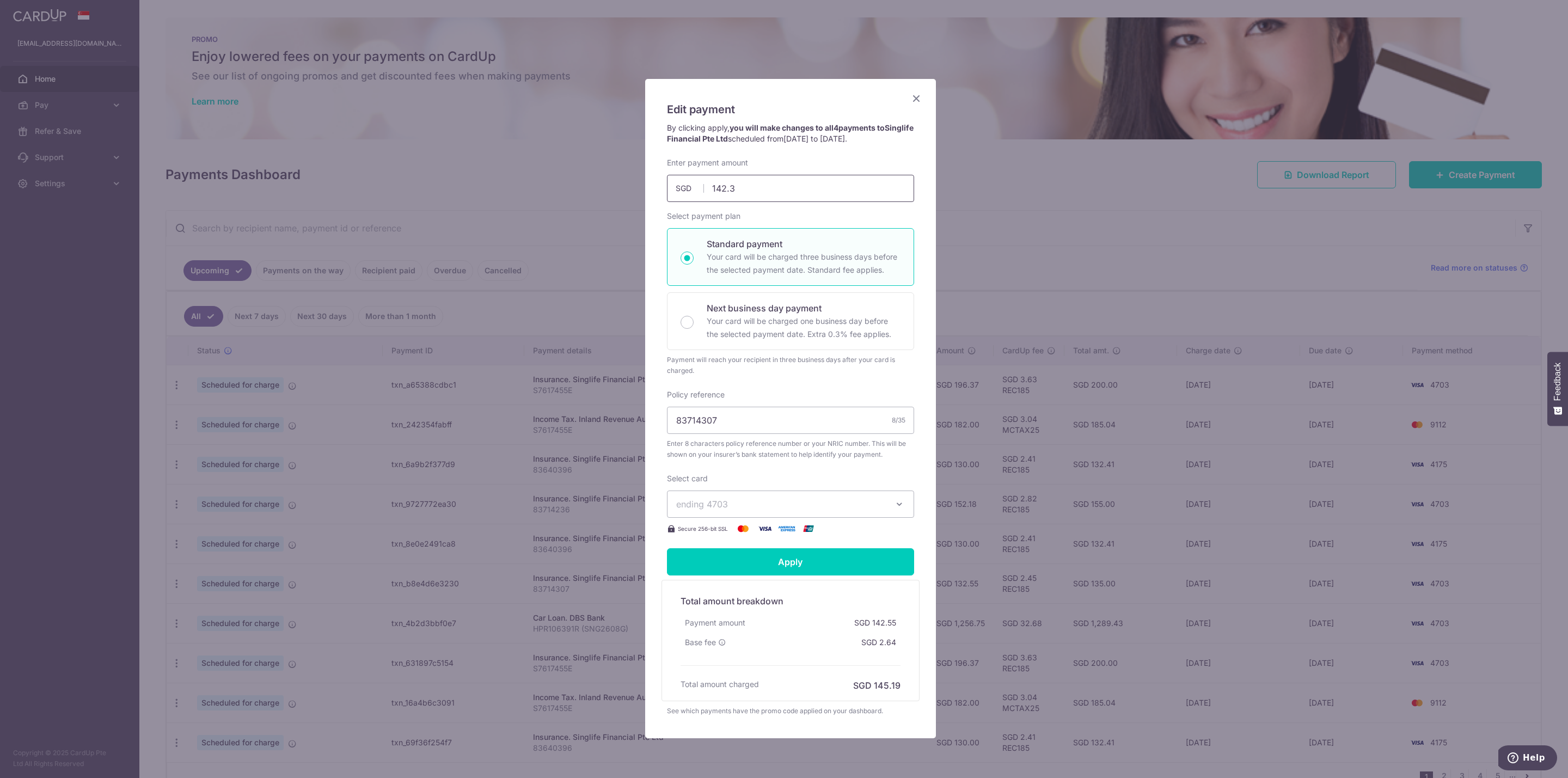
type input "142.36"
click at [828, 575] on input "Apply" at bounding box center [791, 562] width 247 height 28
type input "Successfully Applied"
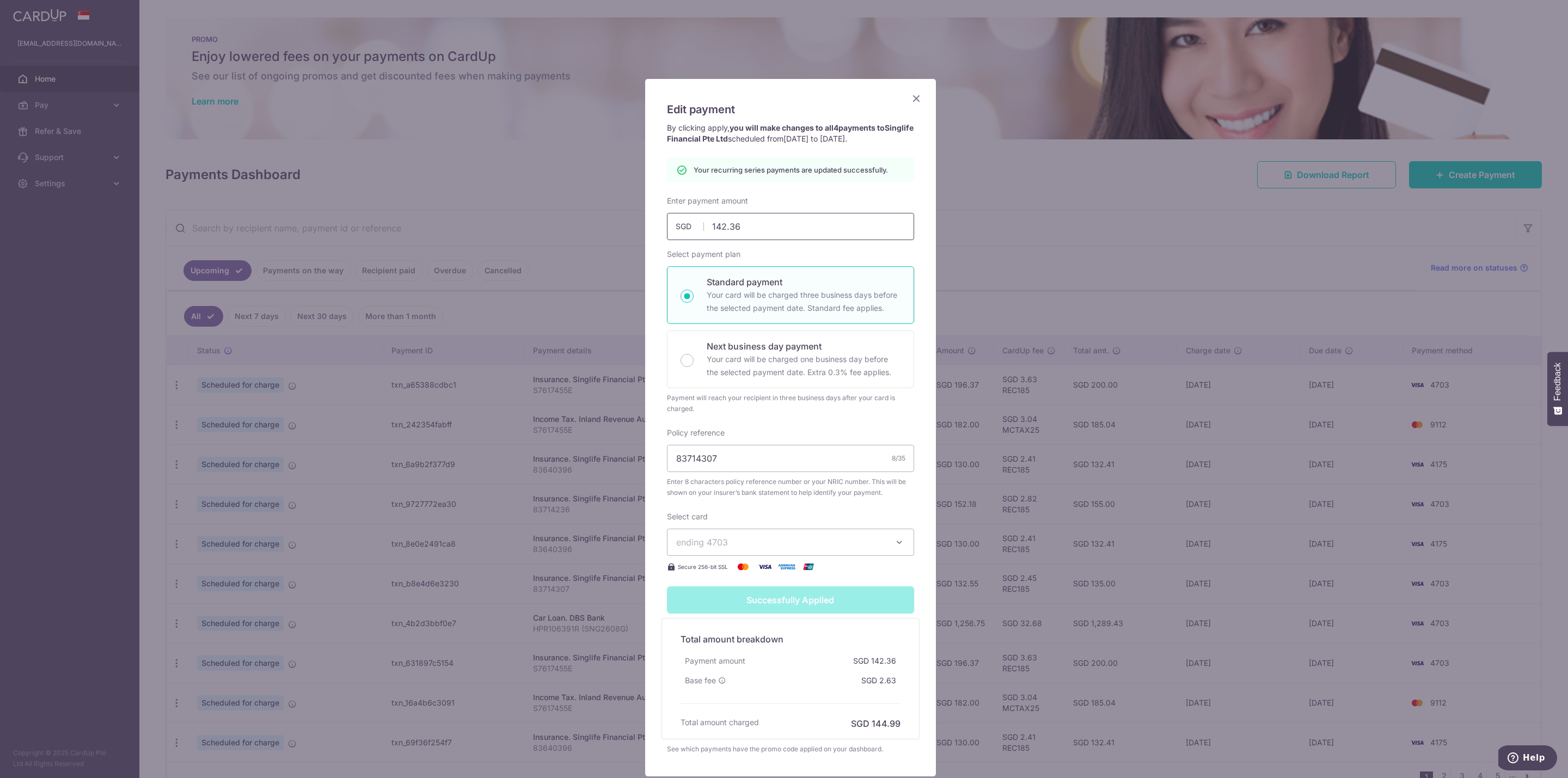
click at [809, 240] on input "142.36" at bounding box center [791, 226] width 247 height 28
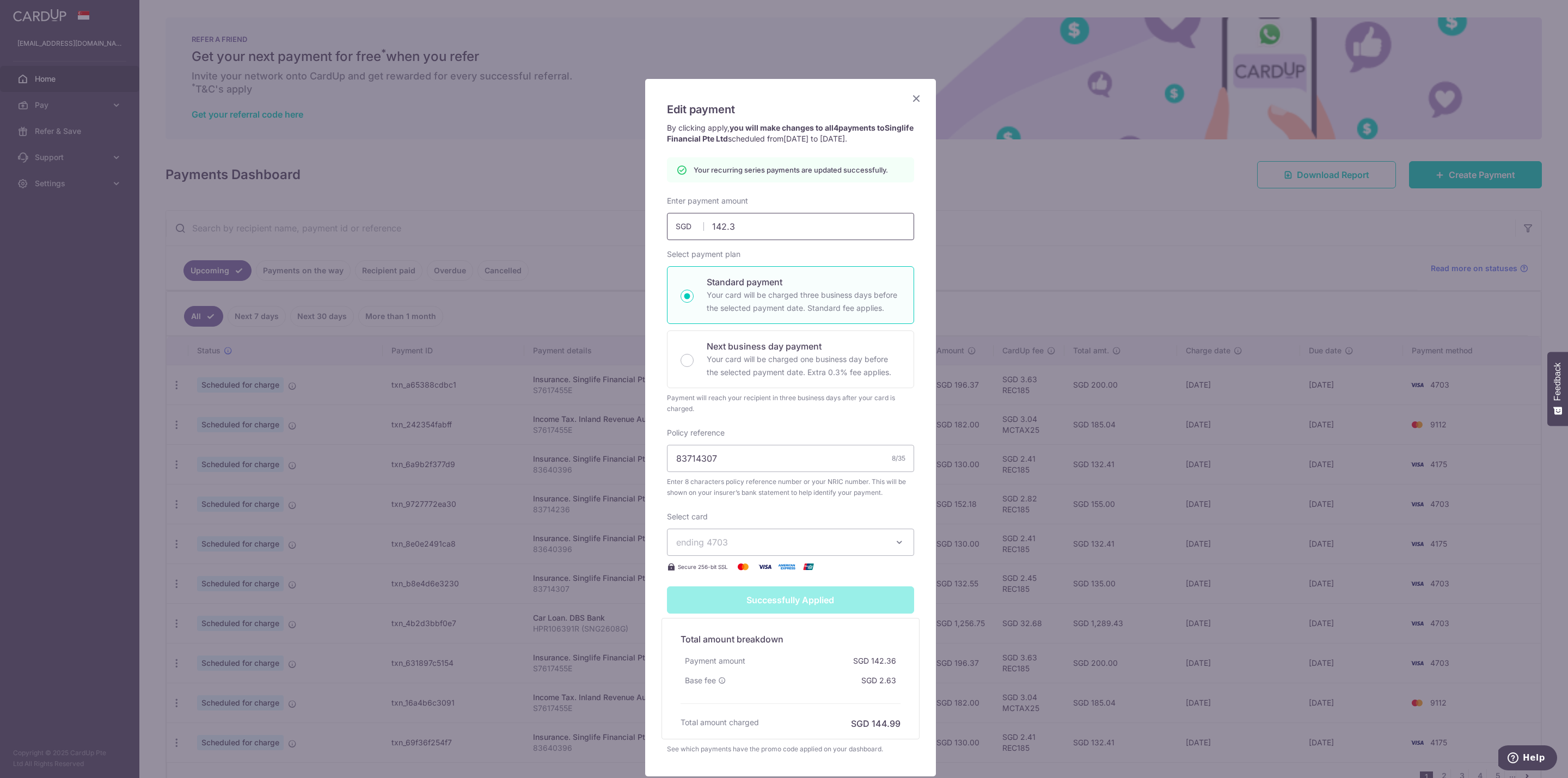
type input "142.37"
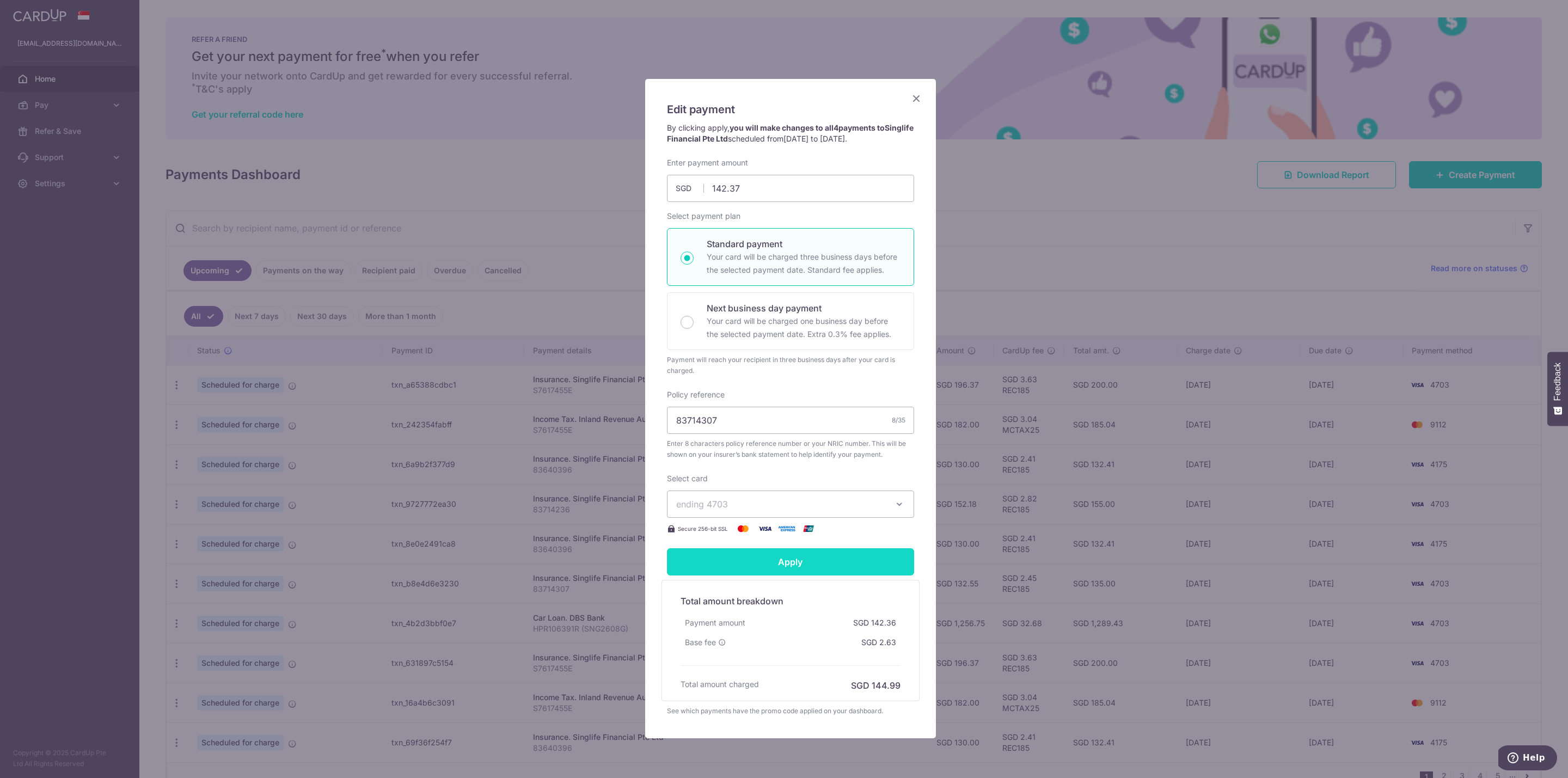
click at [869, 568] on input "Apply" at bounding box center [791, 562] width 247 height 28
type input "Successfully Applied"
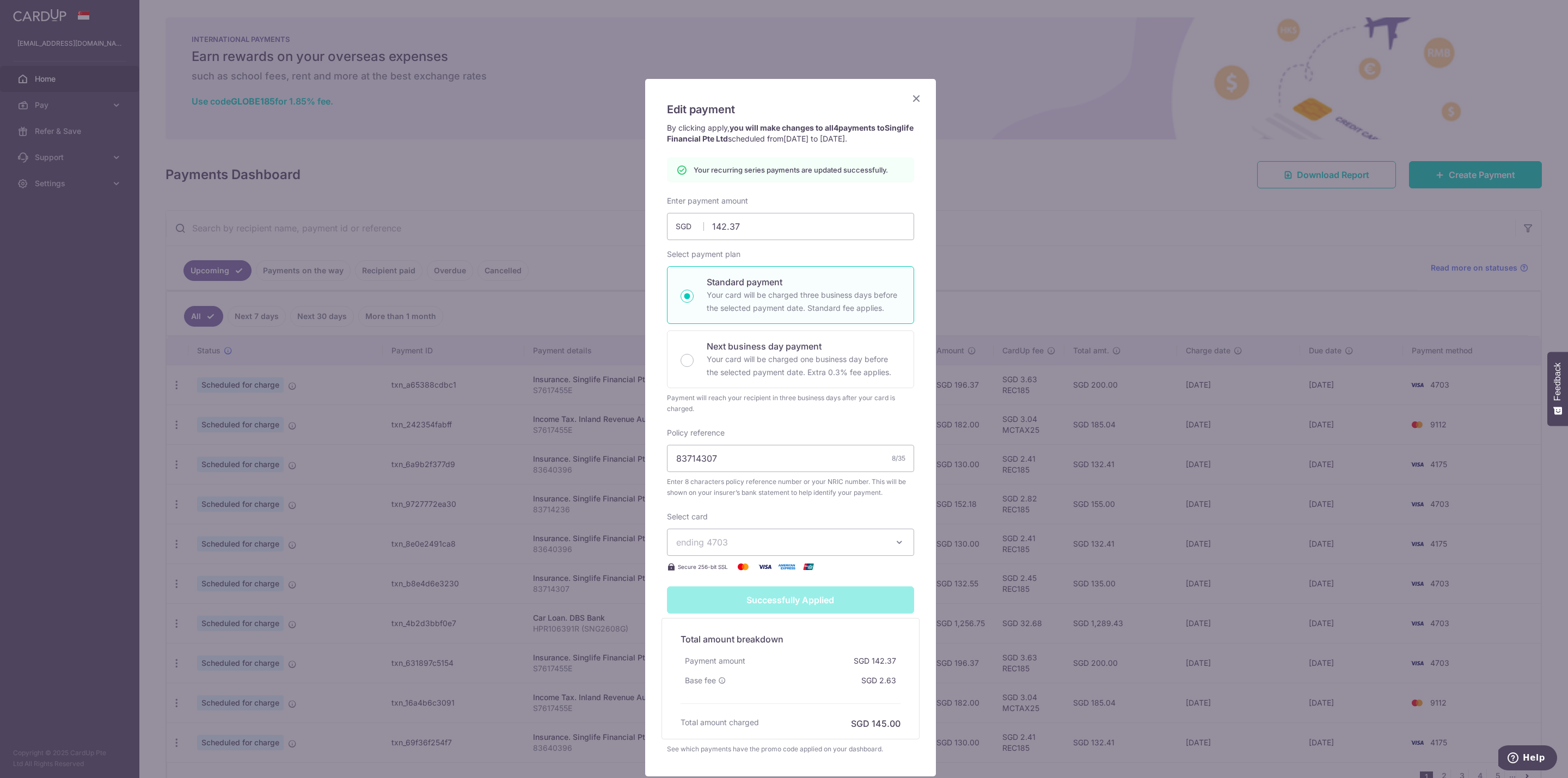
click at [910, 98] on icon "Close" at bounding box center [916, 97] width 13 height 13
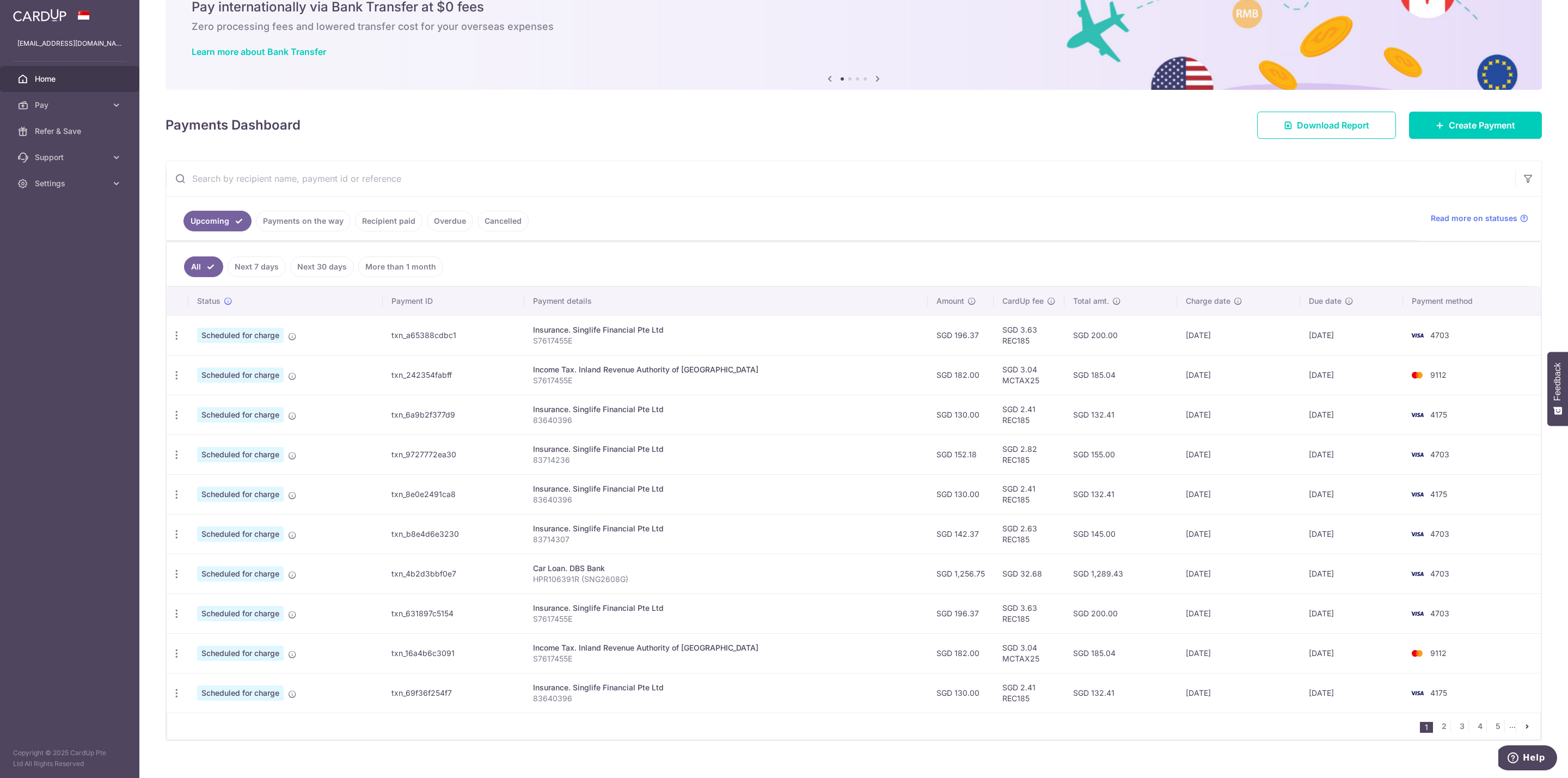
scroll to position [71, 0]
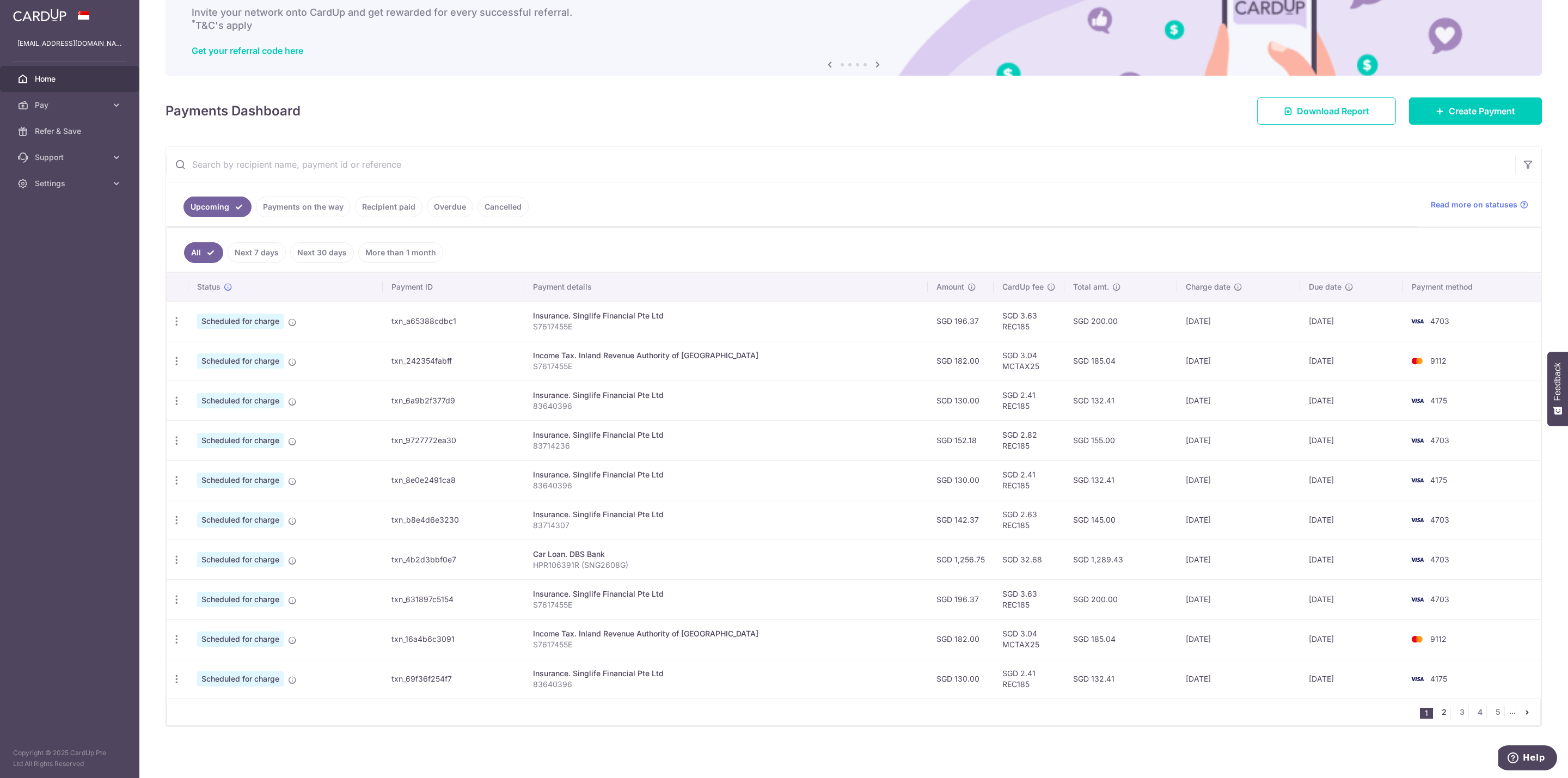
click at [1438, 716] on link "2" at bounding box center [1444, 712] width 13 height 13
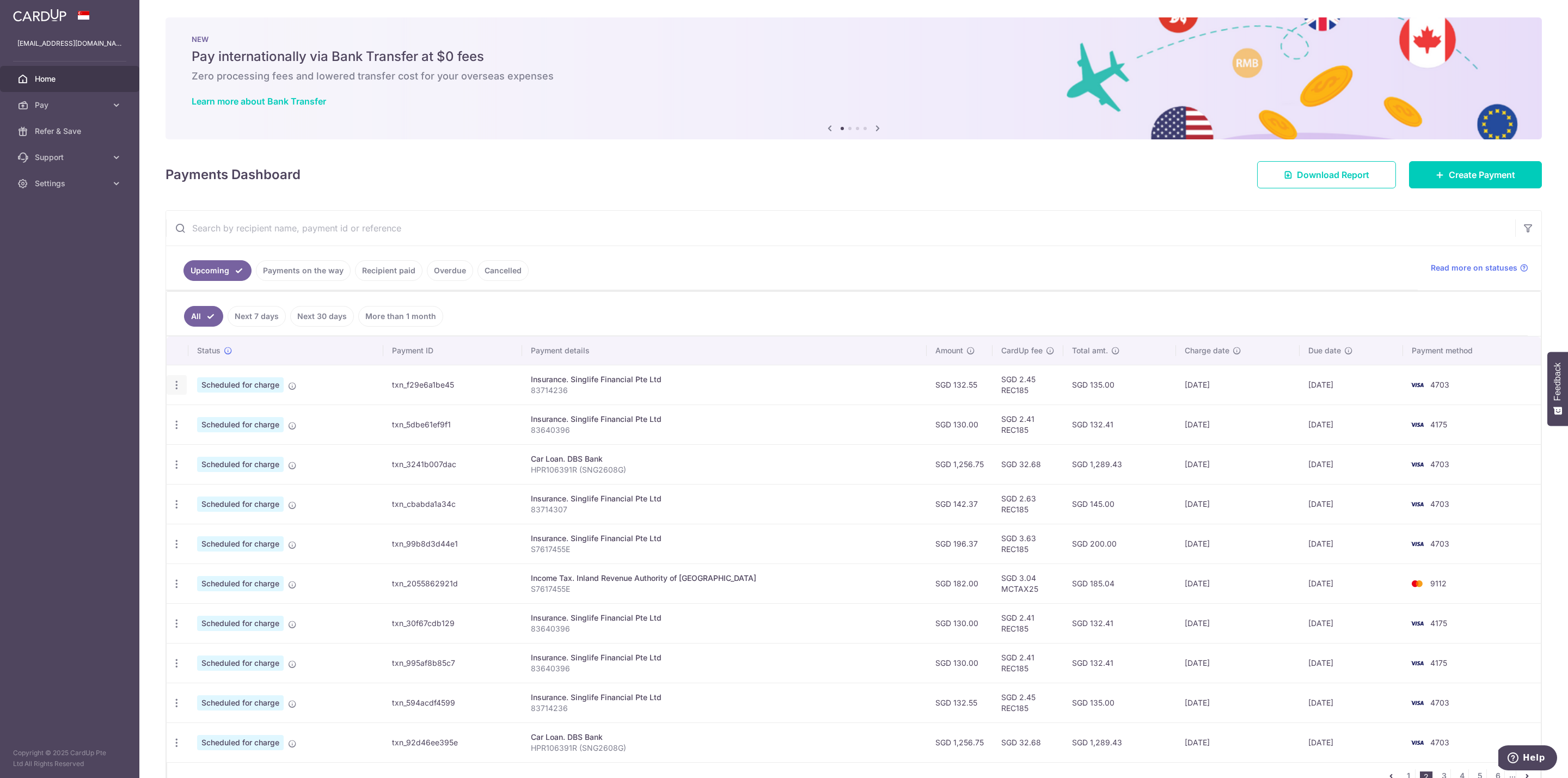
click at [177, 386] on icon "button" at bounding box center [177, 385] width 12 height 12
click at [211, 416] on span "Update payment" at bounding box center [234, 415] width 74 height 13
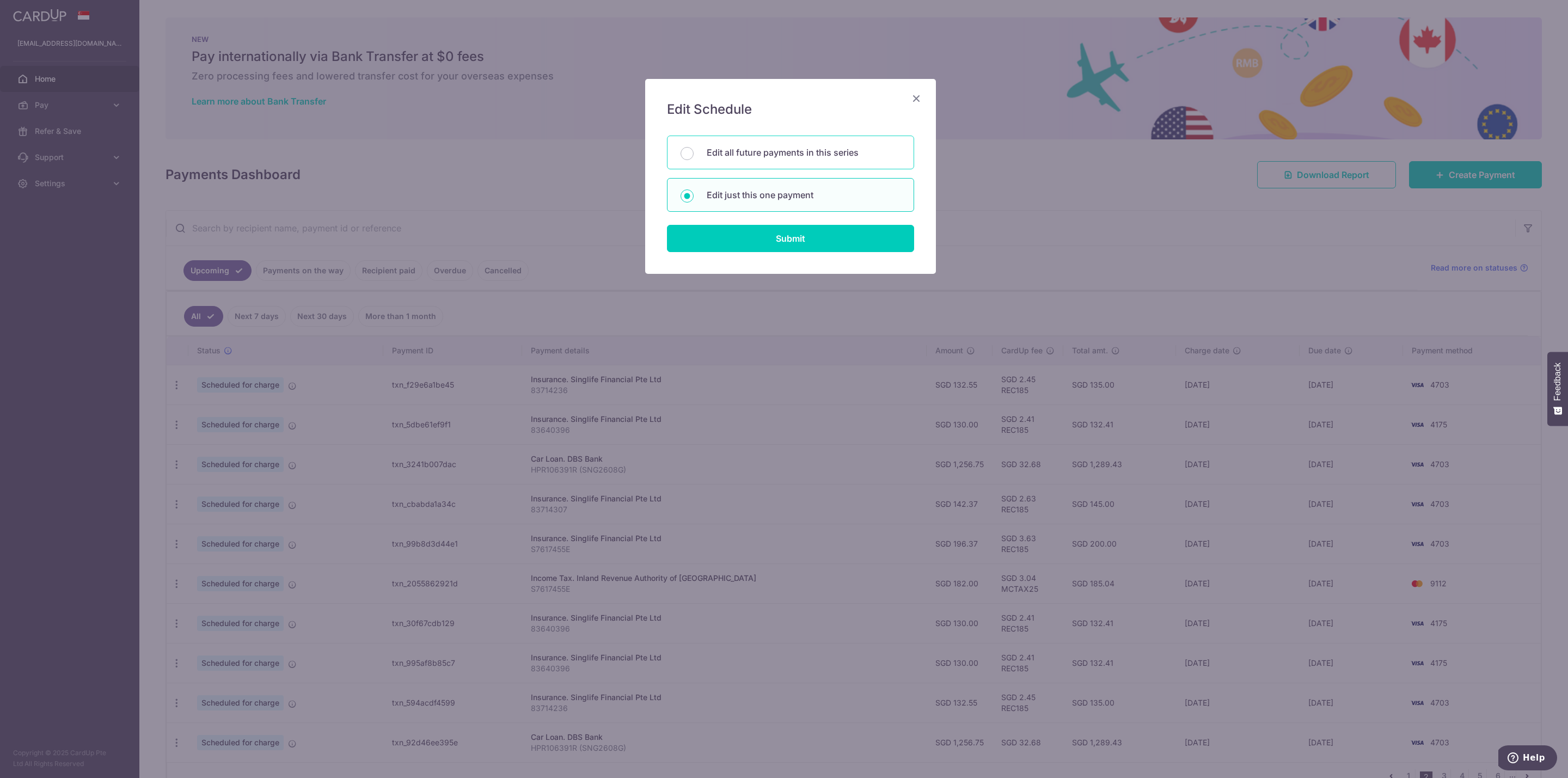
click at [765, 160] on div "Edit all future payments in this series" at bounding box center [791, 152] width 247 height 34
radio input "true"
click at [872, 231] on input "Submit" at bounding box center [791, 238] width 247 height 28
radio input "true"
type input "132.55"
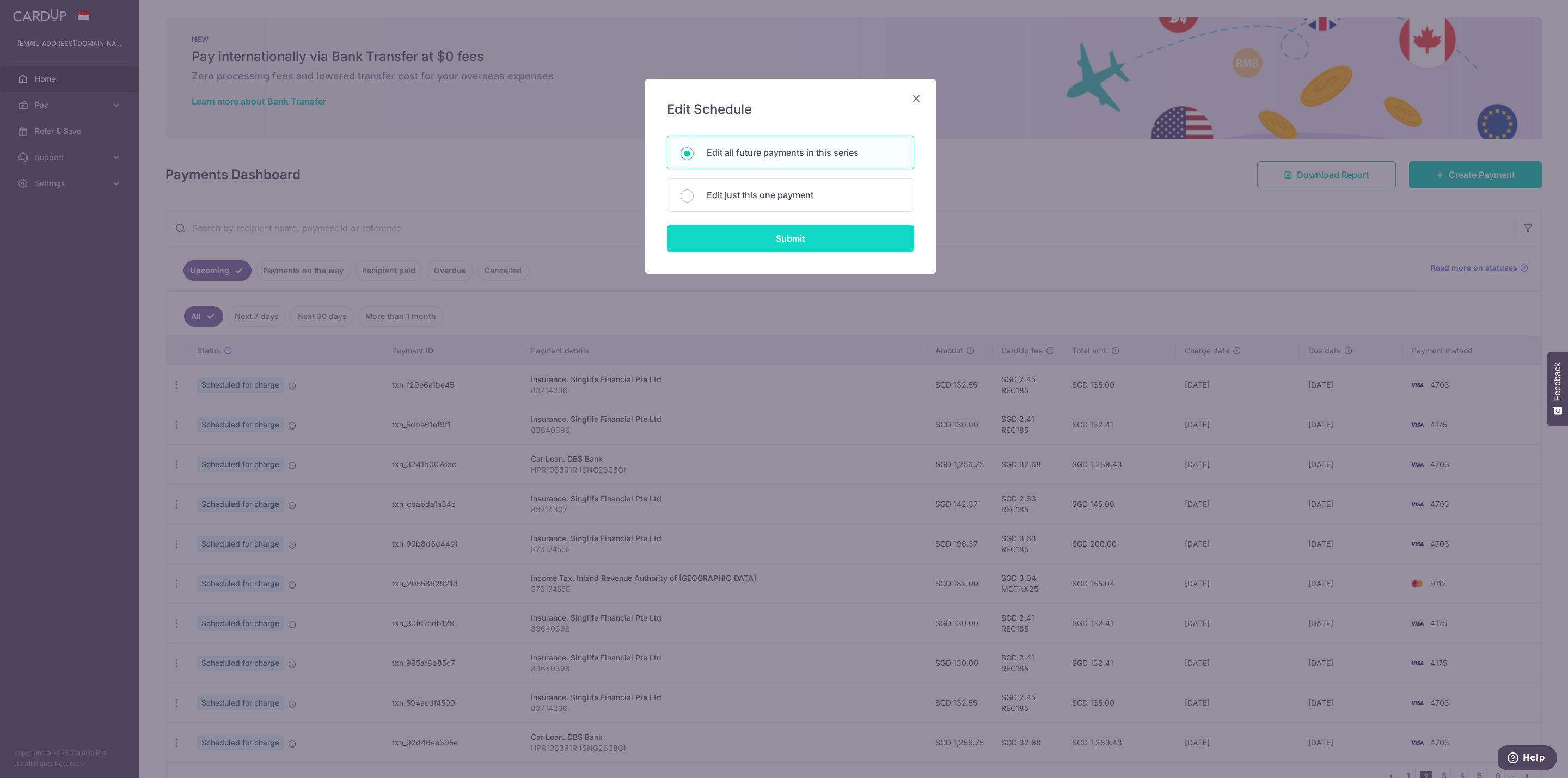
type input "83714236"
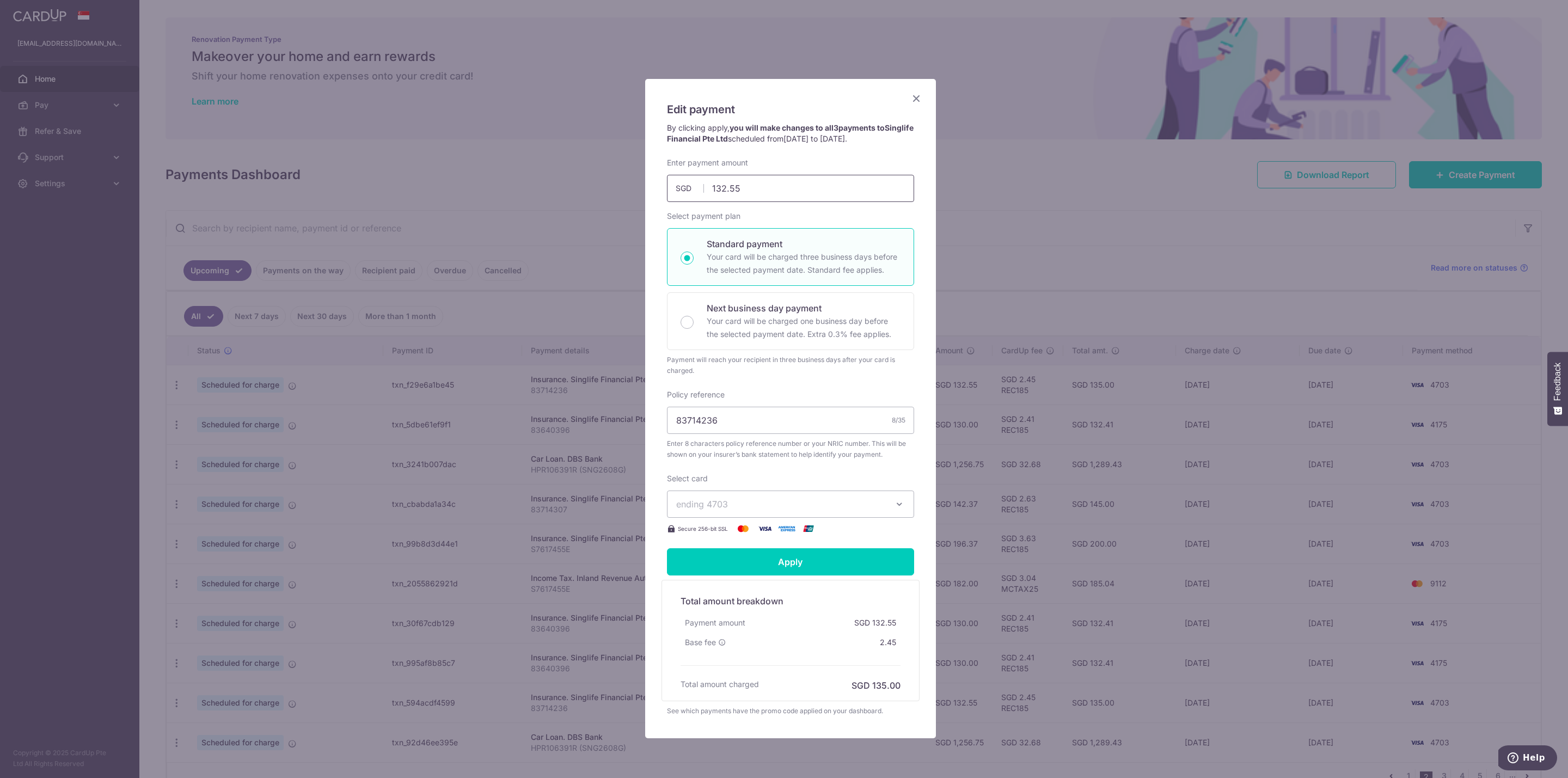
drag, startPoint x: 756, startPoint y: 198, endPoint x: 678, endPoint y: 207, distance: 78.5
click at [683, 202] on input "132.55" at bounding box center [791, 188] width 247 height 28
type input "142.37"
click at [798, 570] on input "Apply" at bounding box center [791, 562] width 247 height 28
type input "Successfully Applied"
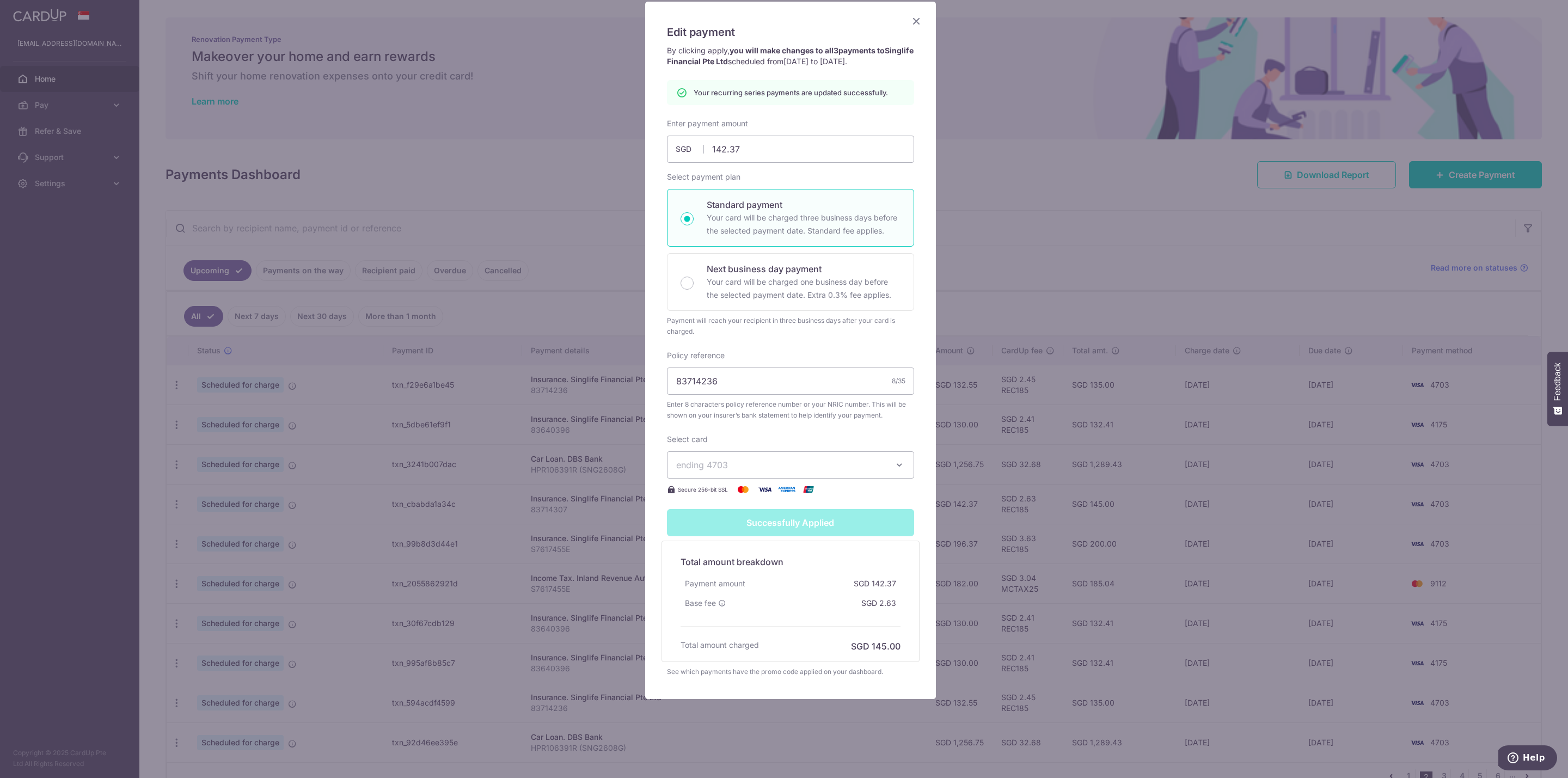
scroll to position [91, 0]
click at [912, 14] on icon "Close" at bounding box center [916, 20] width 13 height 13
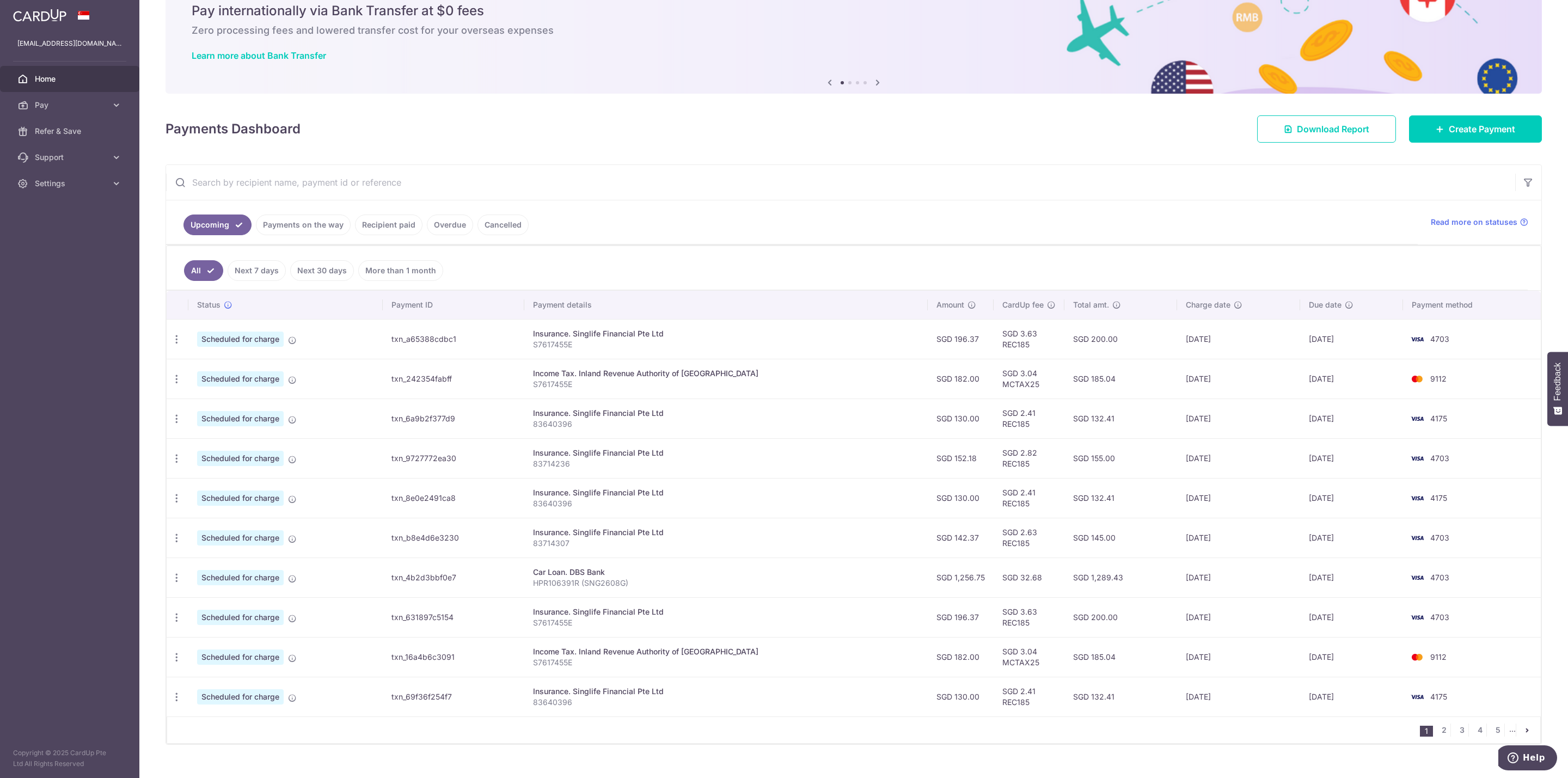
scroll to position [71, 0]
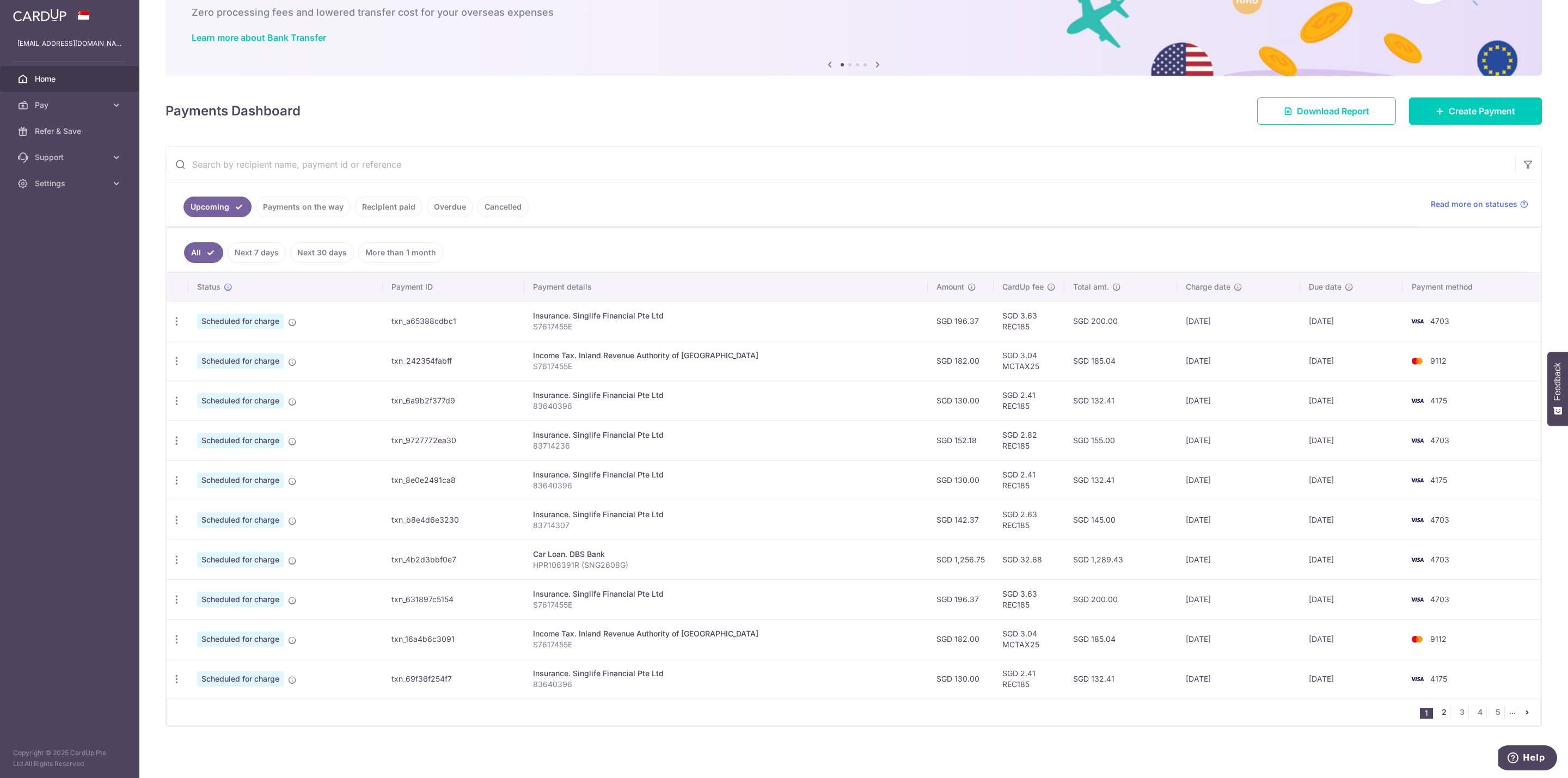
click at [1438, 712] on link "2" at bounding box center [1444, 712] width 13 height 13
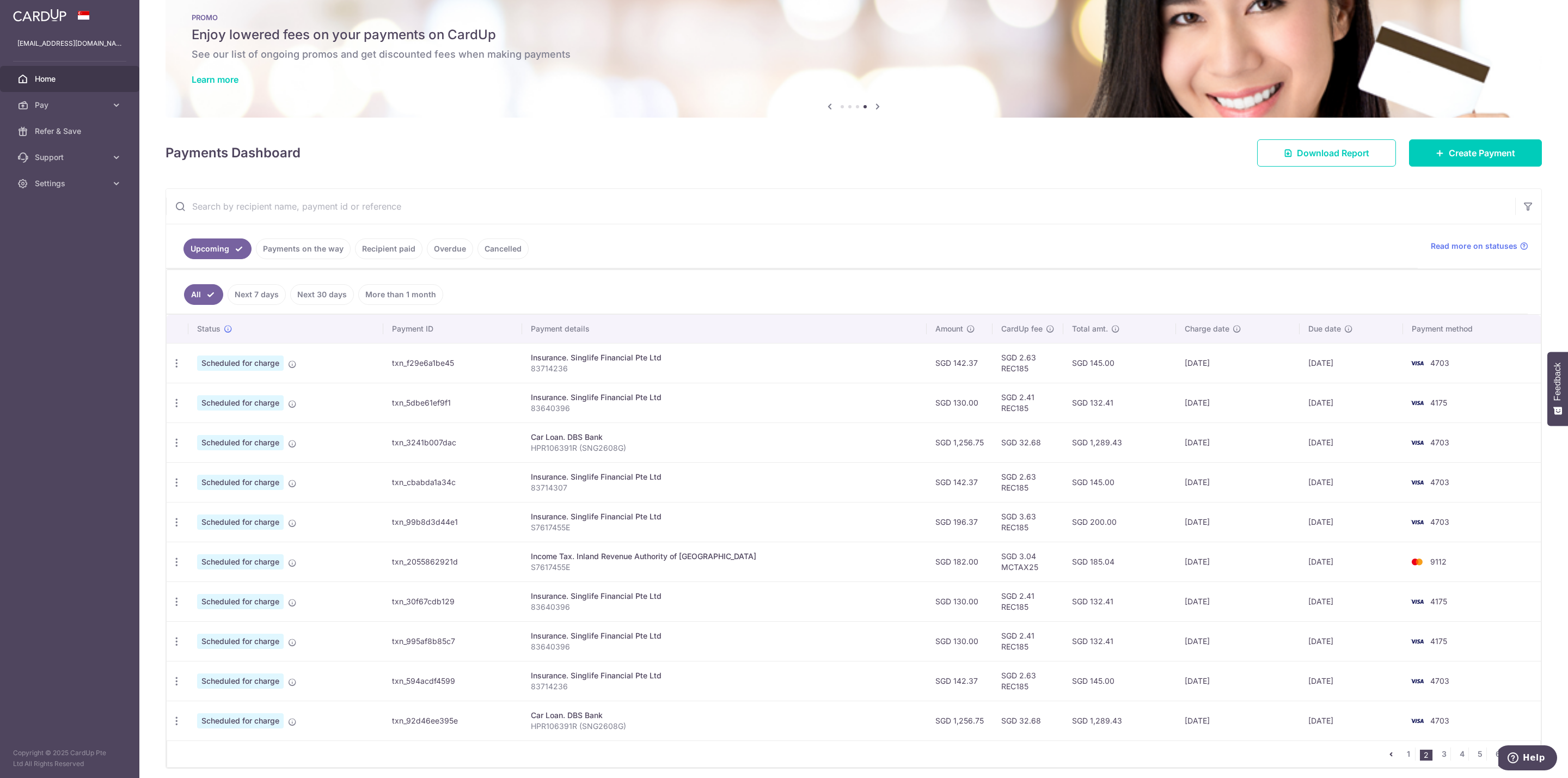
scroll to position [0, 0]
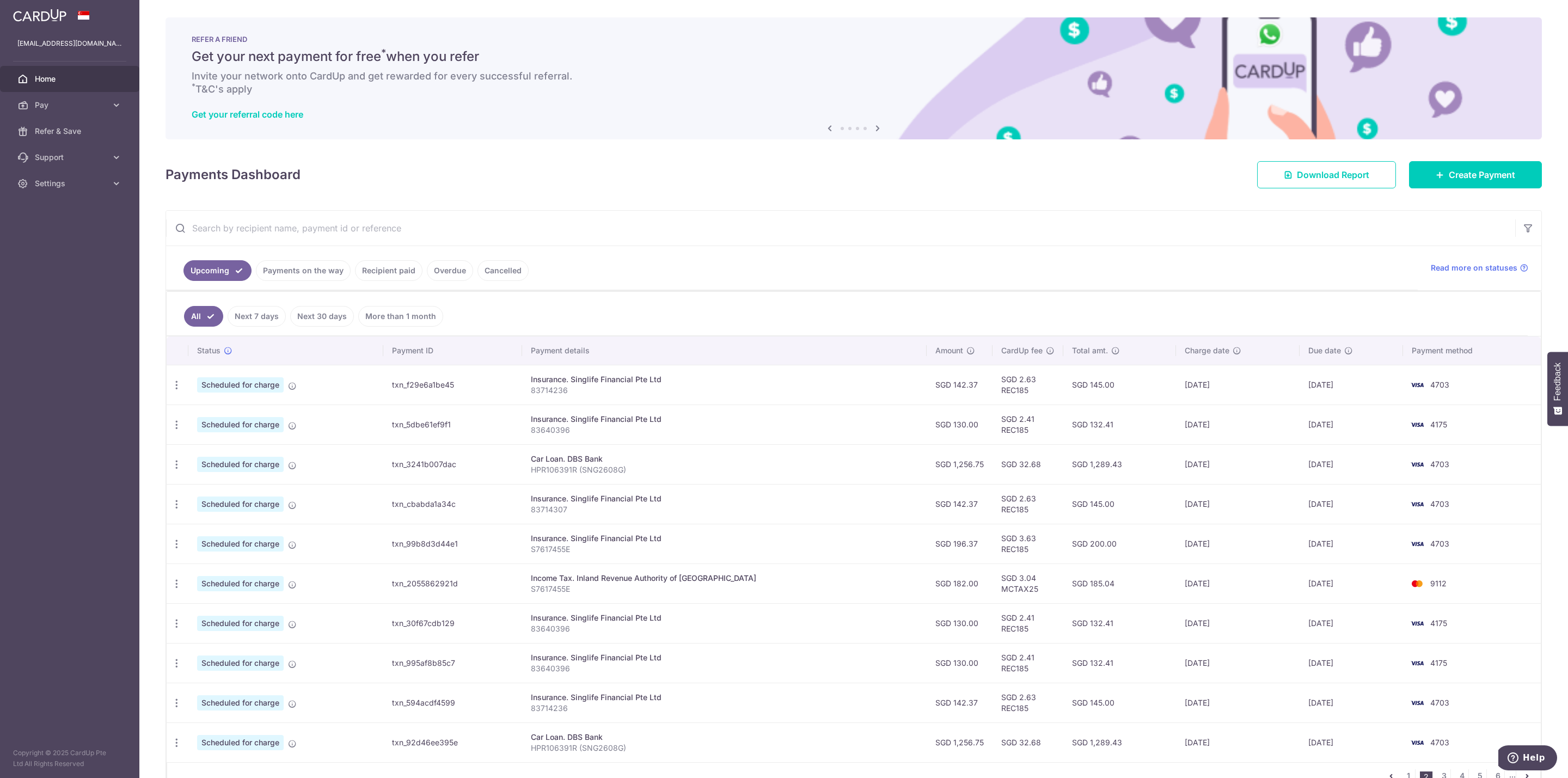
click at [80, 81] on span "Home" at bounding box center [70, 79] width 72 height 11
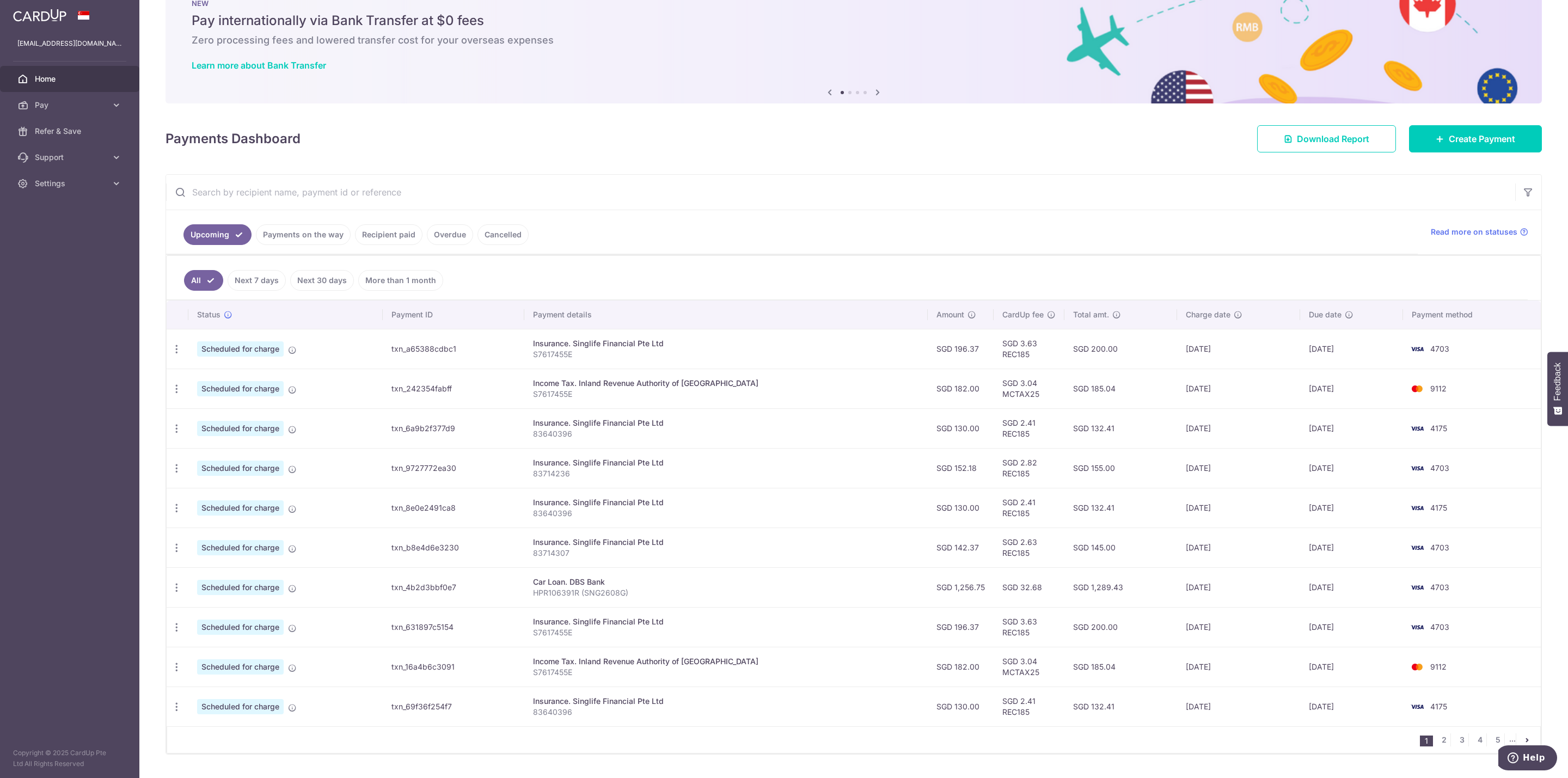
scroll to position [71, 0]
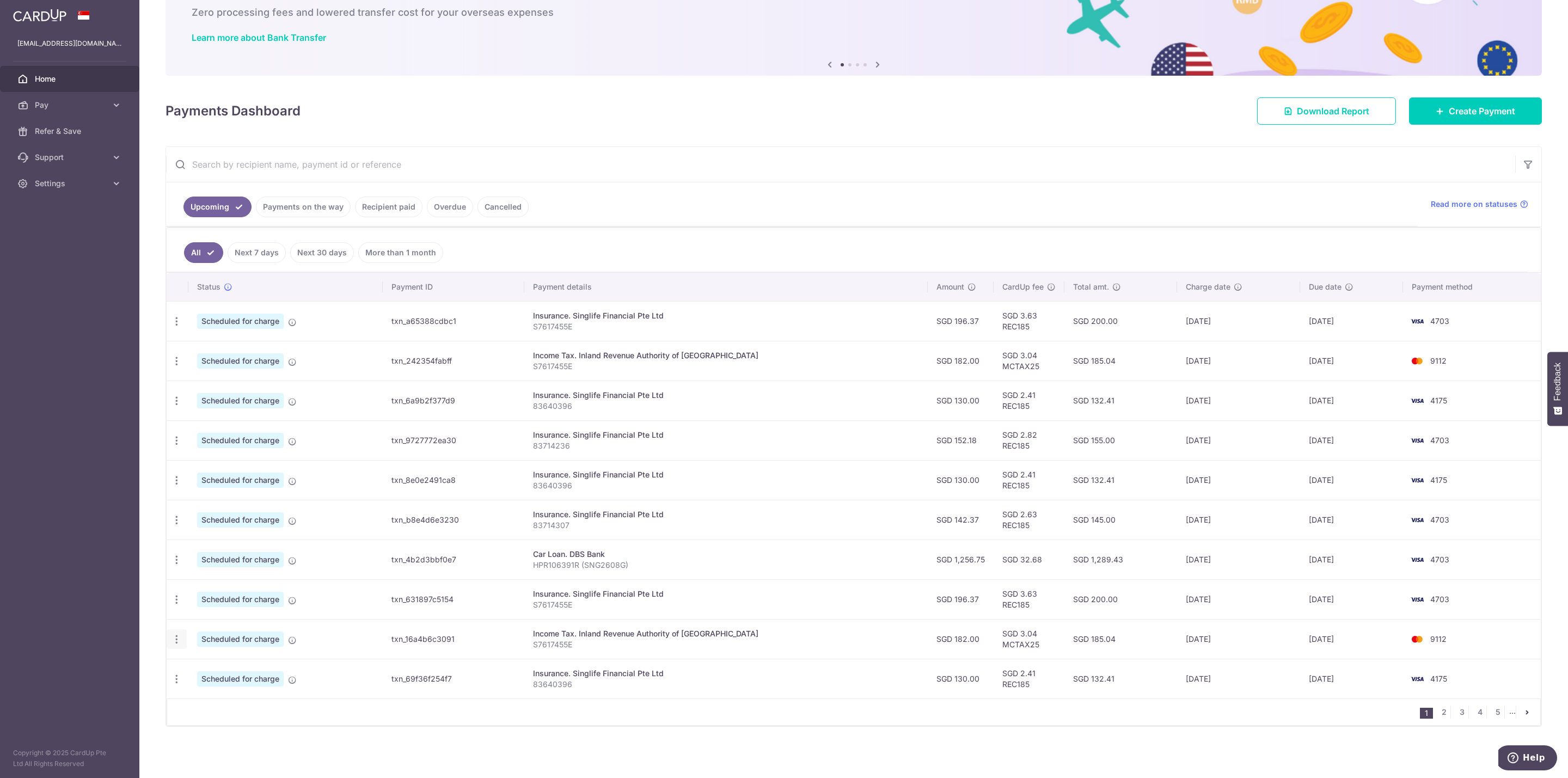
click at [173, 327] on icon "button" at bounding box center [177, 321] width 12 height 12
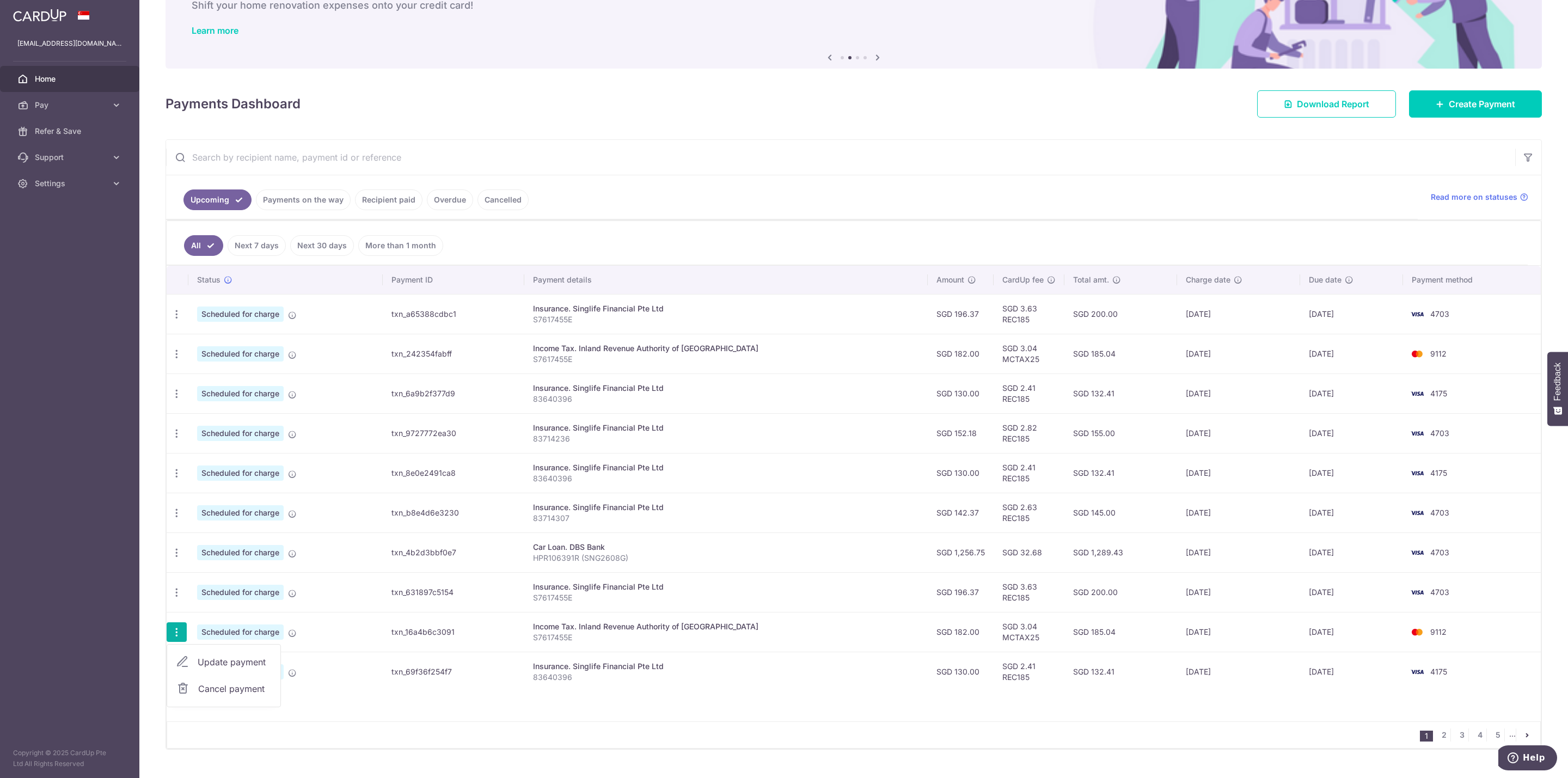
click at [215, 666] on span "Update payment" at bounding box center [234, 662] width 74 height 13
radio input "true"
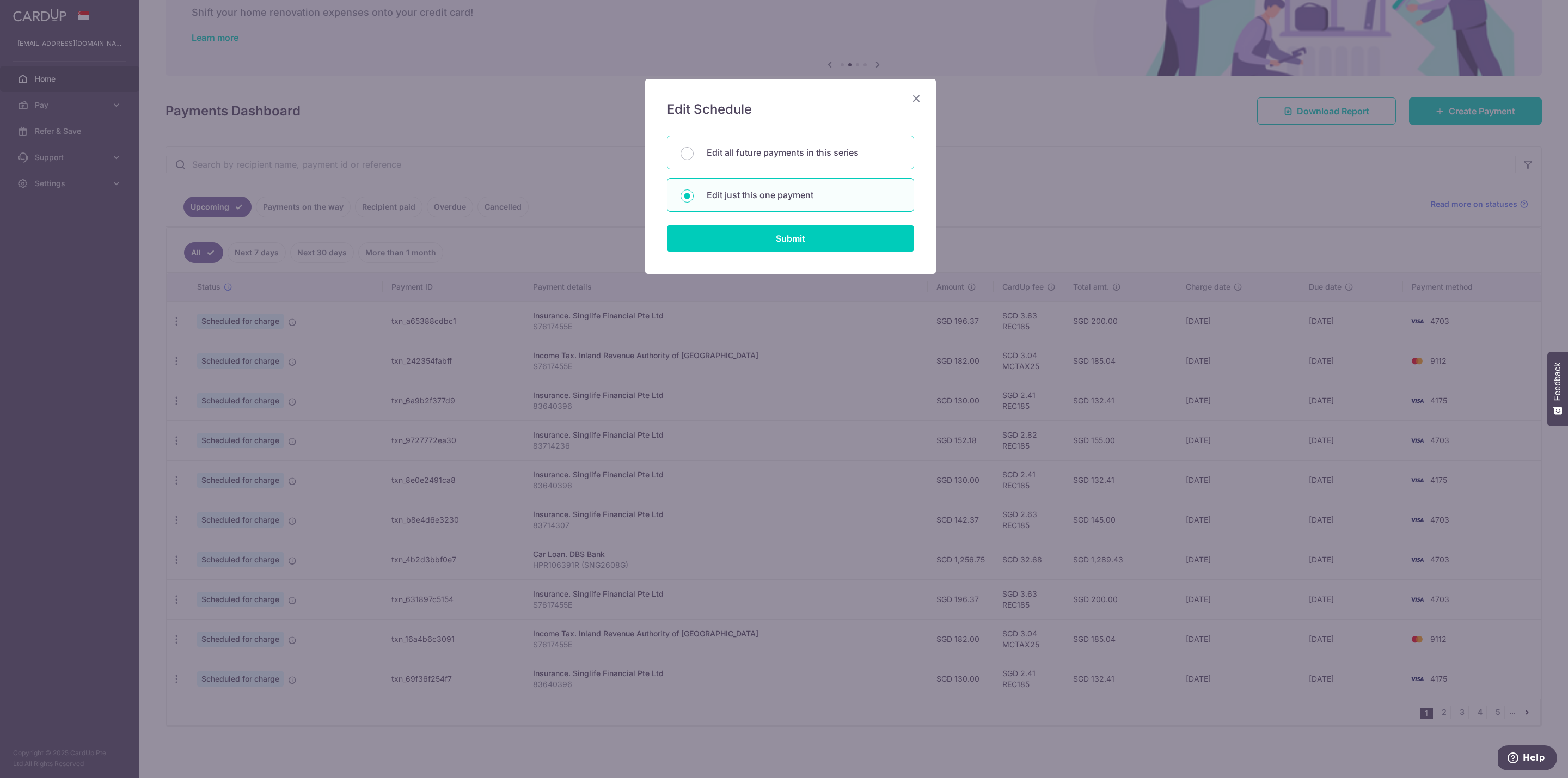
click at [804, 156] on p "Edit all future payments in this series" at bounding box center [803, 152] width 194 height 13
click at [694, 156] on input "Edit all future payments in this series" at bounding box center [687, 153] width 13 height 13
radio input "true"
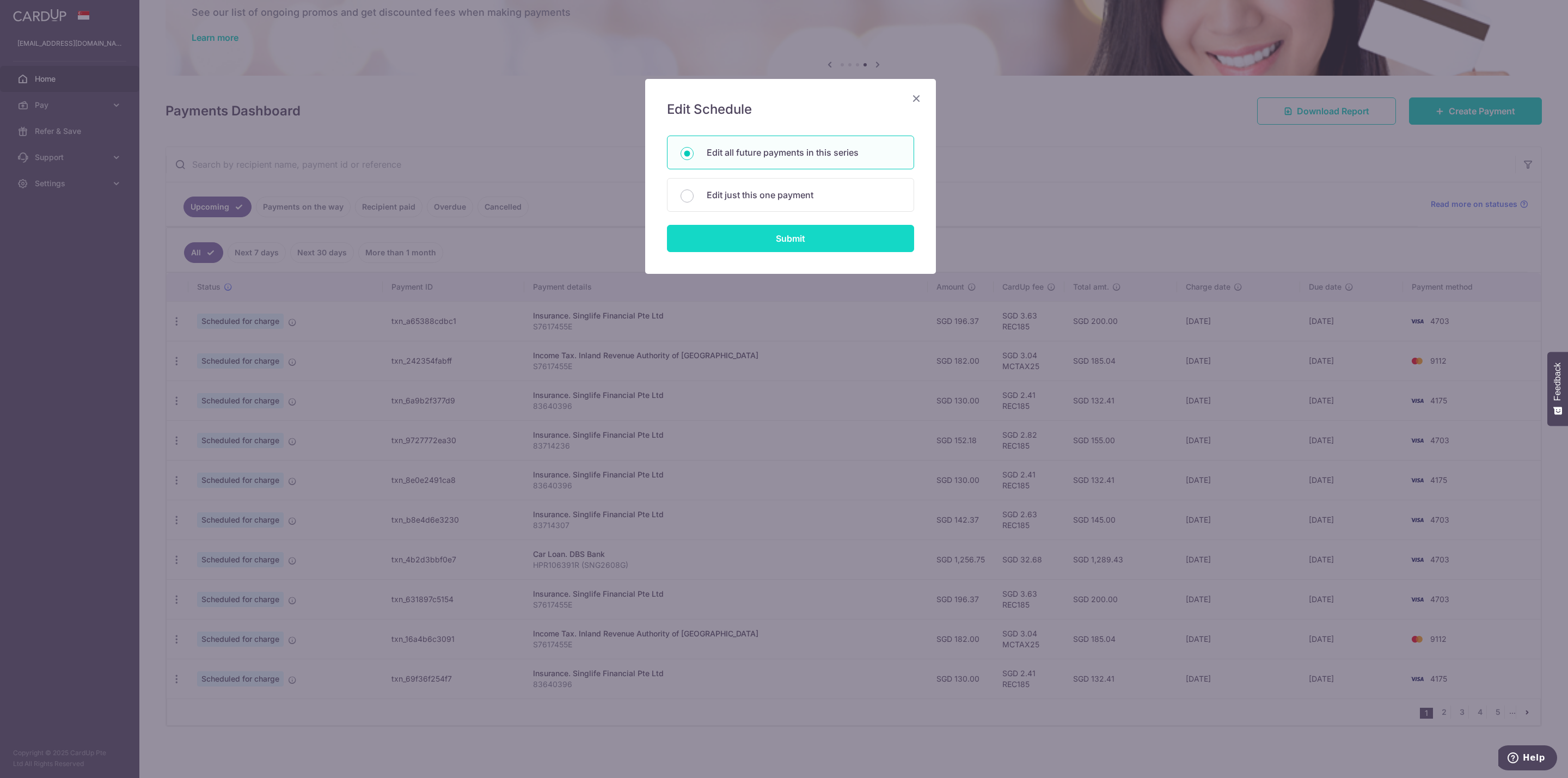
click at [824, 252] on input "Submit" at bounding box center [791, 238] width 247 height 28
radio input "true"
type input "182.00"
type input "S7617455E"
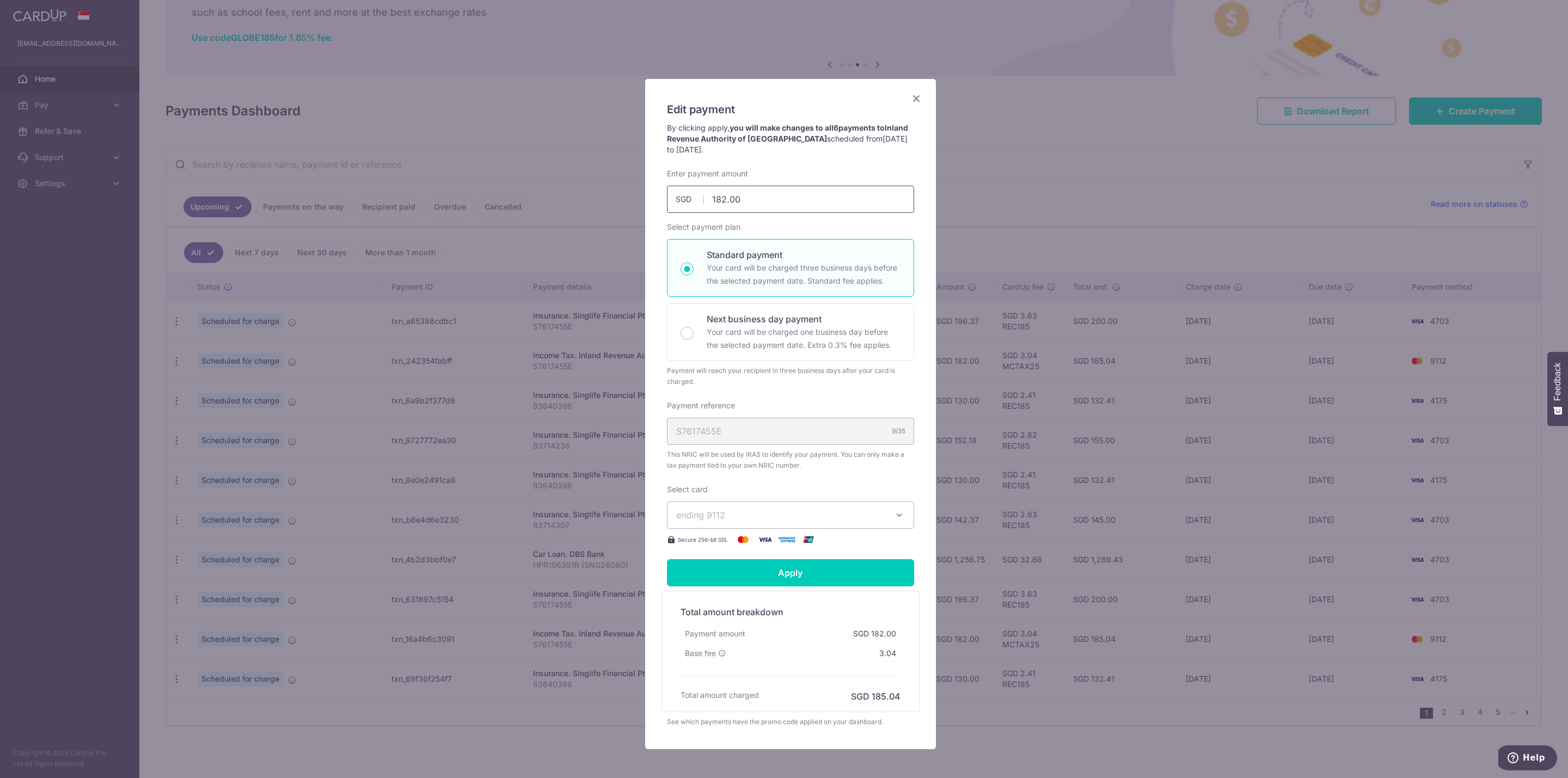
drag, startPoint x: 830, startPoint y: 204, endPoint x: 565, endPoint y: 188, distance: 265.5
click at [565, 188] on div "Edit payment By clicking apply, you will make changes to all 6 payments to Inla…" at bounding box center [784, 389] width 1568 height 778
type input "186.89"
click at [813, 577] on form "By clicking apply, you will make changes to all 6 payments to Inland Revenue Au…" at bounding box center [791, 425] width 247 height 605
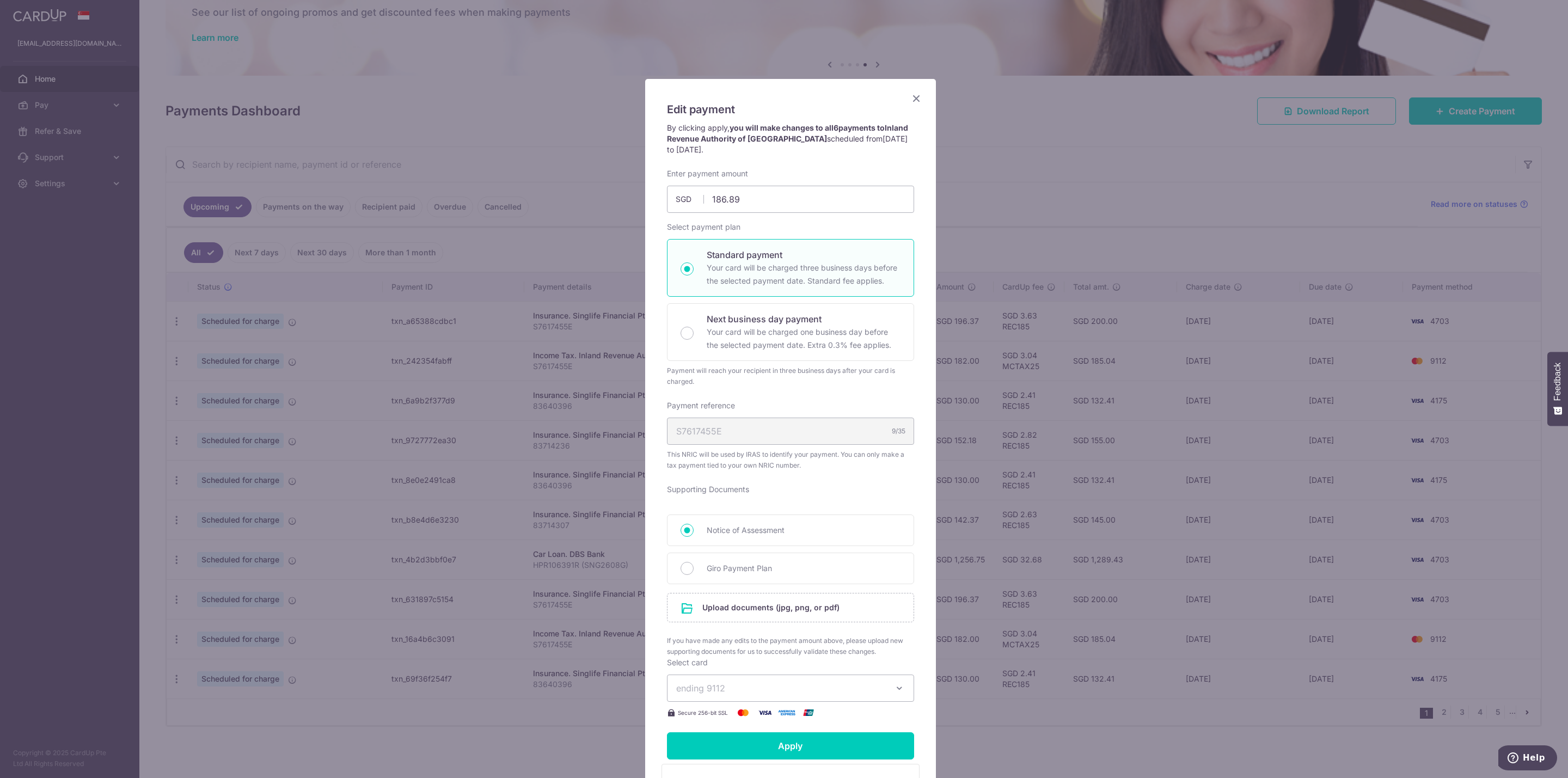
click at [910, 100] on icon "Close" at bounding box center [916, 97] width 13 height 13
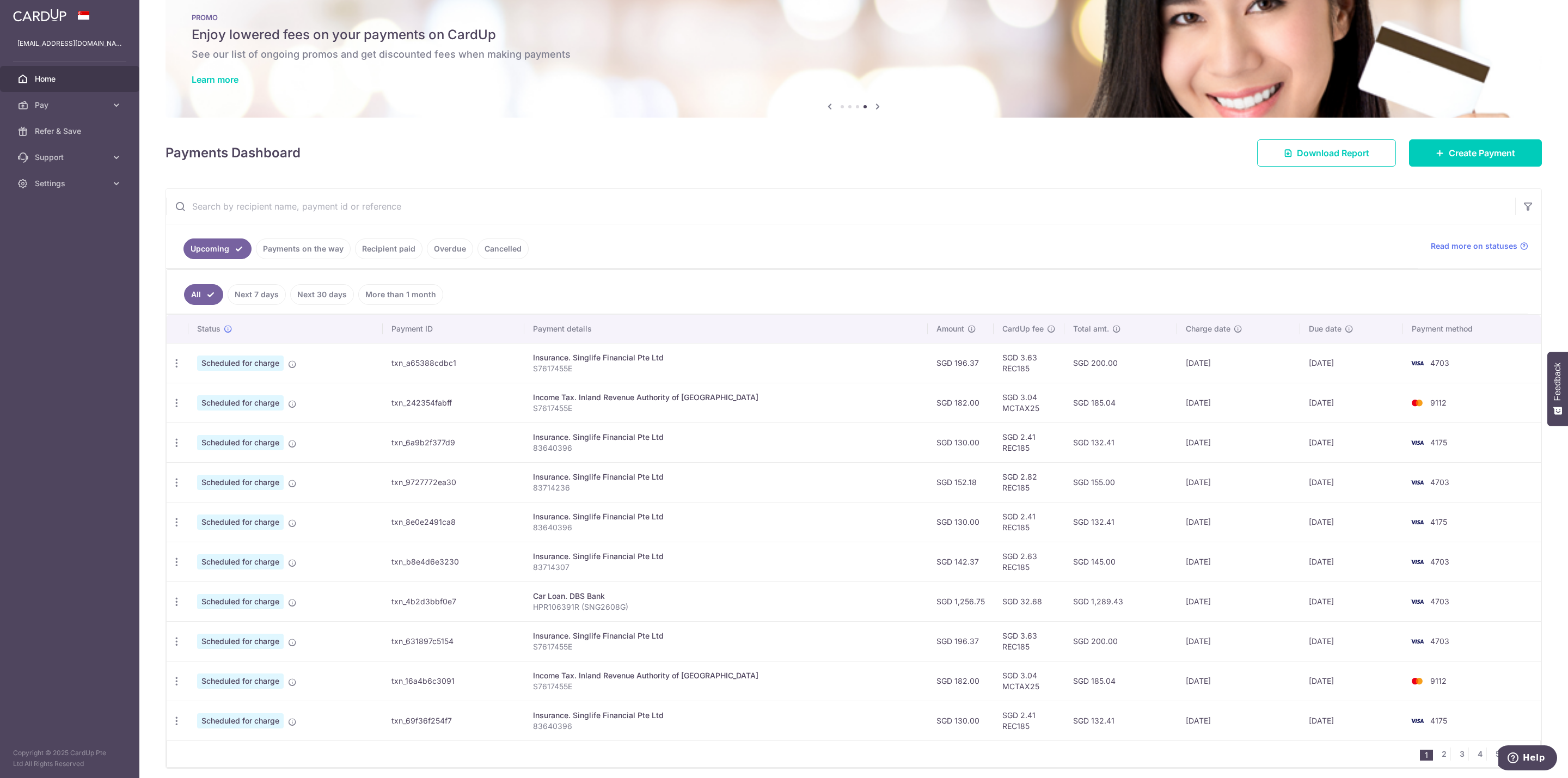
scroll to position [0, 0]
